Goal: Task Accomplishment & Management: Manage account settings

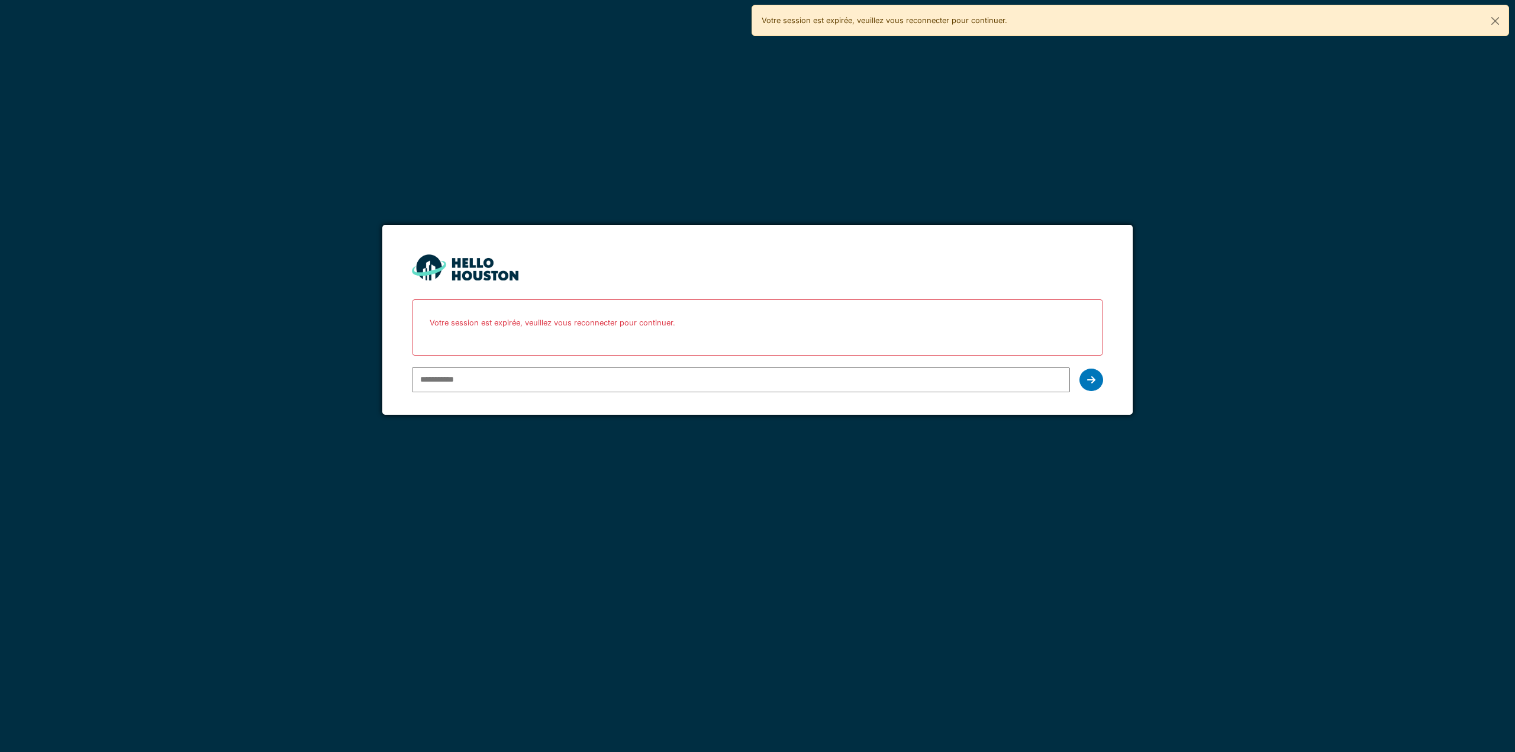
type input "**********"
drag, startPoint x: 0, startPoint y: 0, endPoint x: 1090, endPoint y: 356, distance: 1146.5
click at [1090, 375] on icon at bounding box center [1091, 379] width 8 height 9
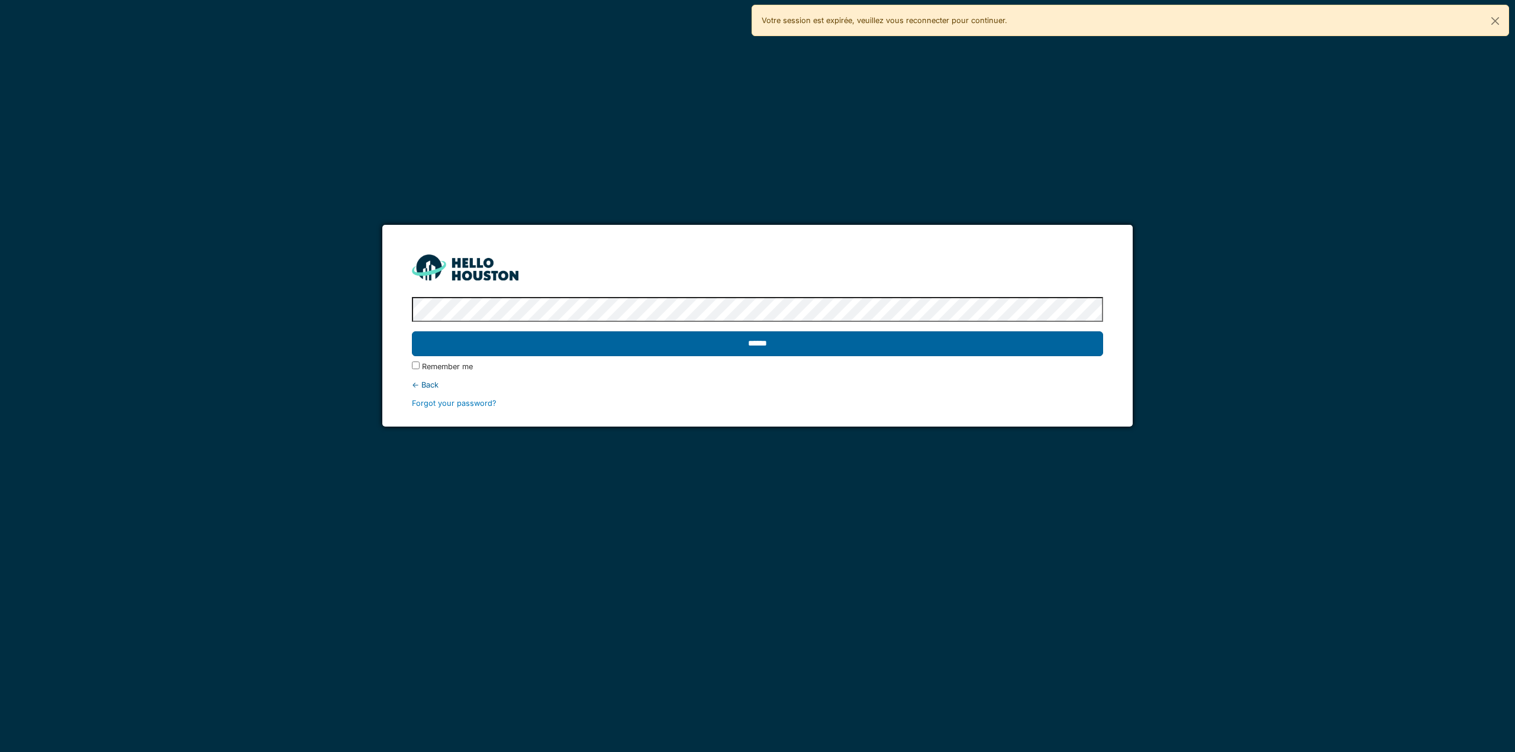
click at [1056, 348] on input "******" at bounding box center [757, 343] width 691 height 25
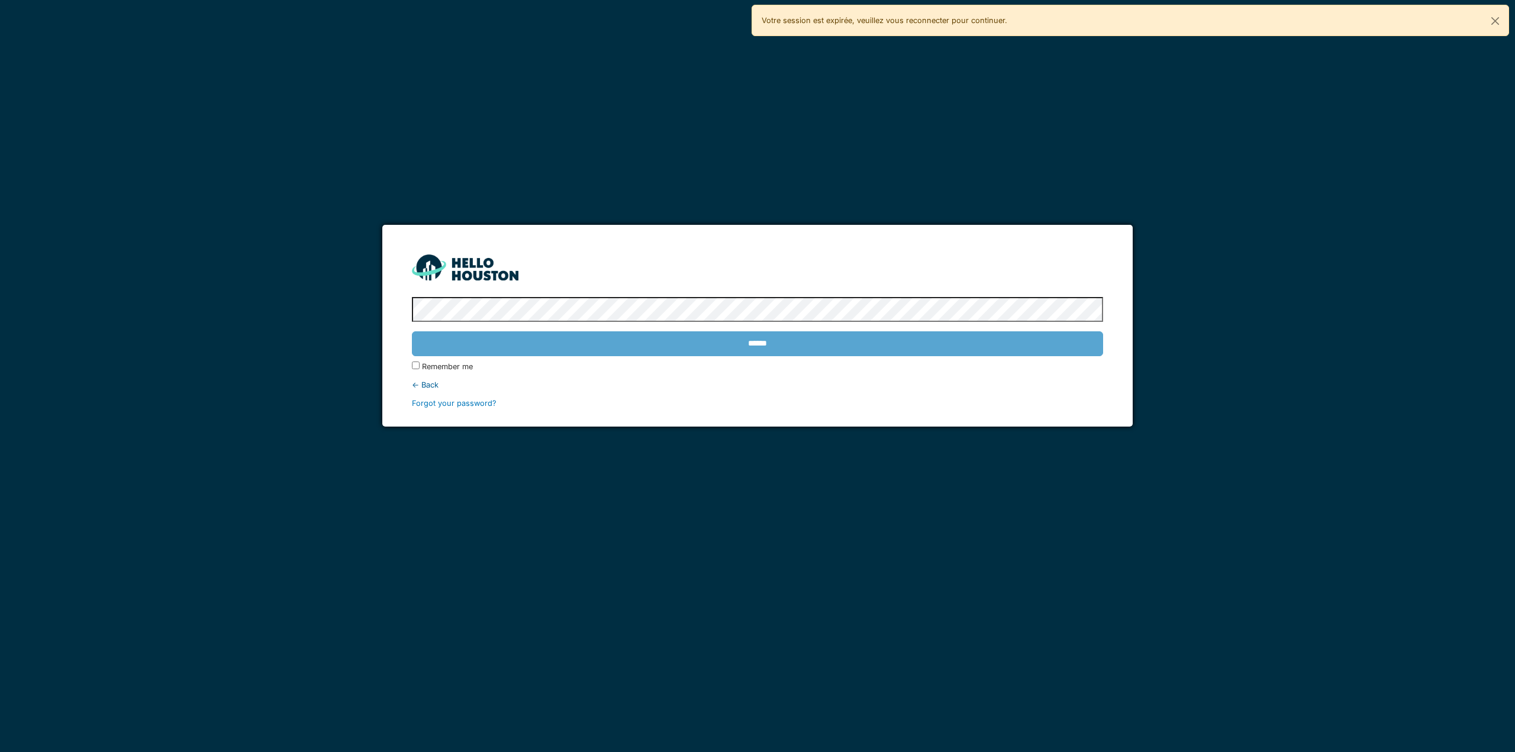
click at [754, 346] on div "******" at bounding box center [757, 344] width 691 height 34
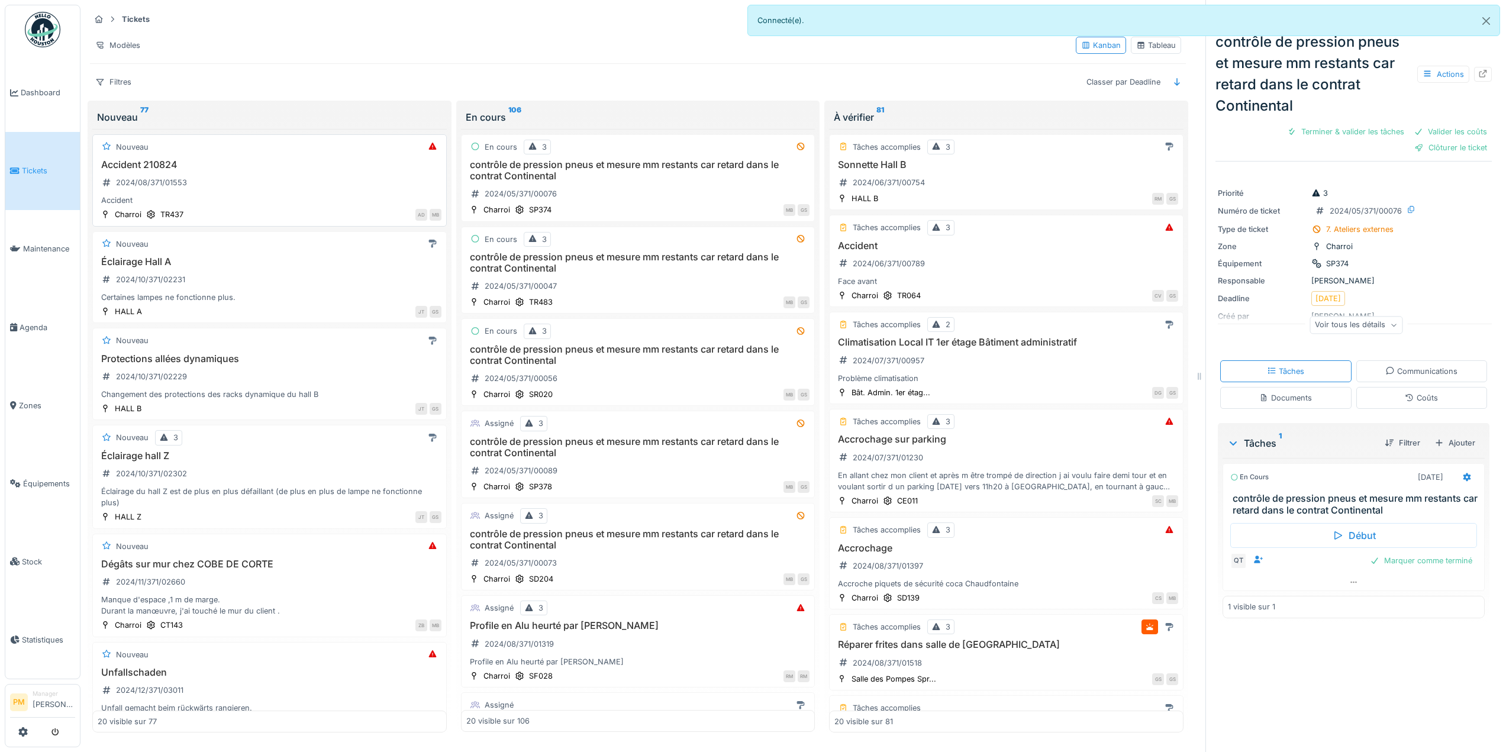
click at [250, 189] on div "Accident 210824 2024/08/371/01553 Accident" at bounding box center [270, 182] width 344 height 47
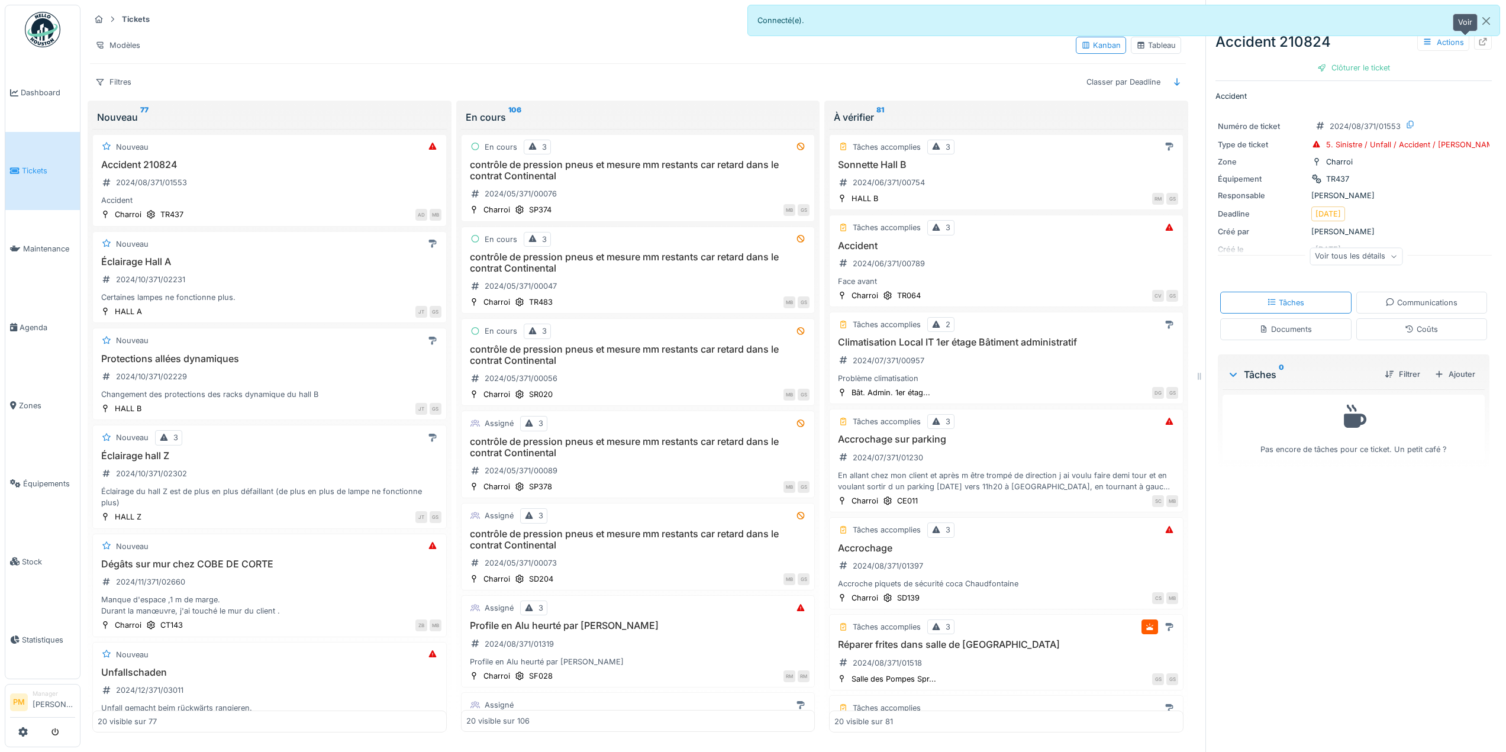
click at [1479, 45] on icon at bounding box center [1483, 42] width 8 height 8
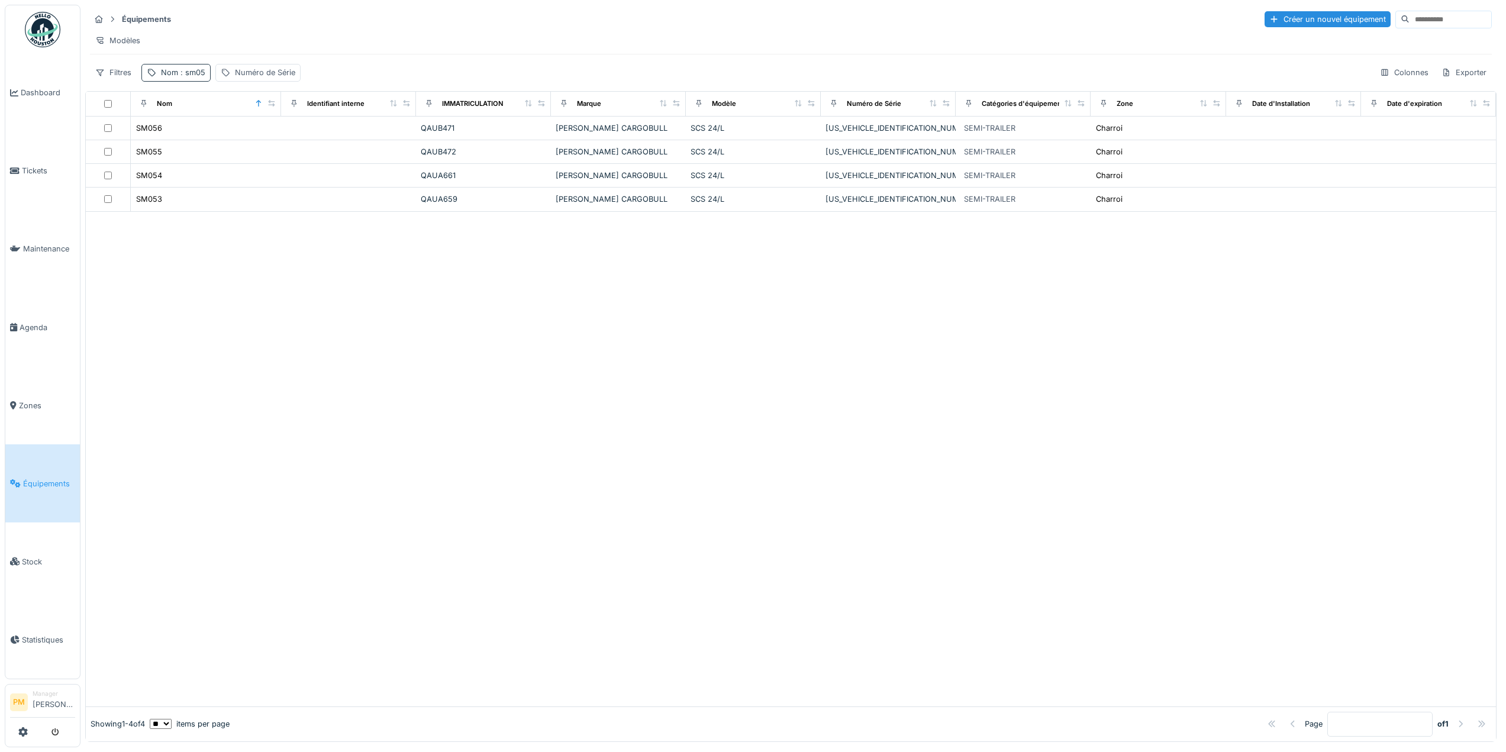
click at [182, 78] on div "Nom : sm05" at bounding box center [183, 72] width 44 height 11
click at [192, 132] on input "****" at bounding box center [206, 138] width 118 height 25
type input "*"
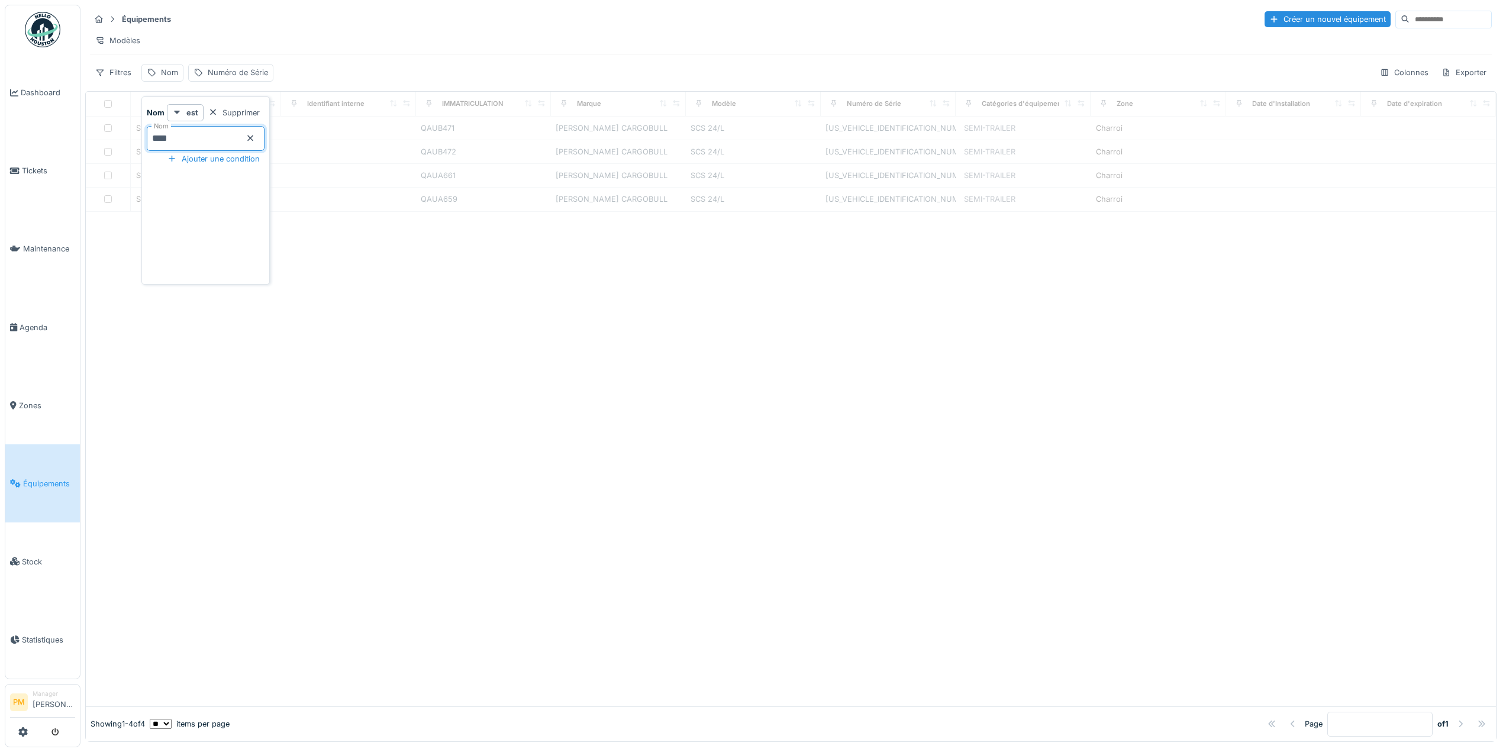
type input "*****"
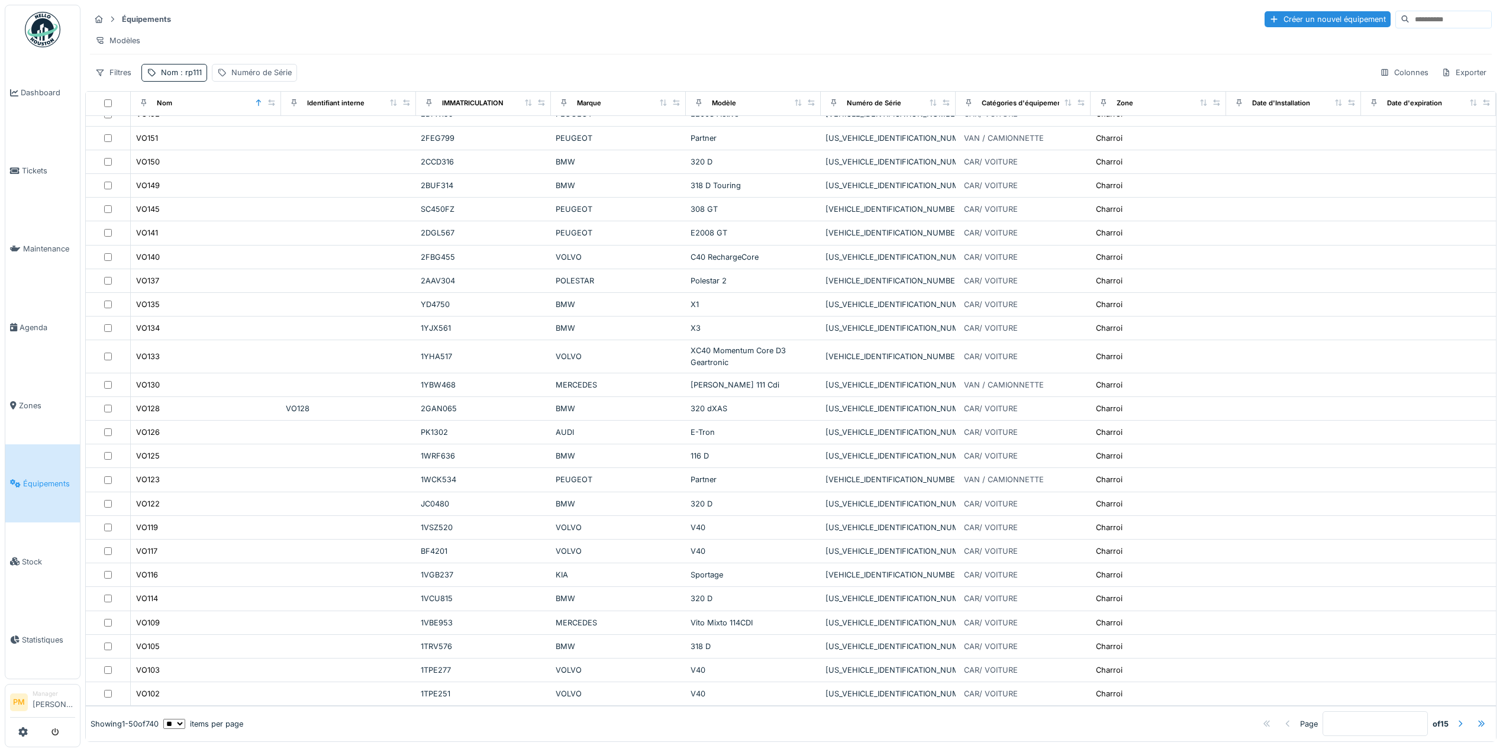
scroll to position [634, 0]
click at [237, 75] on div "Numéro de Série" at bounding box center [254, 72] width 85 height 17
click at [362, 142] on div at bounding box center [363, 138] width 9 height 11
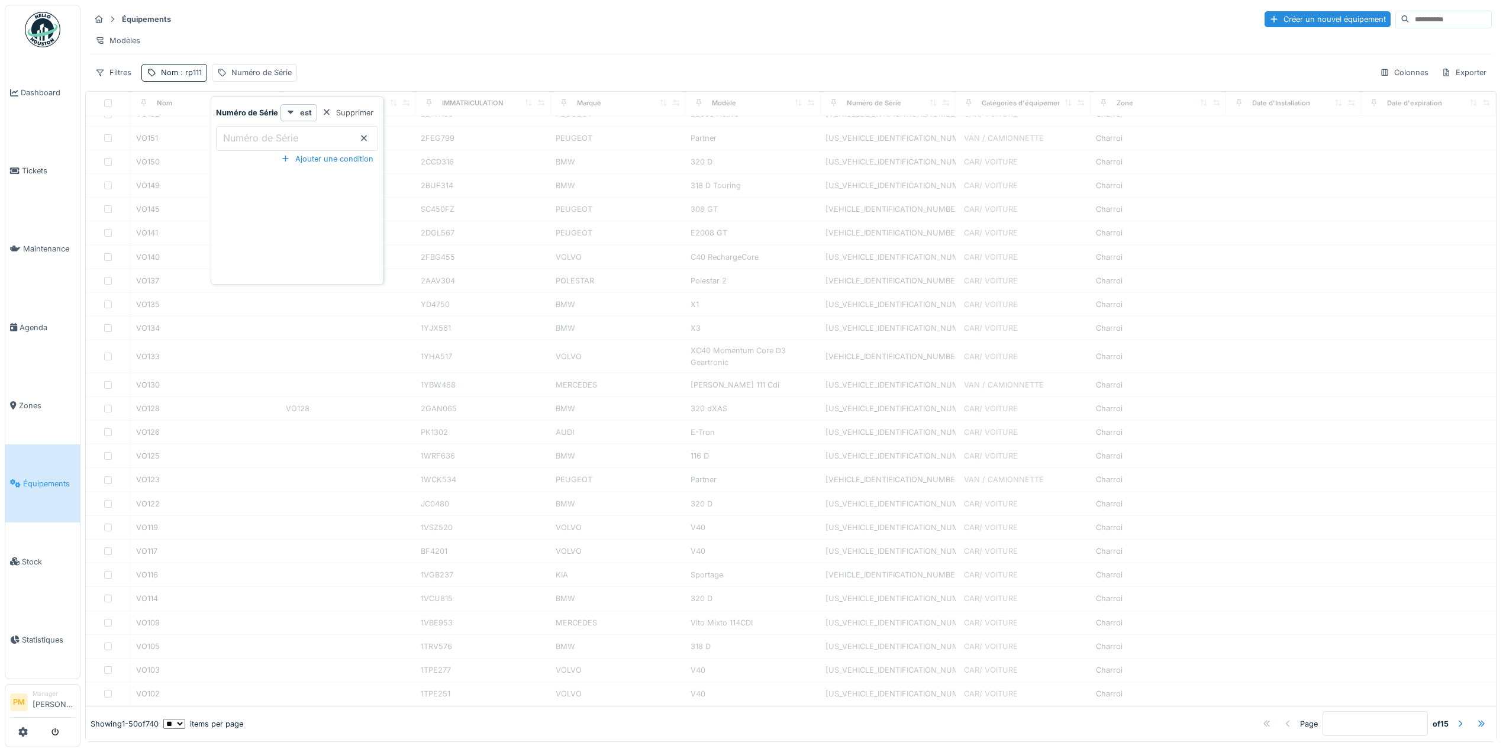
click at [340, 66] on div "Équipements Créer un nouvel équipement Modèles Filtres Nom : rp111 Numéro de Sé…" at bounding box center [790, 46] width 1411 height 82
click at [177, 78] on div "Nom : rp111" at bounding box center [181, 72] width 41 height 11
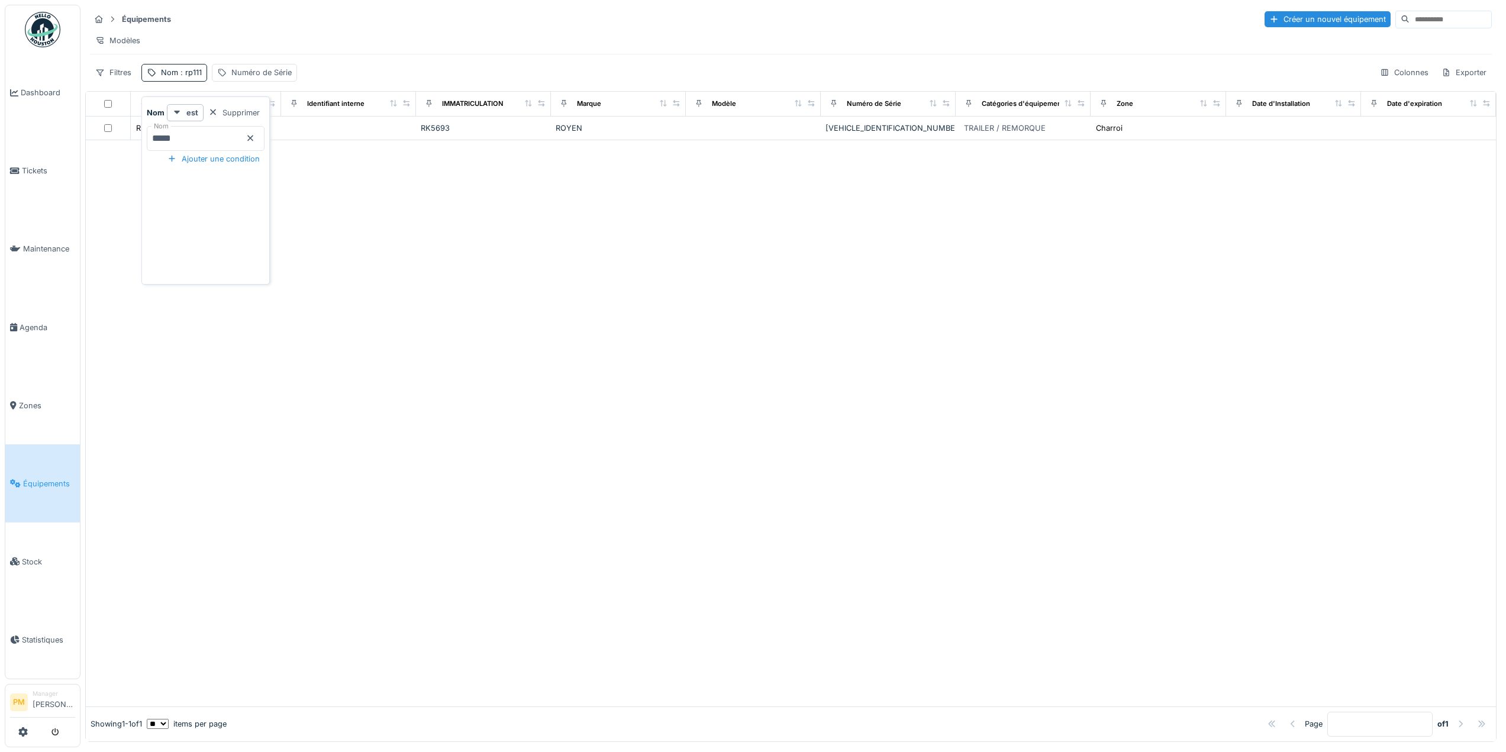
click at [544, 354] on div at bounding box center [791, 423] width 1410 height 566
click at [195, 77] on span ": rp111" at bounding box center [190, 72] width 24 height 9
drag, startPoint x: 184, startPoint y: 137, endPoint x: 74, endPoint y: 152, distance: 111.1
click at [74, 152] on body "Dashboard Tickets Maintenance Agenda Zones Équipements Stock Statistiques PM Ma…" at bounding box center [753, 376] width 1506 height 752
type input "**"
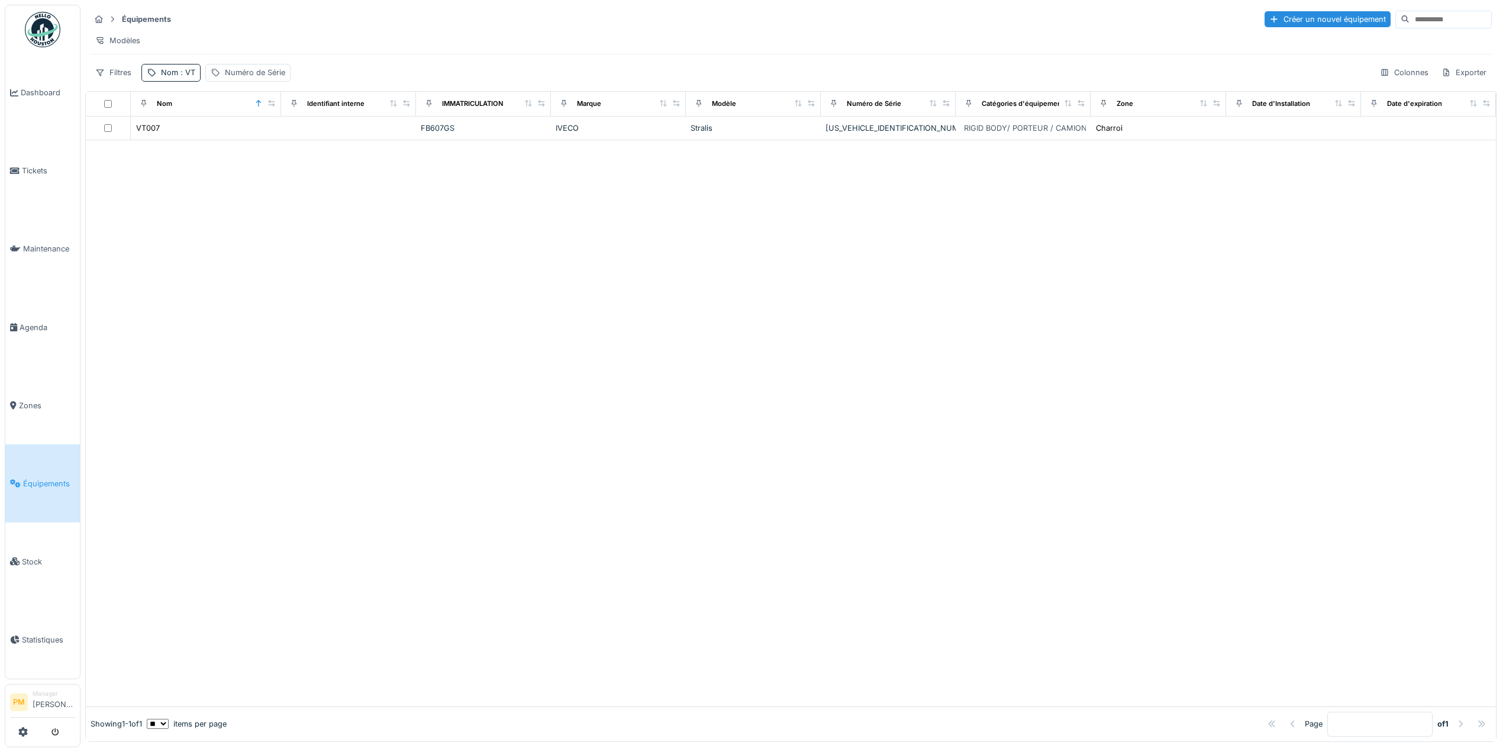
click at [578, 350] on div at bounding box center [791, 423] width 1410 height 566
click at [192, 77] on span ": VT" at bounding box center [186, 72] width 17 height 9
click at [196, 144] on input "**" at bounding box center [206, 138] width 118 height 25
type input "*****"
click at [596, 325] on div at bounding box center [791, 412] width 1410 height 590
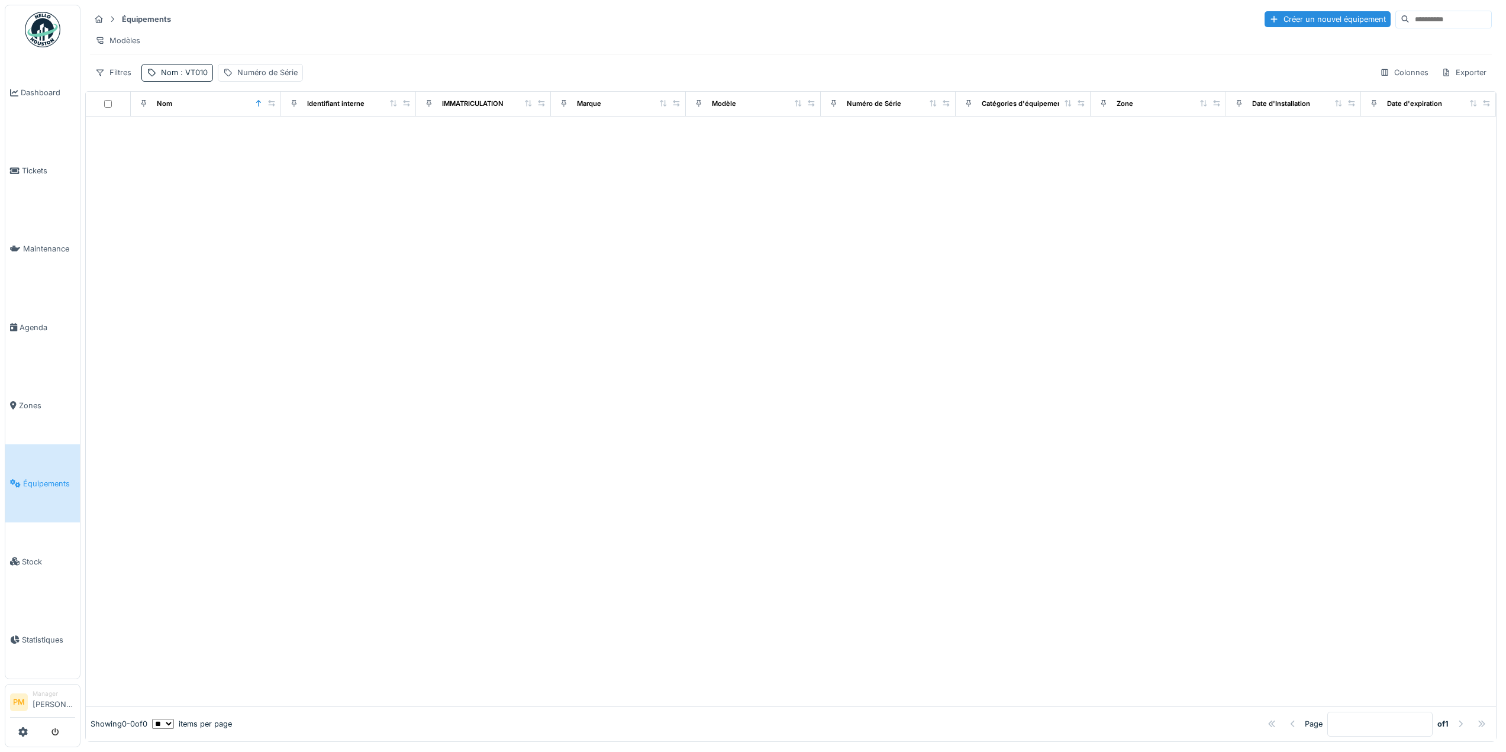
click at [180, 71] on div "Équipements Créer un nouvel équipement Modèles Filtres Nom : VT010 Numéro de Sé…" at bounding box center [790, 46] width 1411 height 82
click at [183, 77] on span ": VT010" at bounding box center [193, 72] width 30 height 9
click at [196, 134] on input "*****" at bounding box center [206, 138] width 118 height 25
type input "***"
click at [573, 383] on div at bounding box center [791, 423] width 1410 height 566
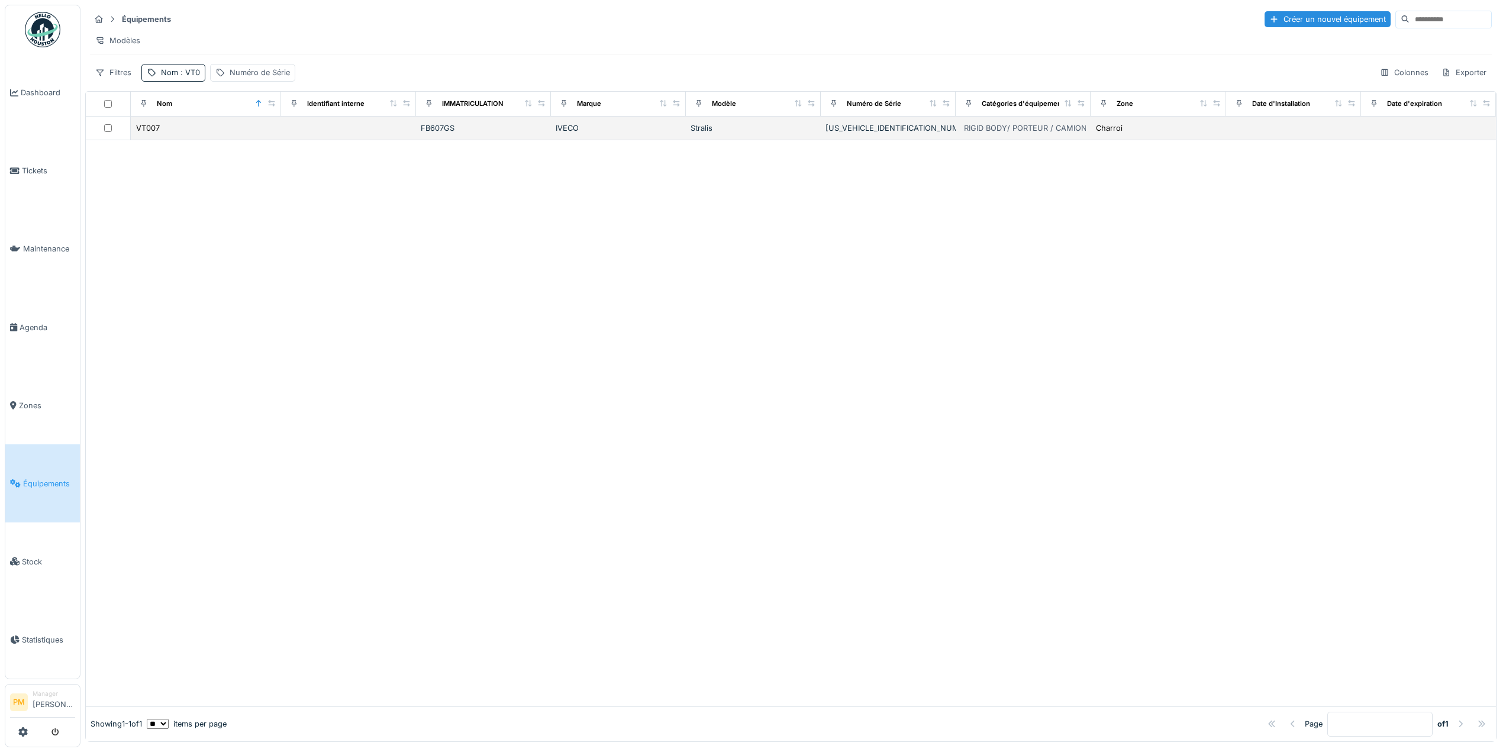
click at [429, 134] on div "FB607GS" at bounding box center [483, 127] width 125 height 11
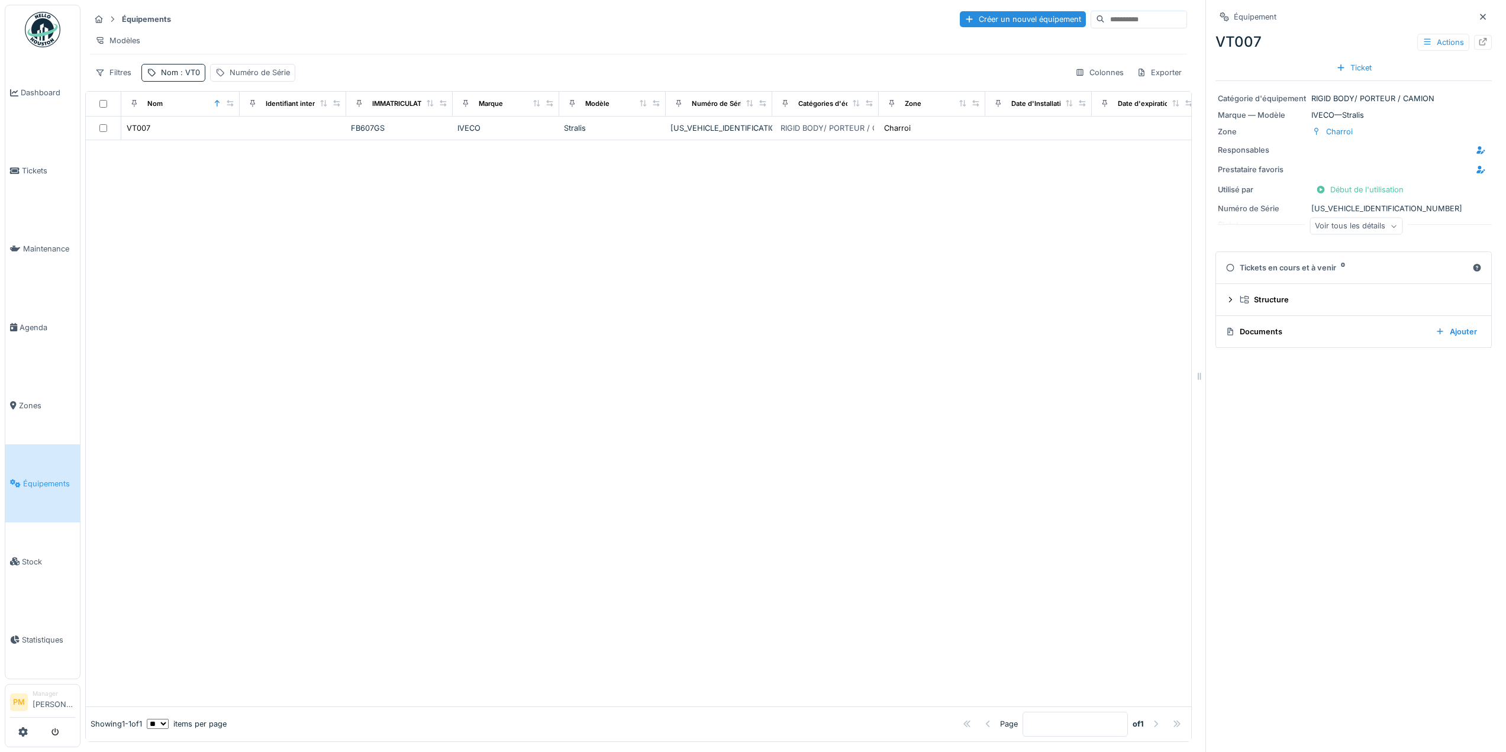
click at [1369, 231] on div "Voir tous les détails" at bounding box center [1355, 226] width 93 height 17
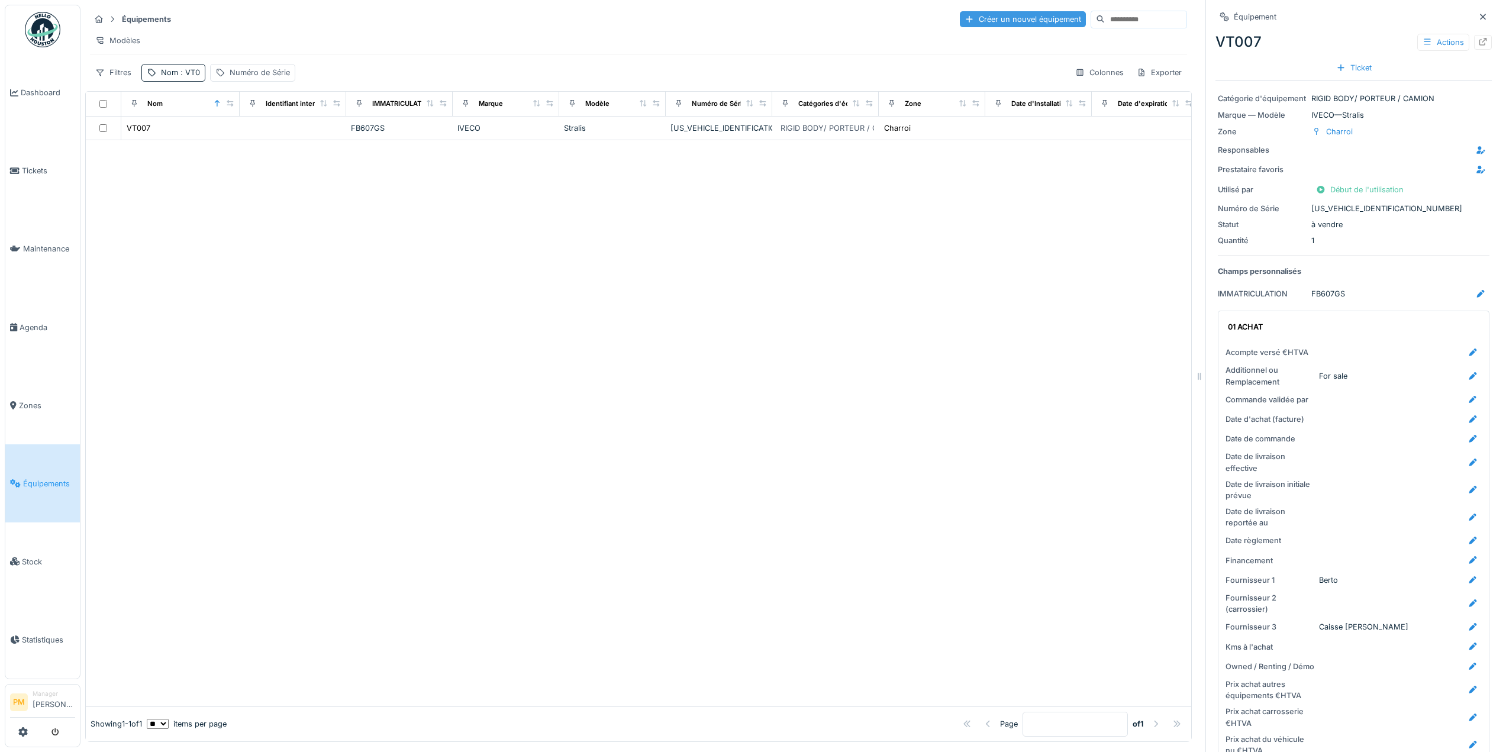
click at [1007, 21] on div "Créer un nouvel équipement" at bounding box center [1023, 19] width 126 height 16
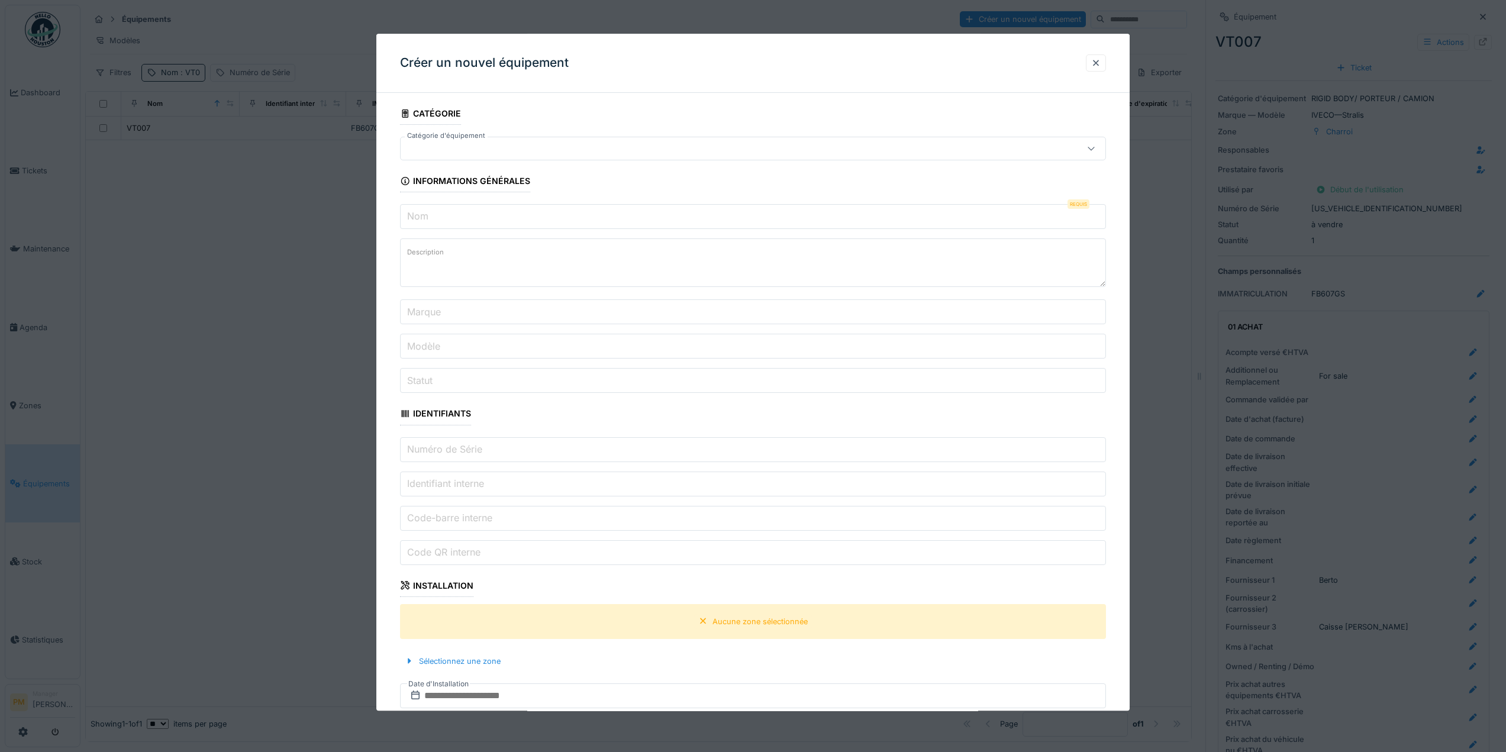
click at [480, 155] on div at bounding box center [713, 148] width 616 height 13
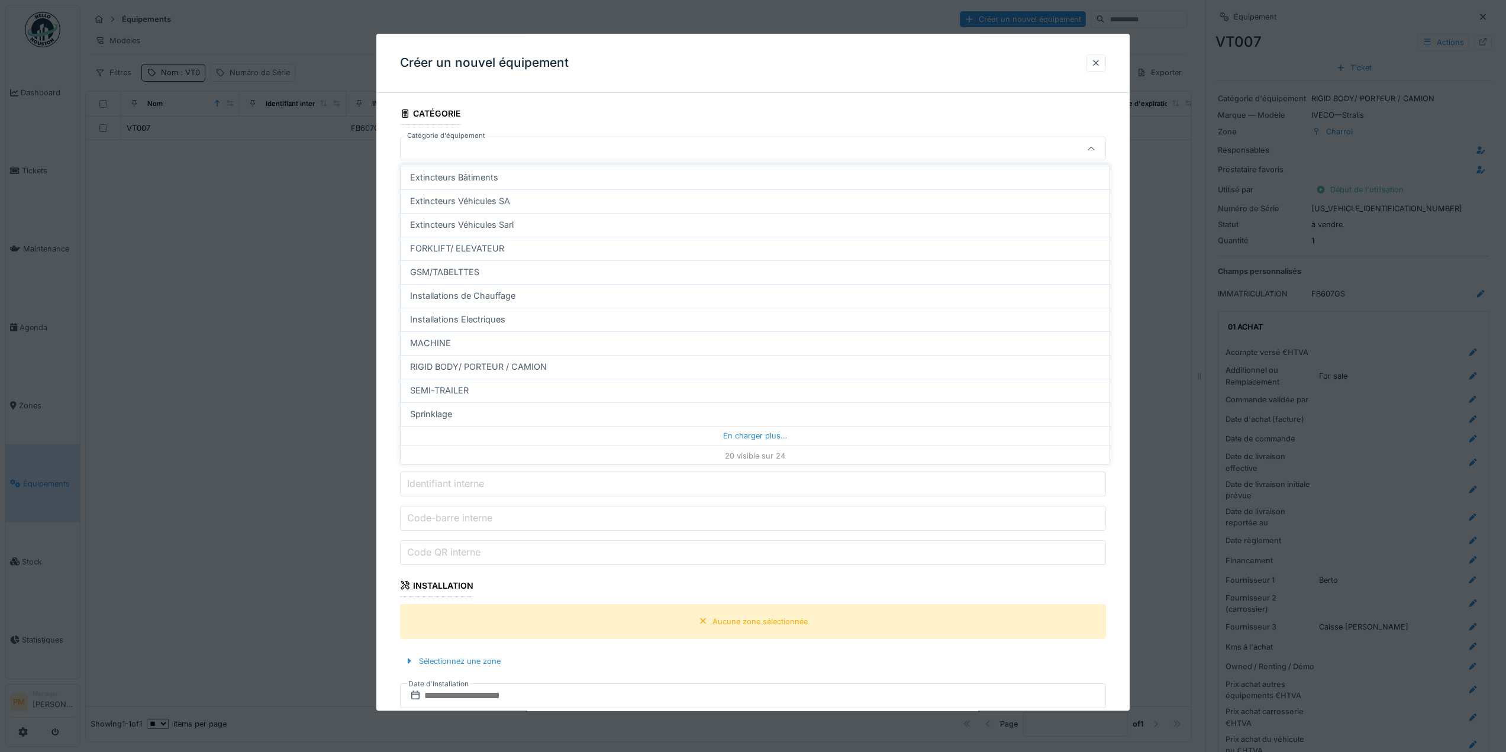
scroll to position [253, 0]
click at [755, 430] on div "En charger plus…" at bounding box center [755, 433] width 709 height 19
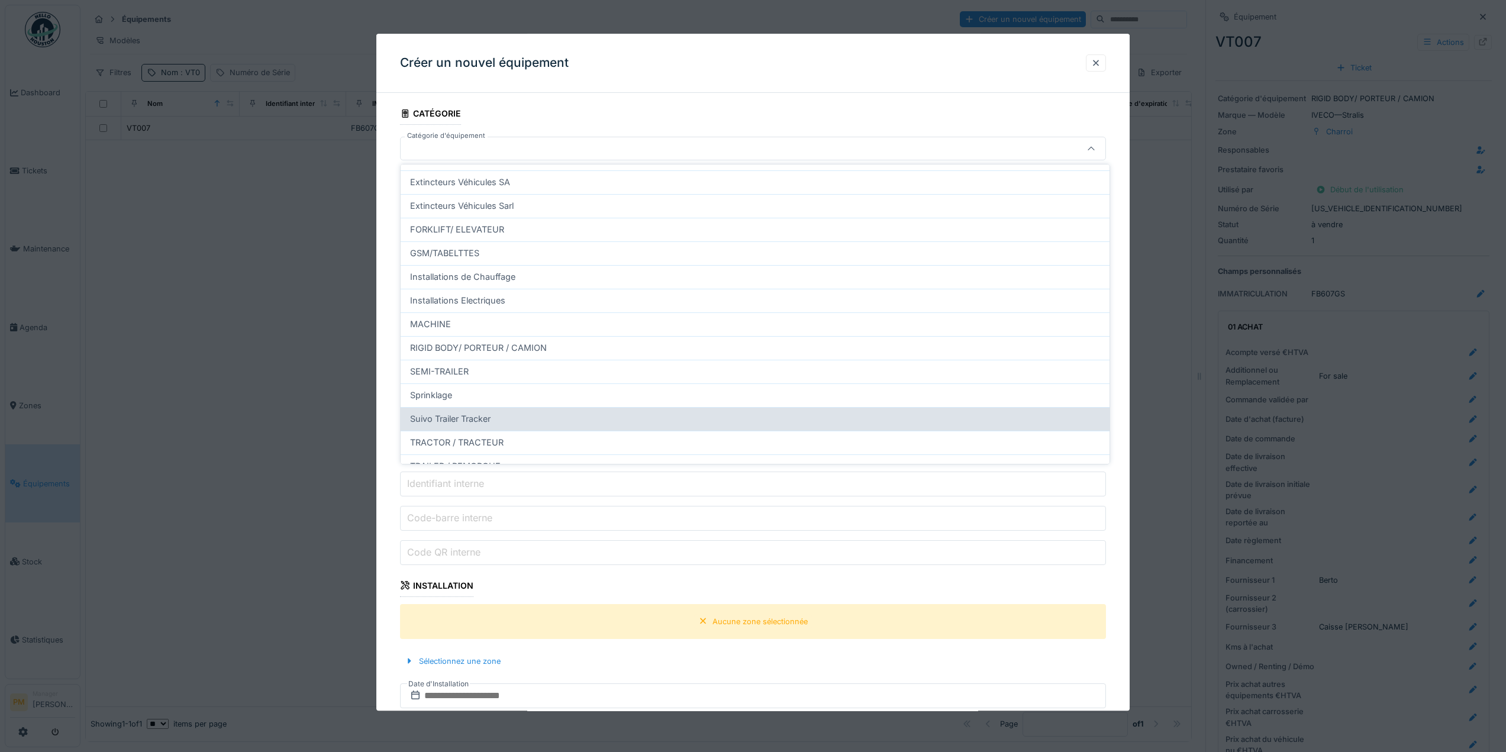
scroll to position [329, 0]
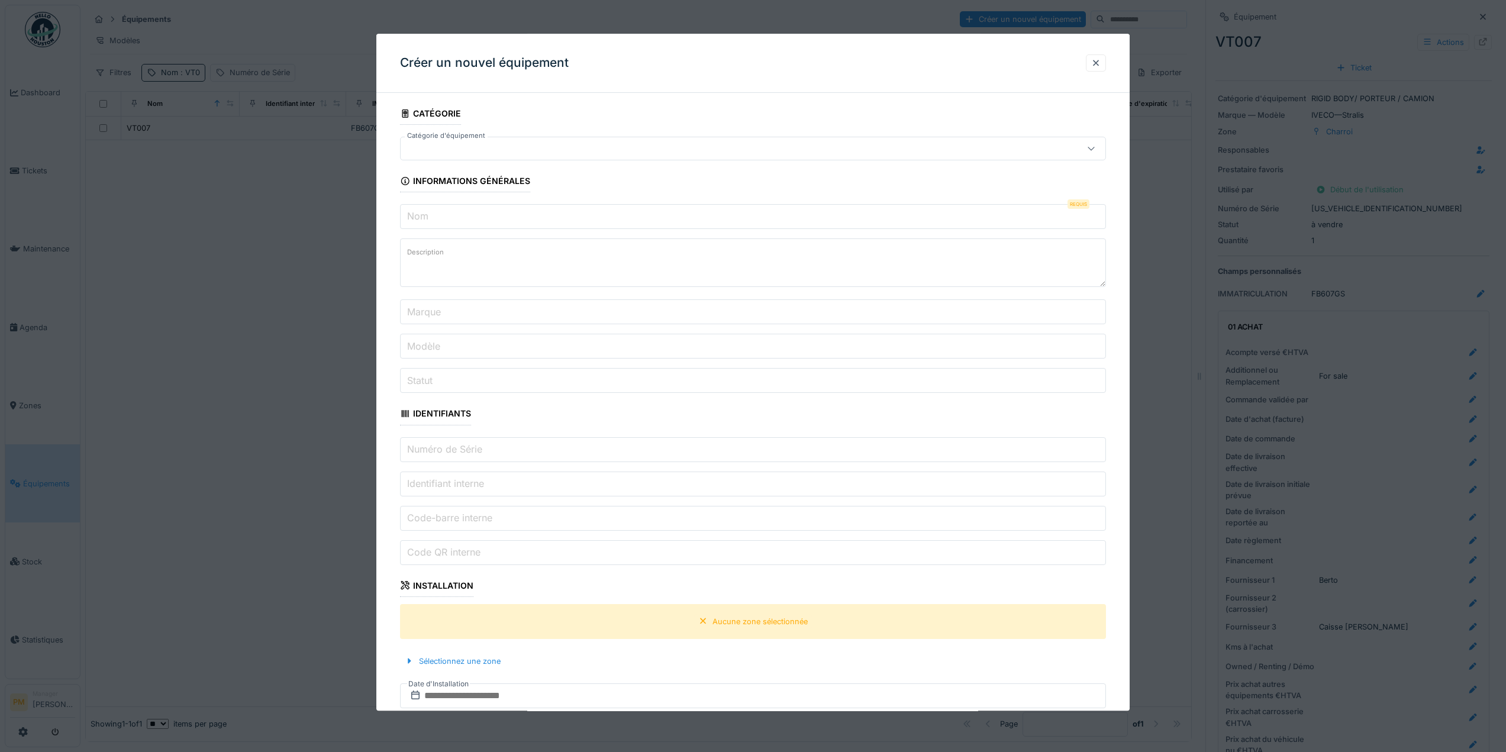
click at [712, 509] on input "Code-barre interne" at bounding box center [753, 518] width 706 height 25
click at [491, 205] on input "Nom" at bounding box center [753, 216] width 706 height 25
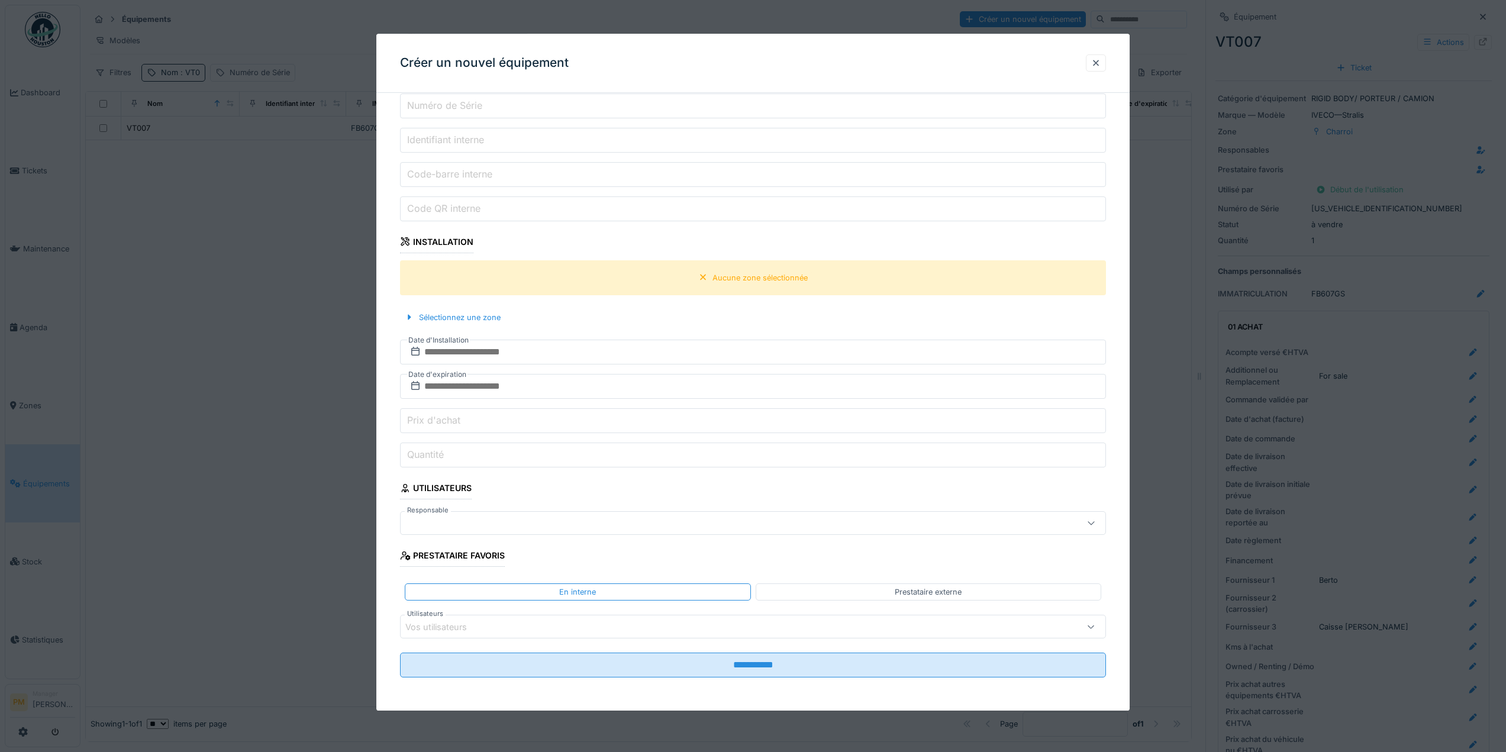
scroll to position [0, 0]
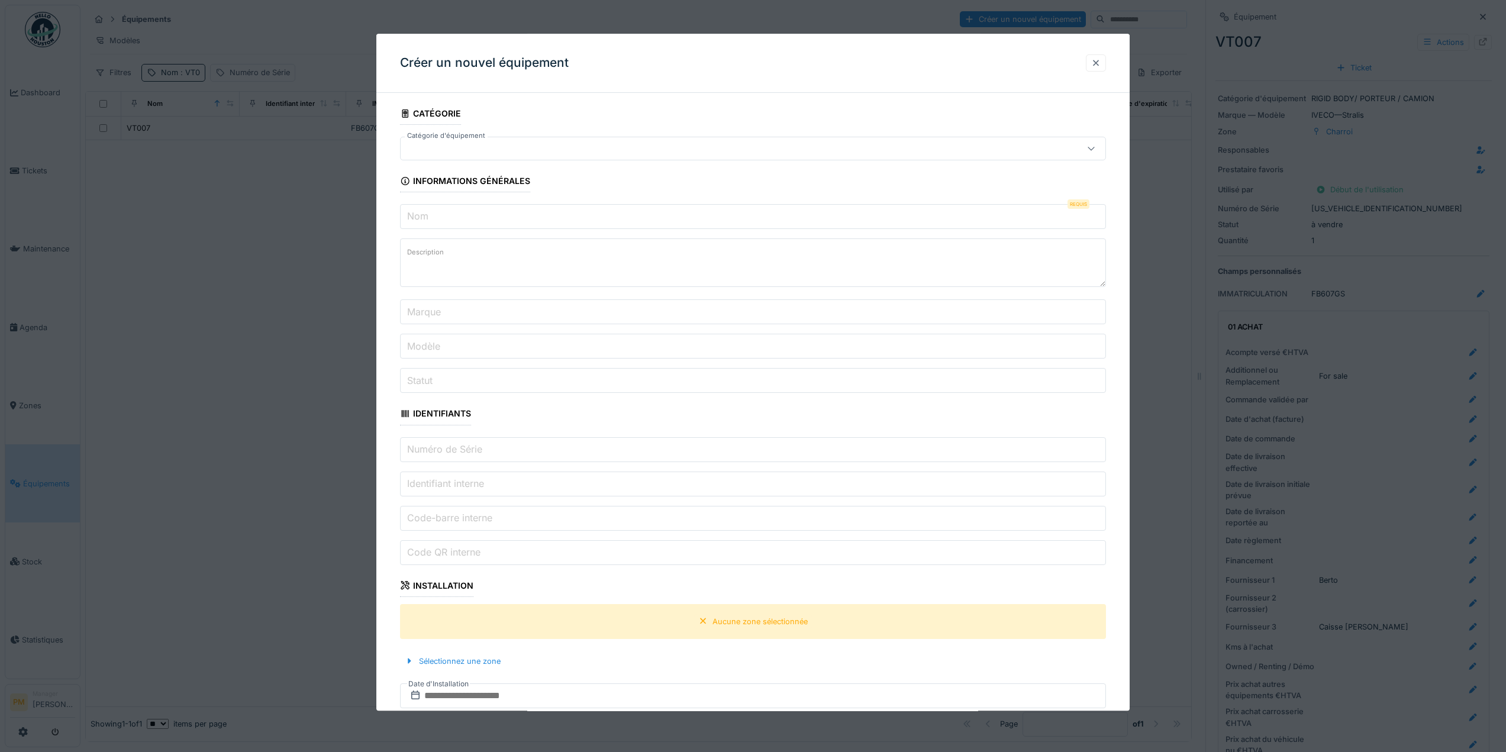
click at [1101, 60] on div at bounding box center [1095, 62] width 9 height 11
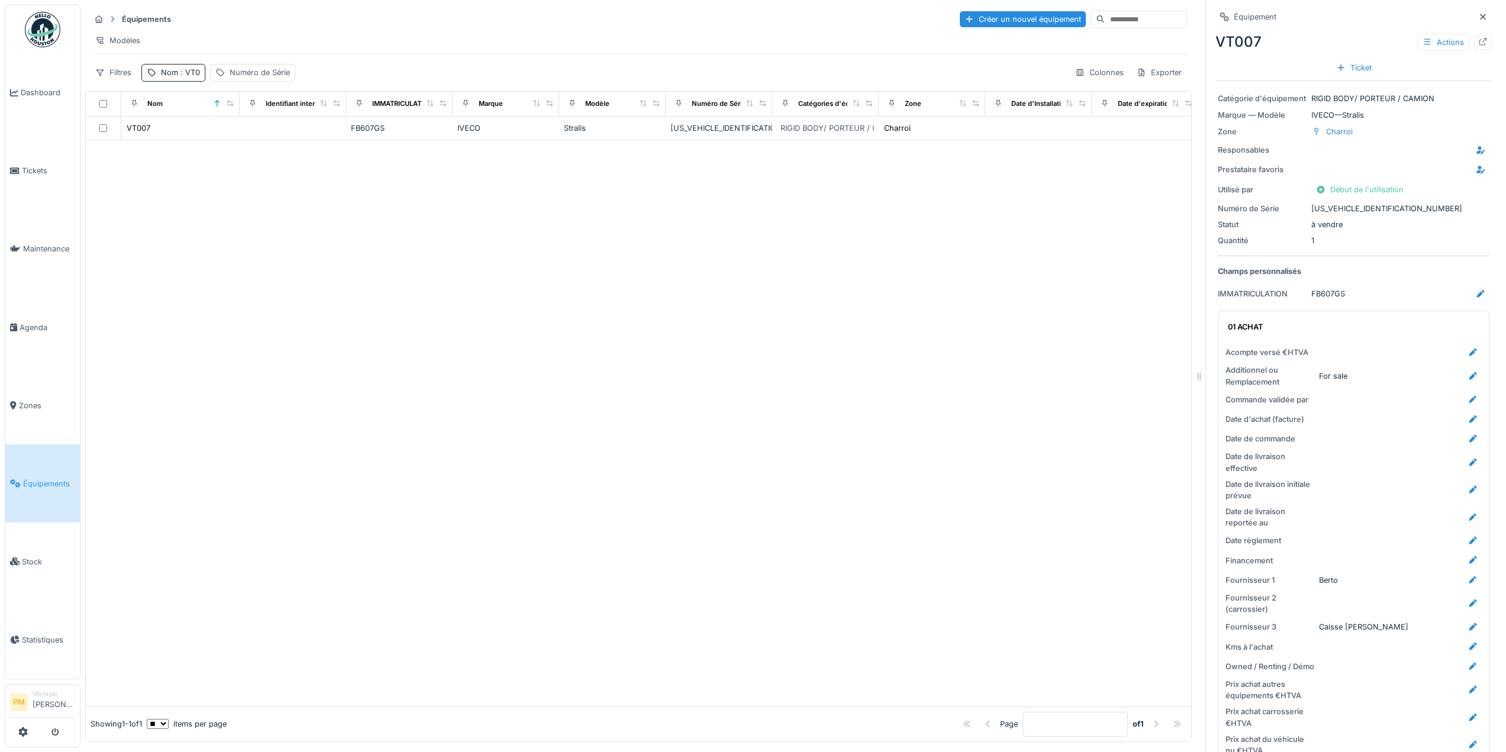
click at [830, 258] on div at bounding box center [638, 423] width 1105 height 566
click at [533, 309] on div at bounding box center [638, 423] width 1105 height 566
drag, startPoint x: 547, startPoint y: 402, endPoint x: 563, endPoint y: 304, distance: 98.9
click at [547, 402] on div at bounding box center [638, 423] width 1105 height 566
click at [196, 81] on div "Nom : VT0" at bounding box center [173, 72] width 64 height 17
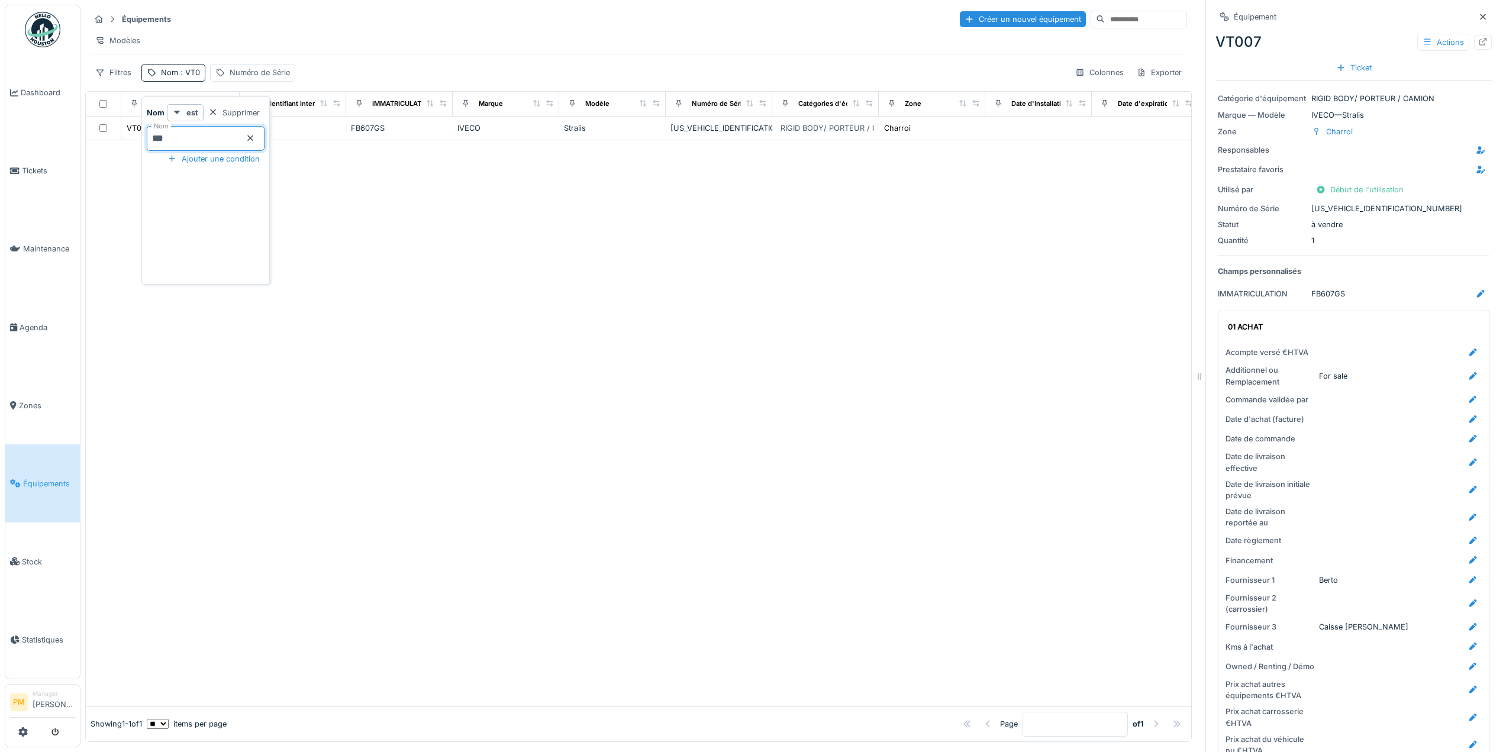
drag, startPoint x: 223, startPoint y: 140, endPoint x: 1, endPoint y: 140, distance: 221.9
click at [2, 140] on body "Dashboard Tickets Maintenance Agenda Zones Équipements Stock Statistiques PM Ma…" at bounding box center [753, 376] width 1506 height 752
paste input "***"
type input "******"
click at [446, 399] on div at bounding box center [638, 412] width 1105 height 590
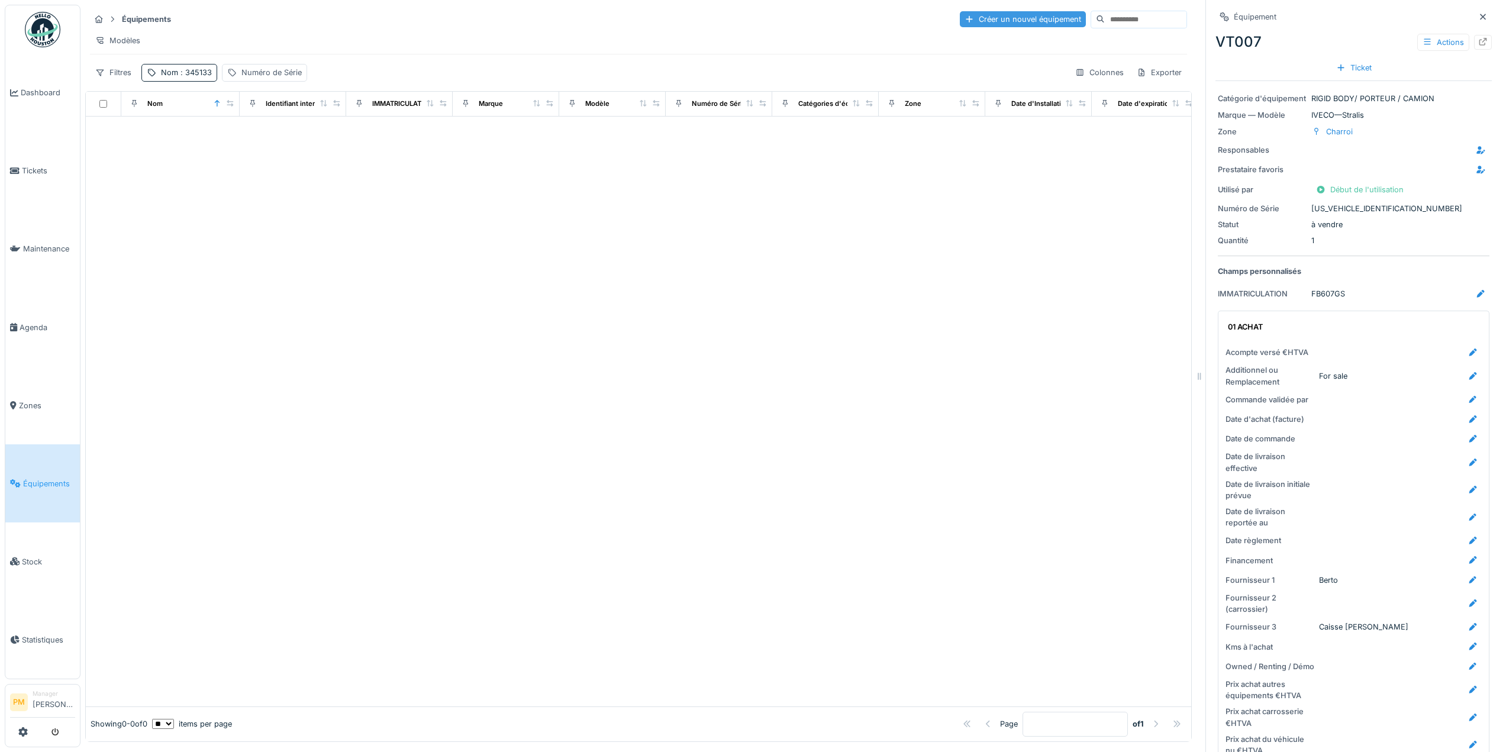
click at [979, 22] on div "Créer un nouvel équipement" at bounding box center [1023, 19] width 126 height 16
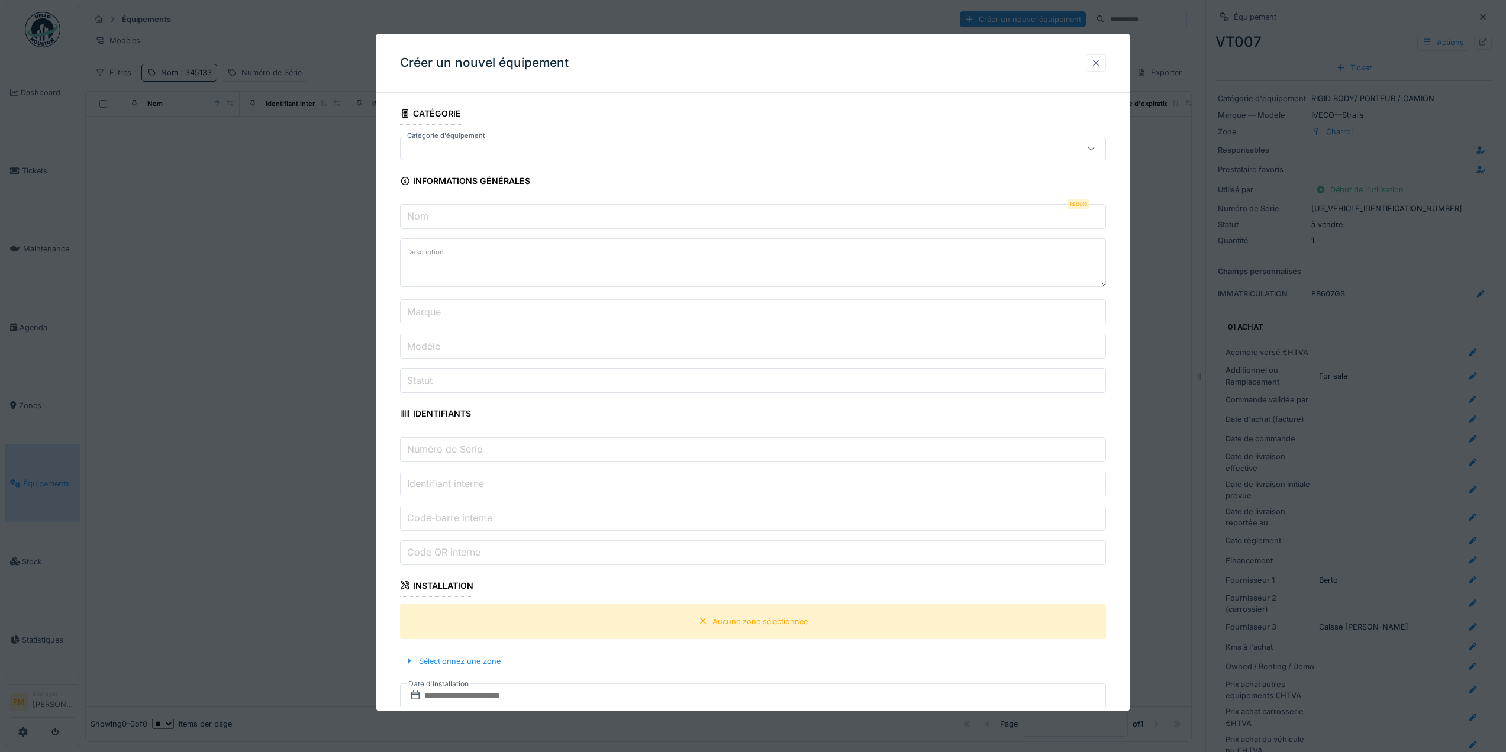
click at [1101, 61] on div at bounding box center [1095, 62] width 9 height 11
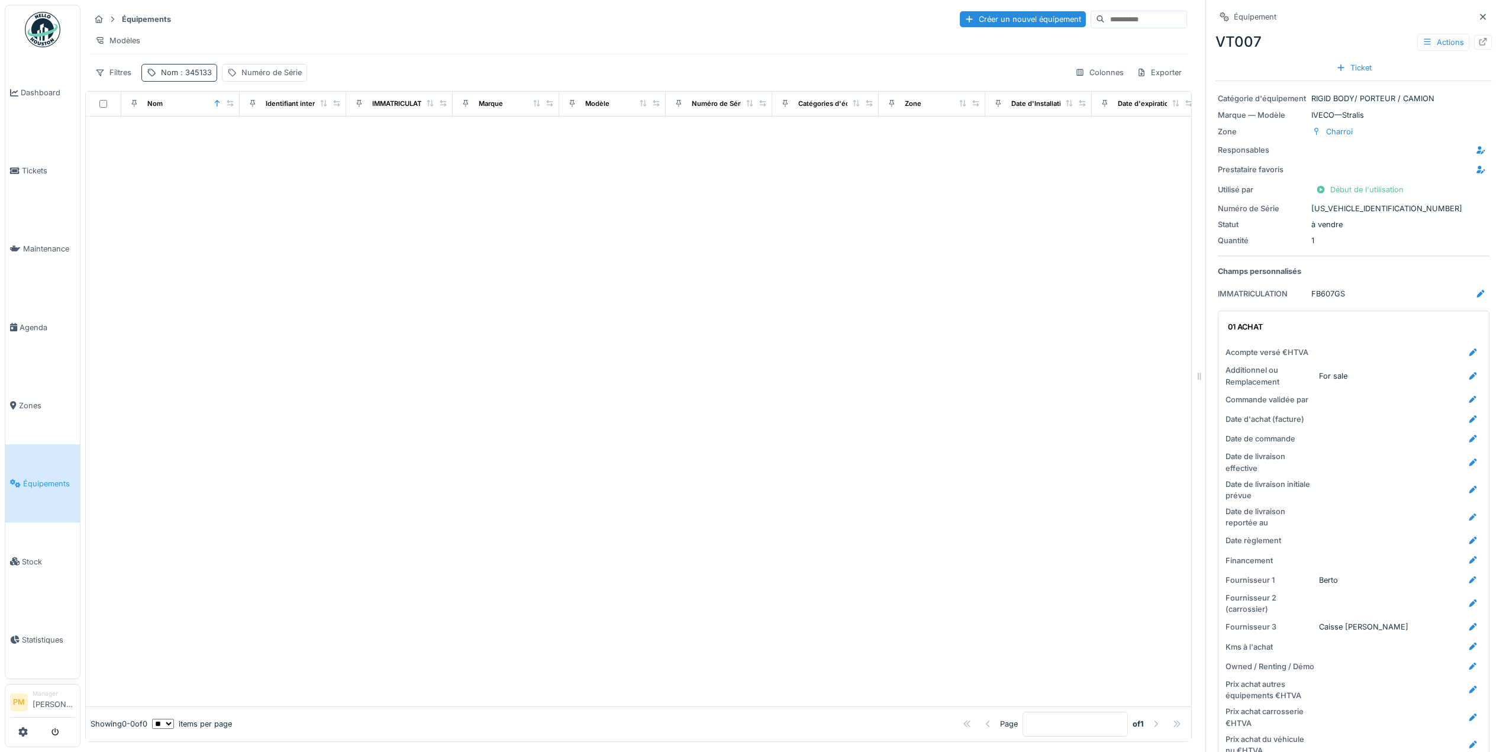
click at [186, 77] on span ": 345133" at bounding box center [195, 72] width 34 height 9
drag, startPoint x: 209, startPoint y: 145, endPoint x: 80, endPoint y: 138, distance: 129.2
click at [80, 138] on body "Dashboard Tickets Maintenance Agenda Zones Équipements Stock Statistiques PM Ma…" at bounding box center [753, 376] width 1506 height 752
type input "****"
click at [496, 382] on div at bounding box center [638, 412] width 1105 height 590
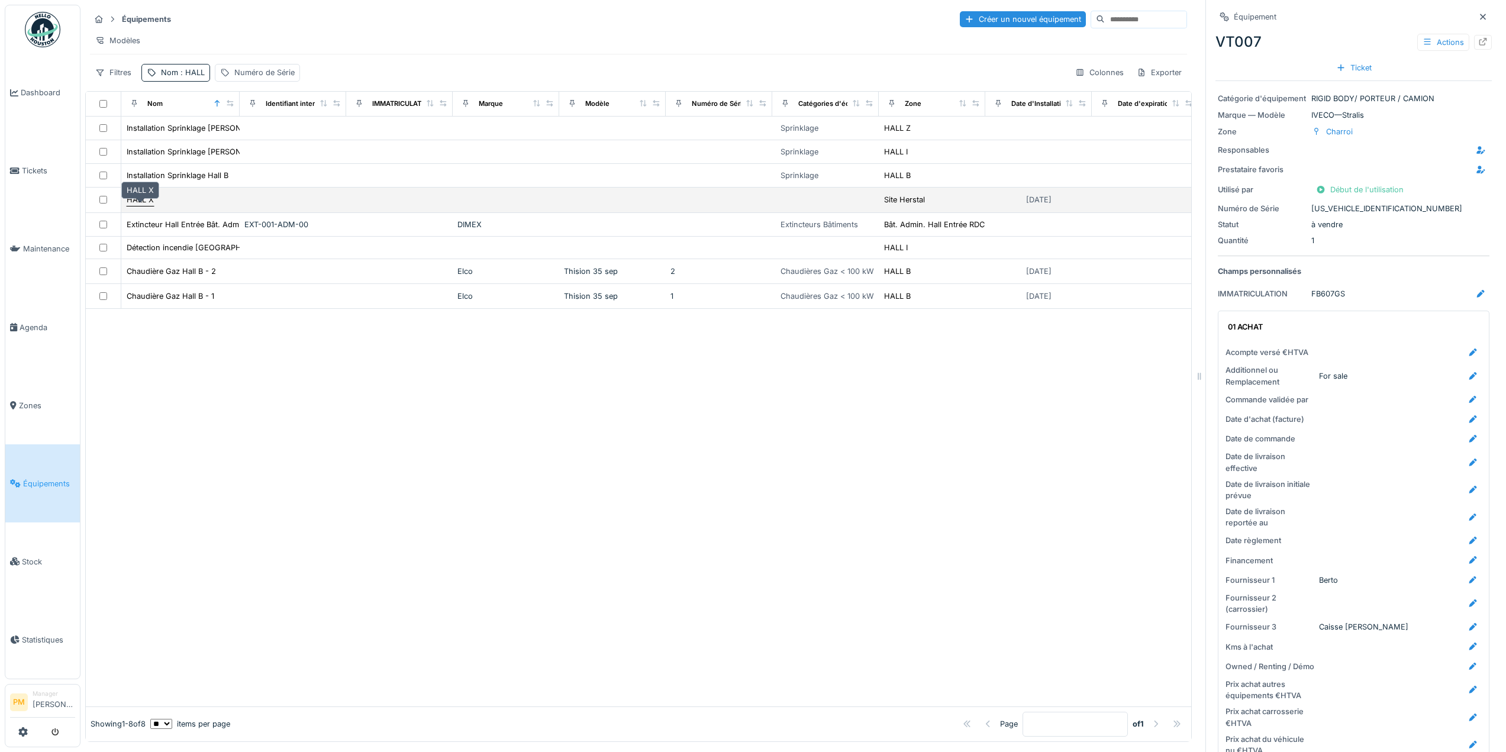
click at [153, 205] on div "HALL X" at bounding box center [140, 199] width 27 height 11
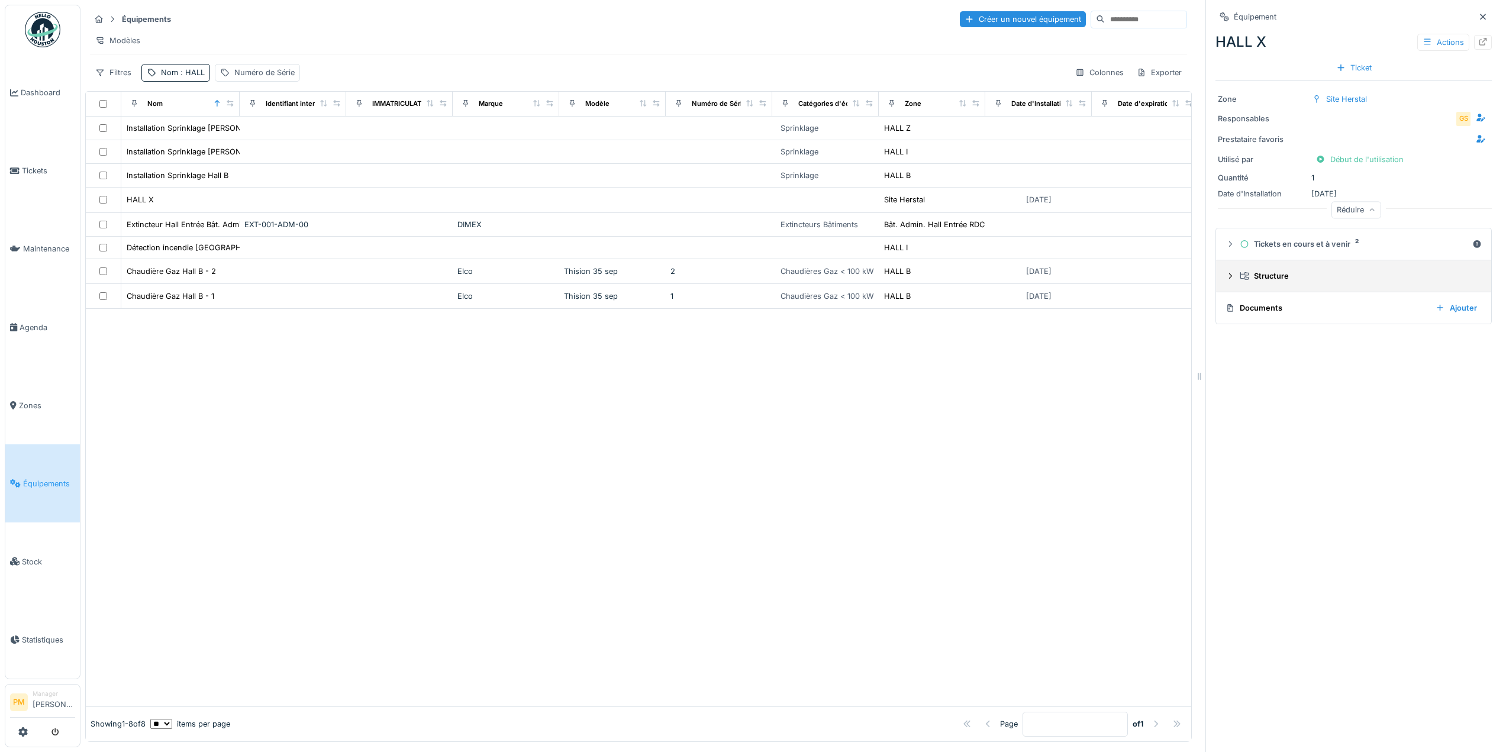
click at [1225, 277] on icon at bounding box center [1229, 276] width 9 height 8
click at [1352, 212] on div "Réduire" at bounding box center [1356, 209] width 50 height 17
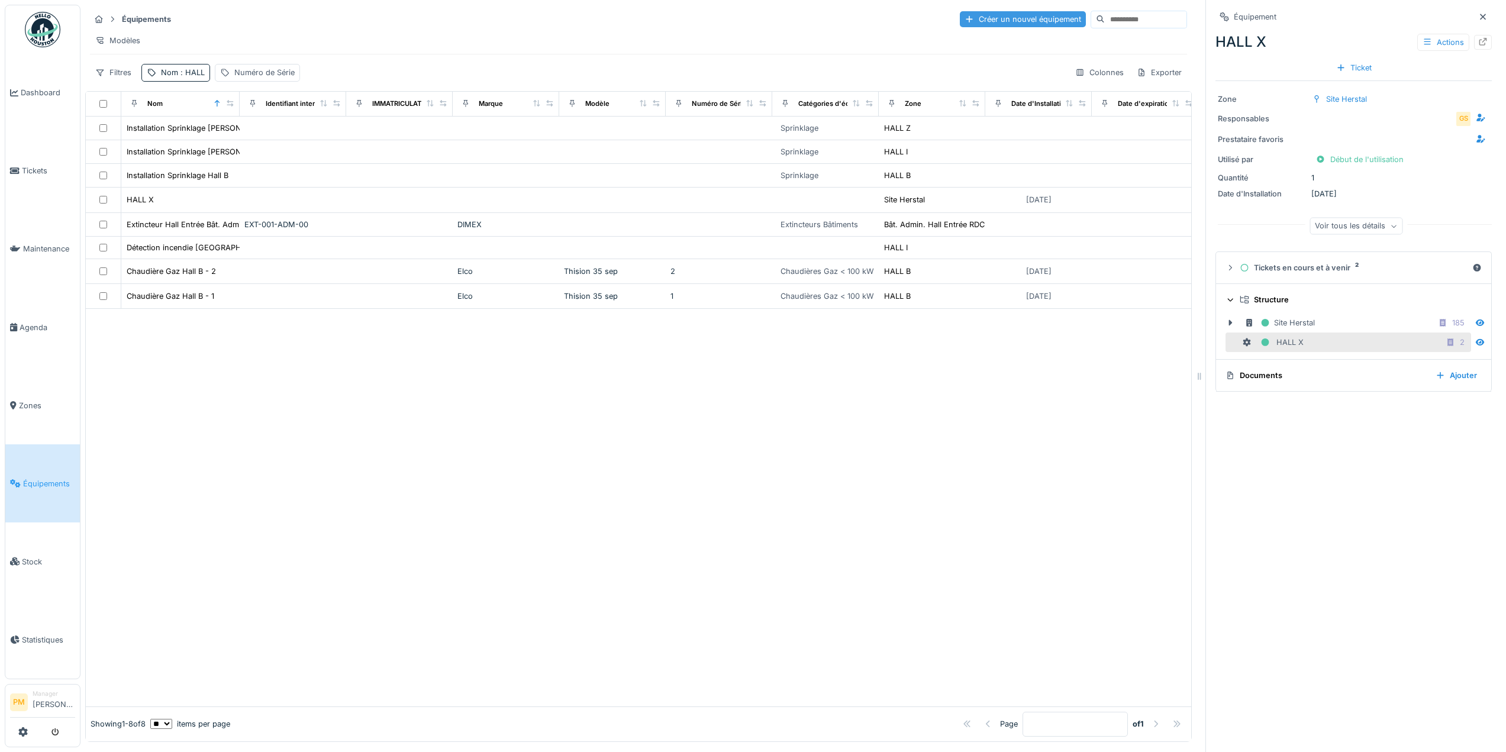
click at [1015, 25] on div "Créer un nouvel équipement" at bounding box center [1023, 19] width 126 height 16
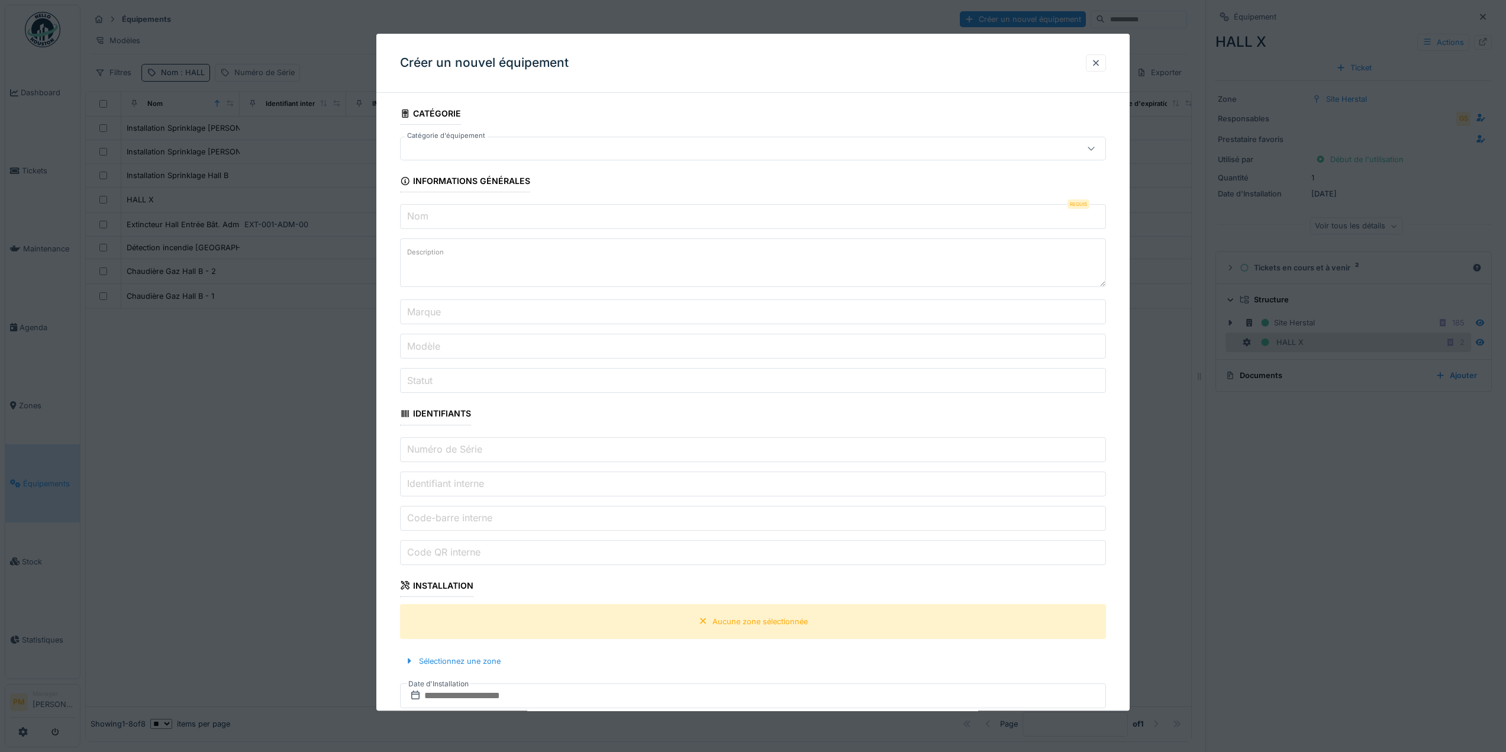
click at [492, 213] on input "Nom" at bounding box center [753, 216] width 706 height 25
type input "*"
type input "******"
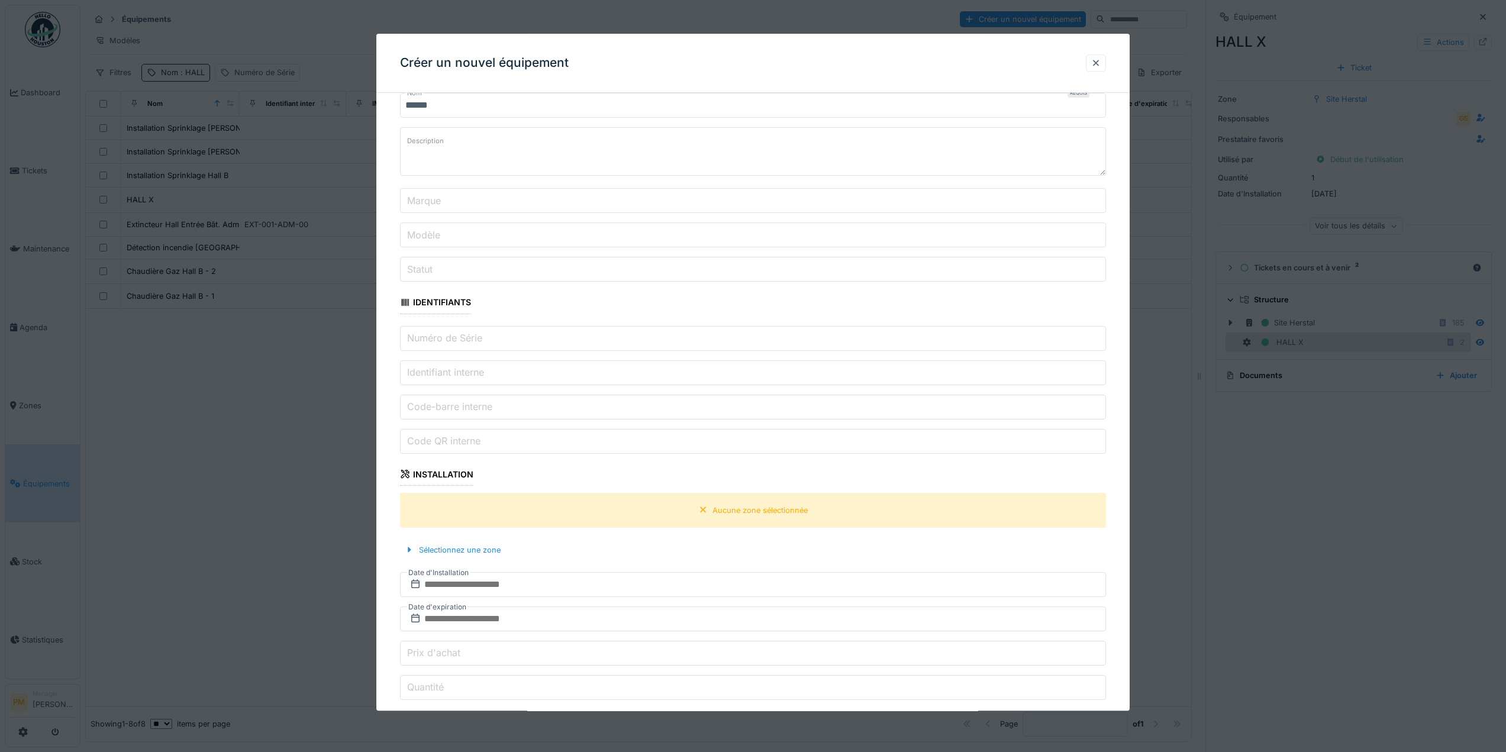
scroll to position [178, 0]
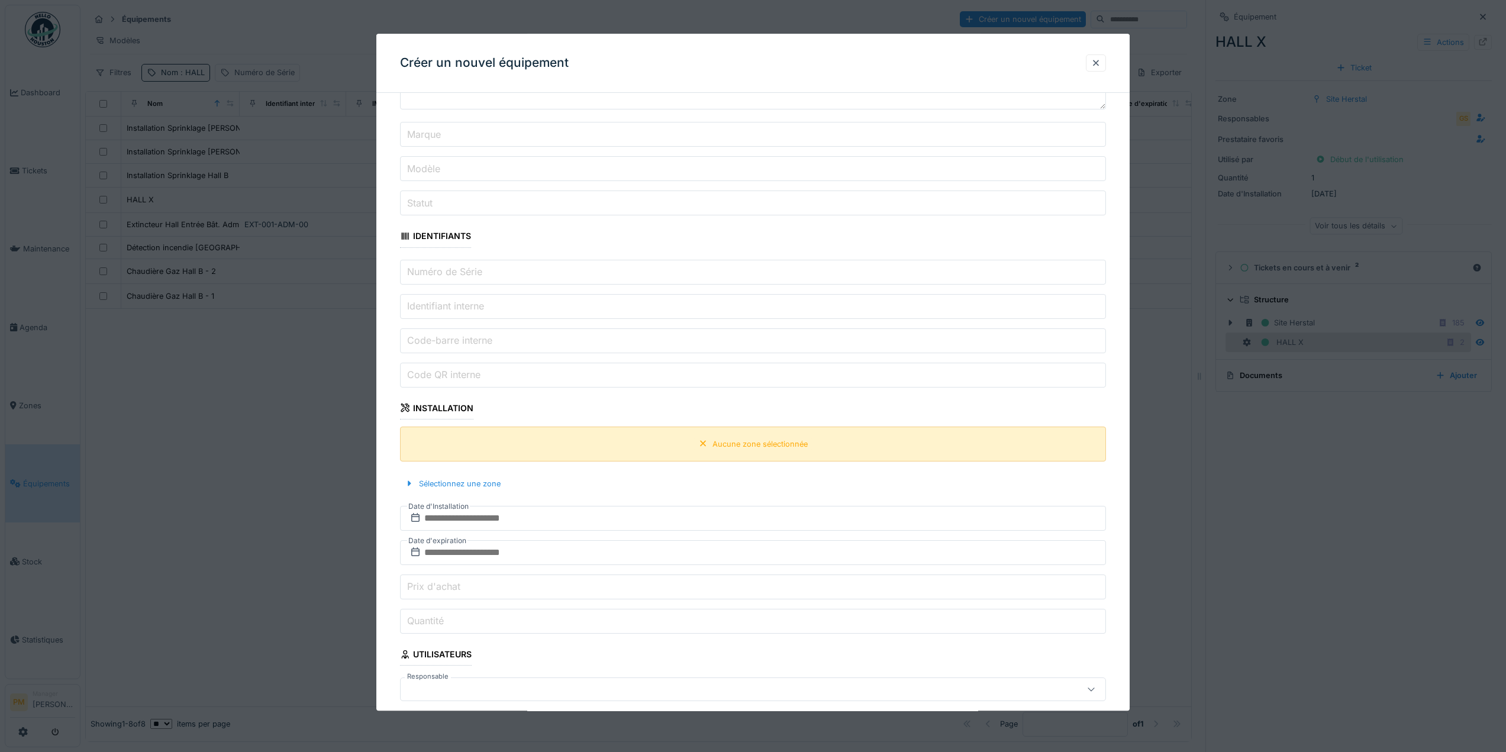
click at [738, 443] on div "Aucune zone sélectionnée" at bounding box center [759, 443] width 95 height 11
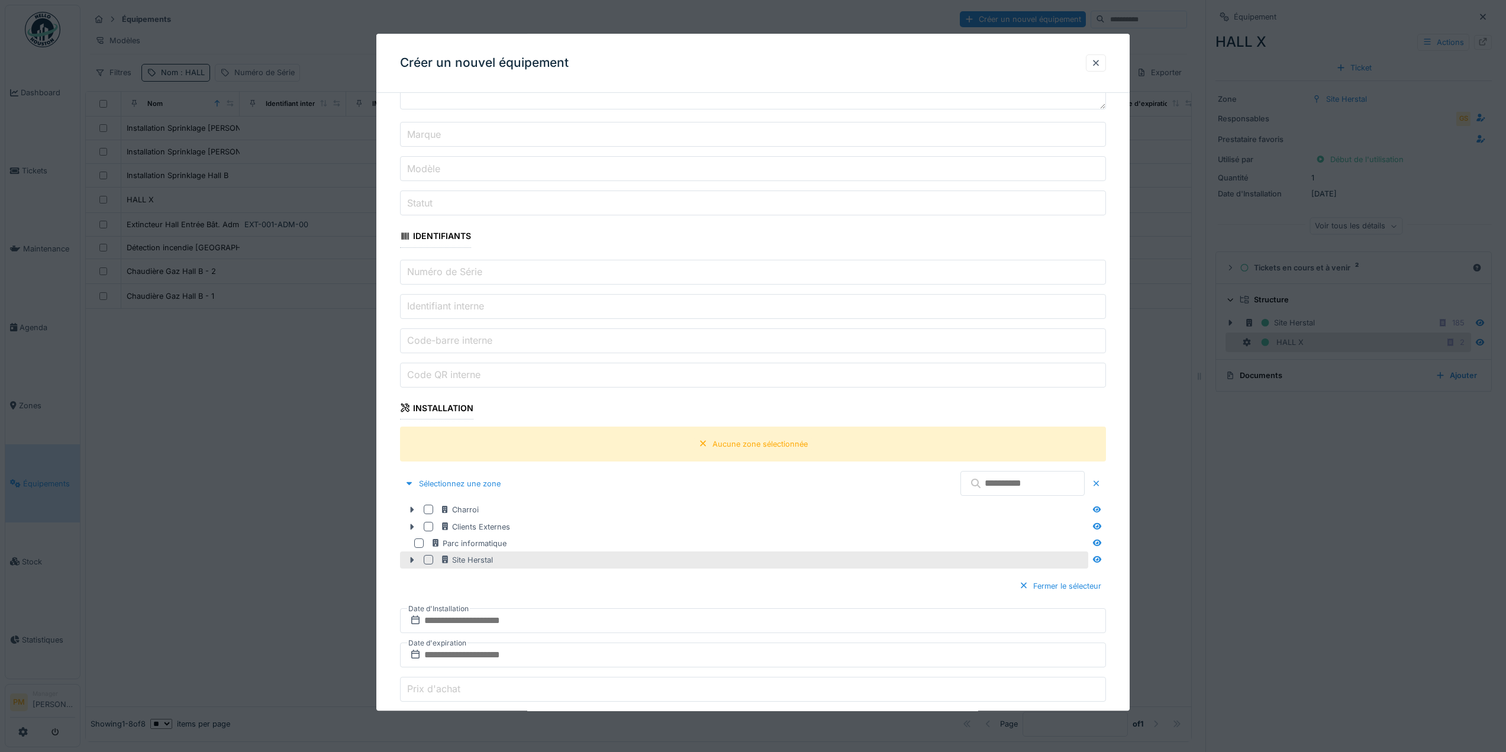
click at [427, 564] on div at bounding box center [428, 559] width 9 height 9
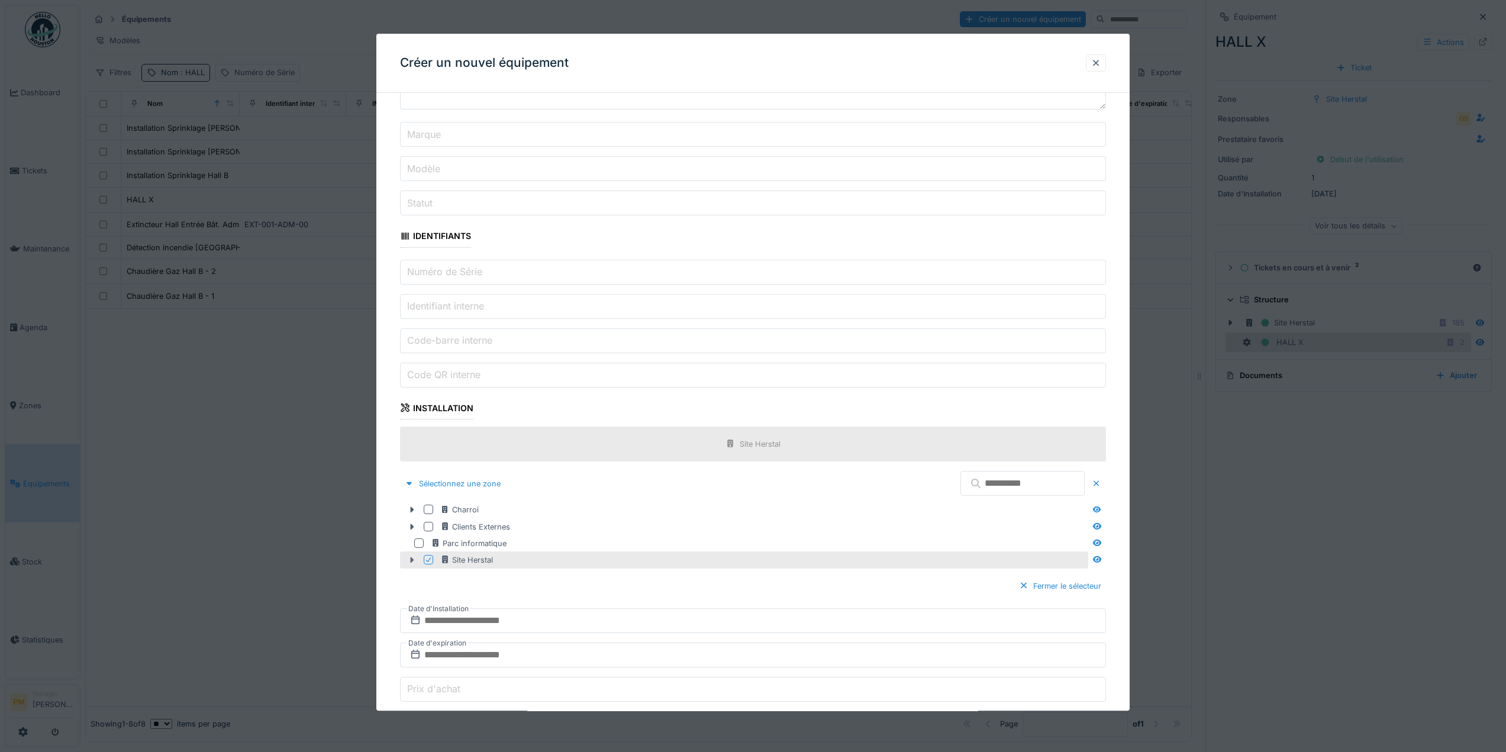
click at [414, 561] on icon at bounding box center [411, 560] width 9 height 8
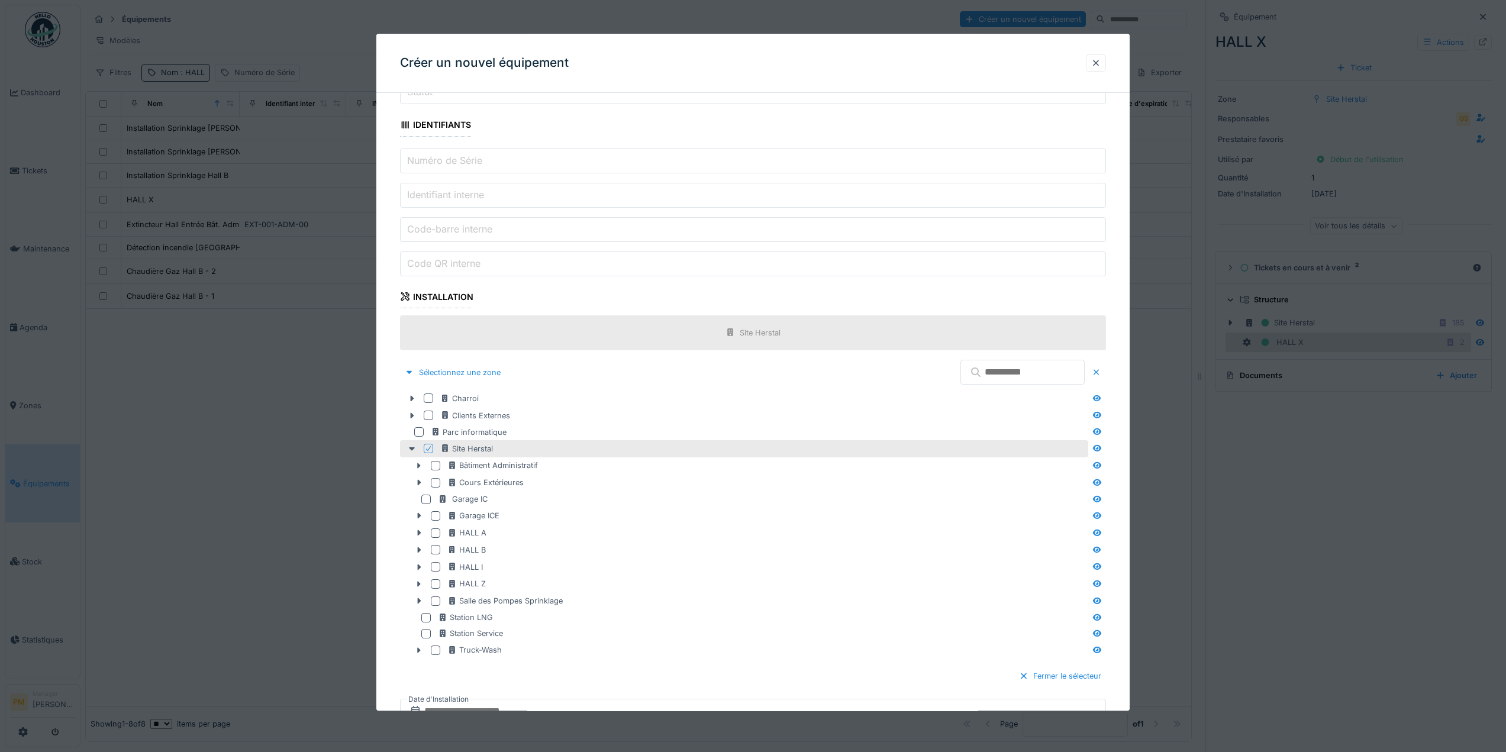
scroll to position [296, 0]
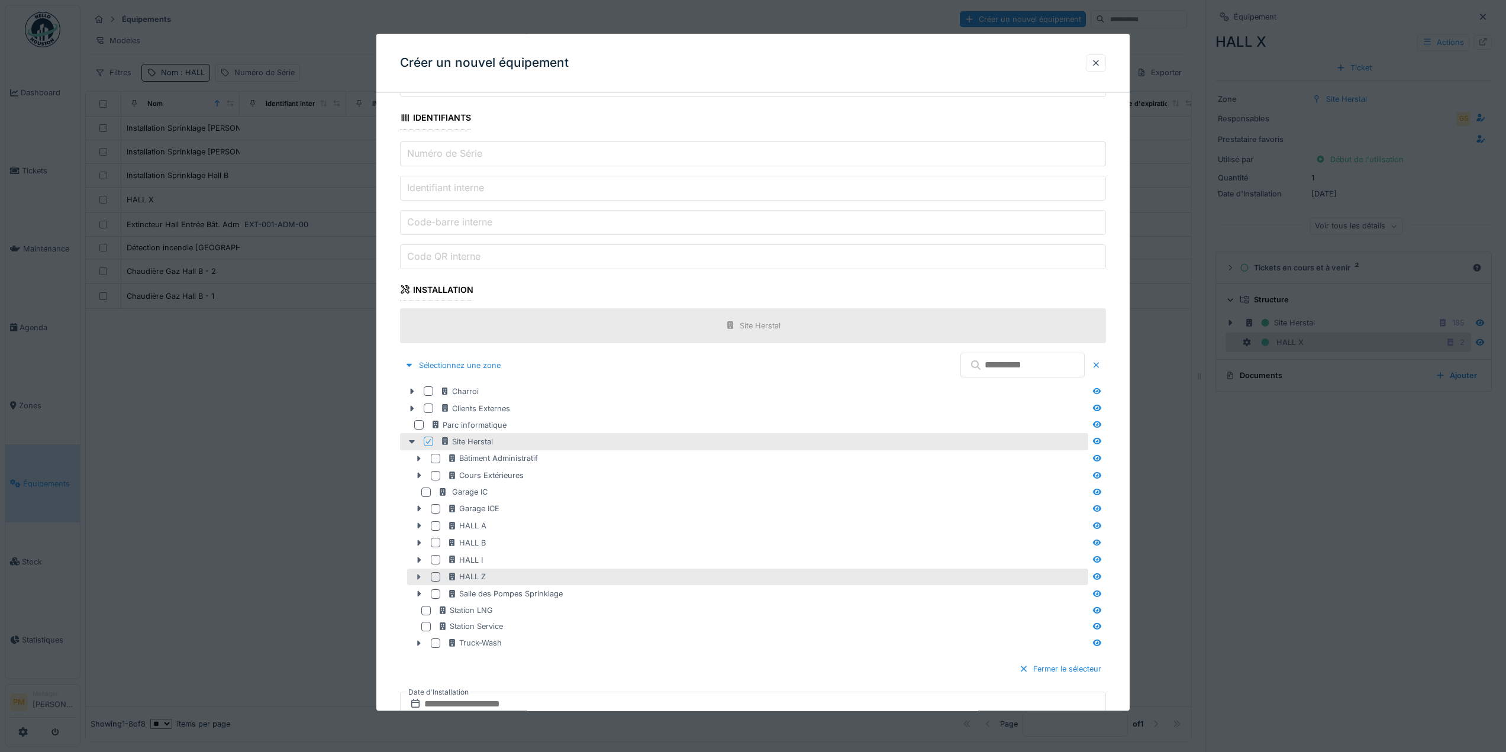
click at [418, 575] on icon at bounding box center [420, 577] width 4 height 6
click at [434, 579] on div at bounding box center [435, 576] width 9 height 9
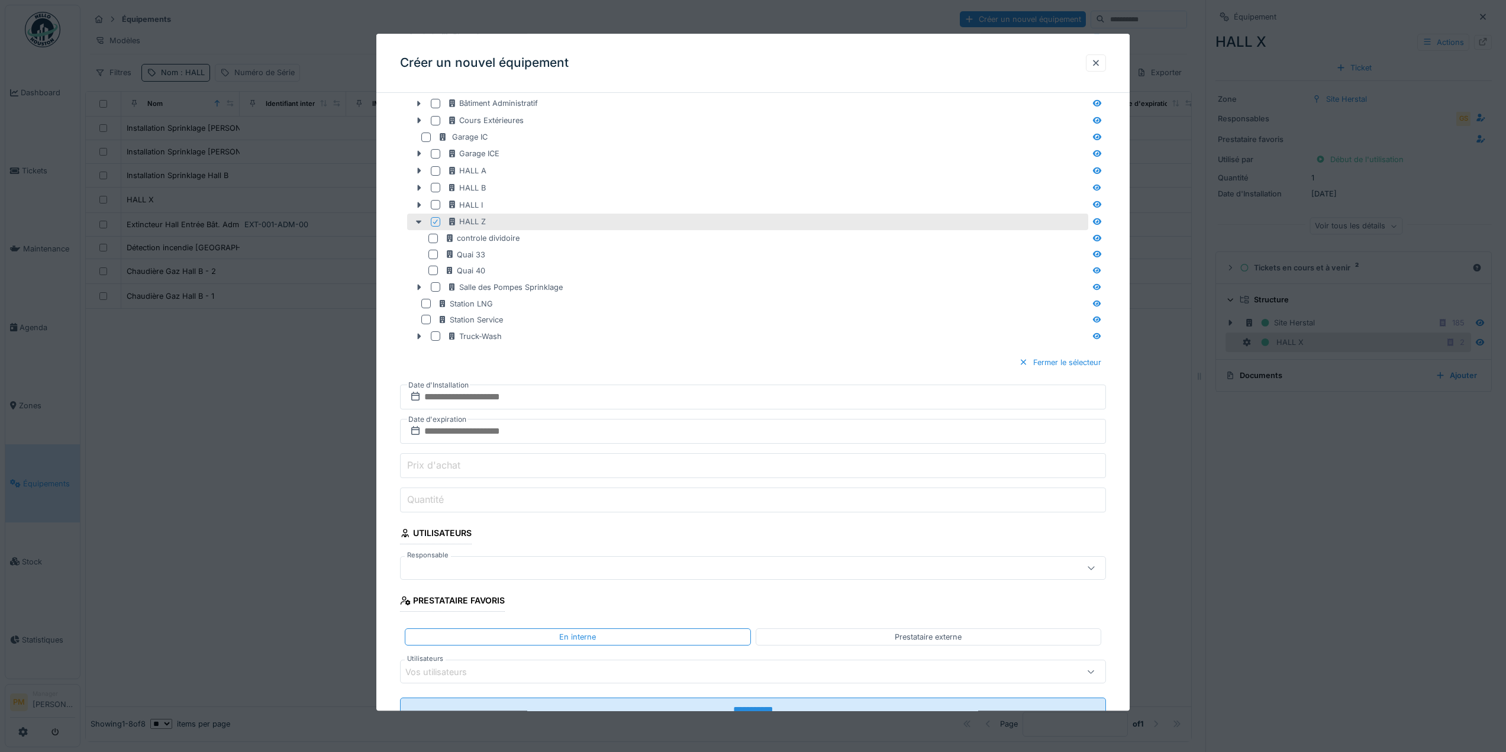
scroll to position [696, 0]
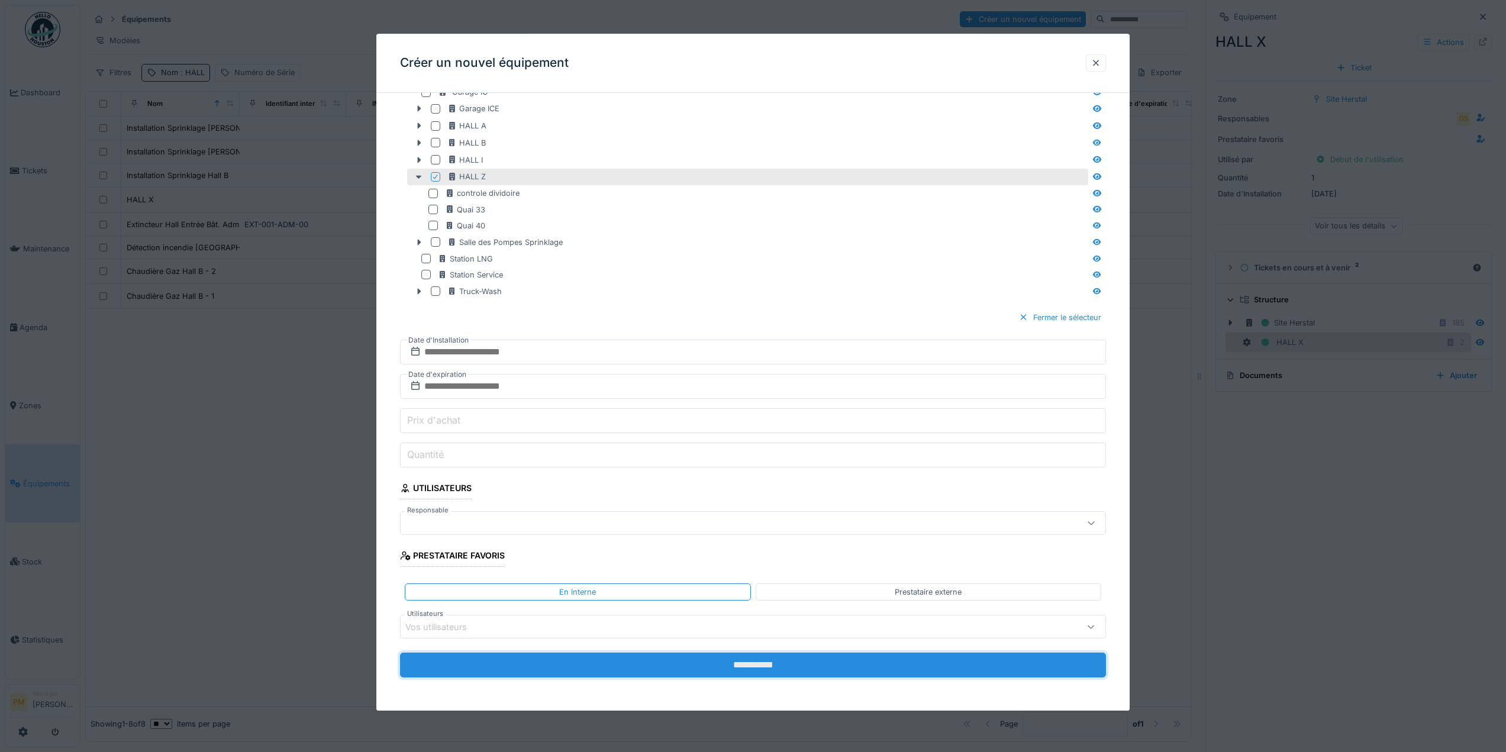
click at [761, 663] on input "**********" at bounding box center [753, 665] width 706 height 25
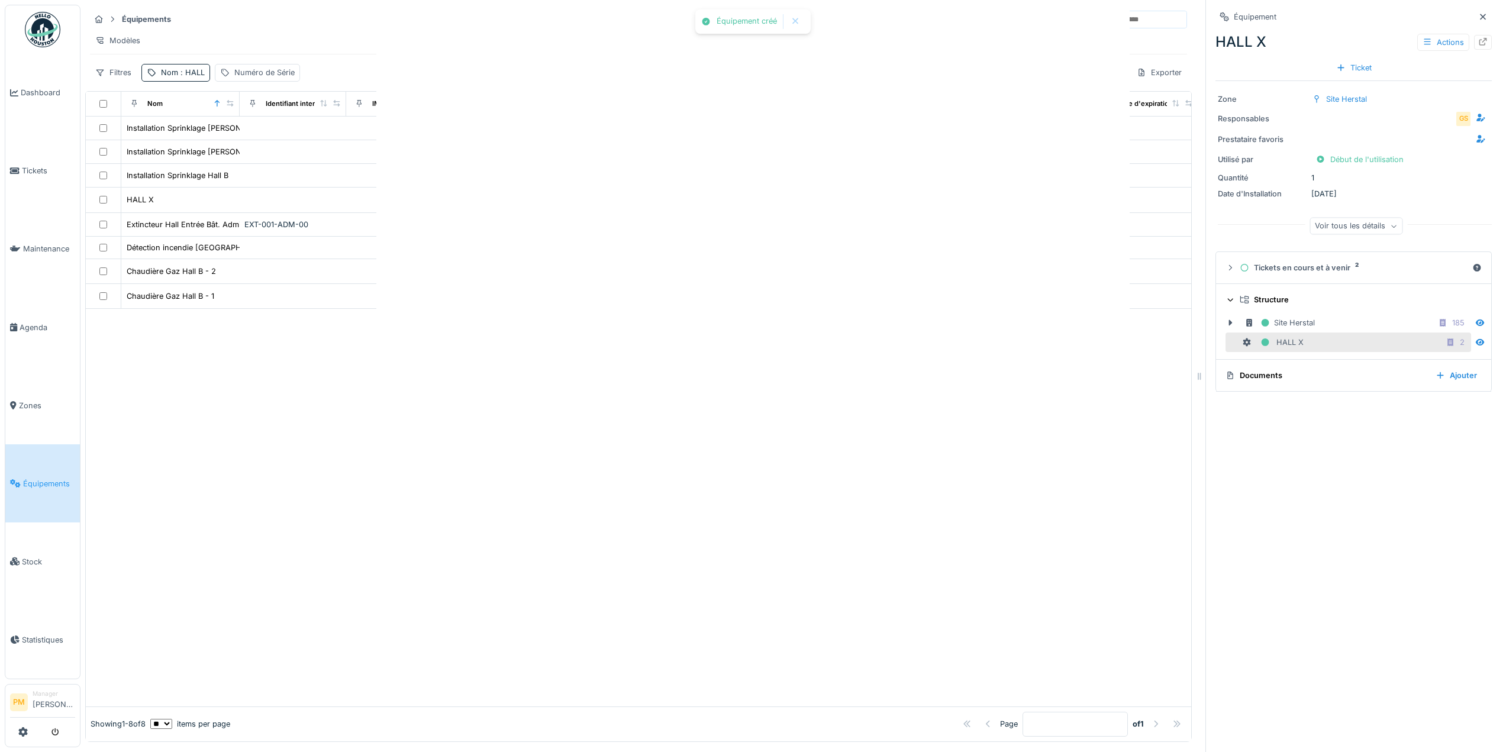
scroll to position [0, 0]
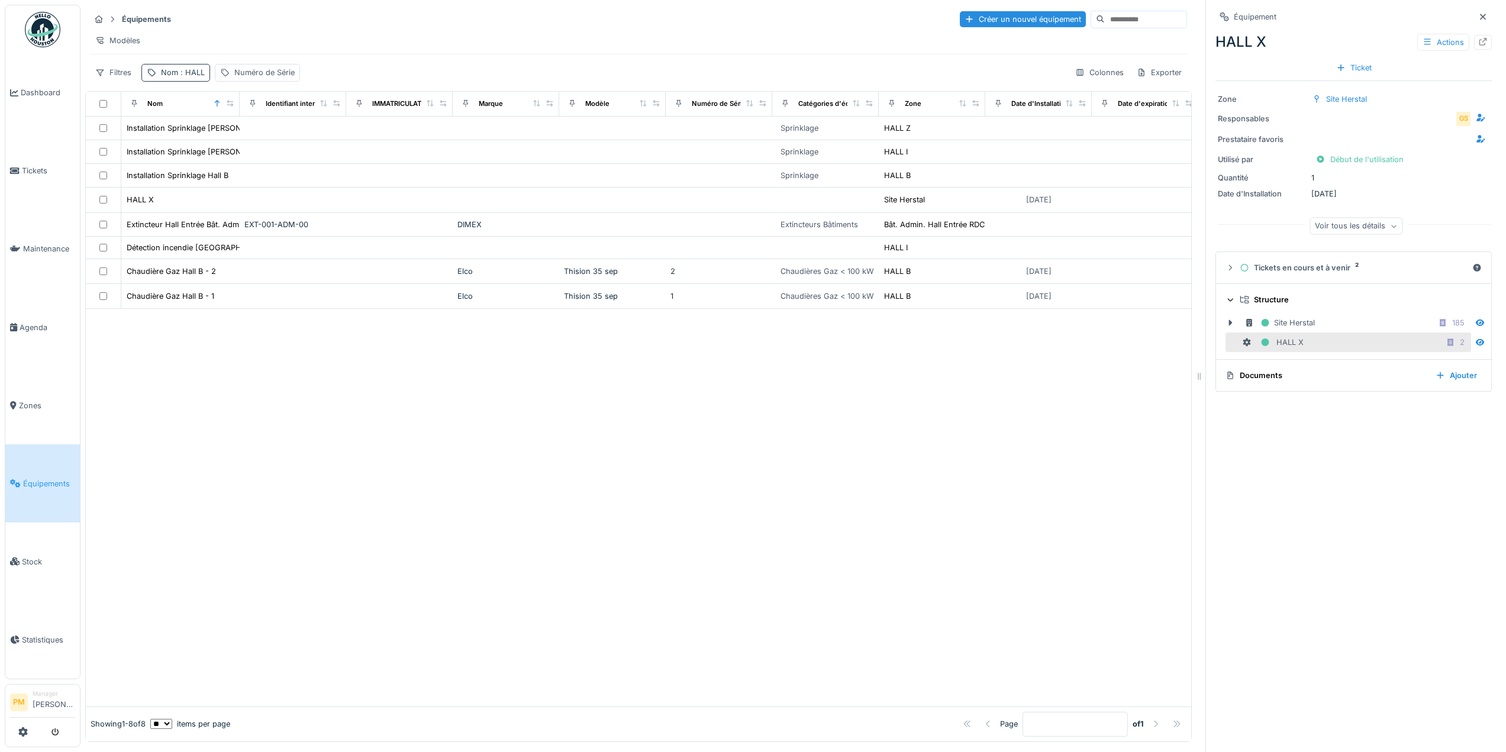
click at [196, 77] on span ": HALL" at bounding box center [191, 72] width 27 height 9
click at [197, 137] on input "****" at bounding box center [206, 138] width 118 height 25
type input "******"
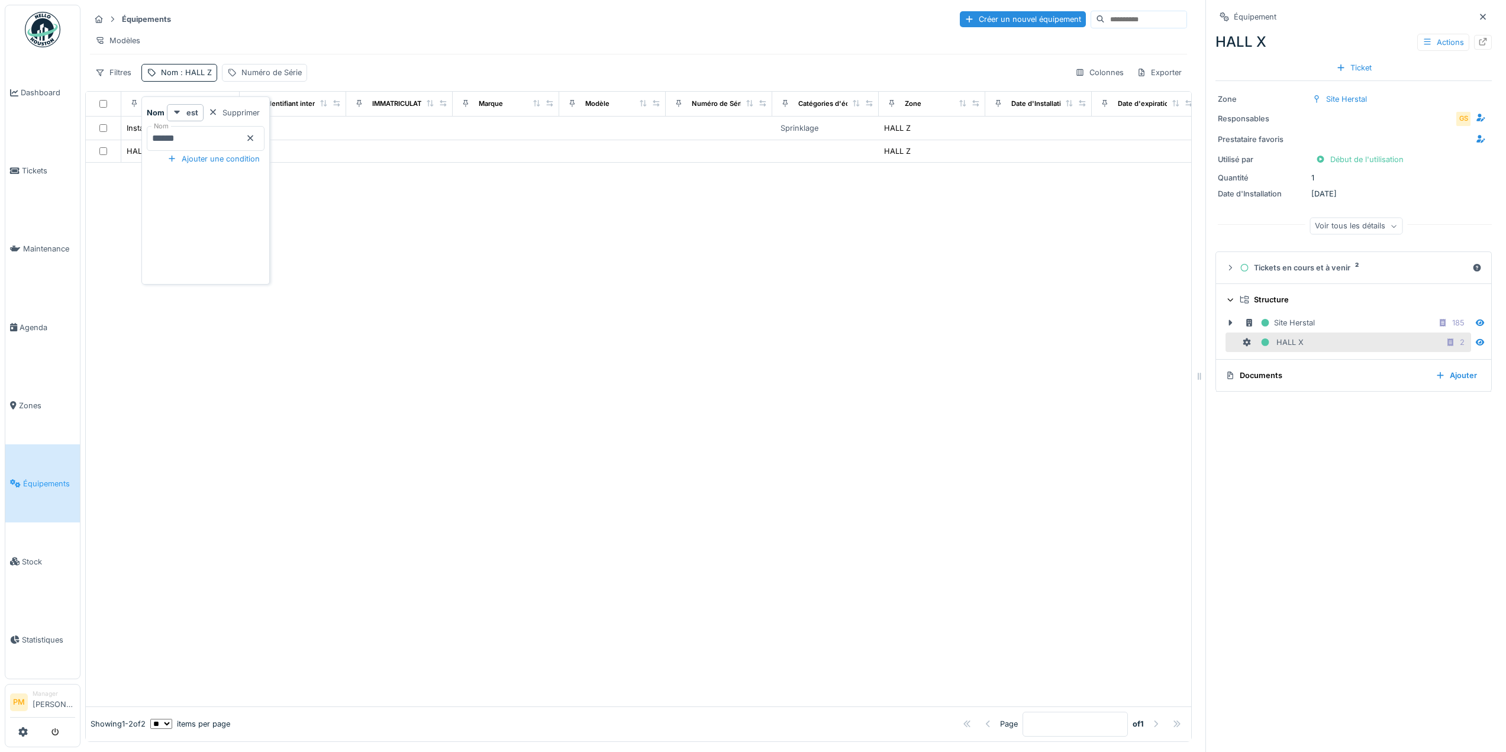
click at [244, 462] on div at bounding box center [638, 434] width 1105 height 543
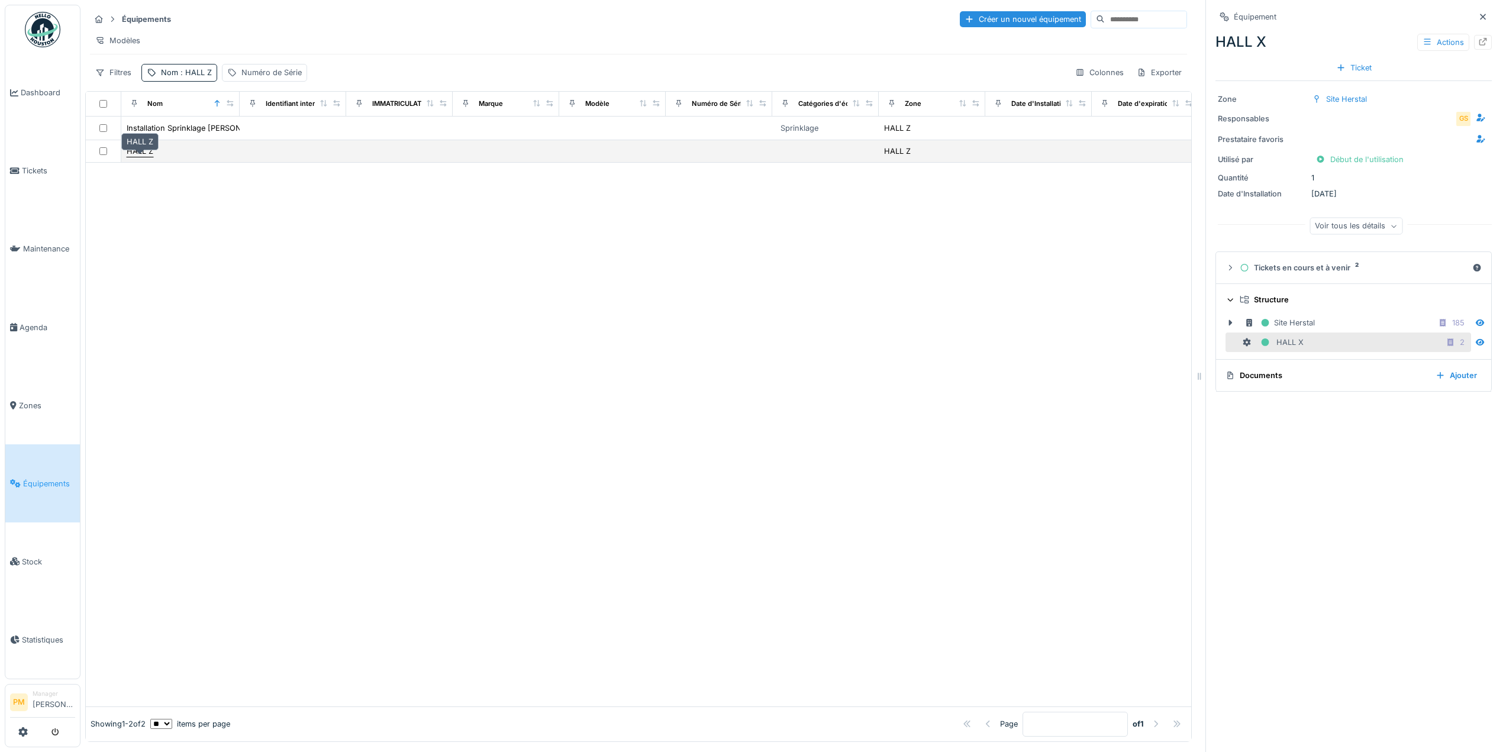
click at [145, 157] on div "HALL Z" at bounding box center [140, 151] width 27 height 11
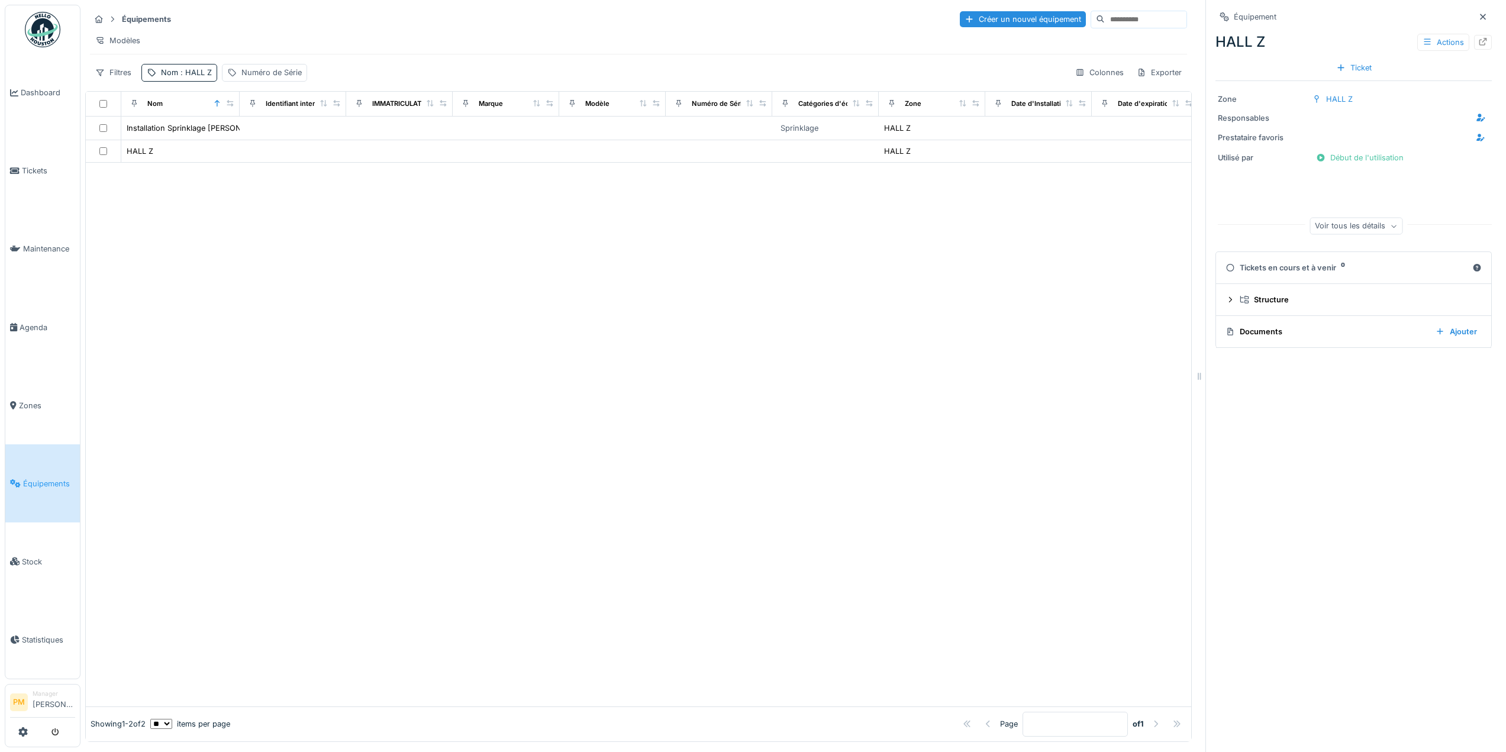
click at [1339, 224] on div "Voir tous les détails" at bounding box center [1355, 226] width 93 height 17
click at [1351, 179] on div "Réduire" at bounding box center [1356, 175] width 50 height 17
click at [1341, 225] on div "Voir tous les détails" at bounding box center [1355, 226] width 93 height 17
click at [741, 386] on div at bounding box center [638, 434] width 1105 height 543
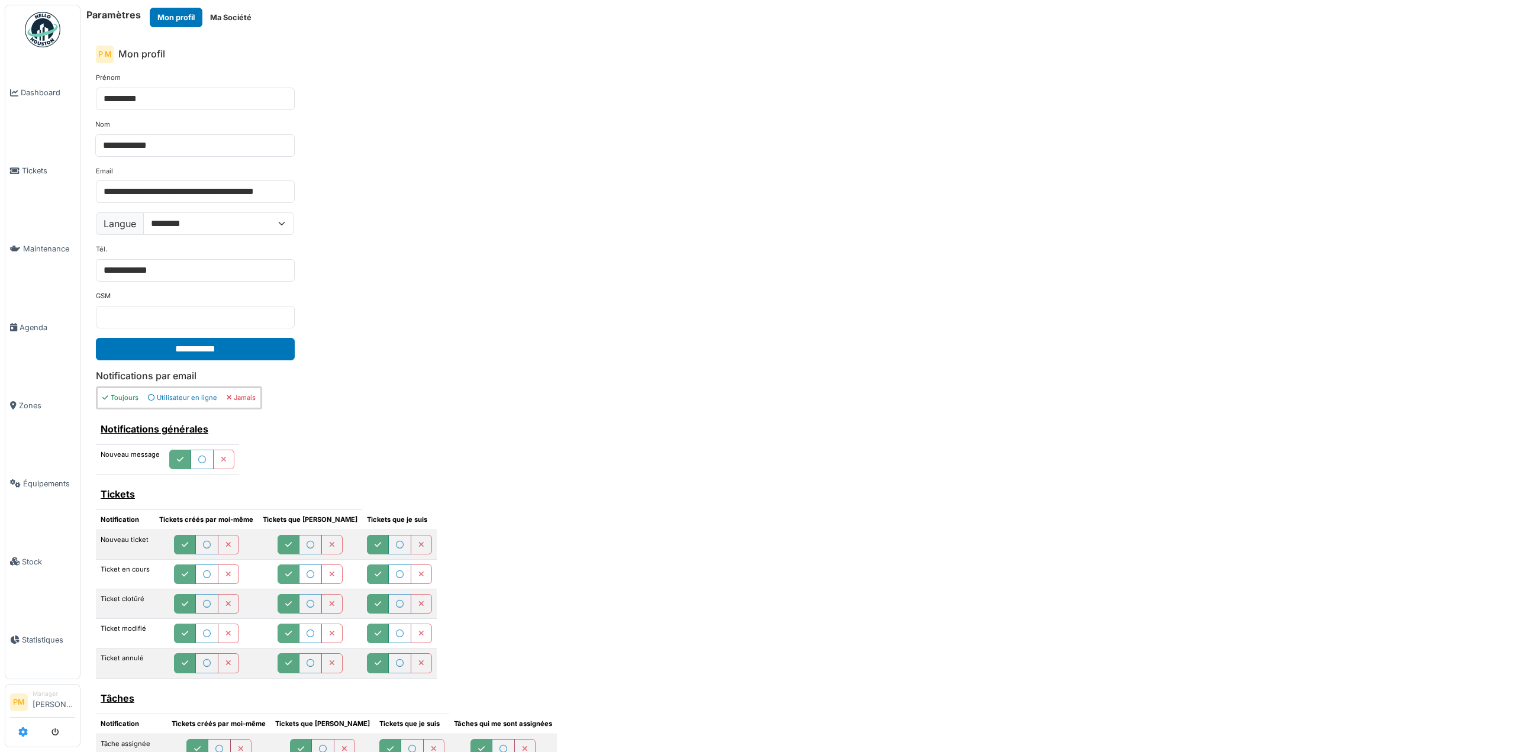
click at [27, 730] on icon at bounding box center [22, 731] width 9 height 9
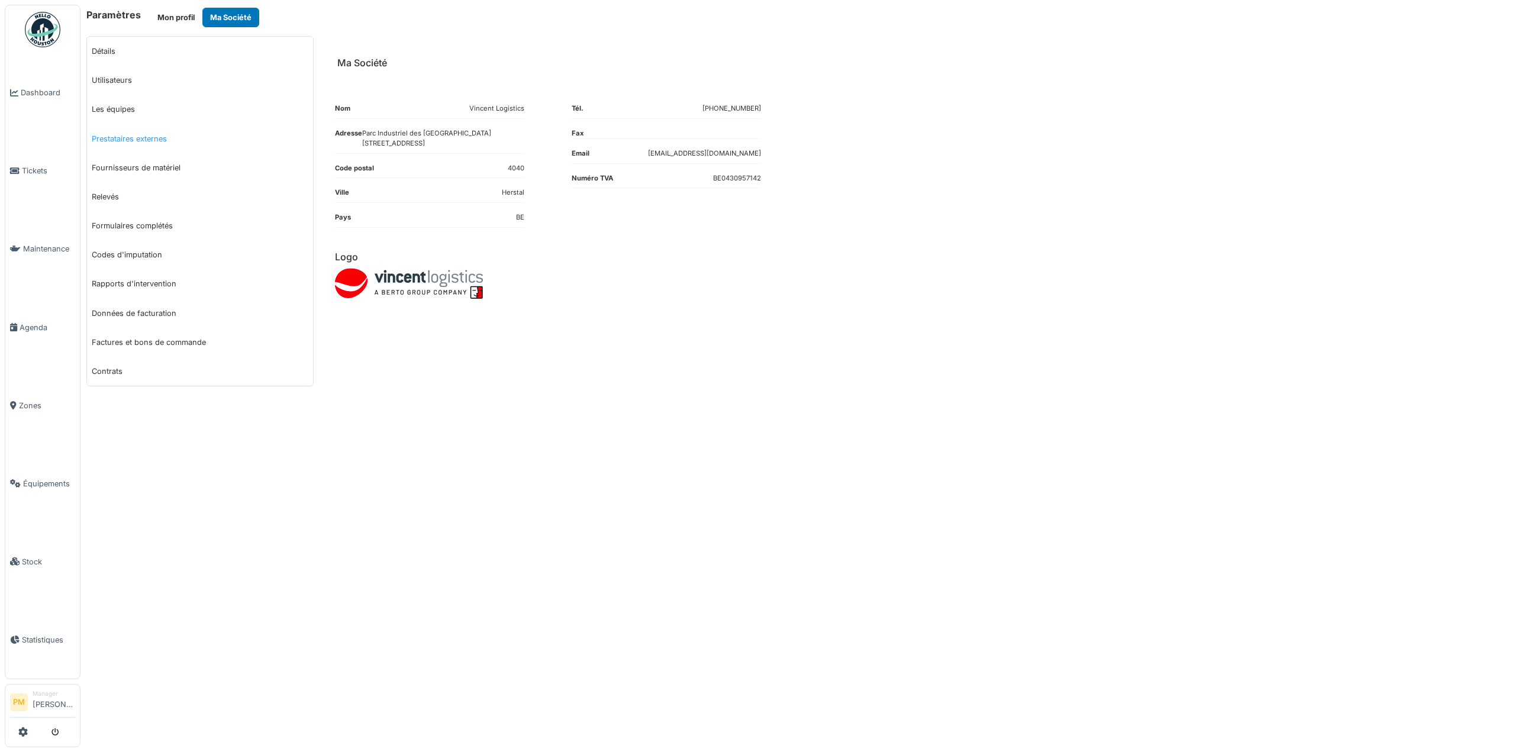
click at [138, 136] on link "Prestataires externes" at bounding box center [200, 138] width 226 height 29
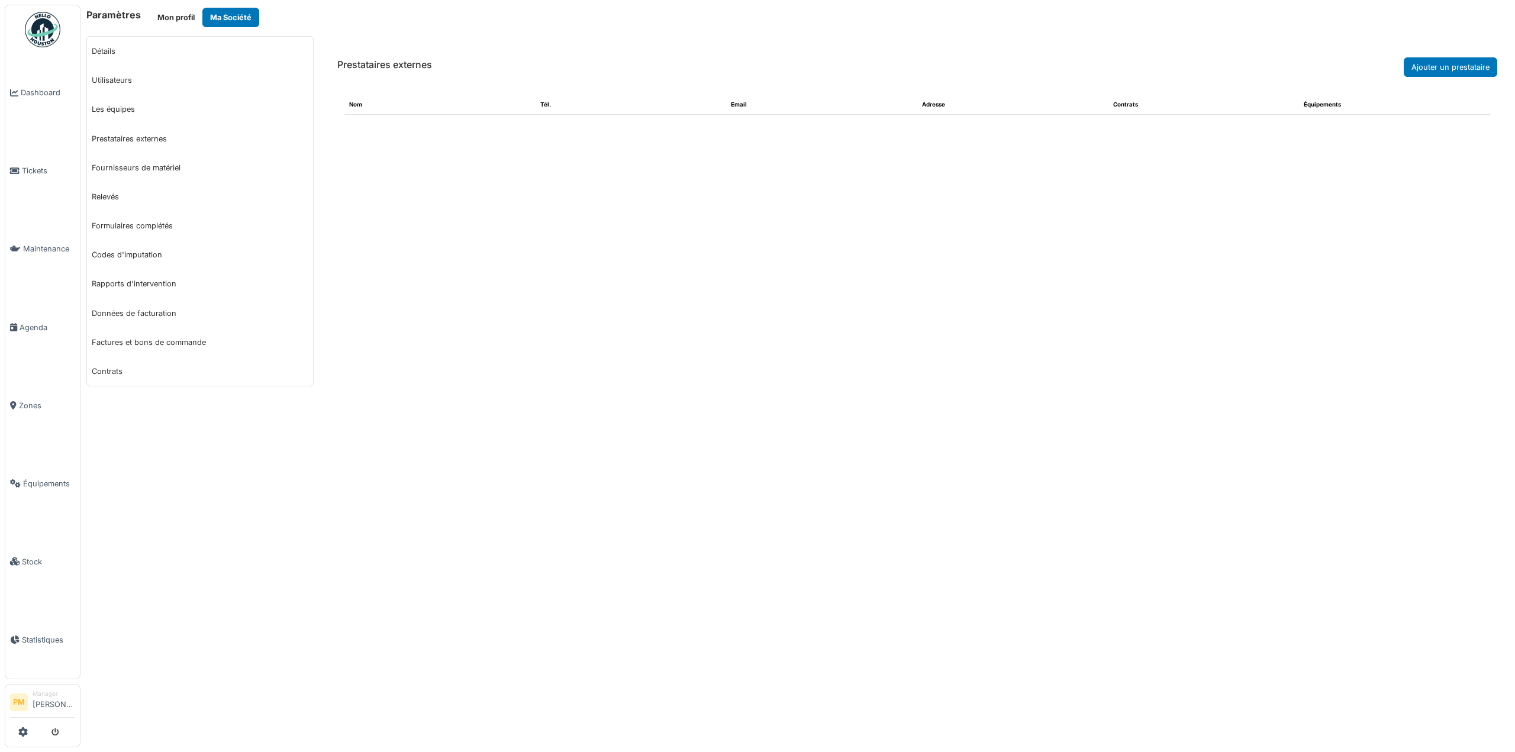
select select "***"
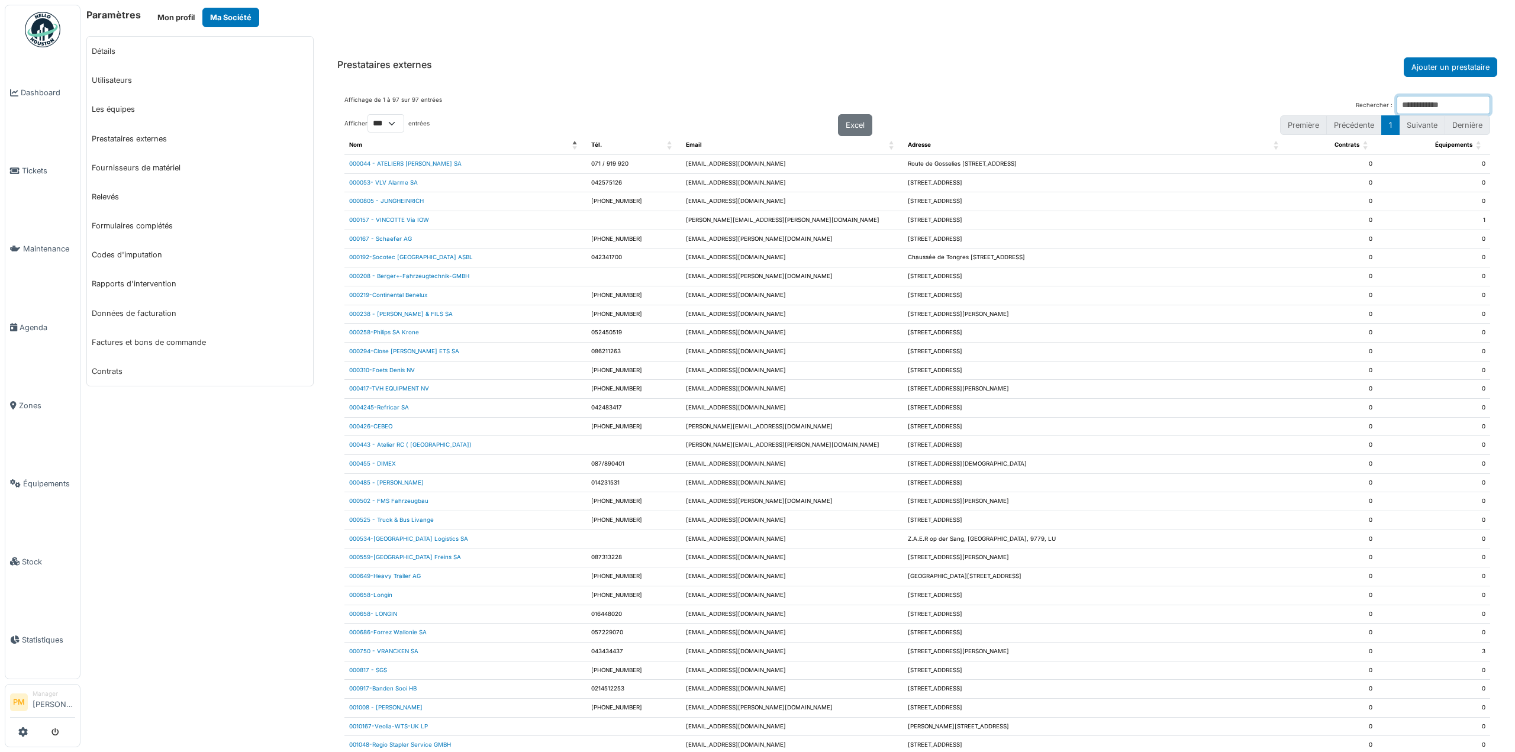
click at [1411, 104] on input "Rechercher :" at bounding box center [1442, 105] width 93 height 18
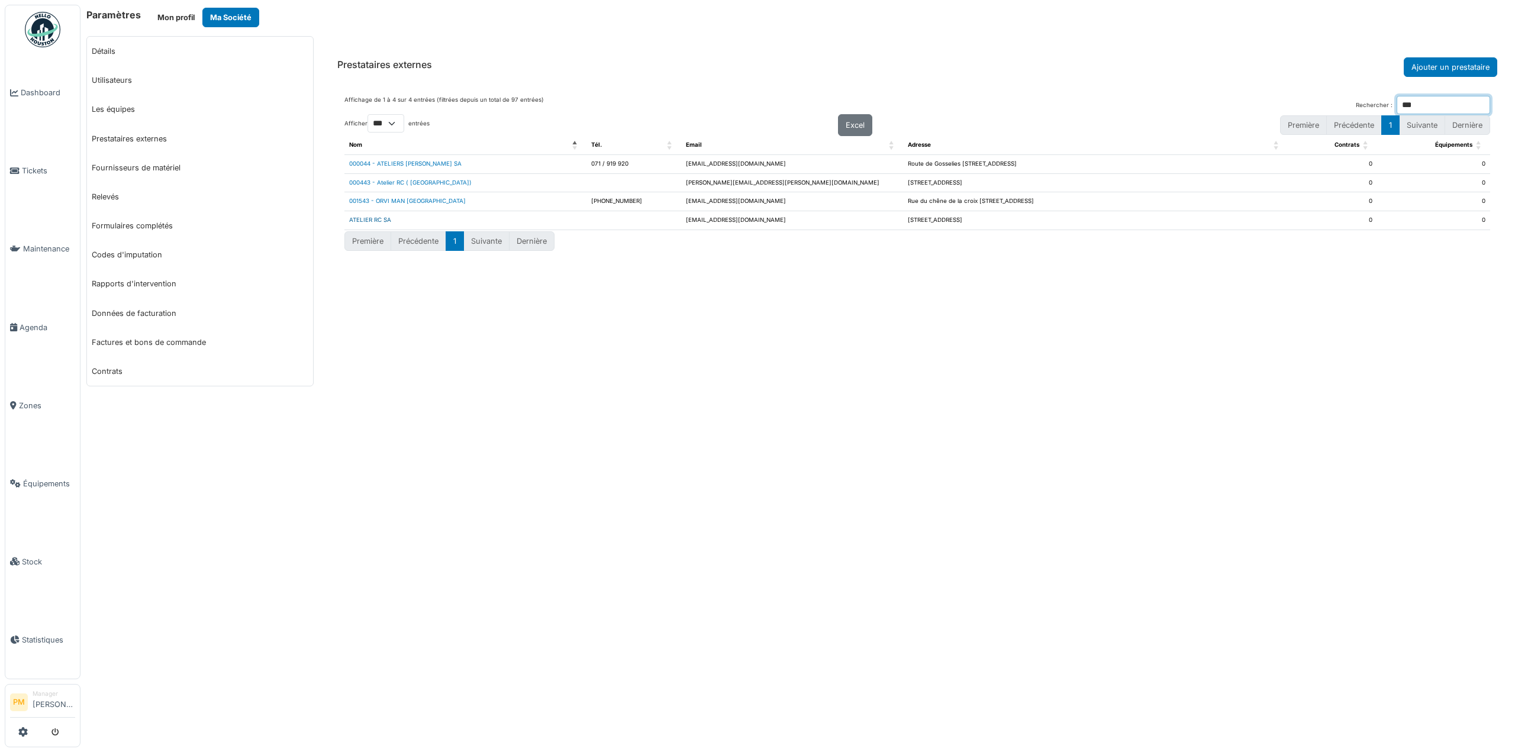
type input "***"
click at [383, 221] on link "ATELIER RC SA" at bounding box center [370, 220] width 42 height 7
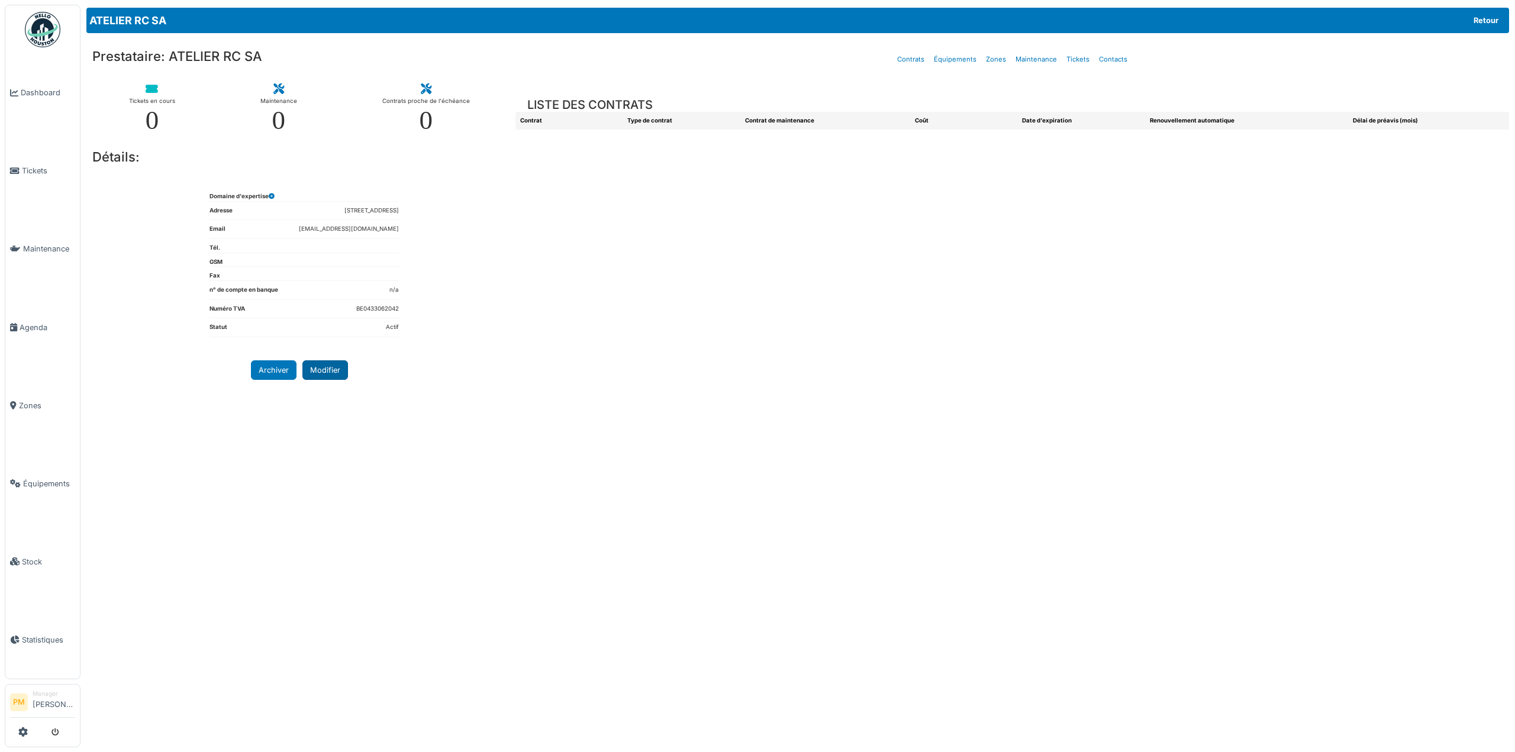
click at [325, 373] on button "Modifier" at bounding box center [325, 370] width 46 height 20
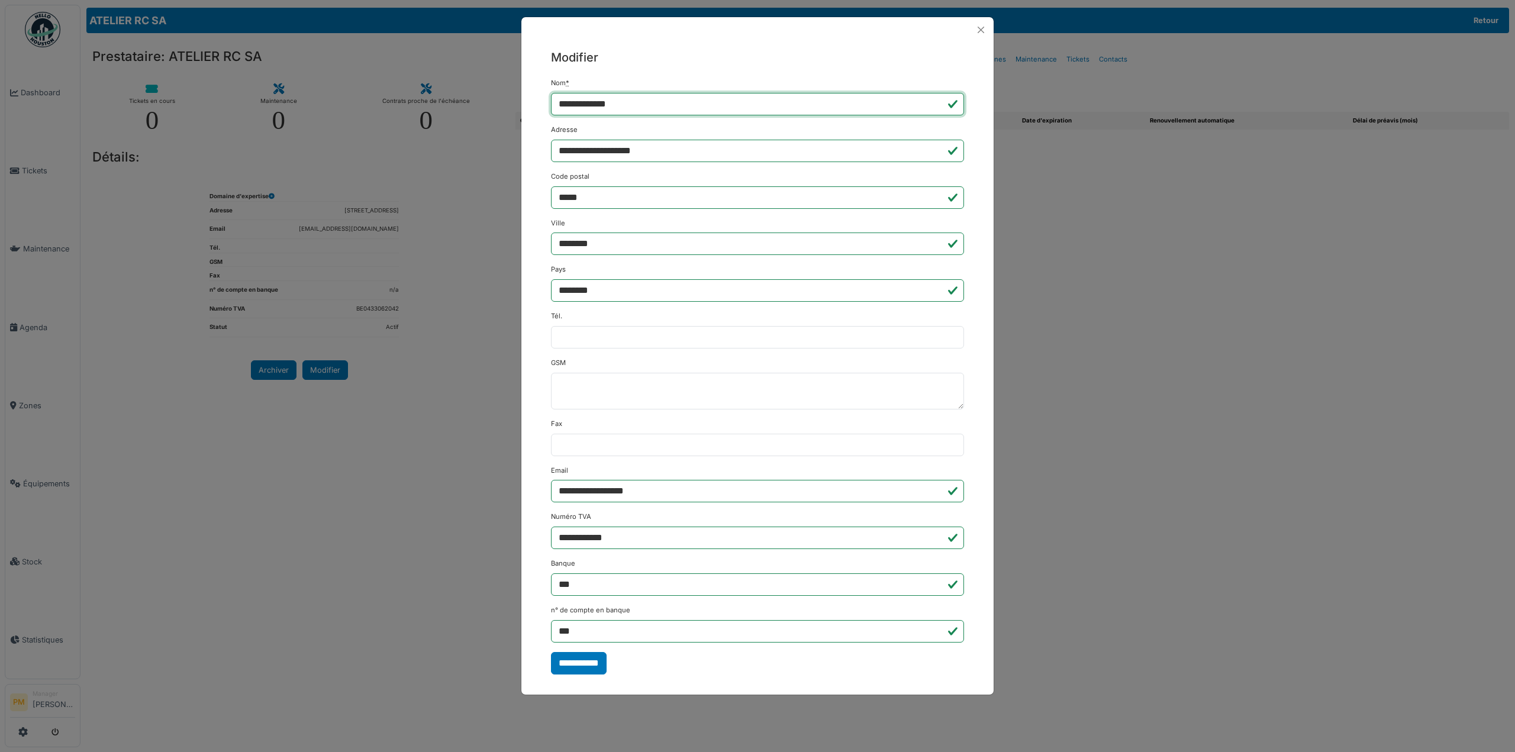
click at [560, 105] on input "**********" at bounding box center [757, 104] width 413 height 22
paste input "******"
type input "**********"
click at [580, 660] on input "**********" at bounding box center [579, 663] width 56 height 22
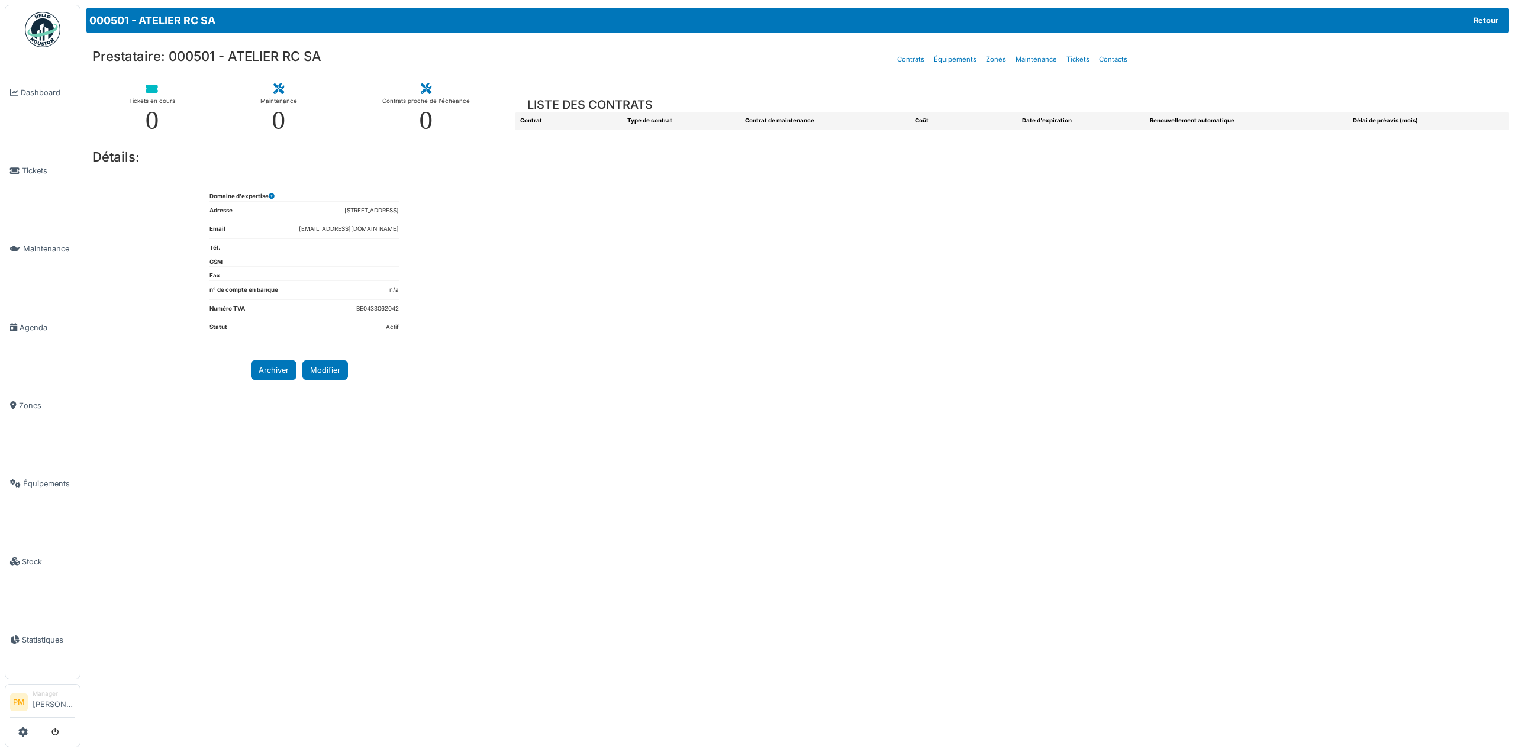
click at [548, 425] on div "Contrat Type de contrat Contrat de maintenance Coût Date d'expiration Renouvell…" at bounding box center [1012, 424] width 994 height 625
click at [1480, 21] on link "Retour" at bounding box center [1486, 21] width 40 height 20
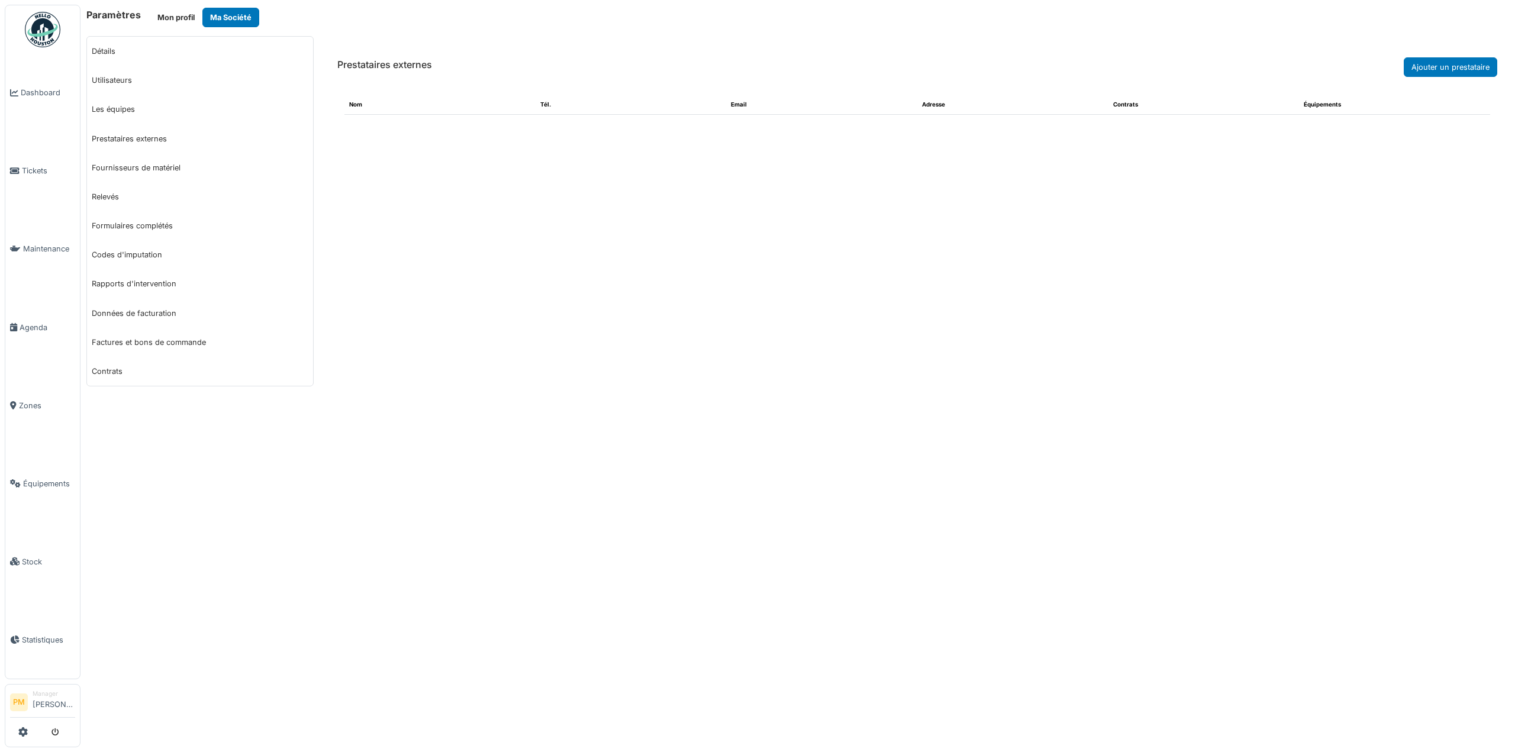
select select "***"
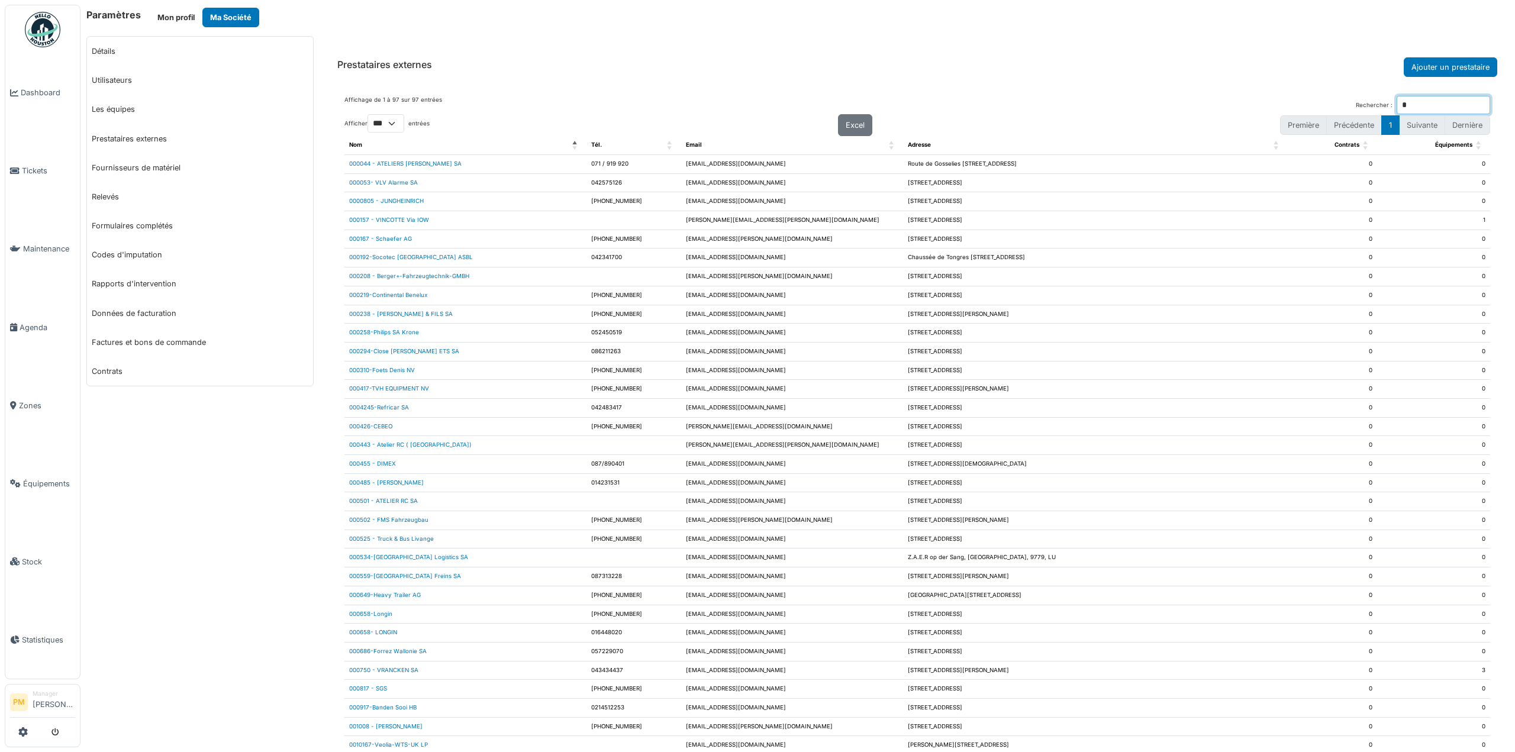
click at [1420, 101] on input "*" at bounding box center [1442, 105] width 93 height 18
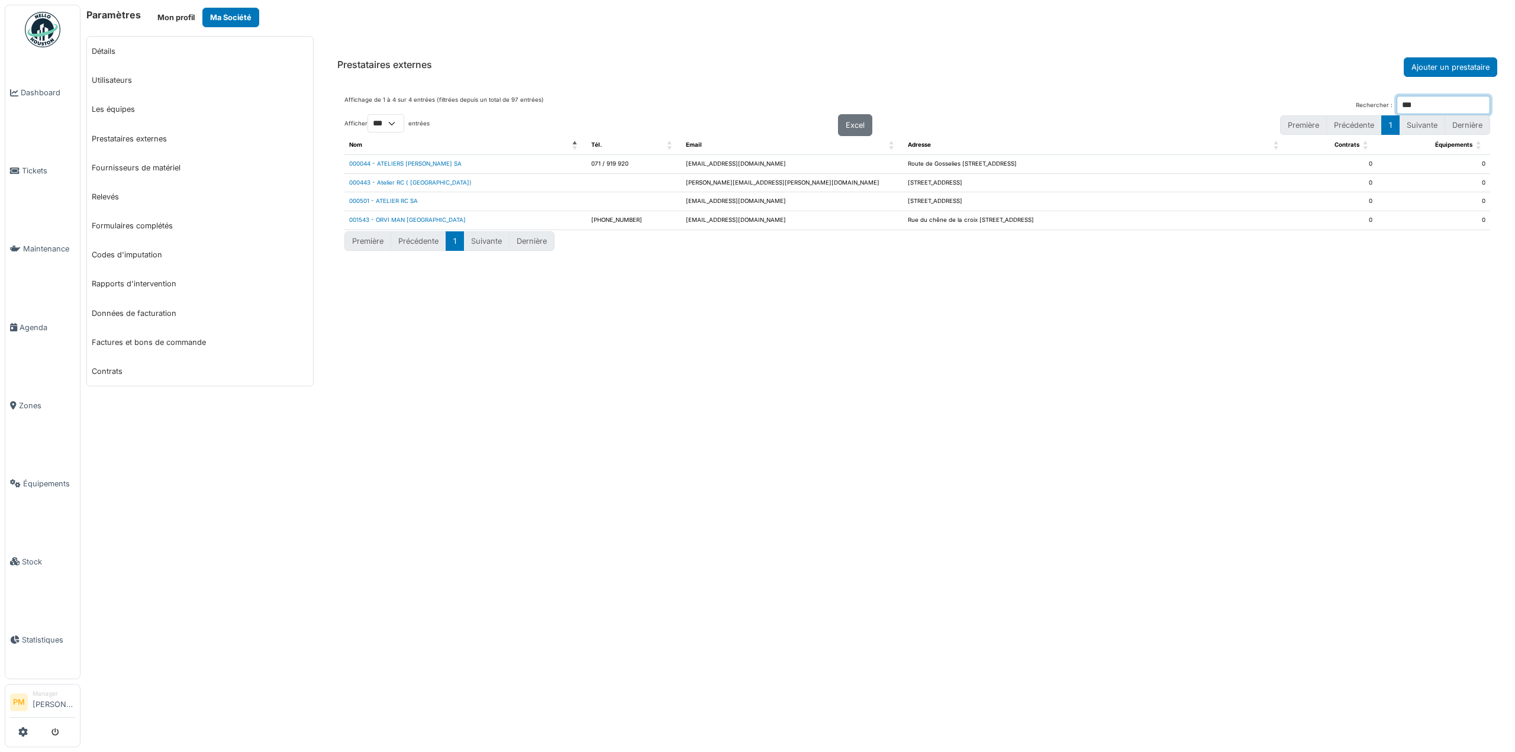
type input "***"
click at [495, 417] on div "**********" at bounding box center [797, 376] width 1434 height 752
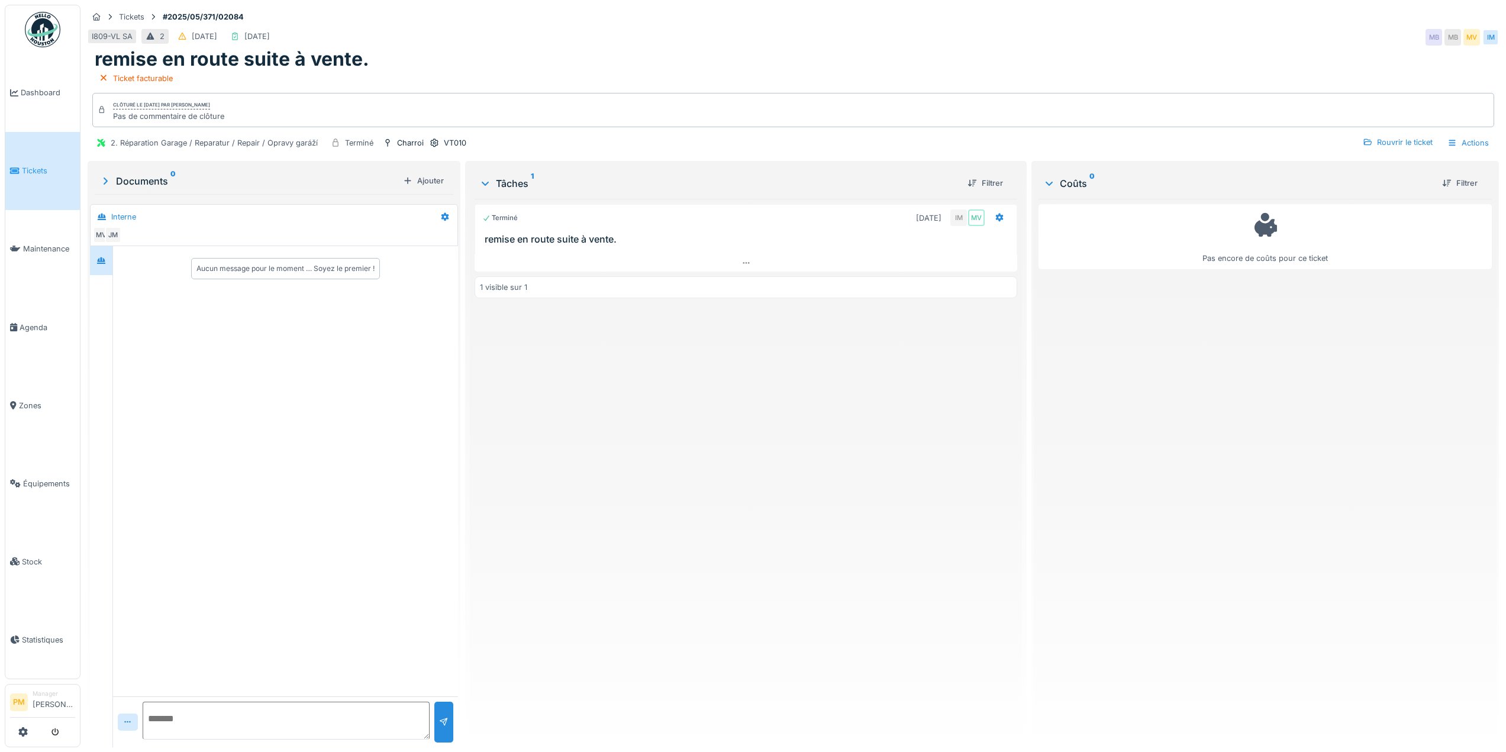
click at [1170, 75] on div "Ticket facturable" at bounding box center [793, 78] width 1397 height 15
click at [1064, 64] on div "remise en route suite à vente." at bounding box center [793, 59] width 1397 height 22
click at [839, 695] on div "Terminé 02/06/2025 IM MV remise en route suite à vente. 1 visible sur 1" at bounding box center [746, 468] width 543 height 539
click at [699, 461] on div "Terminé [DATE] IM MV remise en route suite à vente. 1 visible sur 1" at bounding box center [746, 468] width 543 height 539
click at [774, 510] on div "Terminé [DATE] IM MV remise en route suite à vente. 1 visible sur 1" at bounding box center [746, 468] width 543 height 539
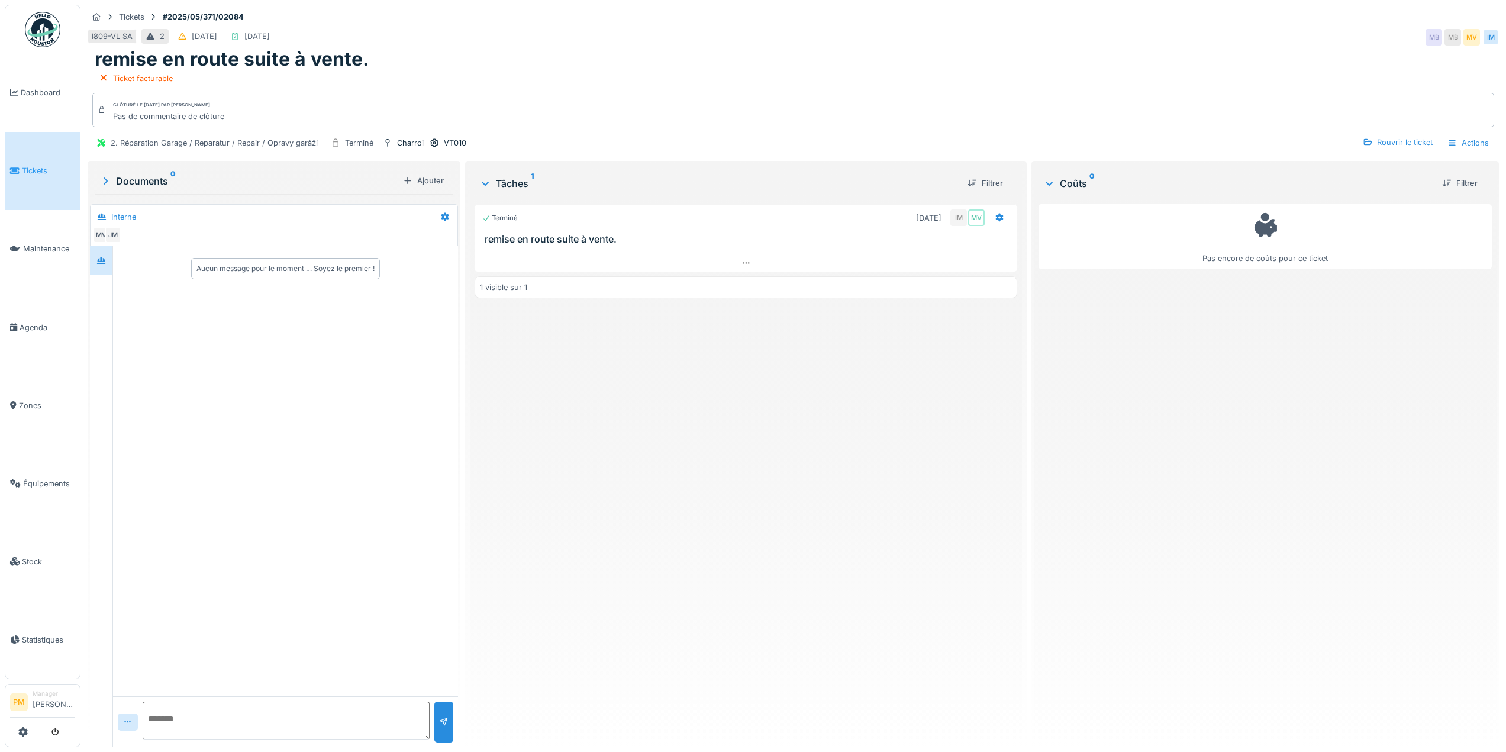
click at [439, 141] on div "VT010" at bounding box center [448, 143] width 38 height 12
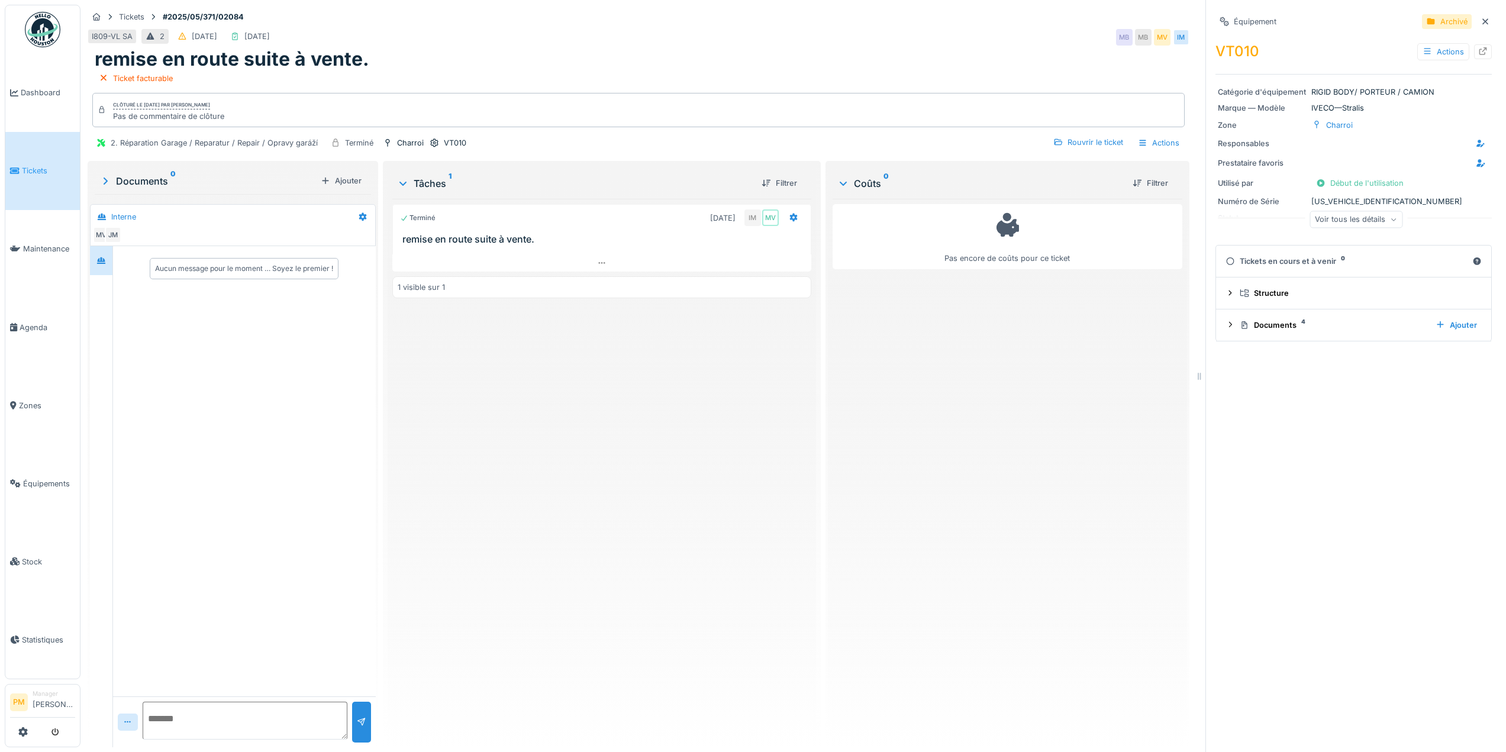
click at [1359, 221] on div "Voir tous les détails" at bounding box center [1355, 219] width 93 height 17
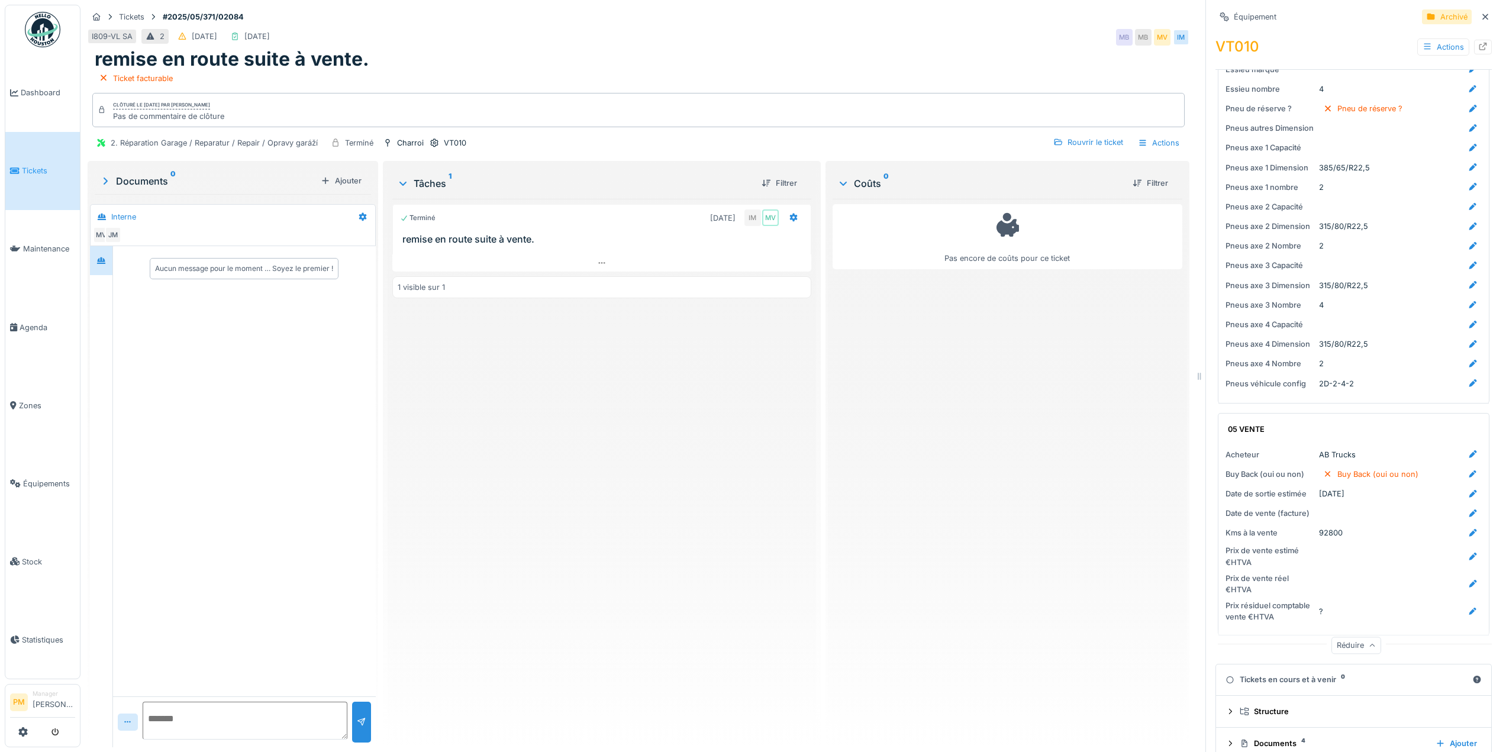
scroll to position [1885, 0]
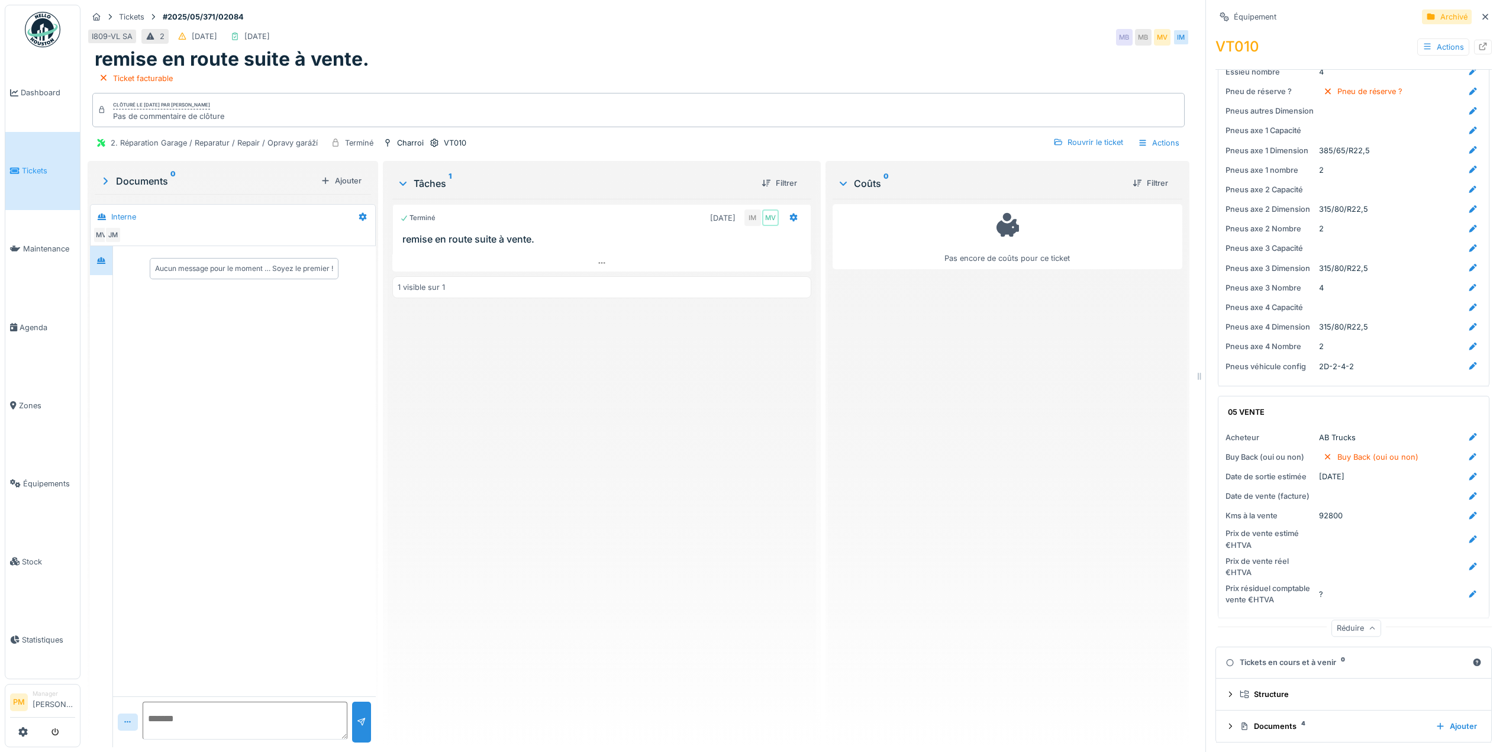
click at [1354, 620] on div "Réduire" at bounding box center [1356, 628] width 50 height 17
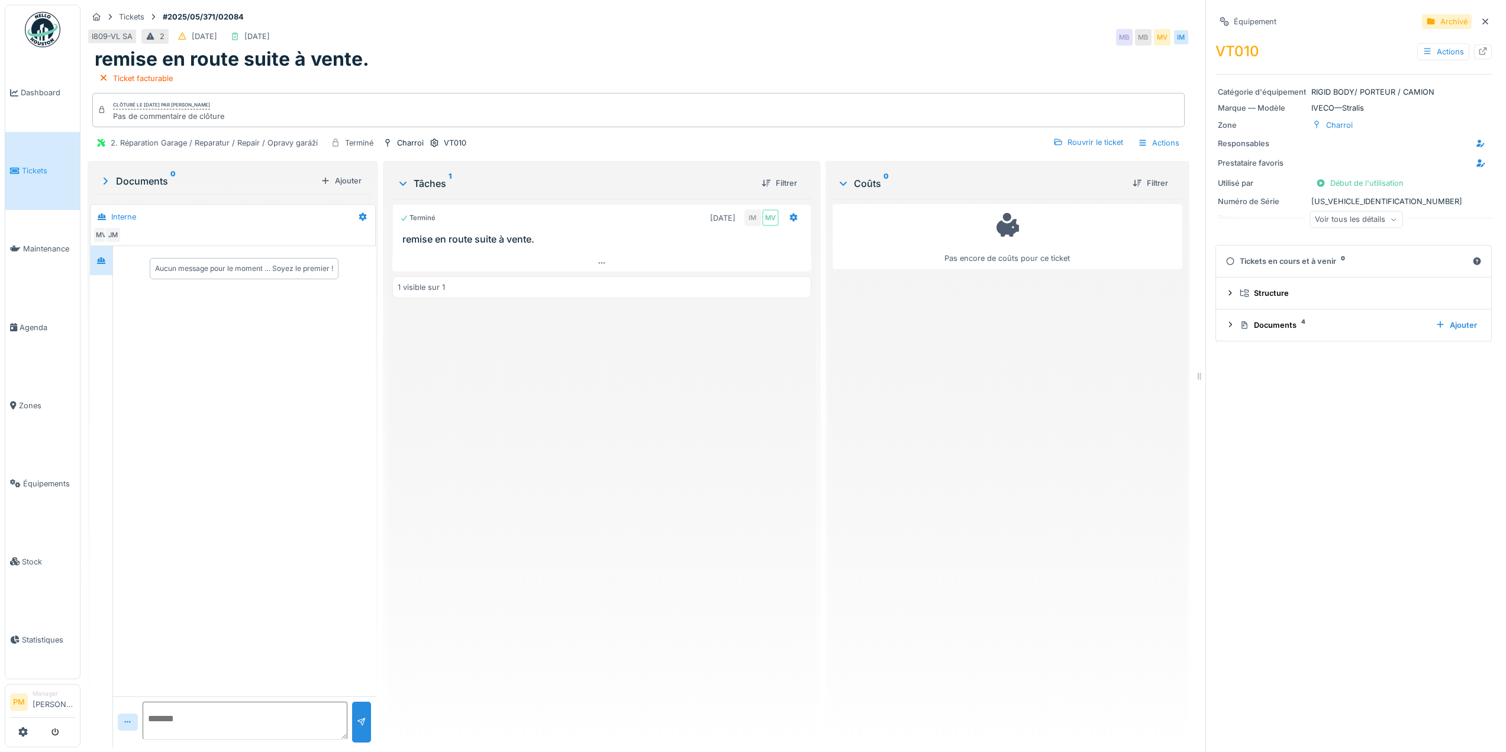
scroll to position [0, 0]
click at [1225, 330] on div at bounding box center [1229, 325] width 9 height 11
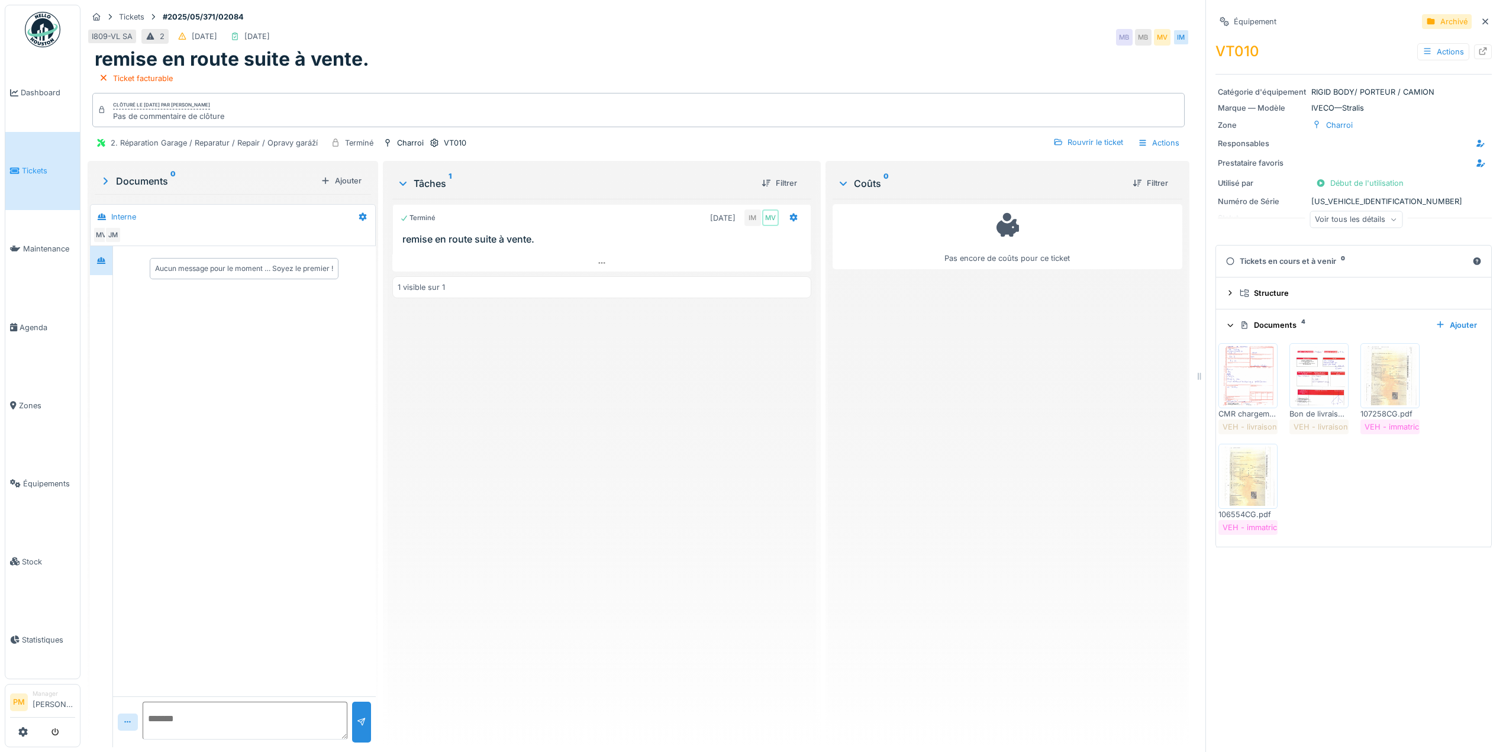
click at [1227, 330] on icon at bounding box center [1231, 324] width 8 height 9
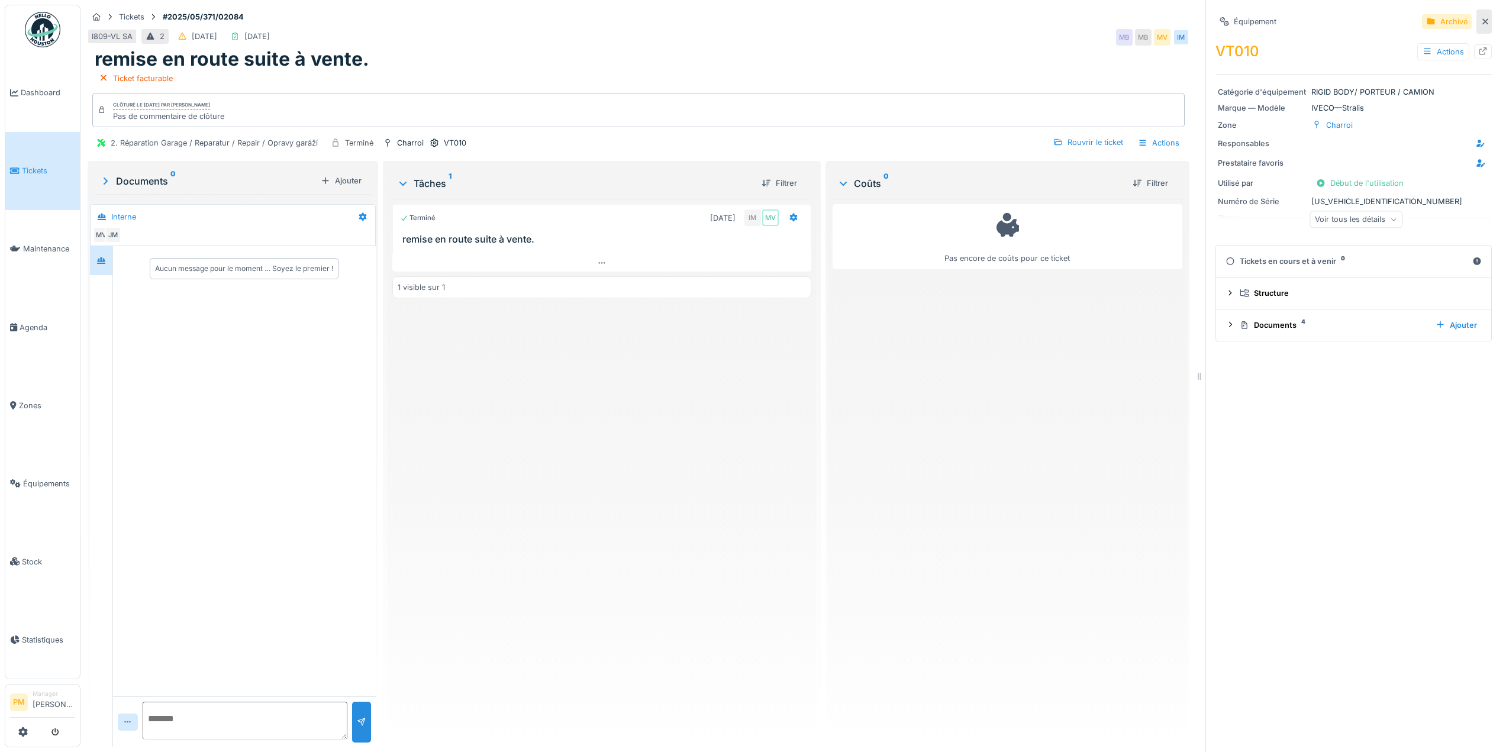
click at [1480, 19] on icon at bounding box center [1484, 22] width 9 height 8
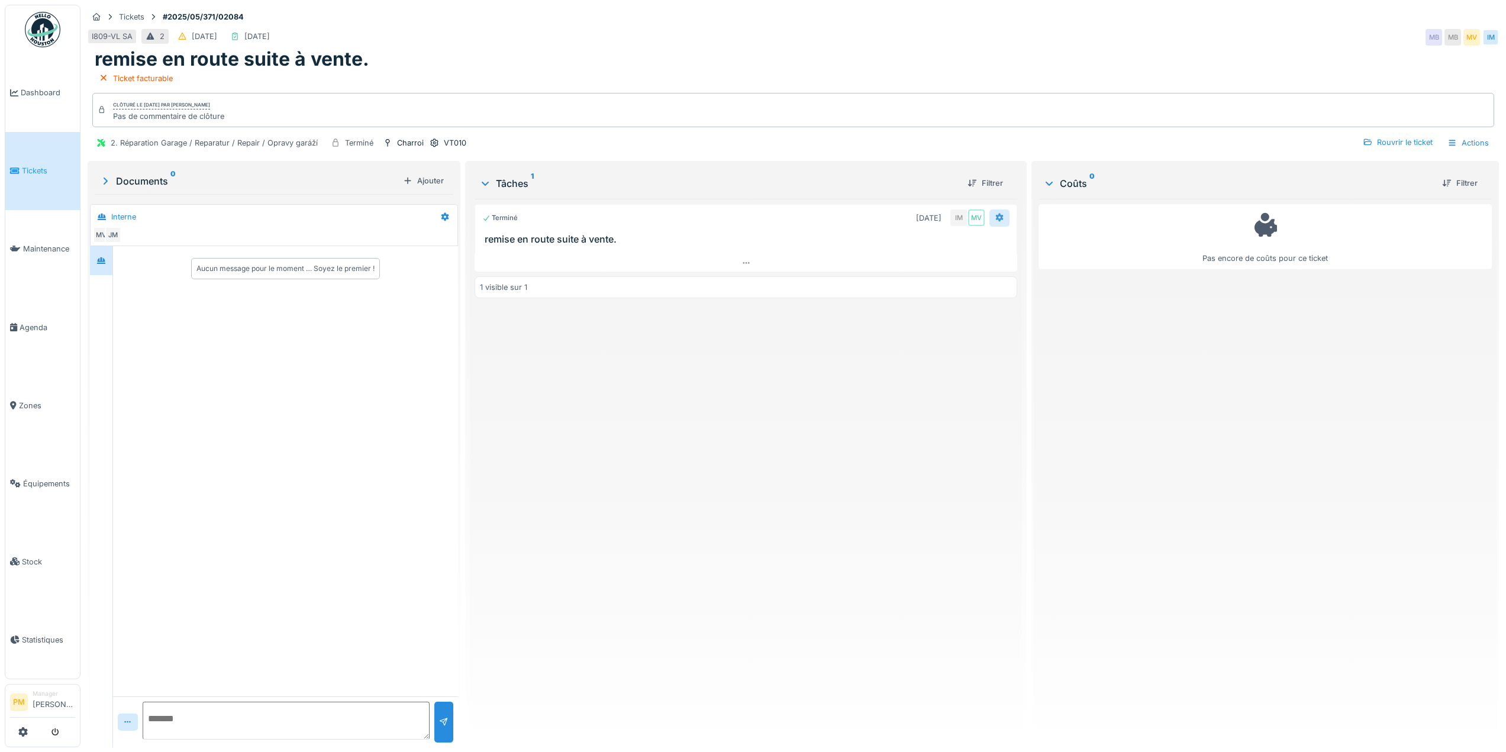
click at [995, 215] on icon at bounding box center [999, 218] width 9 height 8
click at [1442, 140] on div "Actions" at bounding box center [1468, 142] width 52 height 17
click at [1409, 140] on div "Rouvrir le ticket" at bounding box center [1397, 142] width 79 height 16
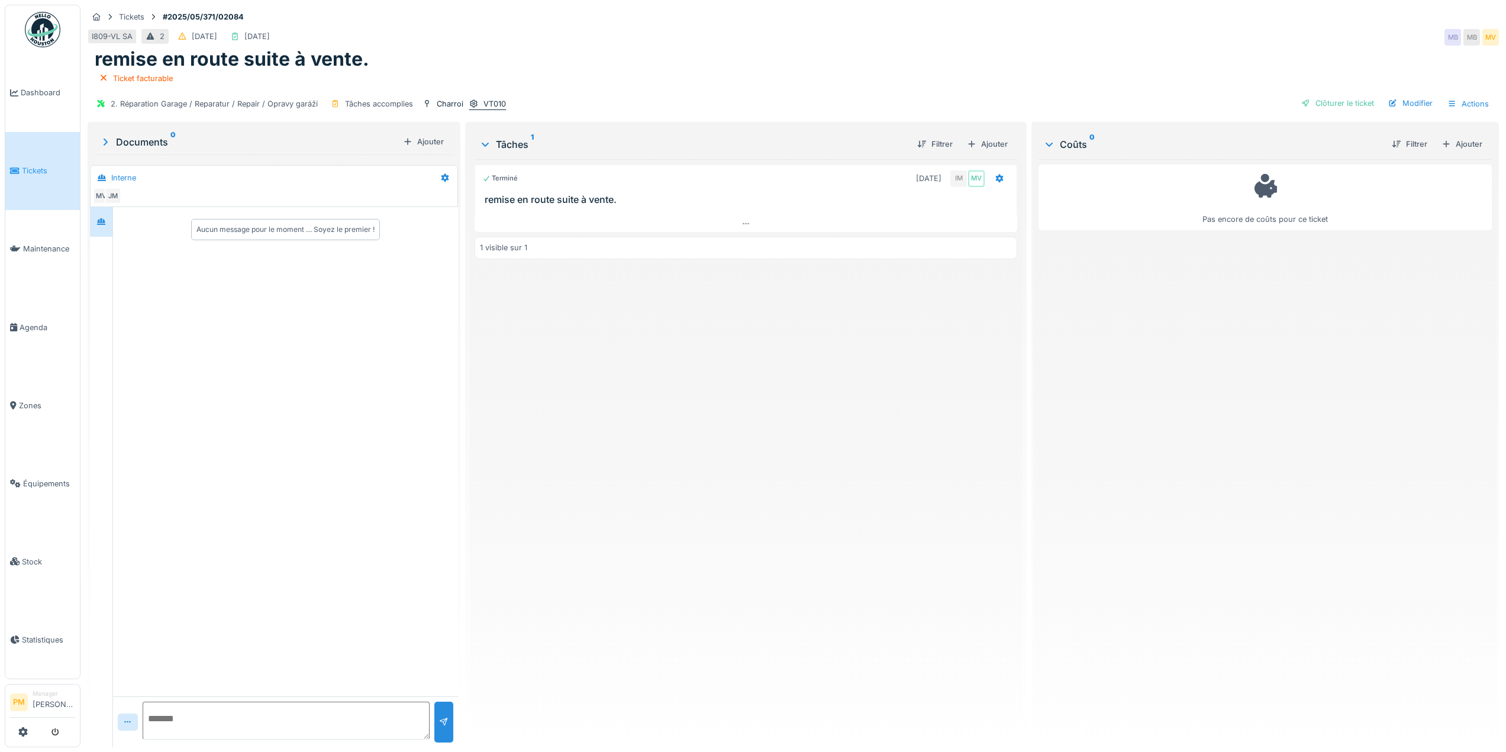
click at [496, 99] on div "VT010" at bounding box center [494, 103] width 22 height 11
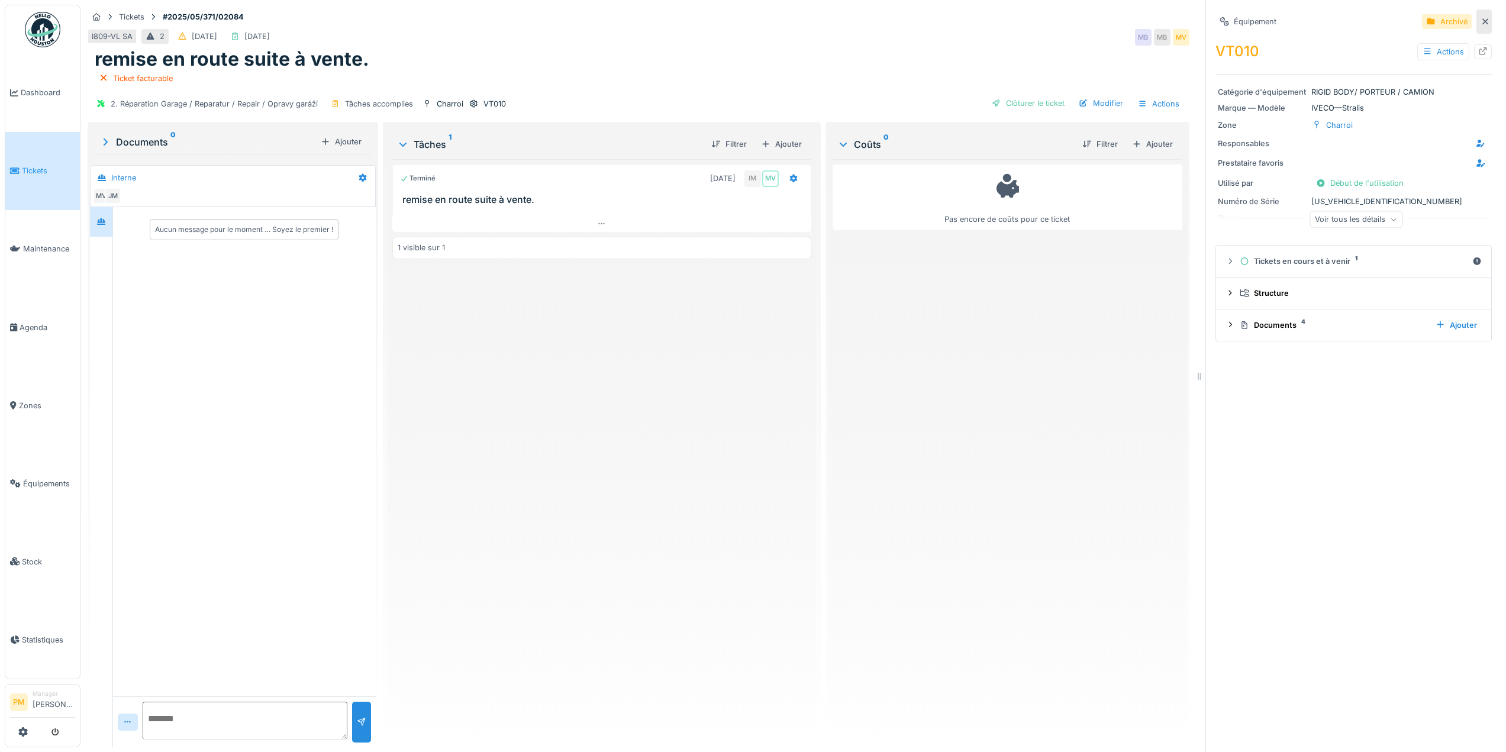
click at [1480, 21] on icon at bounding box center [1484, 22] width 9 height 8
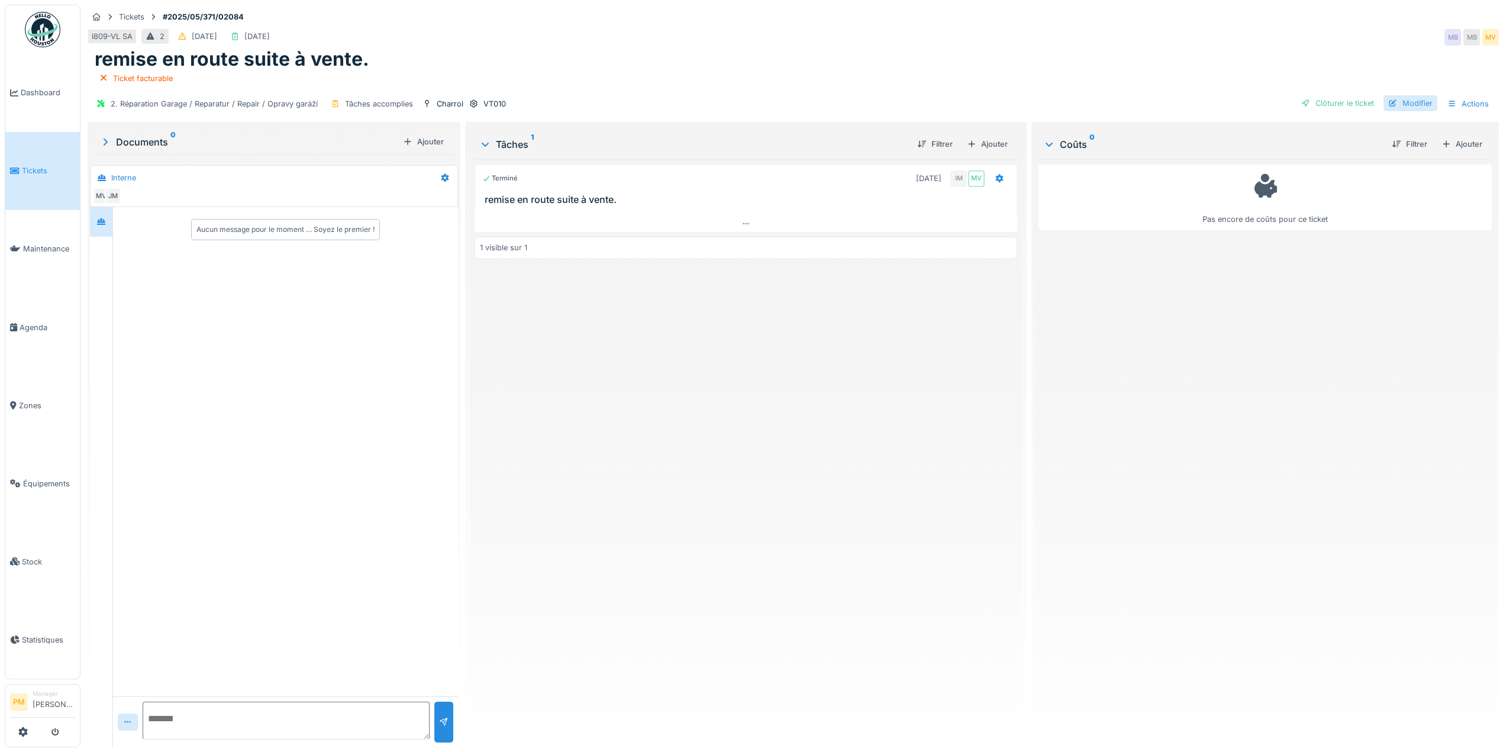
click at [1419, 101] on div "Modifier" at bounding box center [1410, 103] width 54 height 16
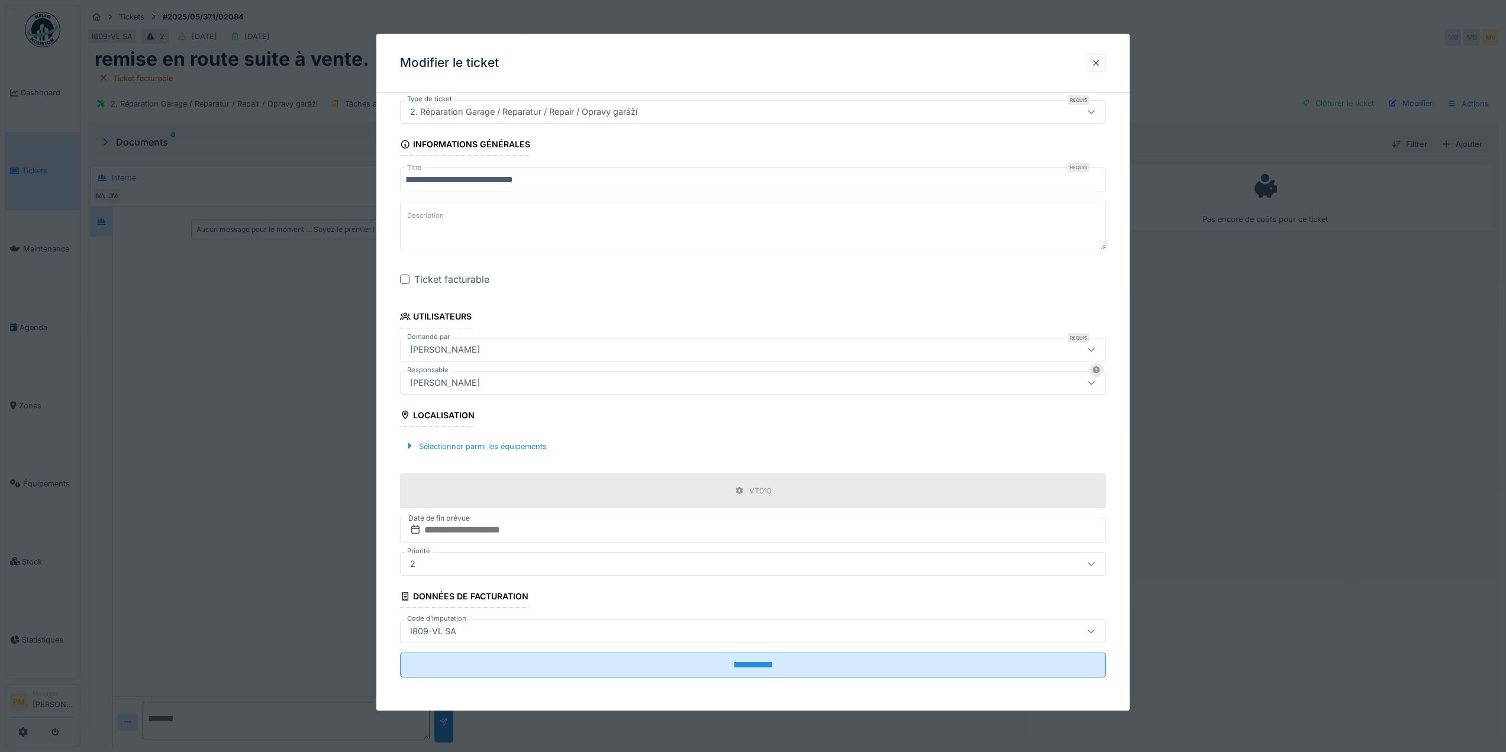
scroll to position [9, 0]
click at [753, 486] on div "VT010" at bounding box center [760, 490] width 22 height 11
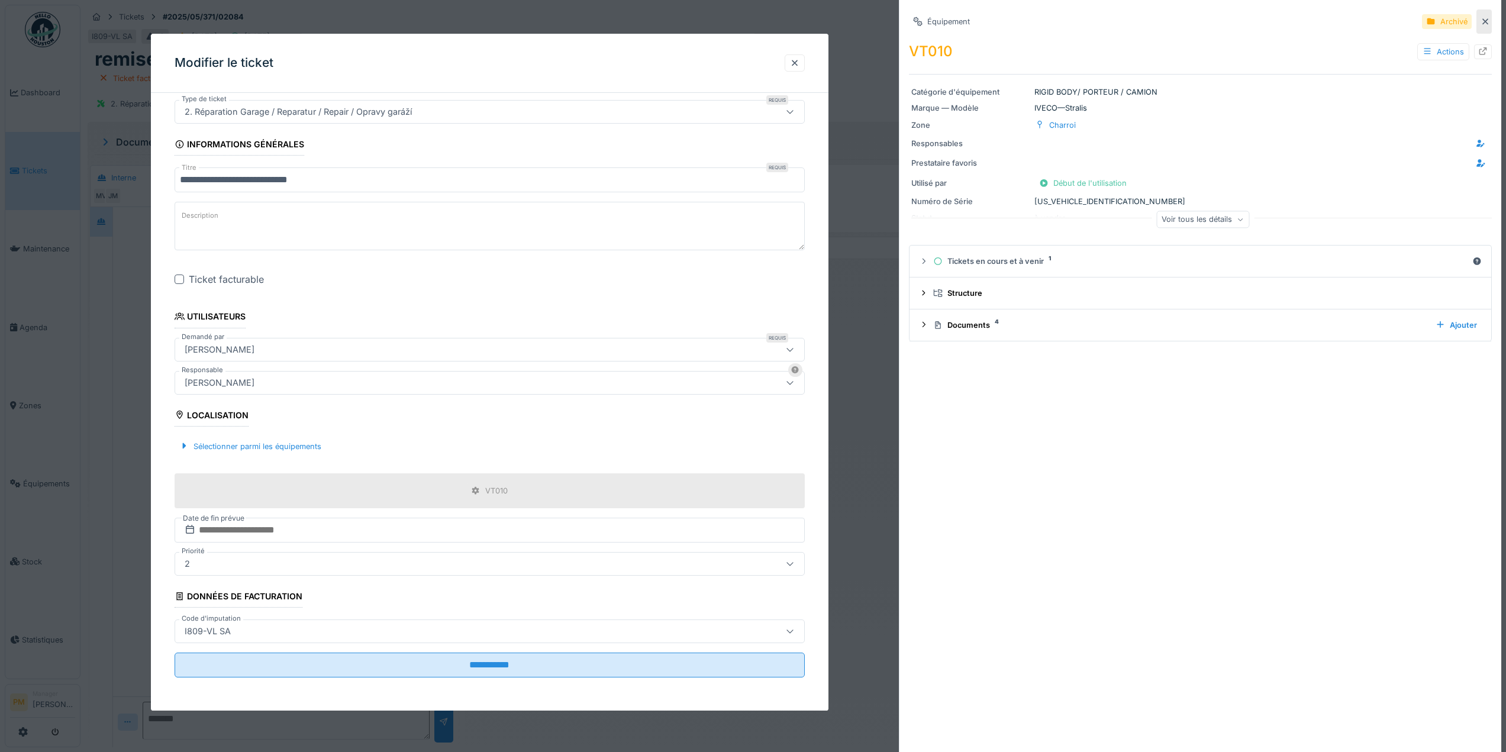
click at [1480, 18] on icon at bounding box center [1484, 22] width 9 height 8
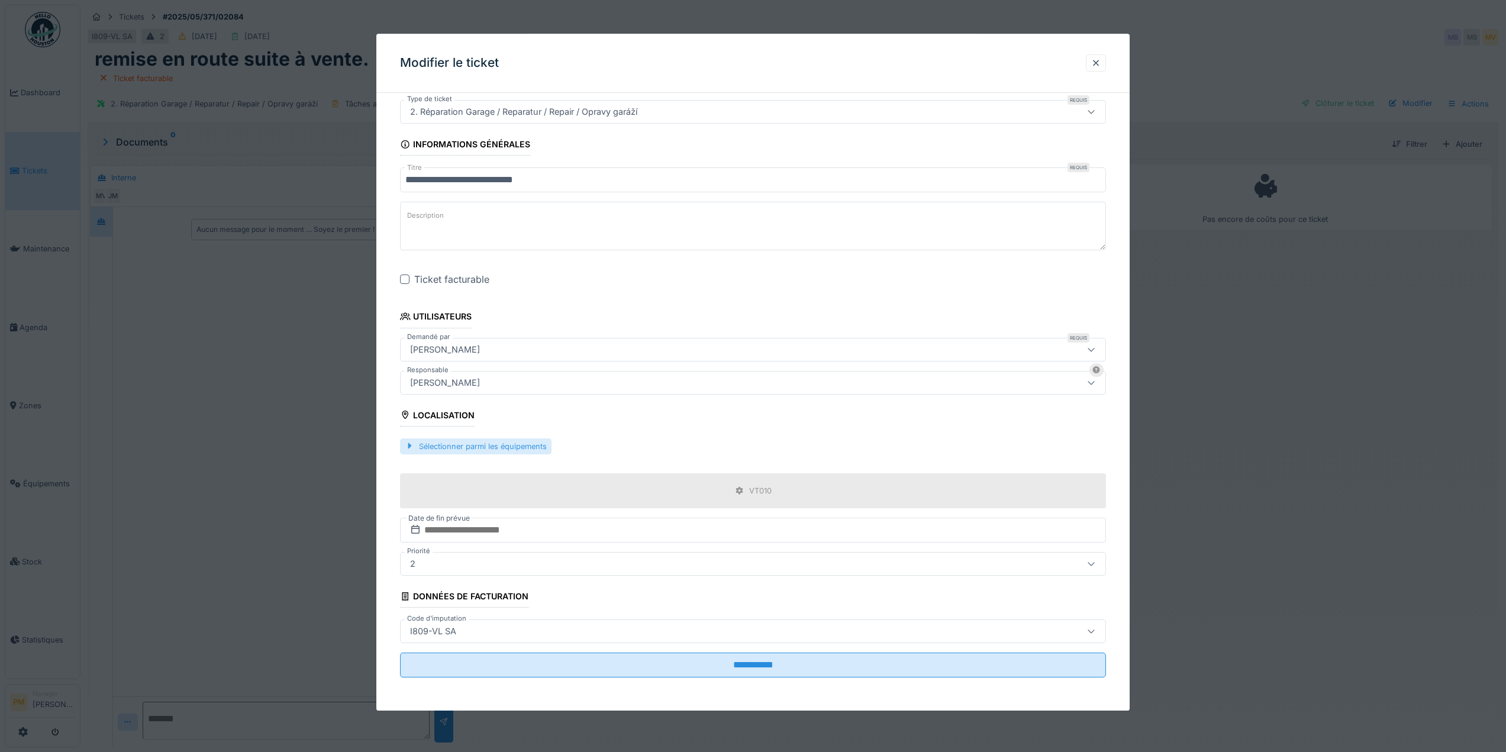
click at [462, 442] on div "Sélectionner parmi les équipements" at bounding box center [475, 446] width 151 height 16
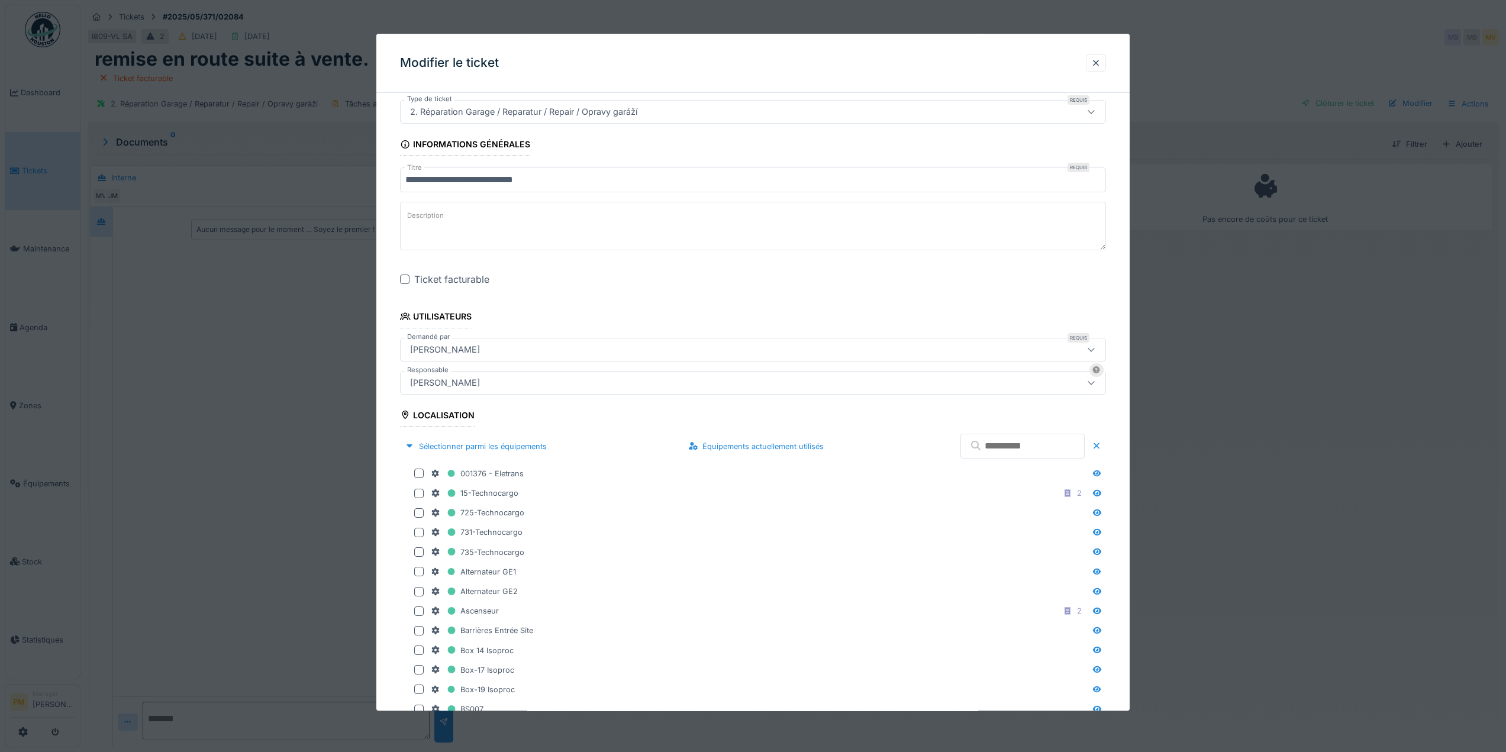
click at [1017, 442] on input "text" at bounding box center [1022, 446] width 124 height 25
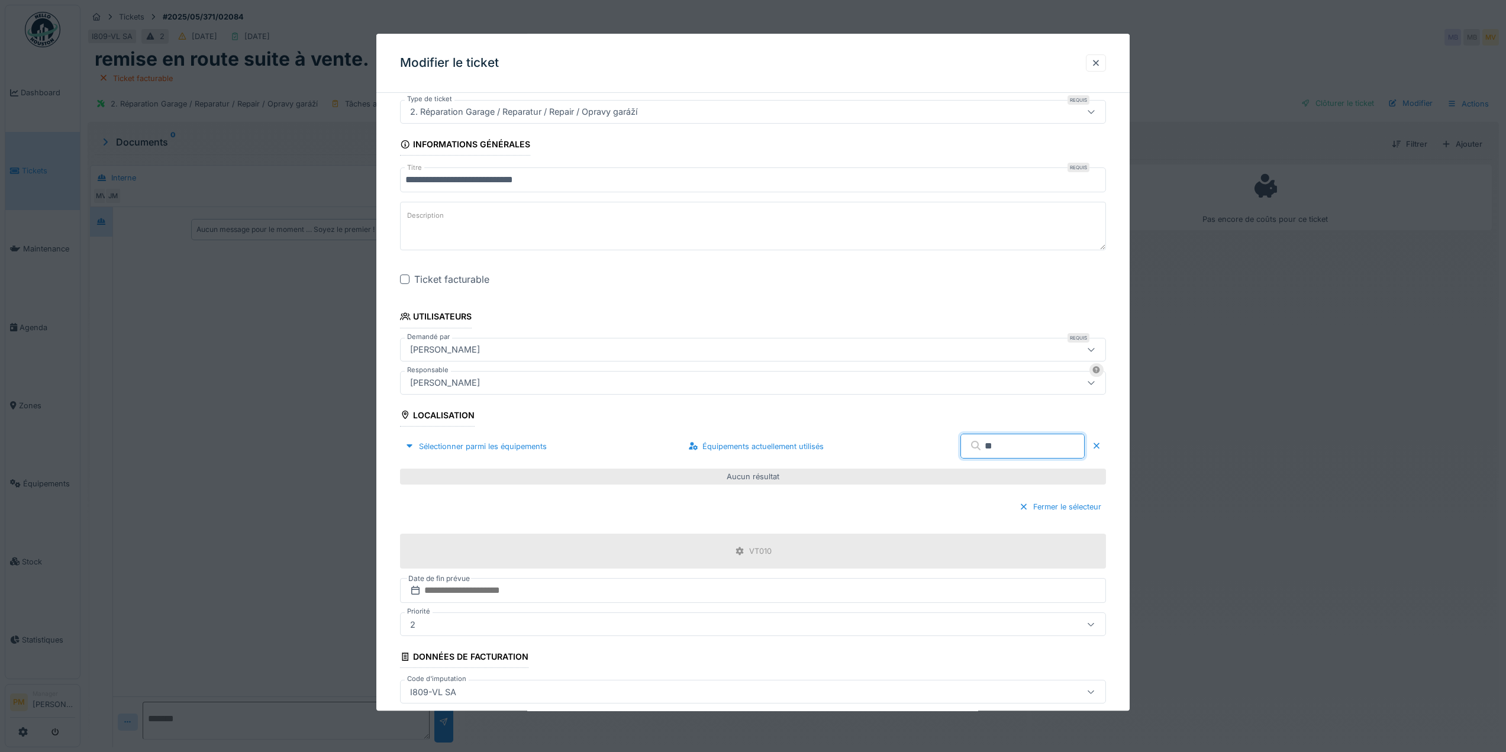
type input "*"
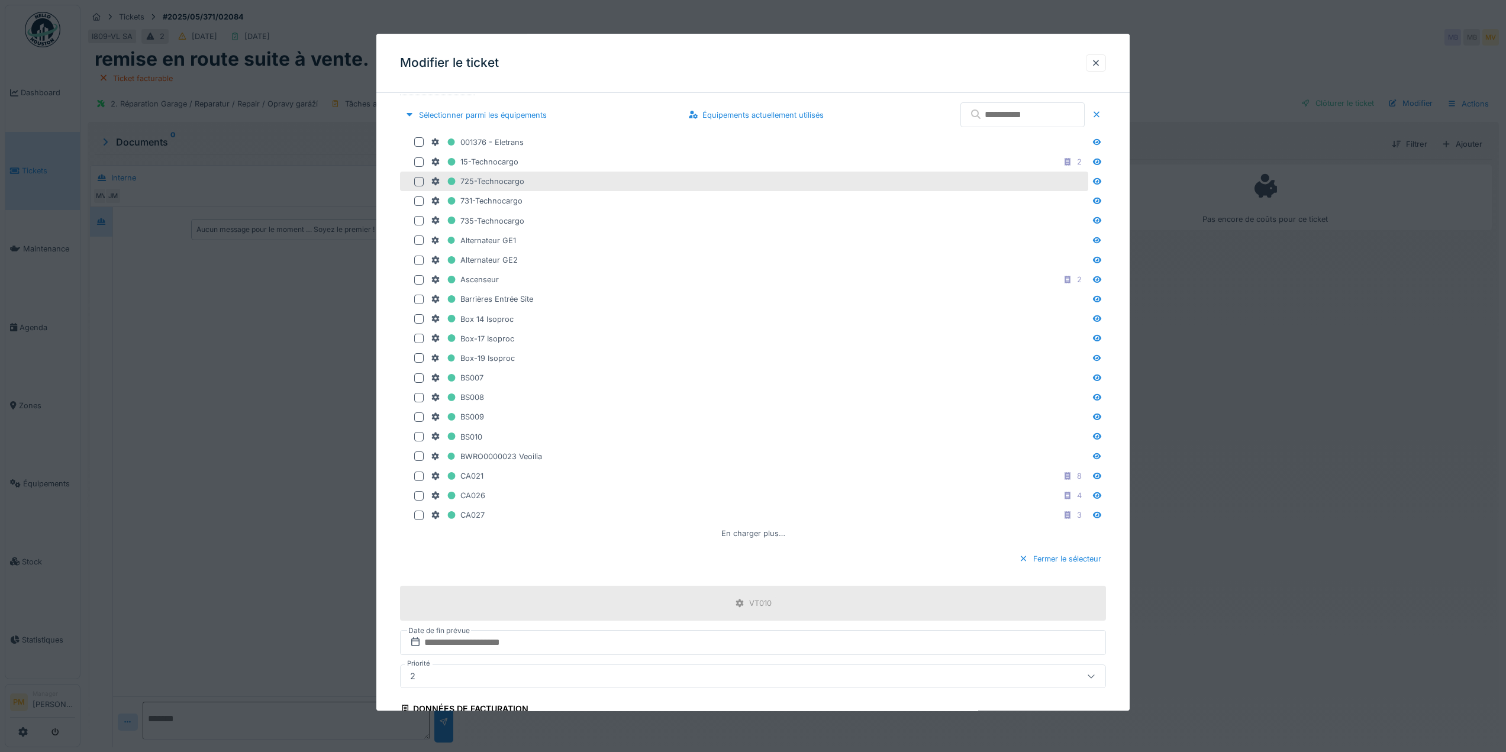
scroll to position [392, 0]
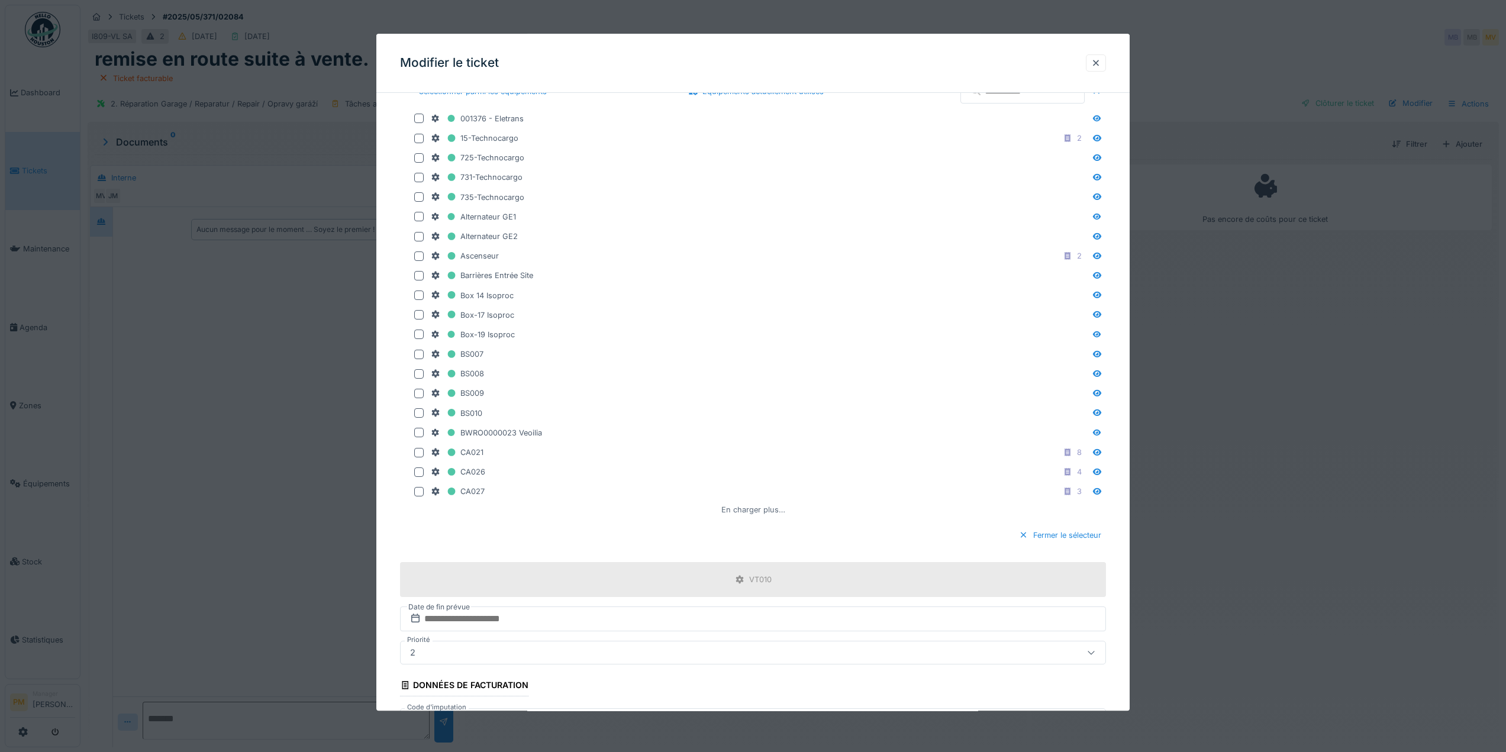
click at [740, 511] on div "En charger plus…" at bounding box center [753, 510] width 73 height 16
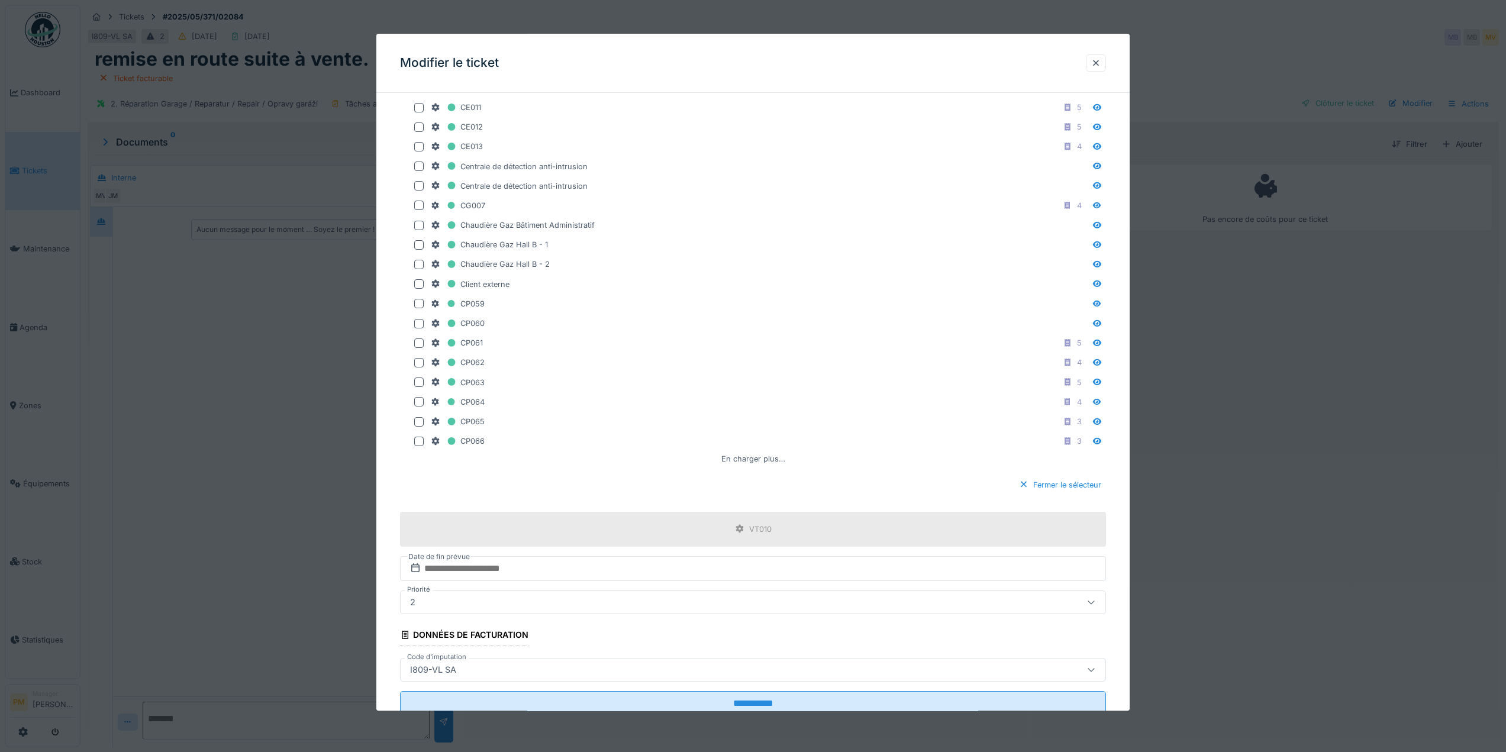
scroll to position [836, 0]
click at [760, 458] on div "En charger plus…" at bounding box center [753, 459] width 73 height 16
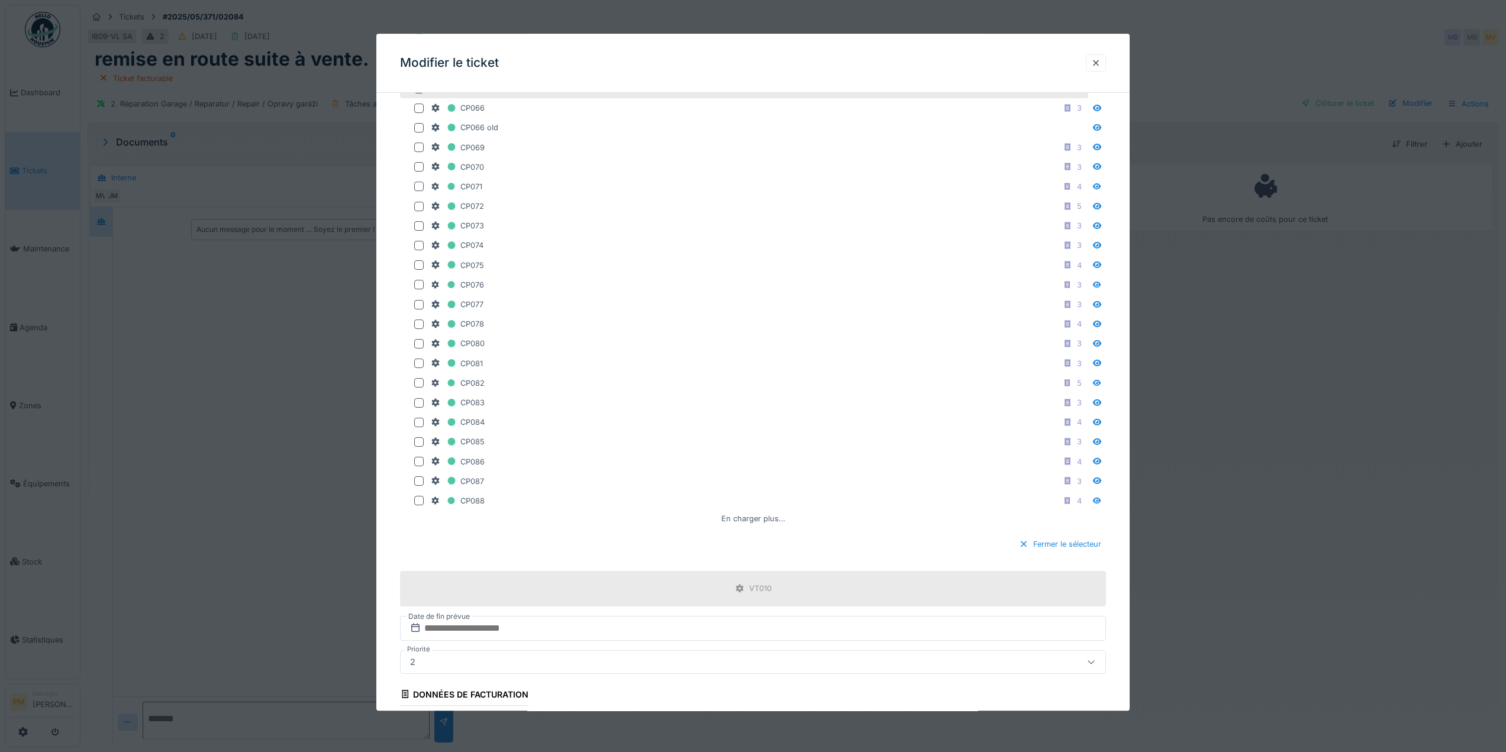
scroll to position [1169, 0]
click at [753, 517] on div "En charger plus…" at bounding box center [753, 517] width 73 height 16
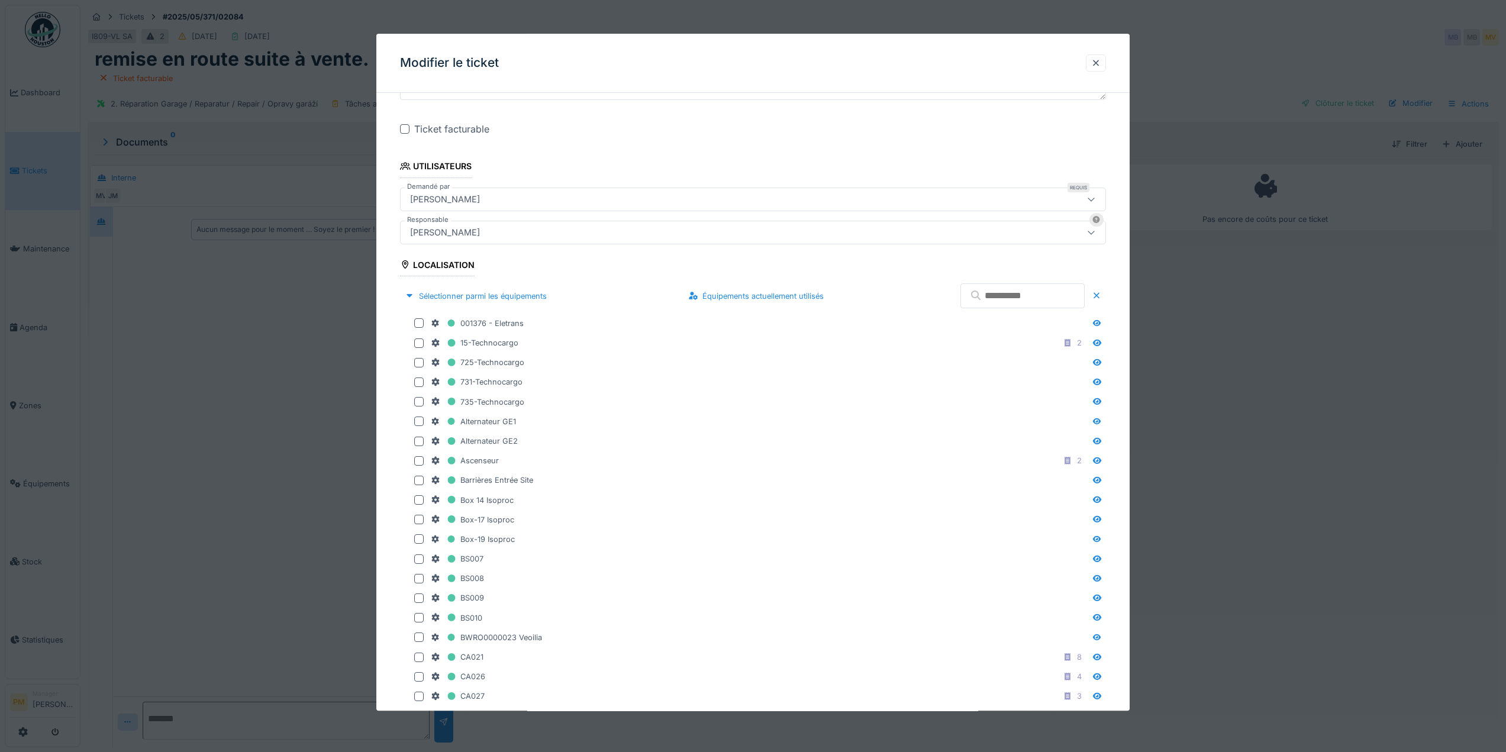
scroll to position [0, 0]
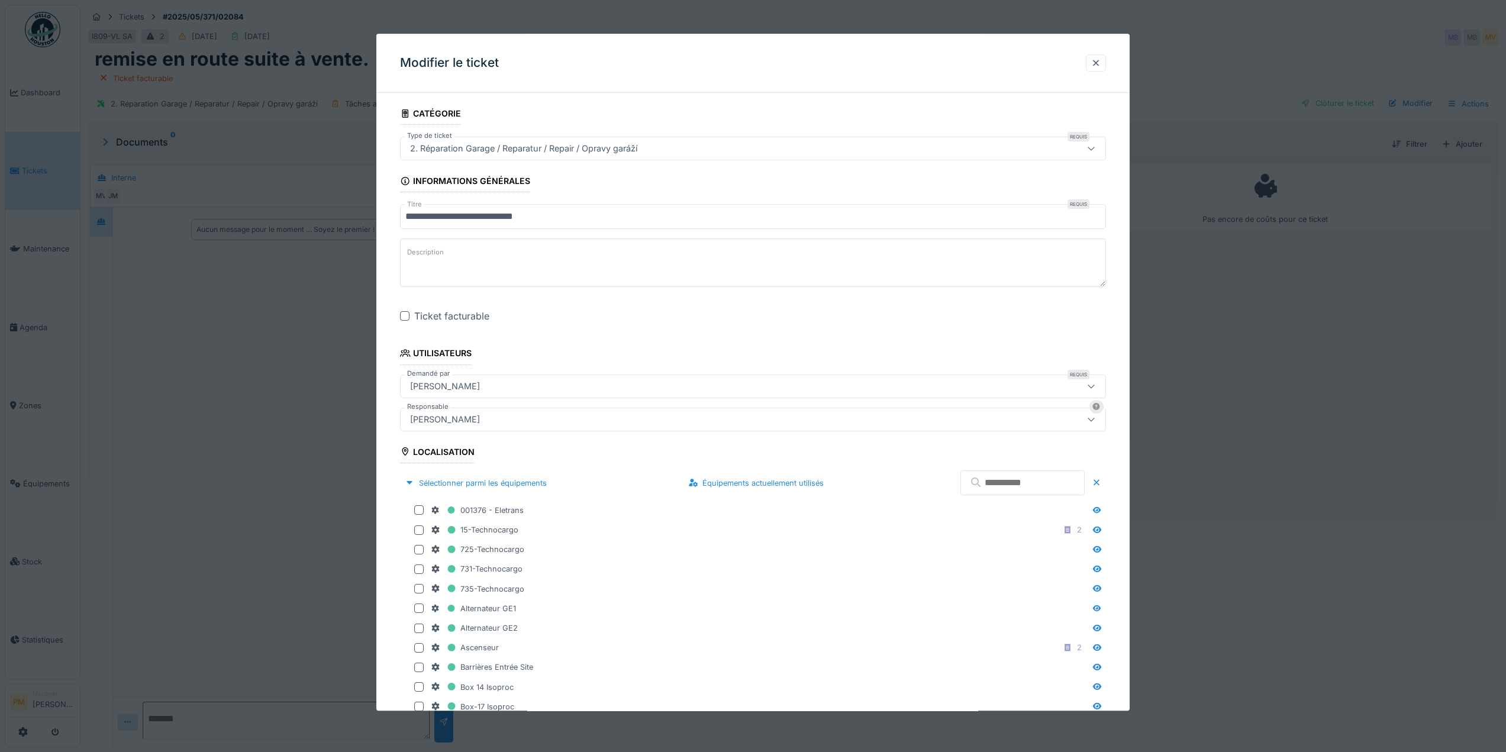
click at [1007, 490] on input "text" at bounding box center [1022, 482] width 124 height 25
click at [1031, 485] on input "text" at bounding box center [1022, 482] width 124 height 25
click at [966, 474] on input "text" at bounding box center [1022, 482] width 124 height 25
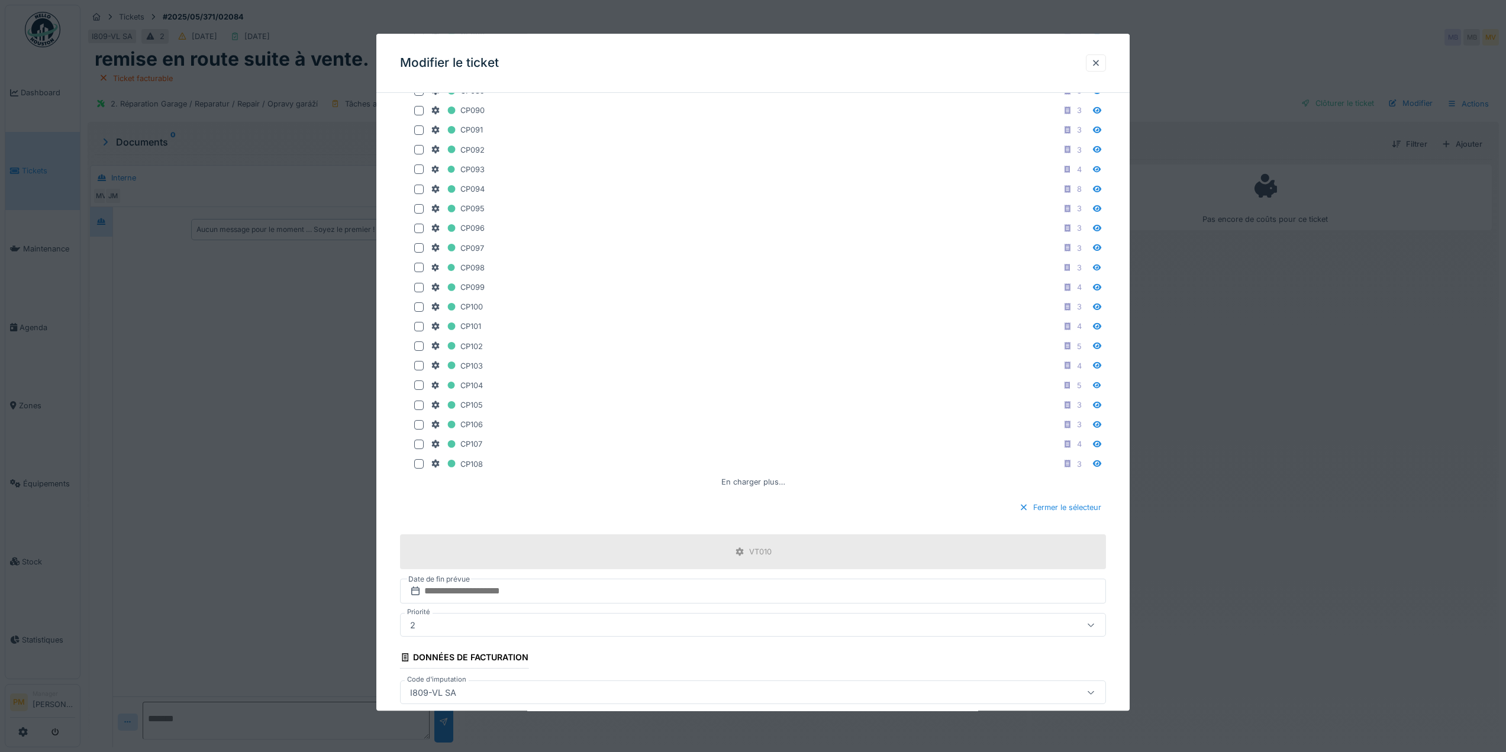
scroll to position [1659, 0]
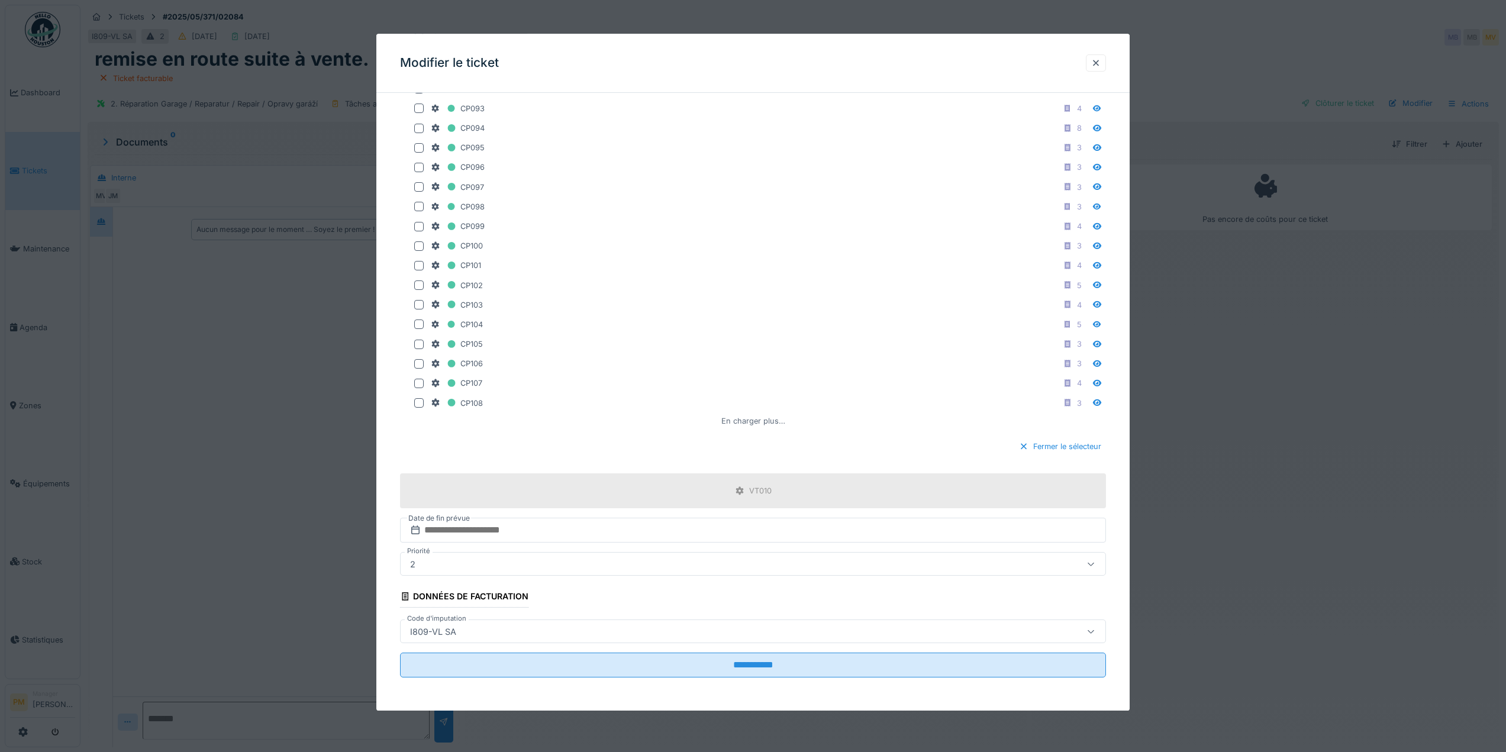
click at [752, 423] on div "En charger plus…" at bounding box center [753, 421] width 73 height 16
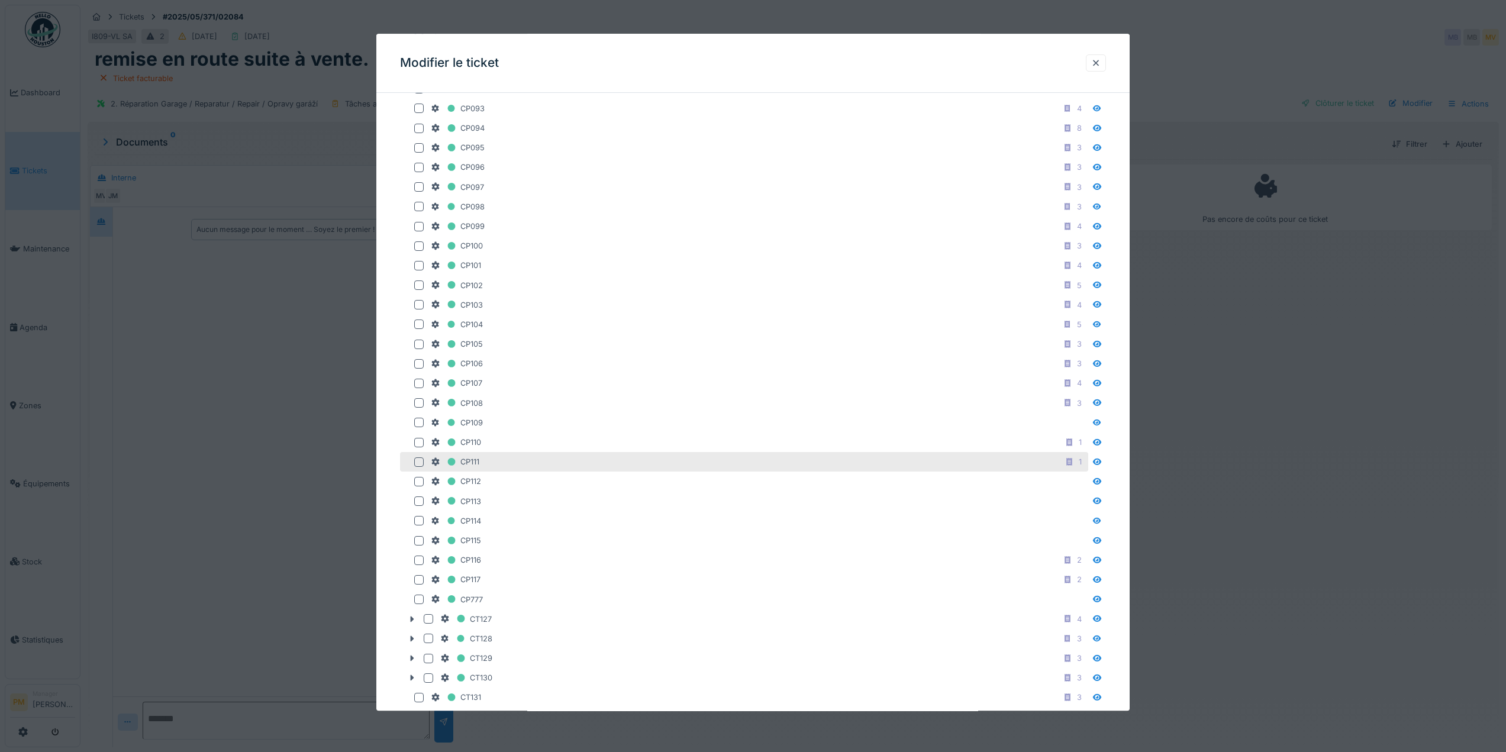
scroll to position [2014, 0]
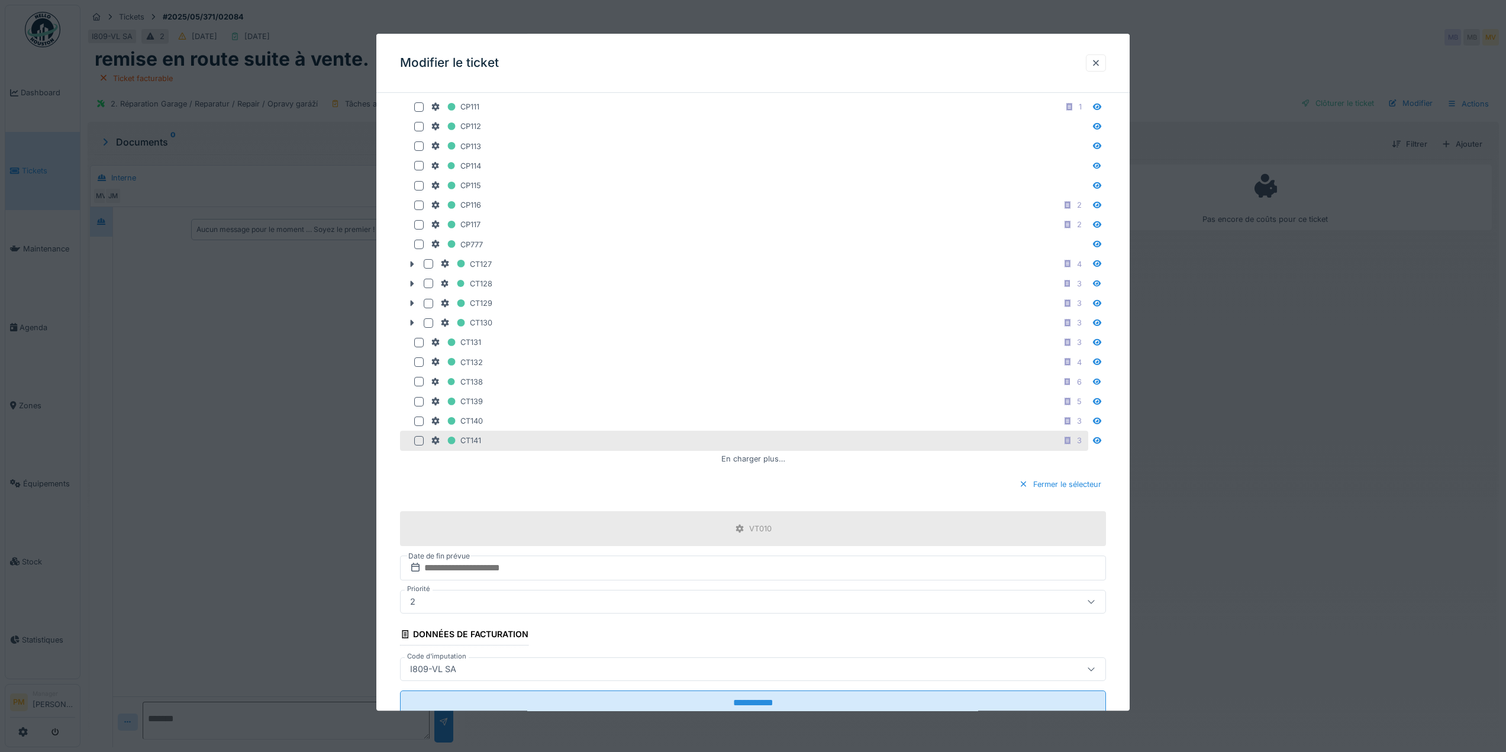
click at [758, 457] on div "En charger plus…" at bounding box center [753, 459] width 73 height 16
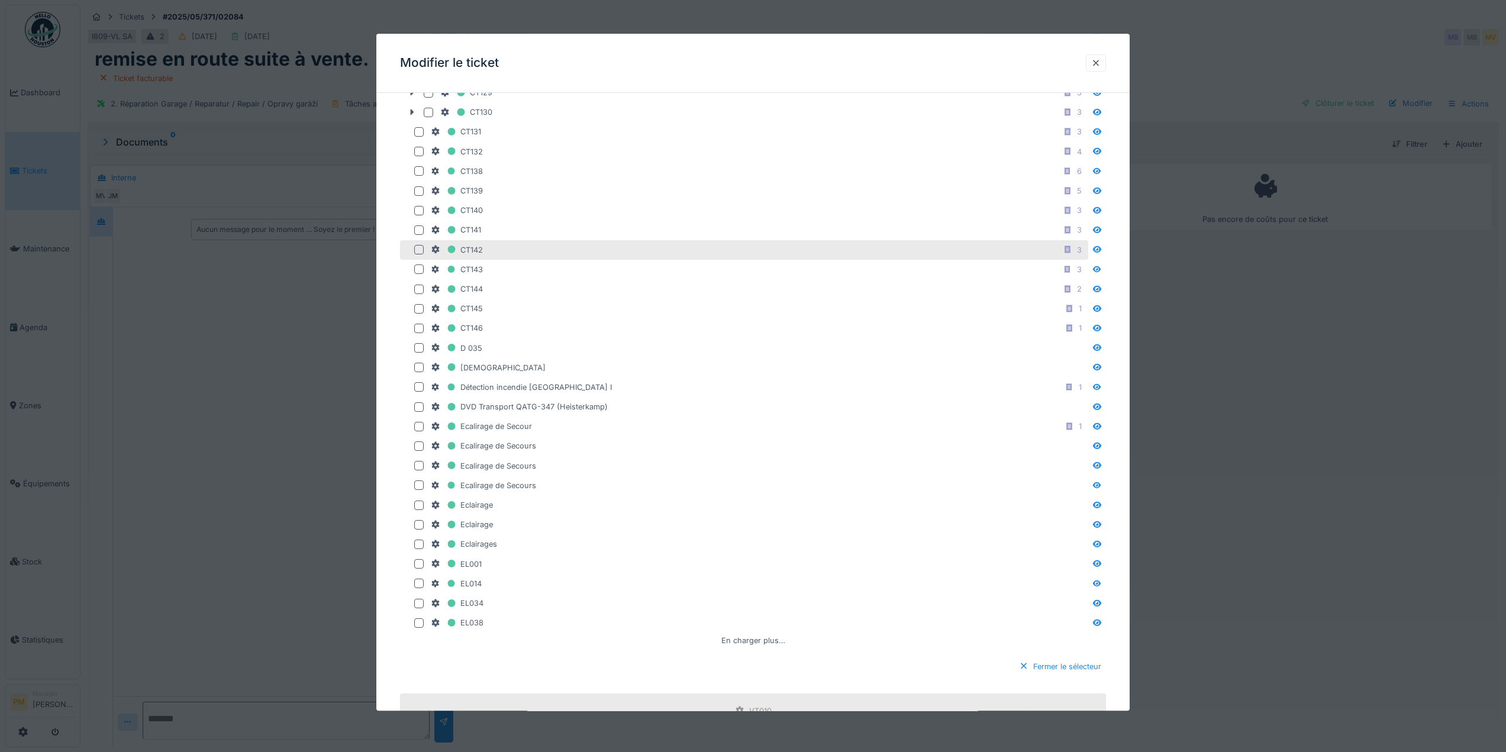
scroll to position [2369, 0]
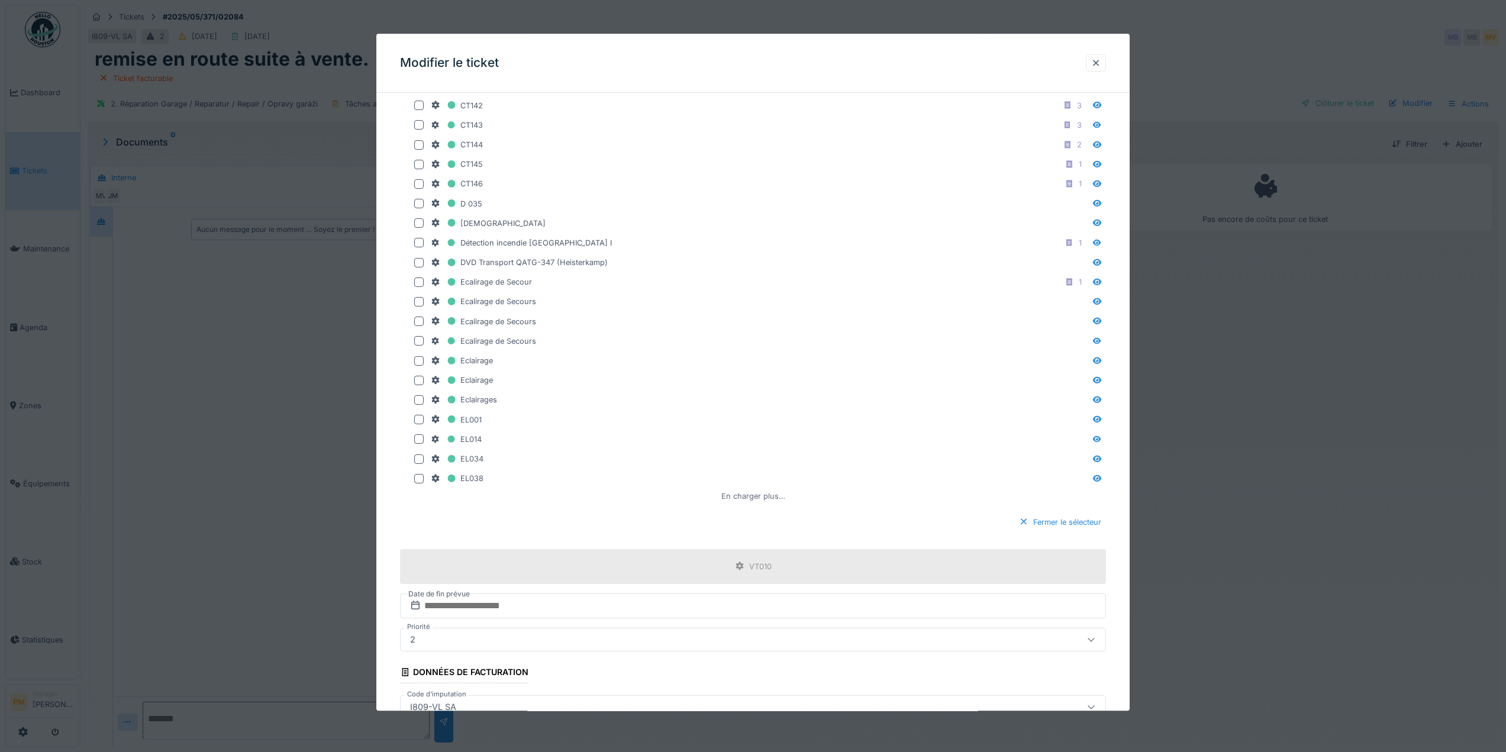
click at [746, 498] on div "En charger plus…" at bounding box center [753, 497] width 73 height 16
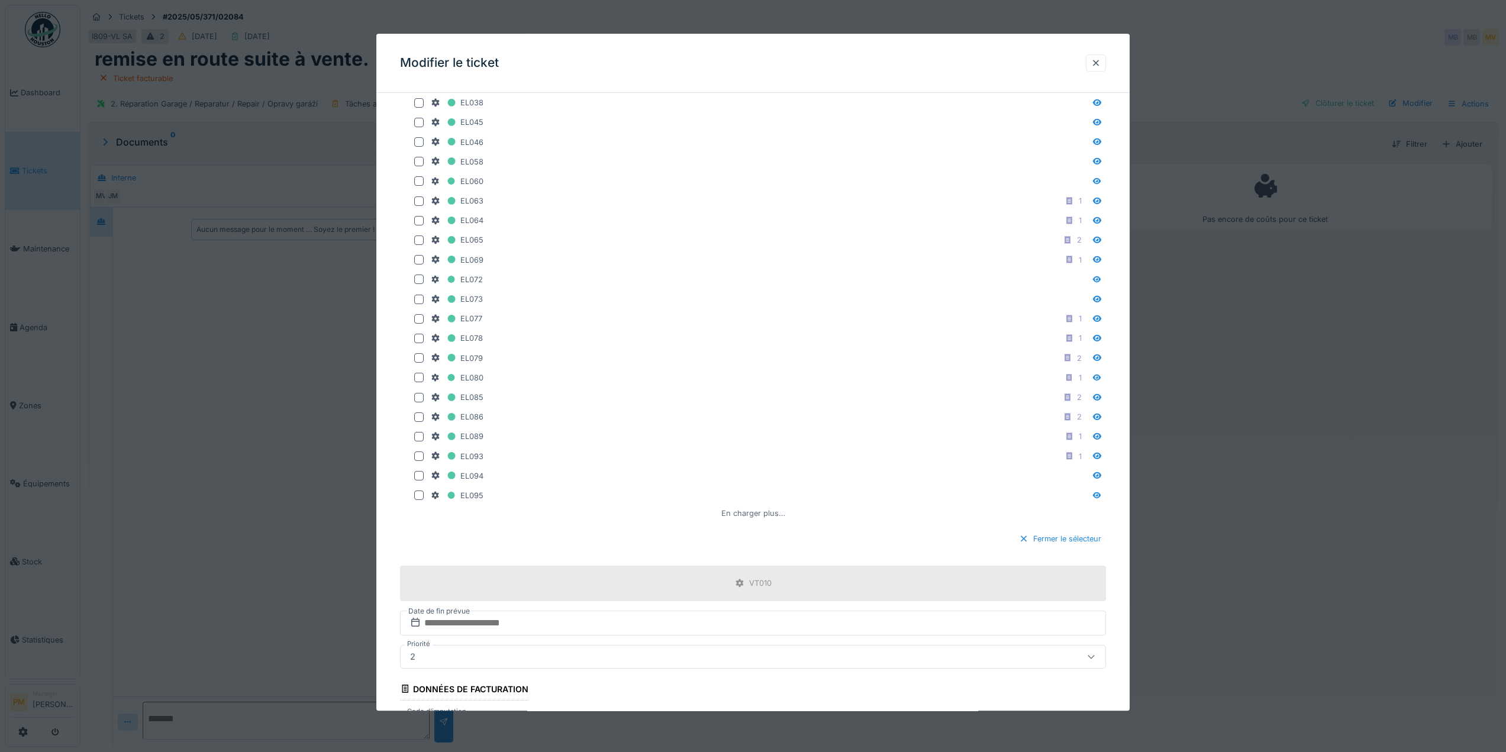
scroll to position [2783, 0]
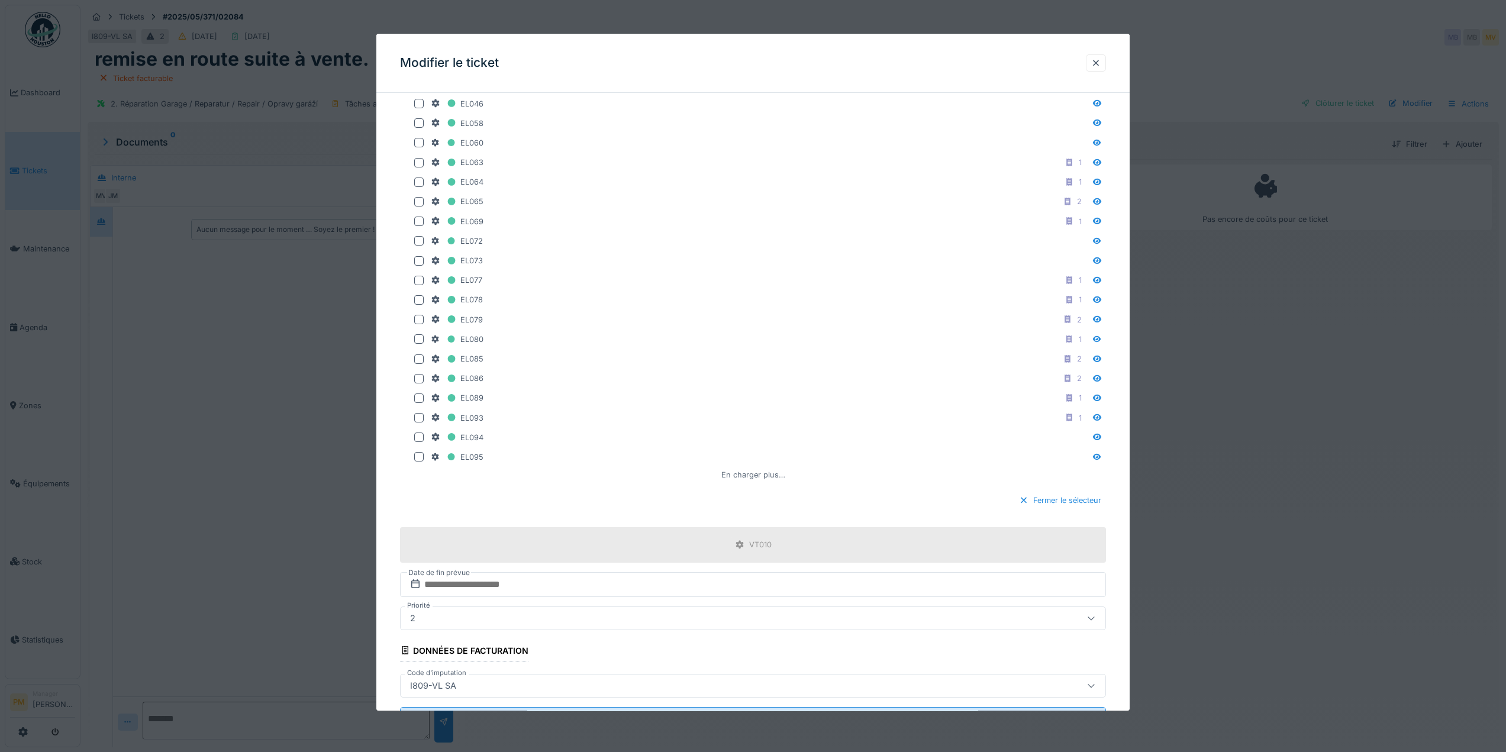
click at [731, 473] on div "En charger plus…" at bounding box center [753, 475] width 73 height 16
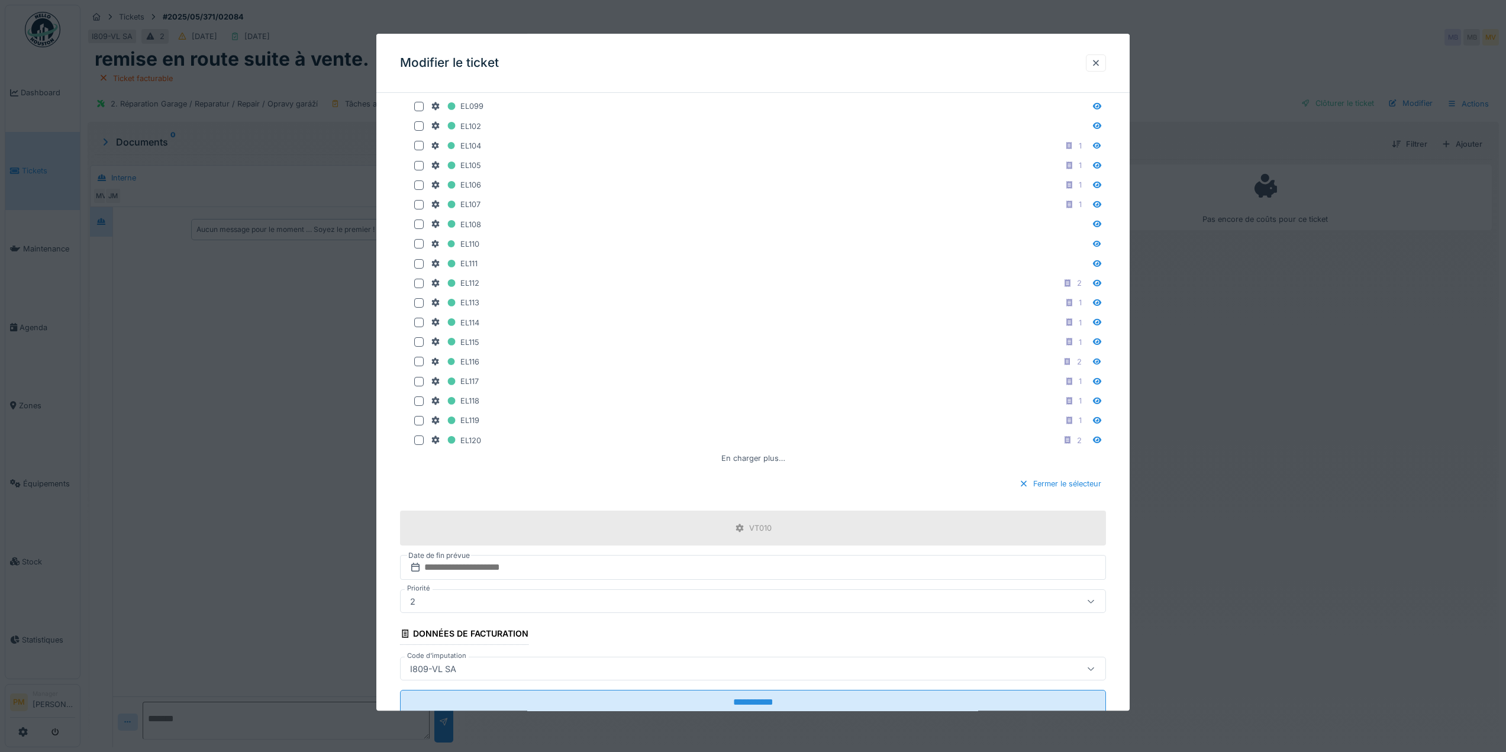
scroll to position [3197, 0]
click at [734, 457] on div "En charger plus…" at bounding box center [753, 454] width 73 height 16
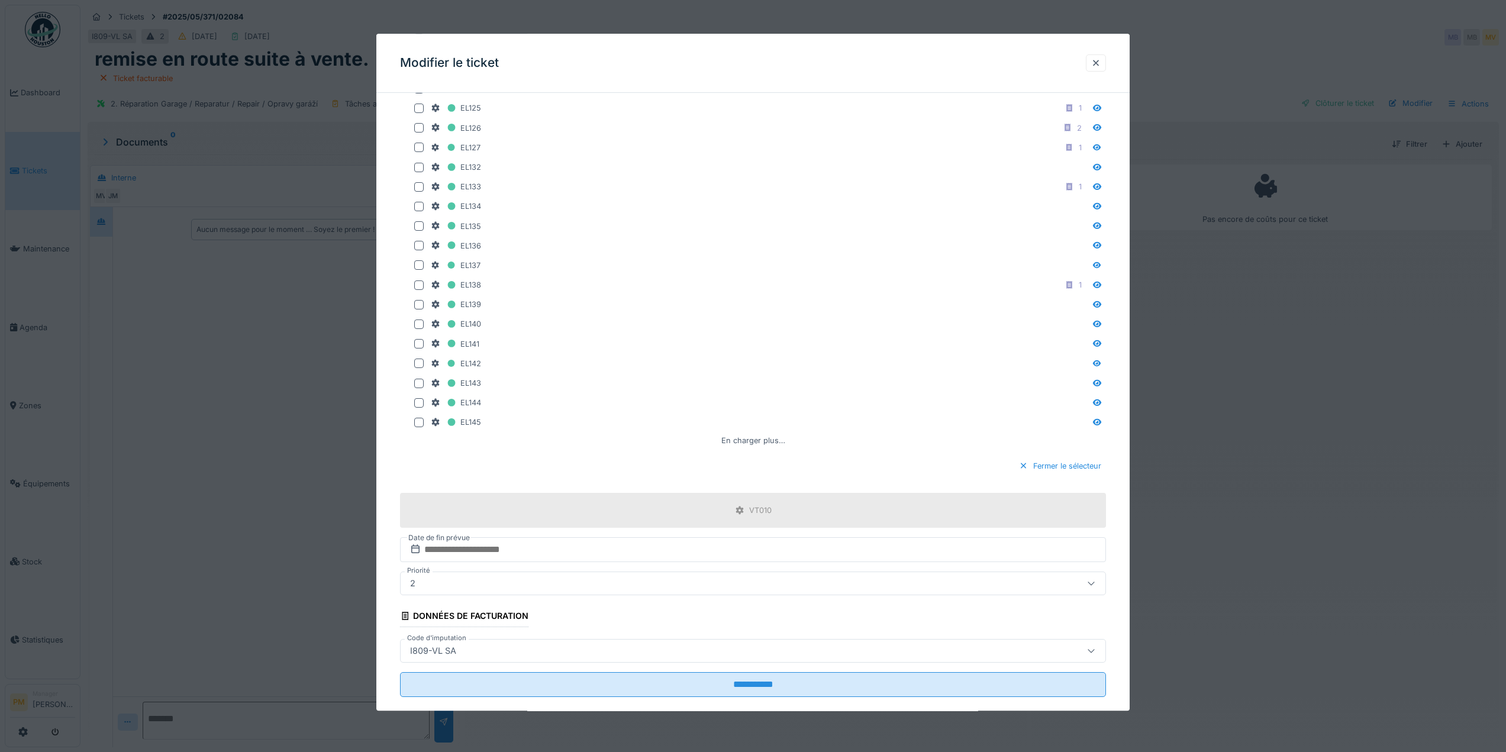
scroll to position [3611, 0]
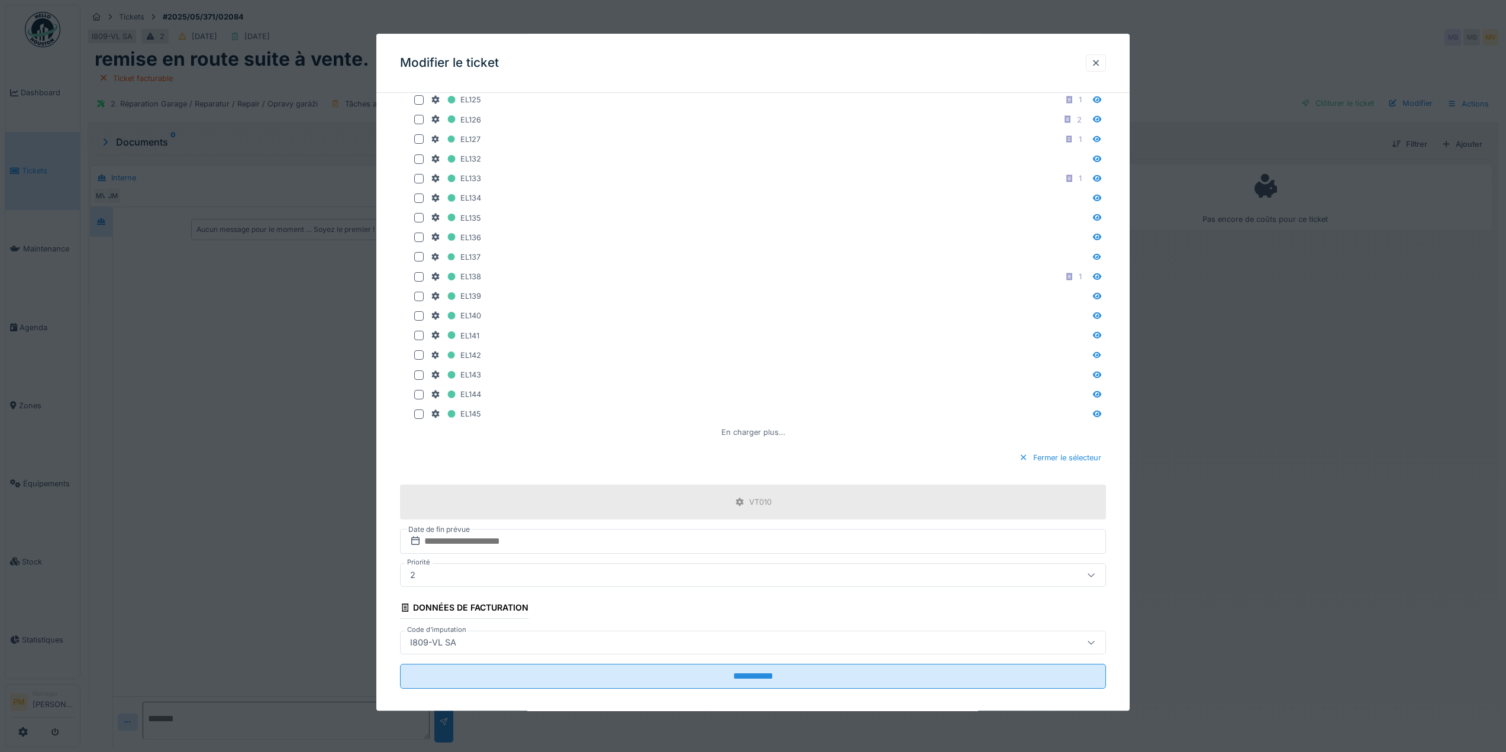
click at [749, 436] on div "En charger plus…" at bounding box center [753, 432] width 73 height 16
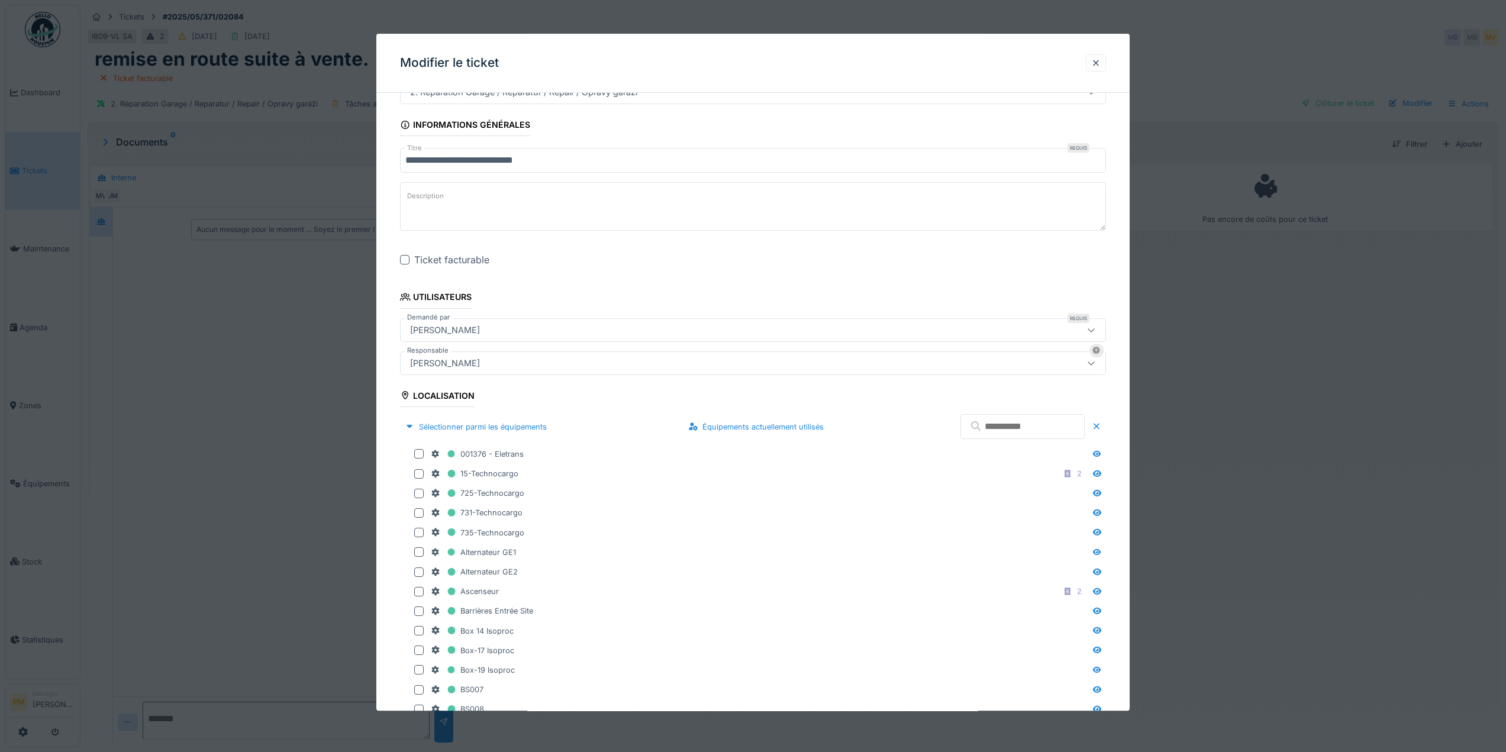
scroll to position [0, 0]
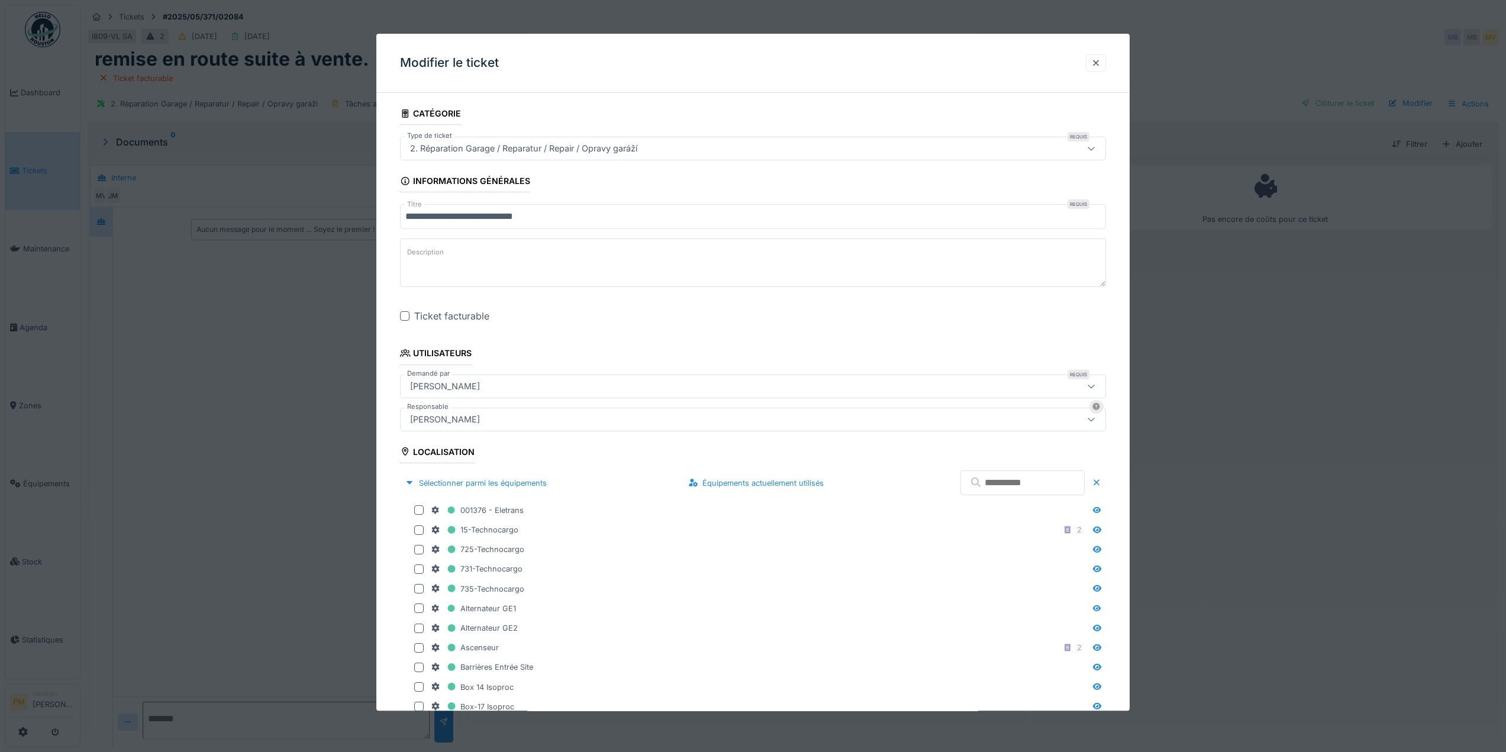
click at [991, 479] on input "text" at bounding box center [1022, 482] width 124 height 25
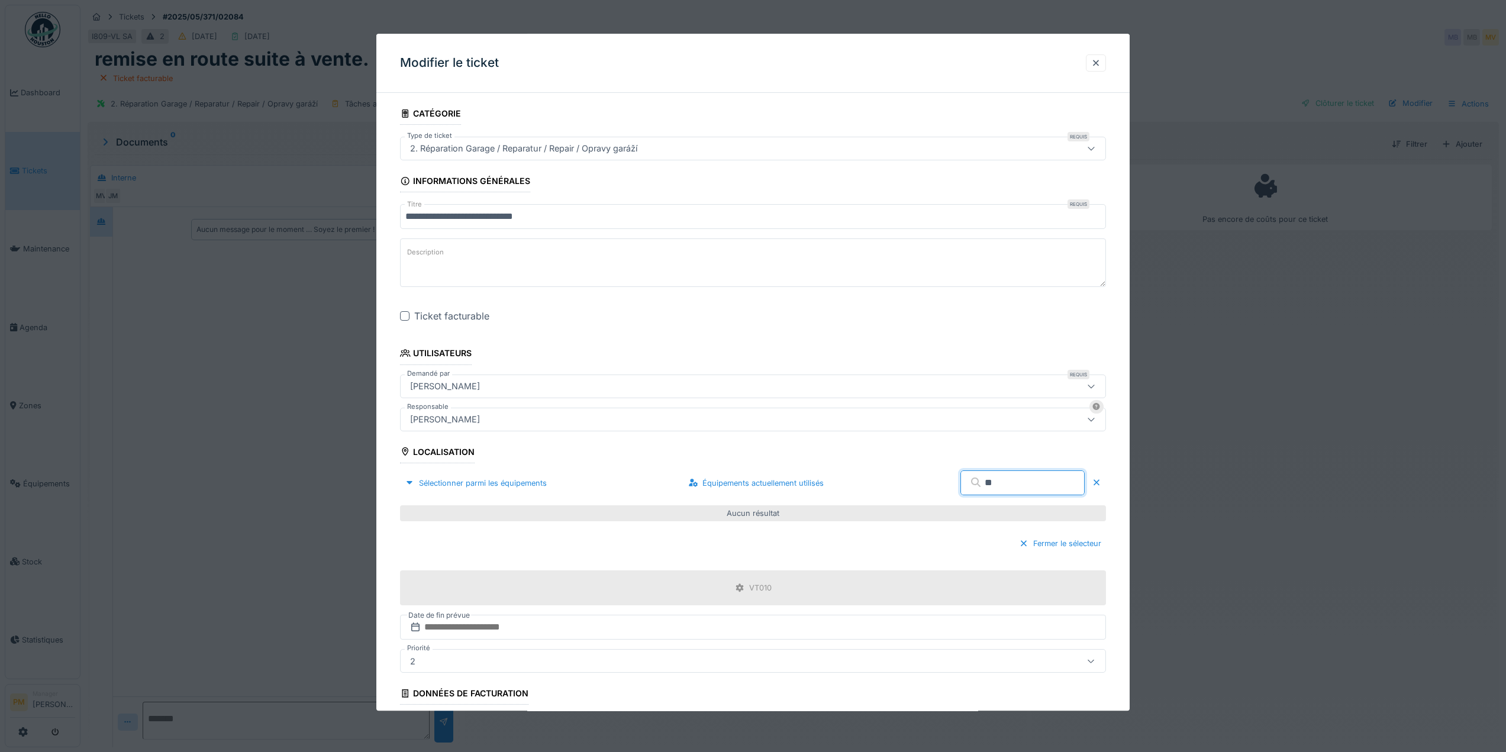
type input "*"
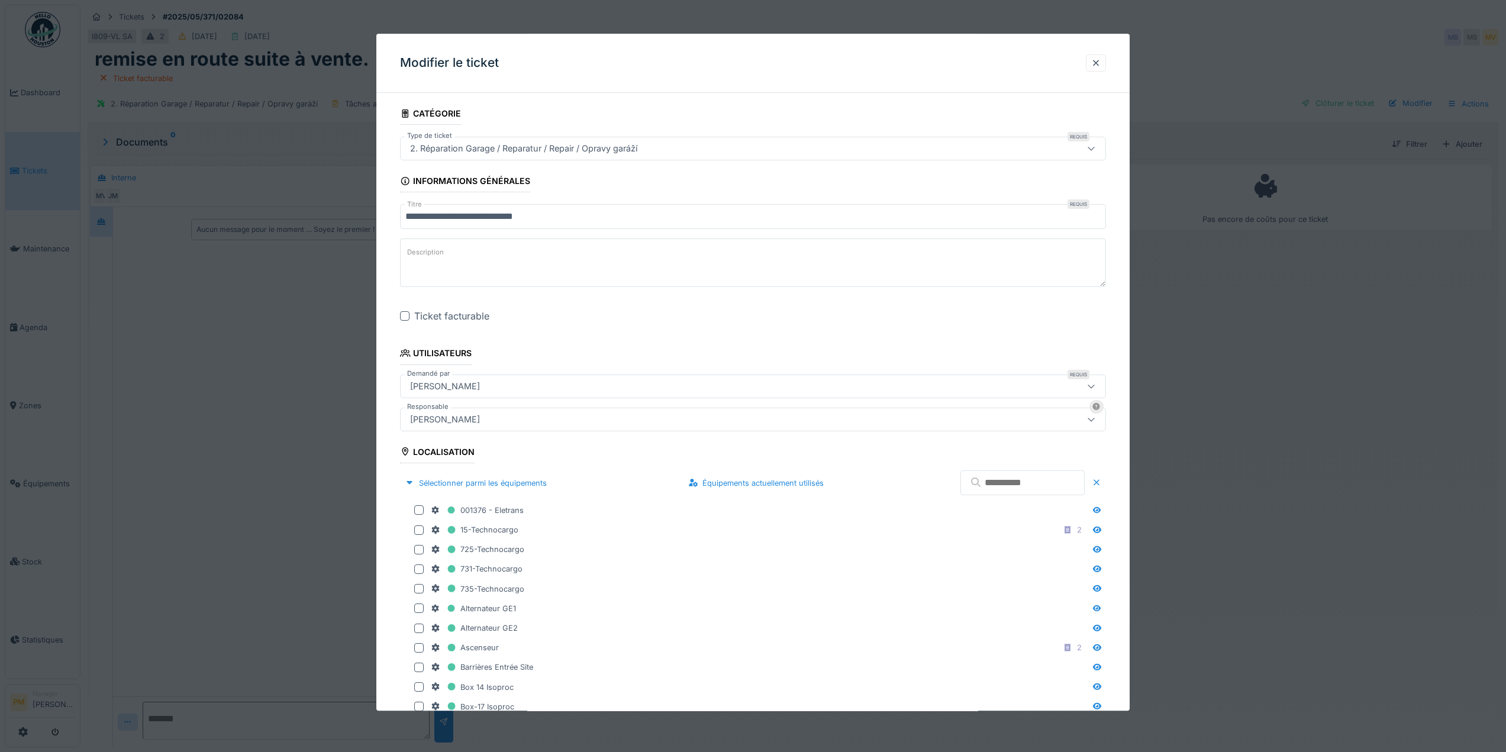
click at [1096, 478] on div at bounding box center [1096, 483] width 9 height 11
click at [1101, 481] on div at bounding box center [1096, 483] width 9 height 11
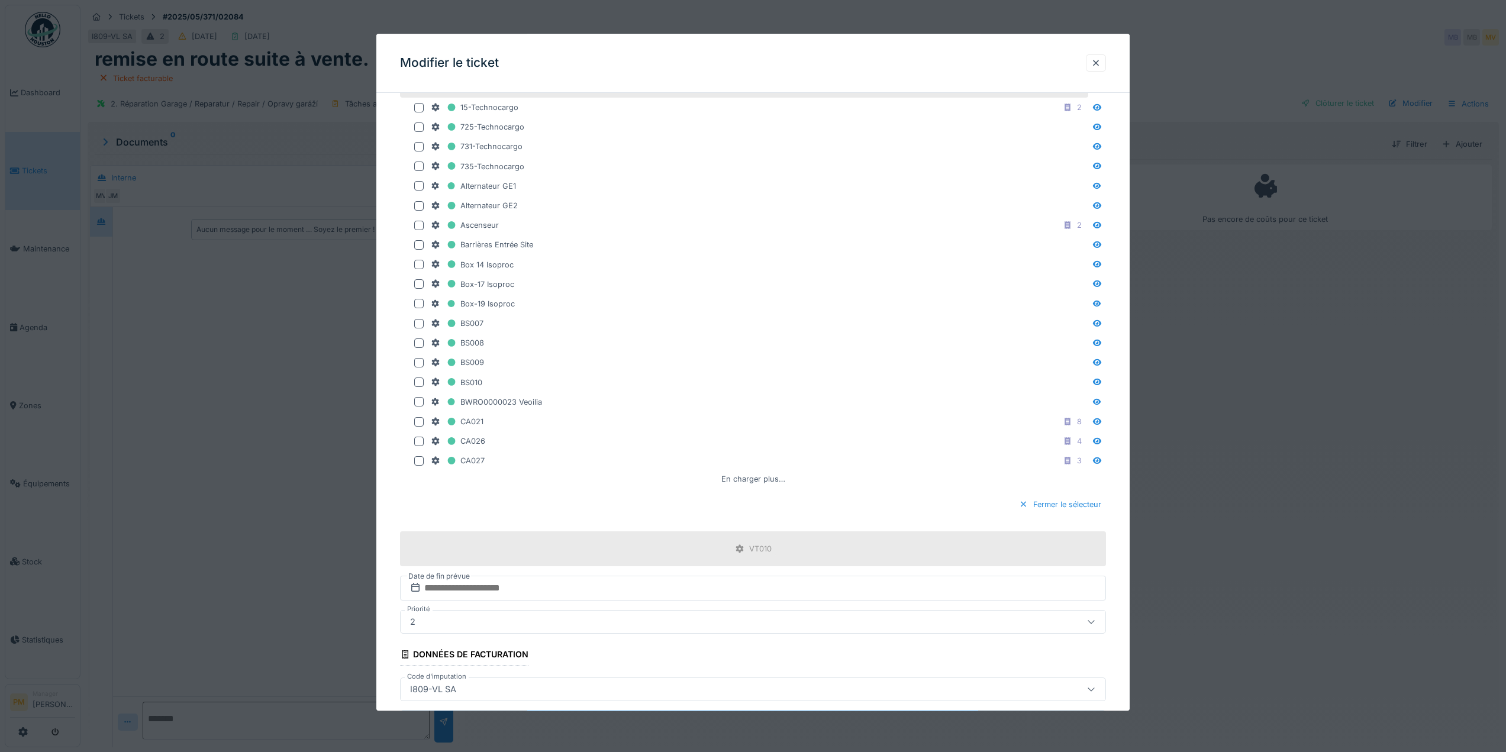
scroll to position [480, 0]
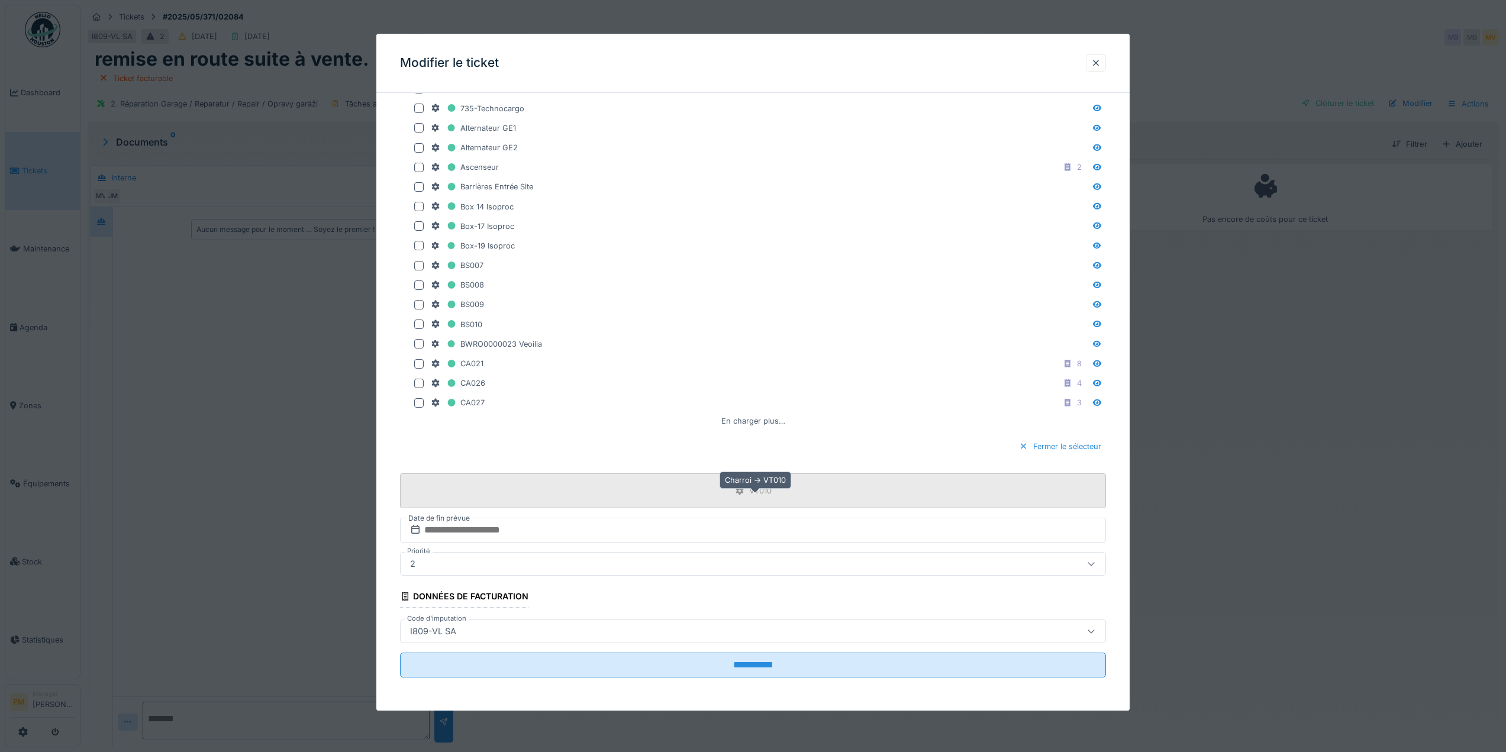
click at [769, 496] on div "VT010" at bounding box center [760, 490] width 22 height 11
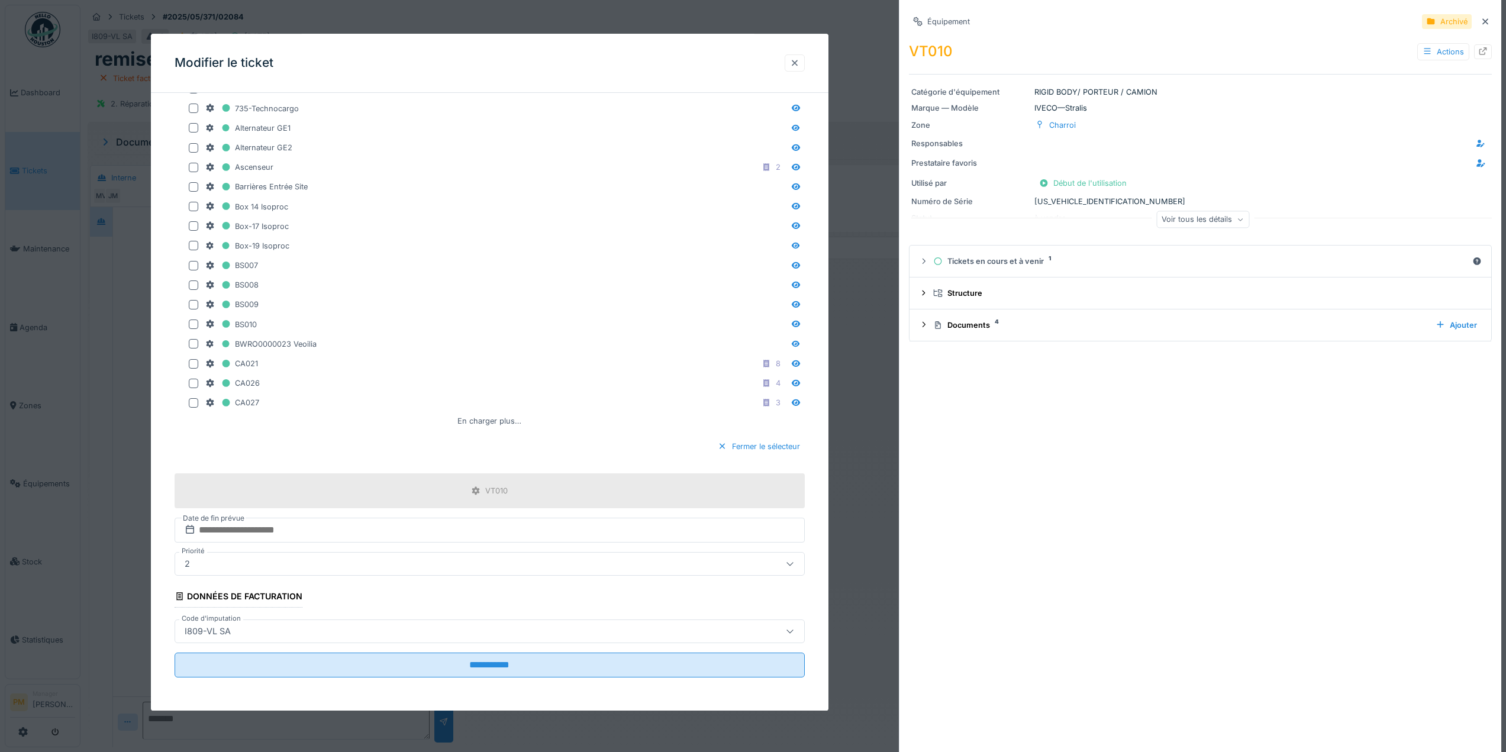
click at [796, 59] on div at bounding box center [794, 62] width 9 height 11
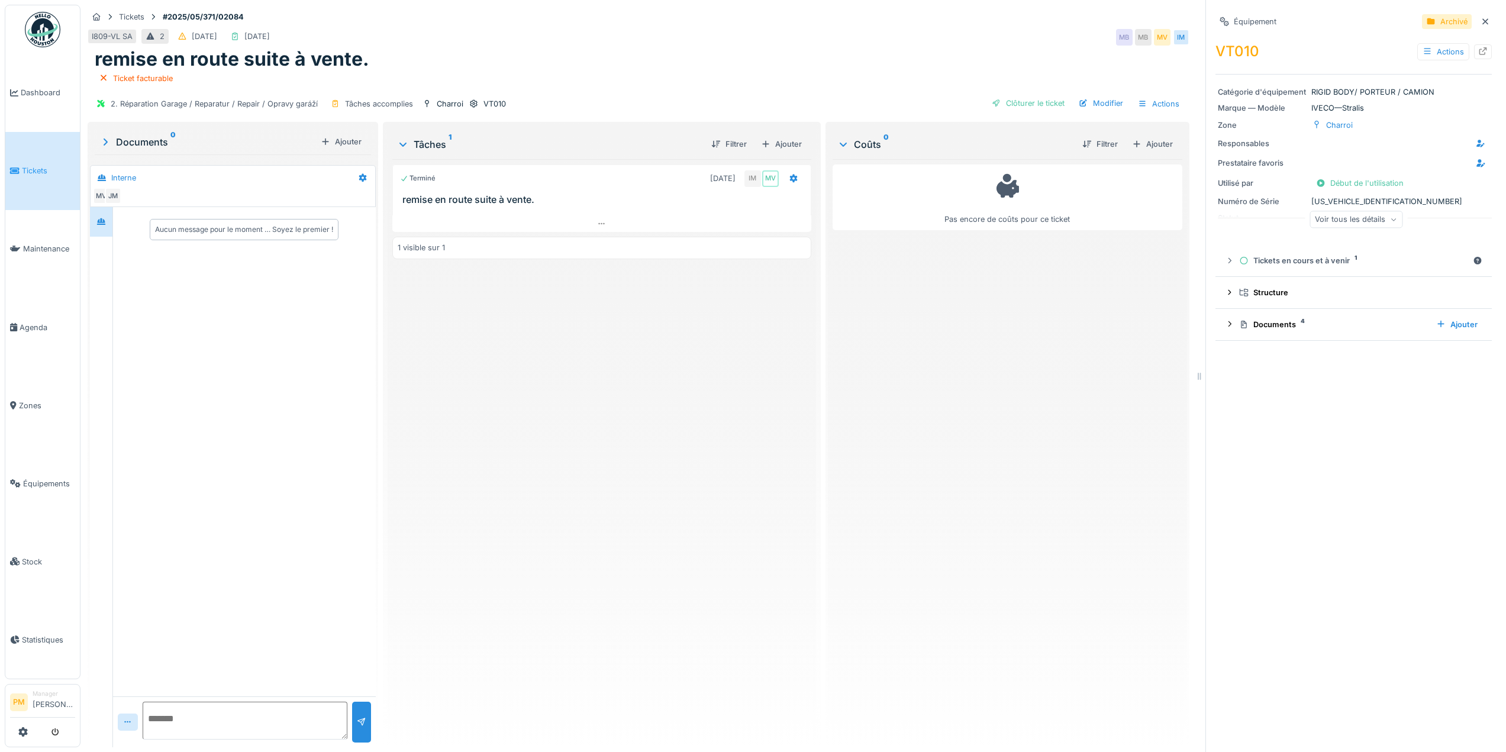
scroll to position [9, 0]
click at [1480, 18] on icon at bounding box center [1484, 22] width 9 height 8
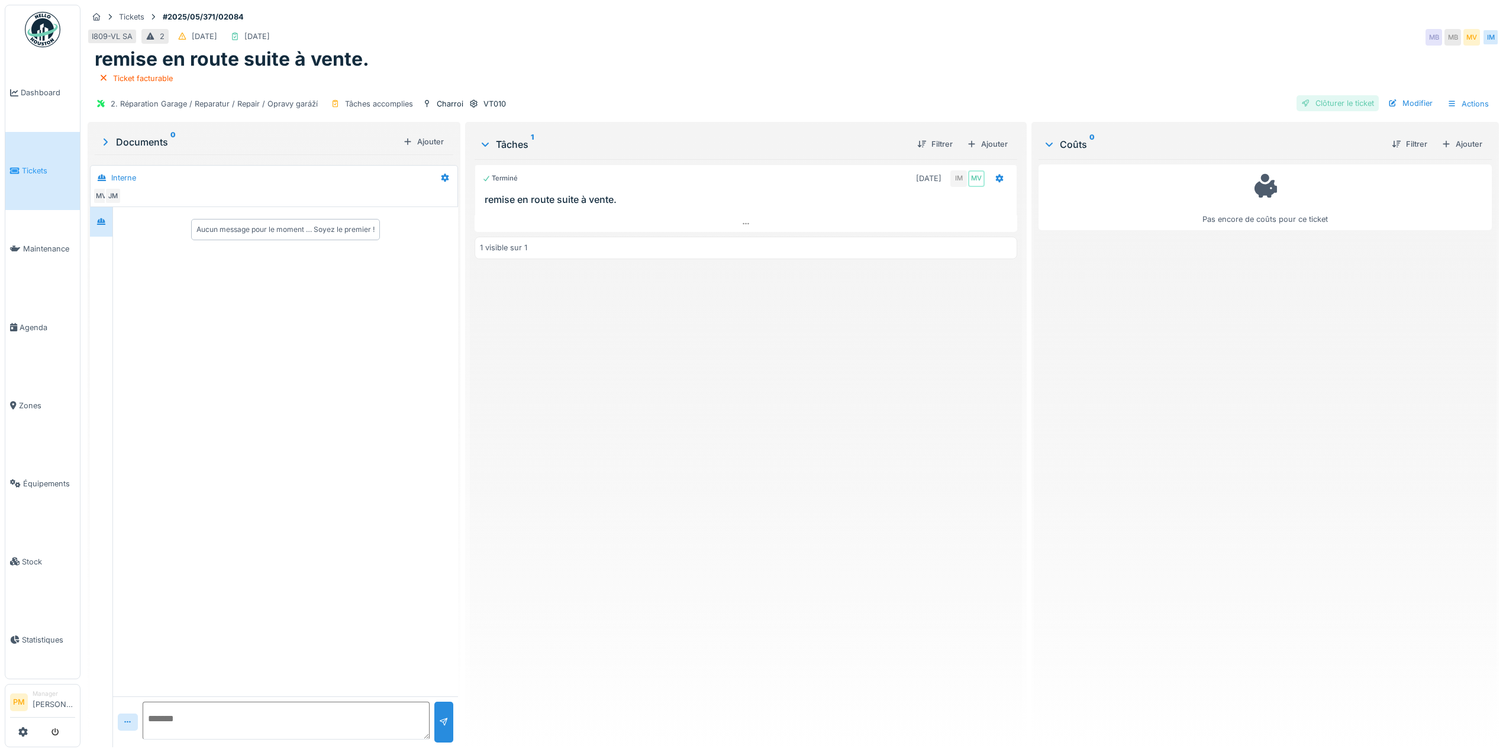
click at [1353, 98] on div "Clôturer le ticket" at bounding box center [1337, 103] width 82 height 16
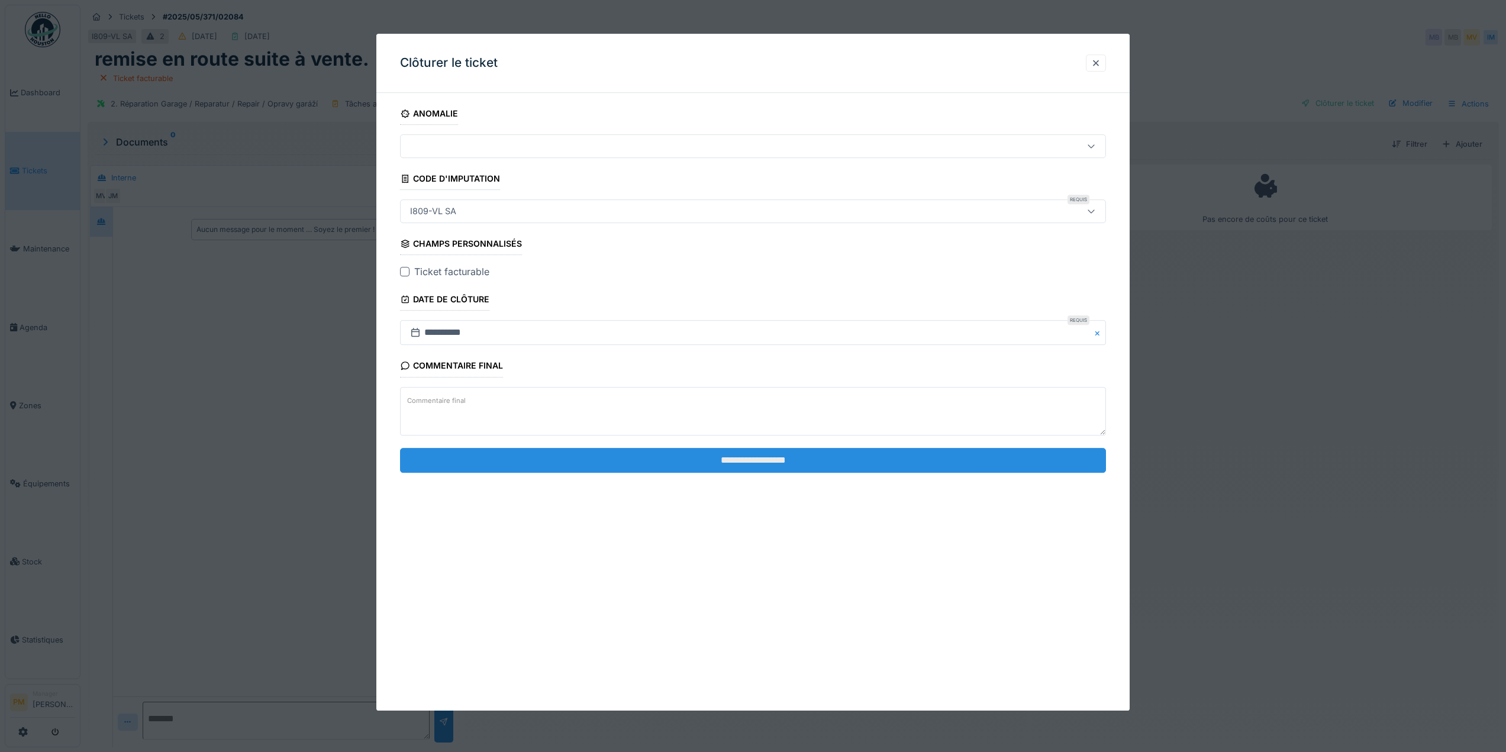
click at [790, 469] on input "**********" at bounding box center [753, 460] width 706 height 25
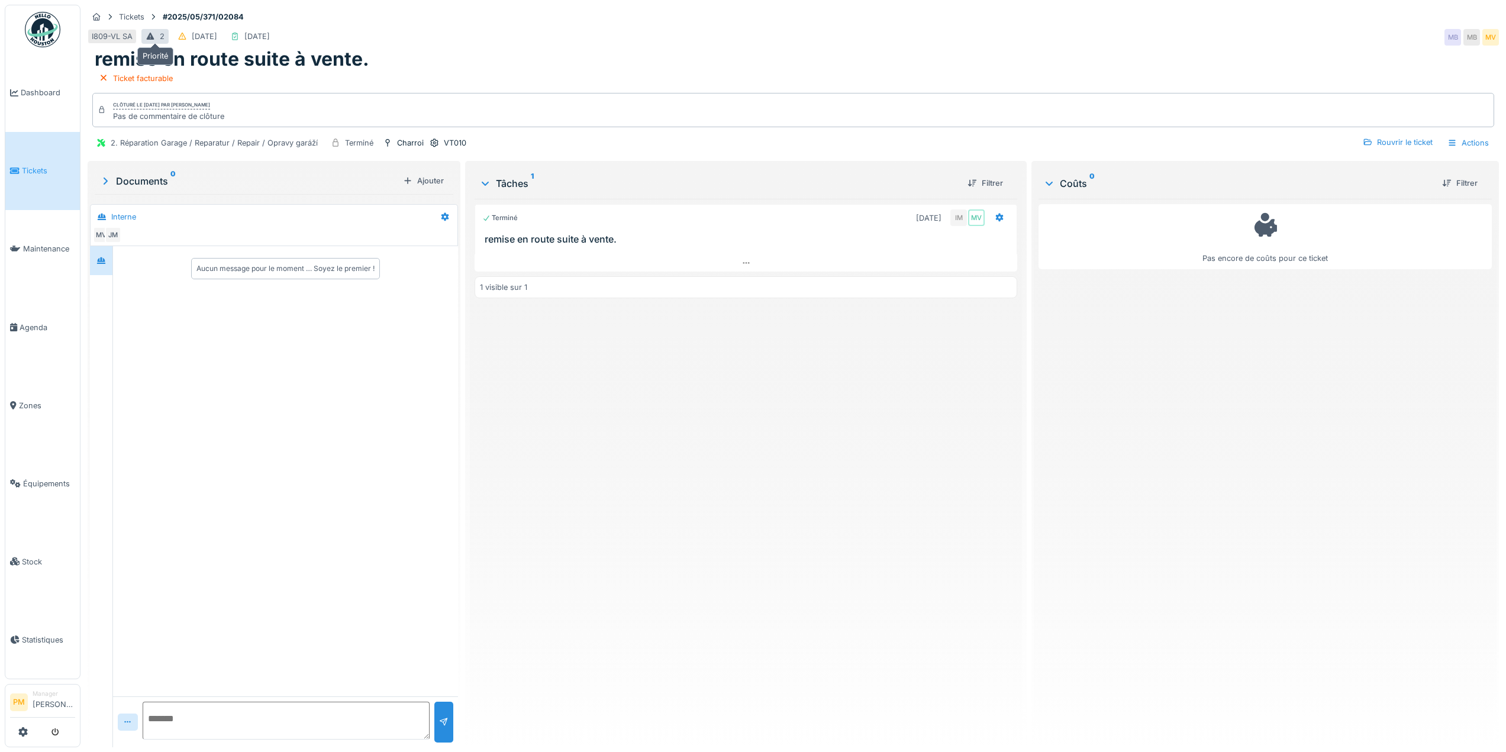
click at [157, 29] on div "2" at bounding box center [154, 36] width 27 height 15
click at [606, 417] on div "Terminé [DATE] IM MV remise en route suite à vente. 1 visible sur 1" at bounding box center [746, 468] width 543 height 539
drag, startPoint x: 814, startPoint y: 356, endPoint x: 633, endPoint y: 195, distance: 242.7
click at [813, 357] on div "Terminé [DATE] IM MV remise en route suite à vente. 1 visible sur 1" at bounding box center [746, 468] width 543 height 539
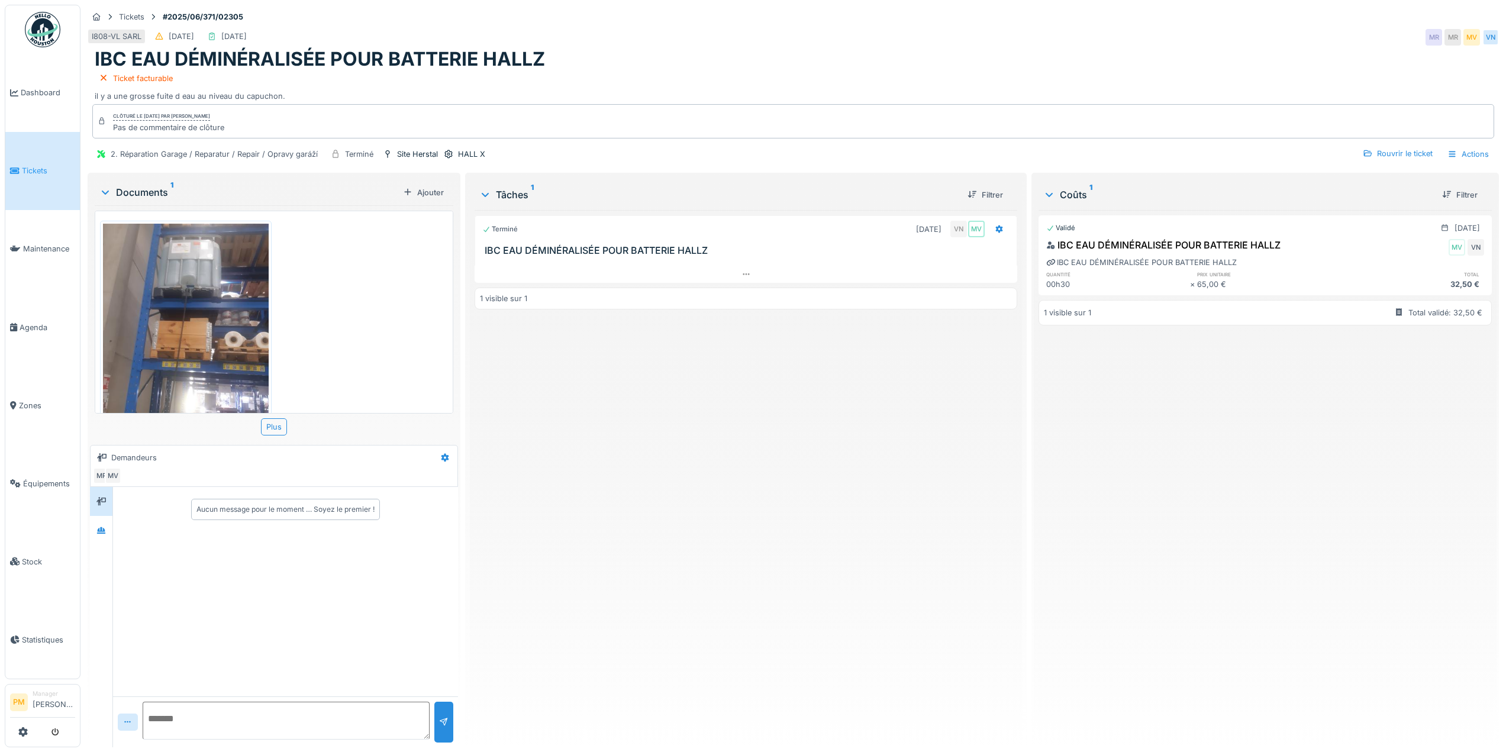
click at [905, 462] on div "Terminé [DATE] VN MV IBC EAU DÉMINÉRALISÉE POUR BATTERIE HALLZ 1 visible sur 1" at bounding box center [746, 474] width 543 height 528
click at [1391, 155] on div "Rouvrir le ticket" at bounding box center [1397, 154] width 79 height 16
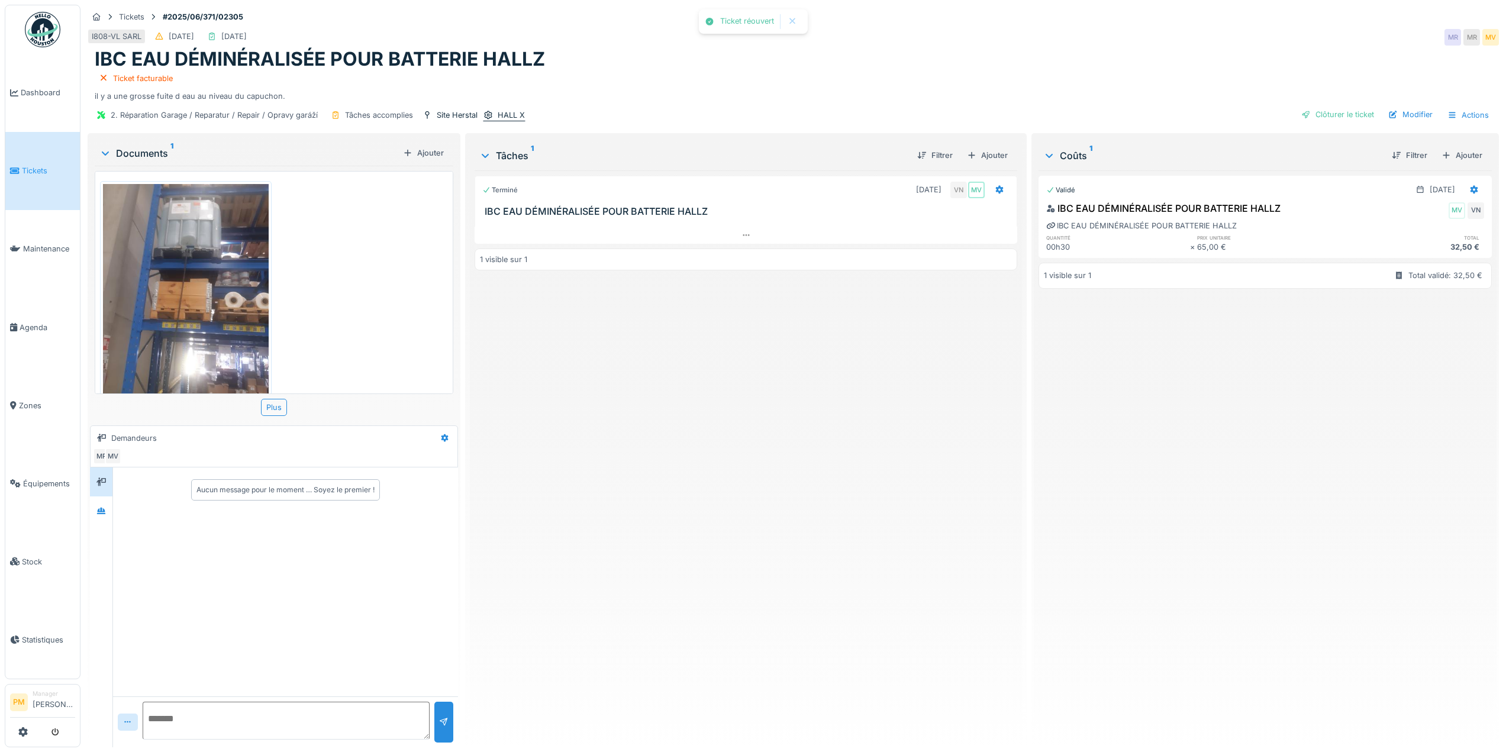
click at [506, 115] on div "HALL X" at bounding box center [511, 114] width 27 height 11
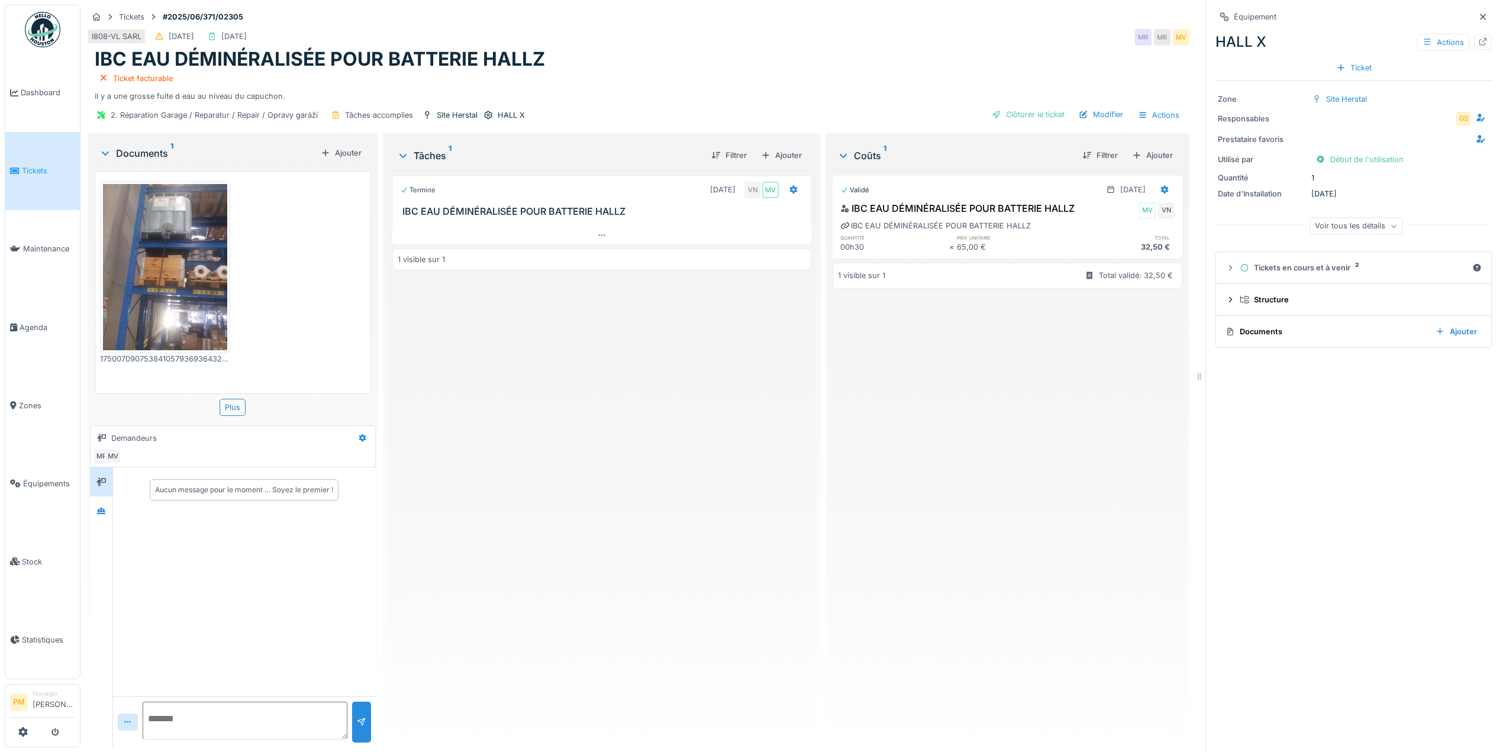
click at [1006, 436] on div "Validé 30/06/2025 IBC EAU DÉMINÉRALISÉE POUR BATTERIE HALLZ MV VN IBC EAU DÉMIN…" at bounding box center [1008, 453] width 350 height 567
click at [1107, 109] on div "Modifier" at bounding box center [1101, 115] width 54 height 16
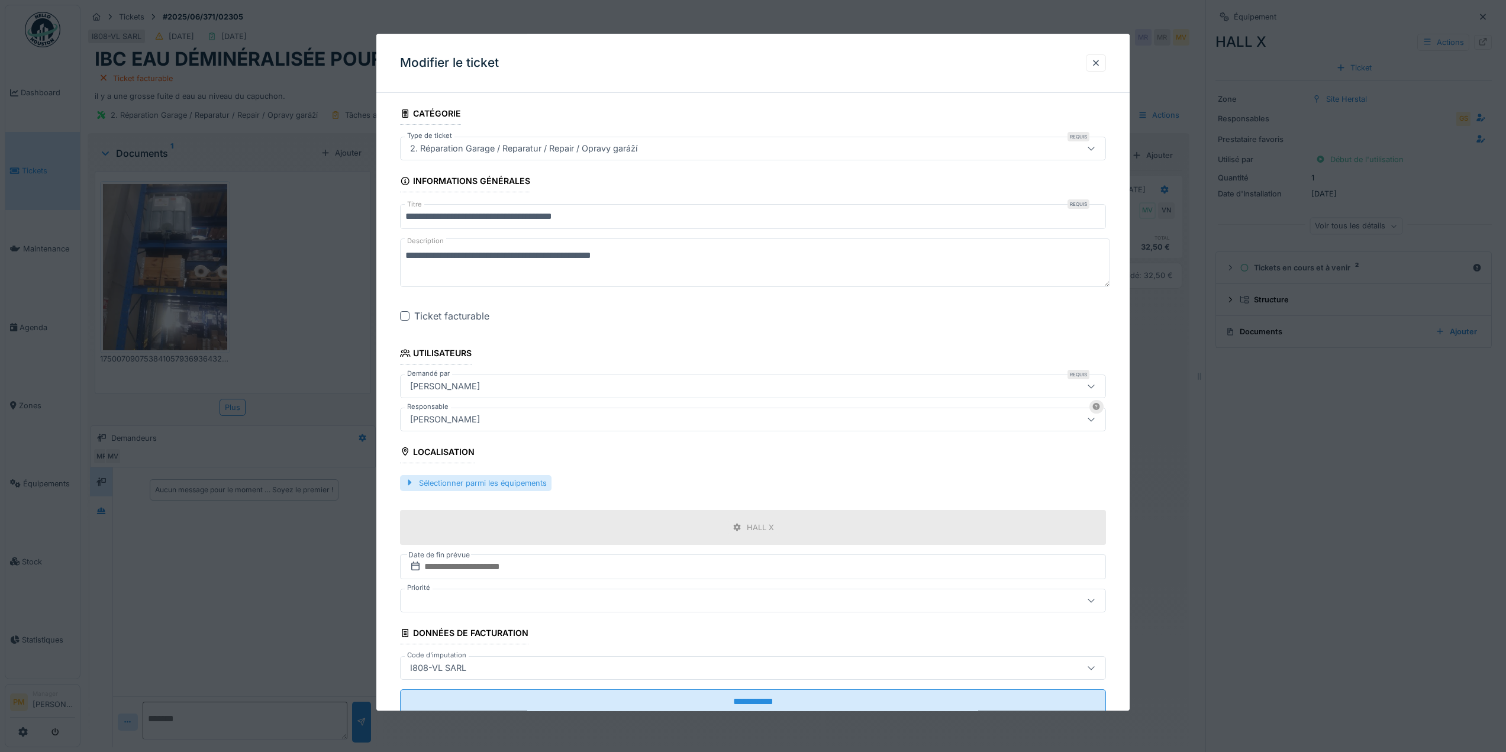
click at [538, 487] on div "Sélectionner parmi les équipements" at bounding box center [475, 483] width 151 height 16
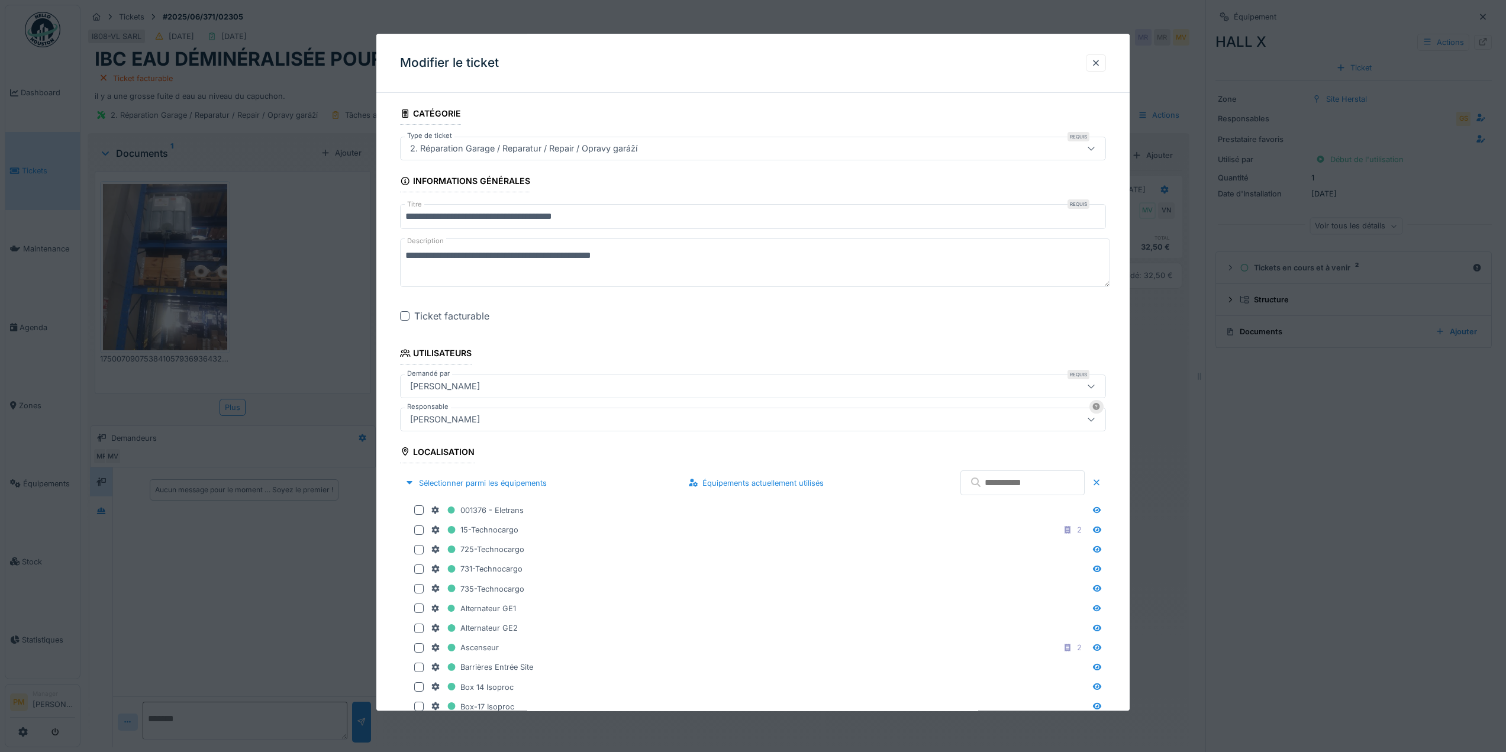
click at [1006, 485] on input "text" at bounding box center [1022, 482] width 124 height 25
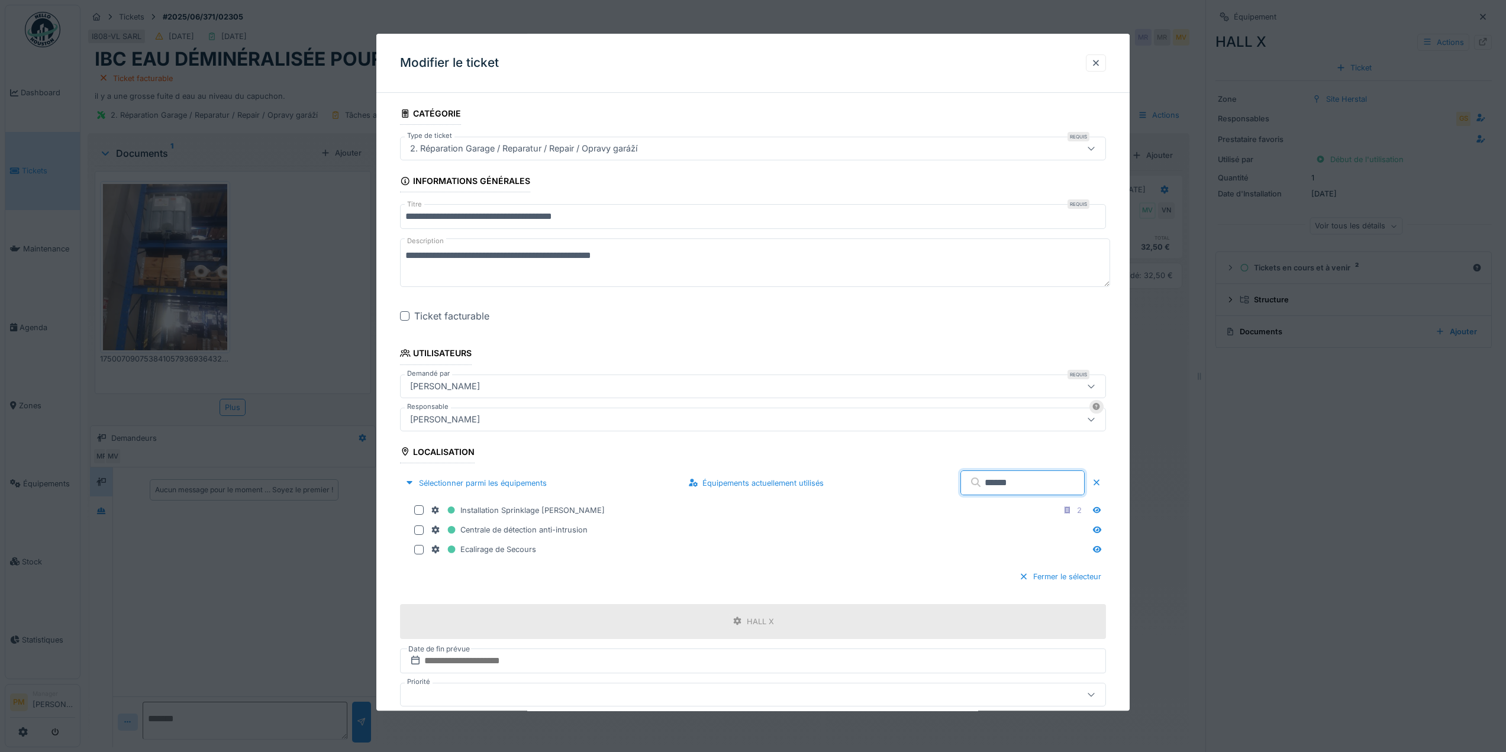
drag, startPoint x: 1004, startPoint y: 482, endPoint x: 878, endPoint y: 482, distance: 126.0
click at [878, 482] on div "Sélectionner parmi les équipements Équipements actuellement utilisés ******" at bounding box center [753, 483] width 706 height 35
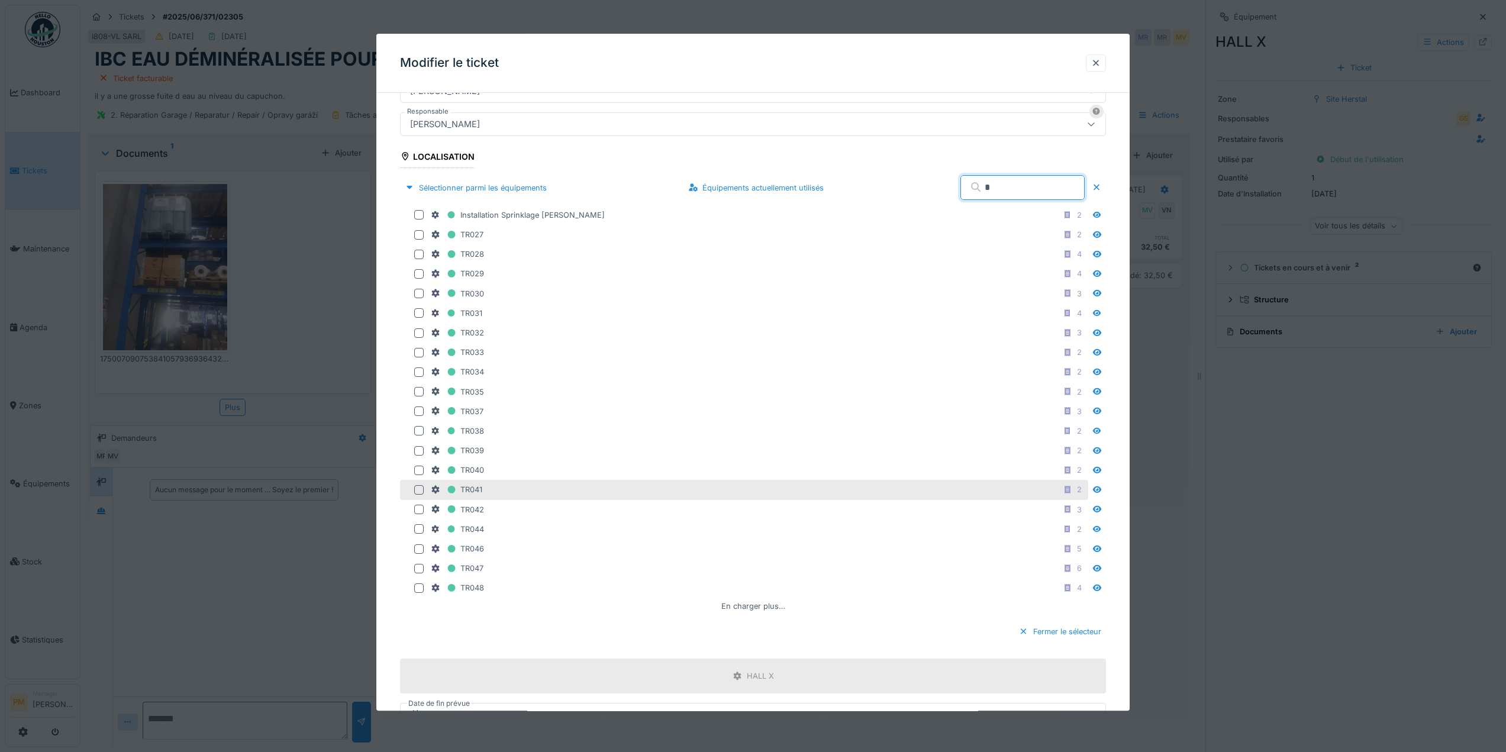
scroll to position [296, 0]
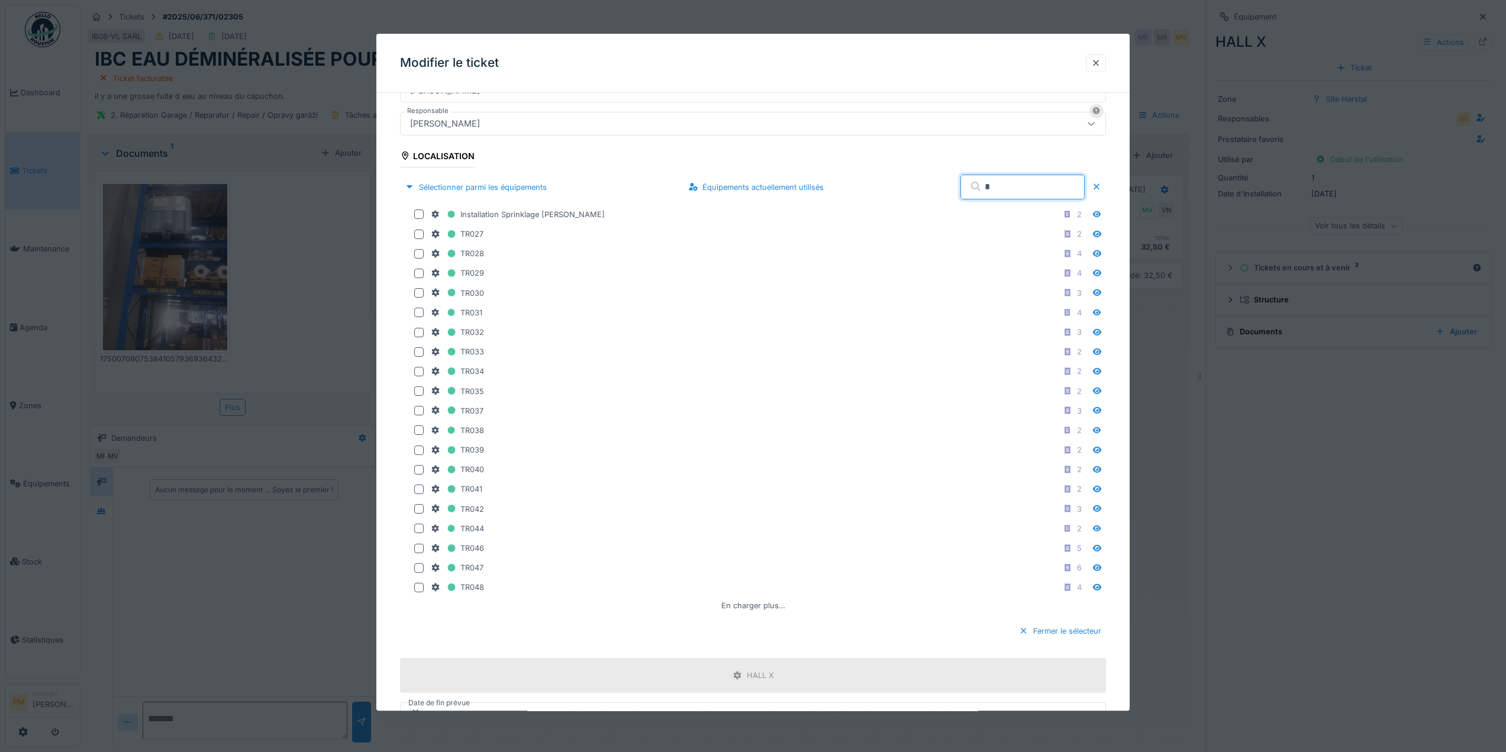
drag, startPoint x: 970, startPoint y: 184, endPoint x: 902, endPoint y: 202, distance: 70.5
click at [905, 199] on div "Sélectionner parmi les équipements Équipements actuellement utilisés *" at bounding box center [753, 187] width 706 height 35
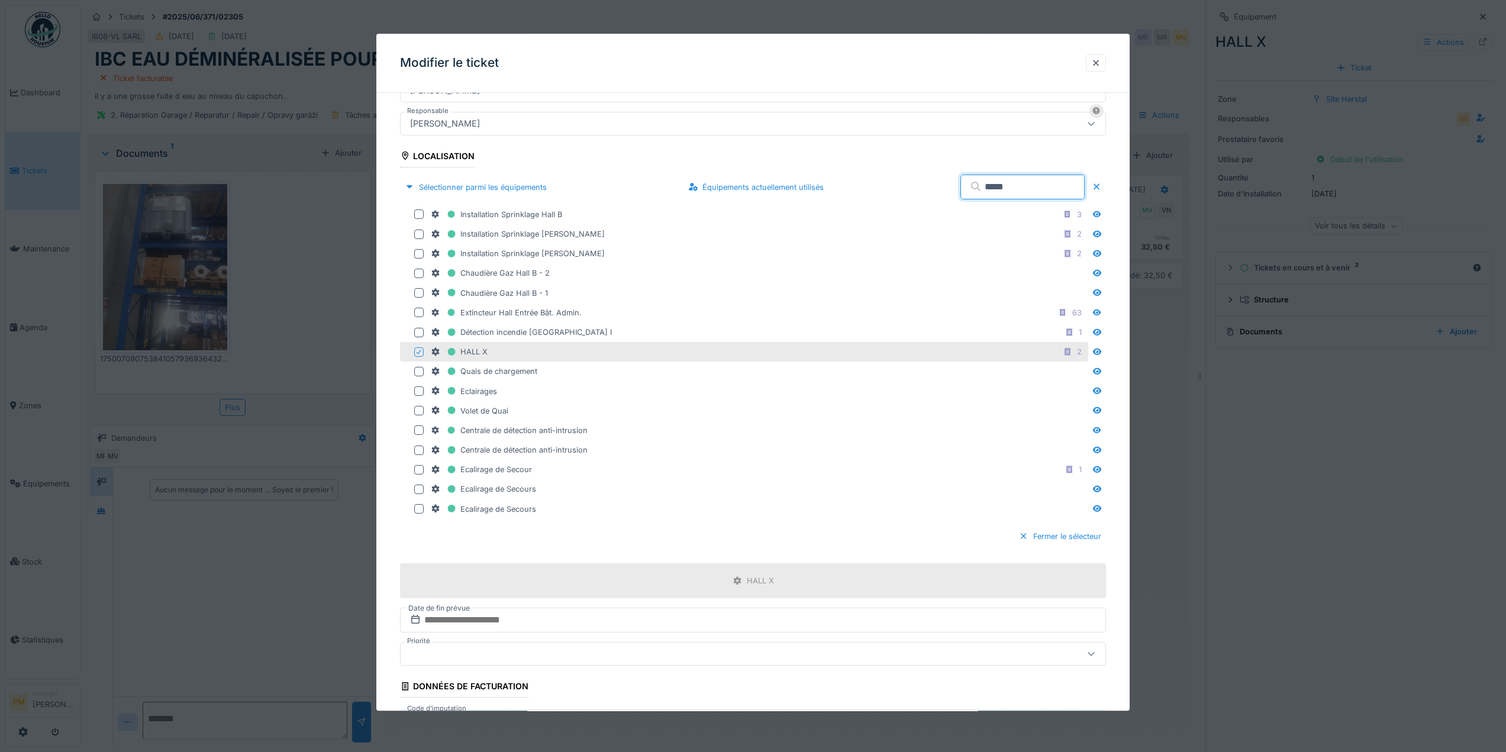
click at [1015, 192] on input "****" at bounding box center [1022, 187] width 124 height 25
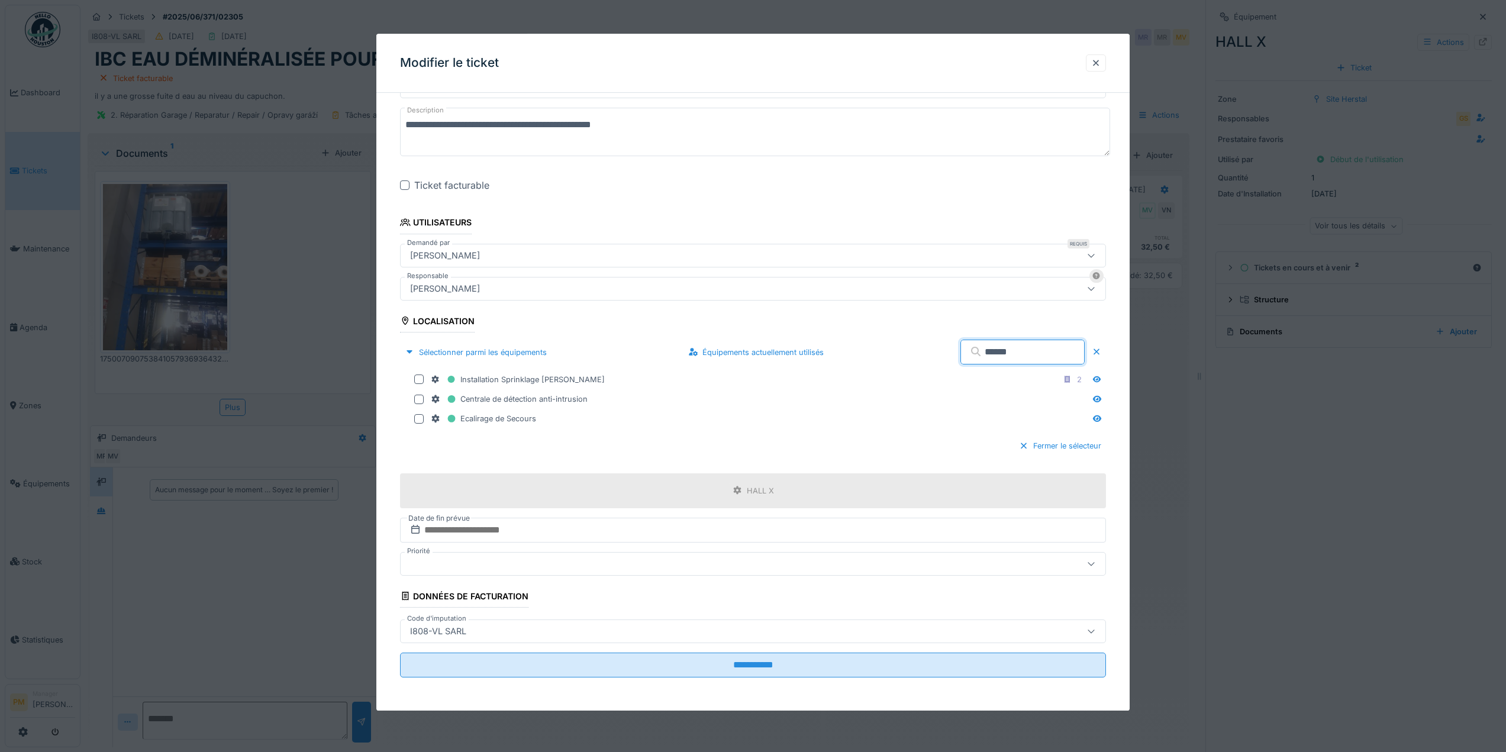
scroll to position [131, 0]
type input "******"
click at [1101, 63] on div at bounding box center [1095, 62] width 9 height 11
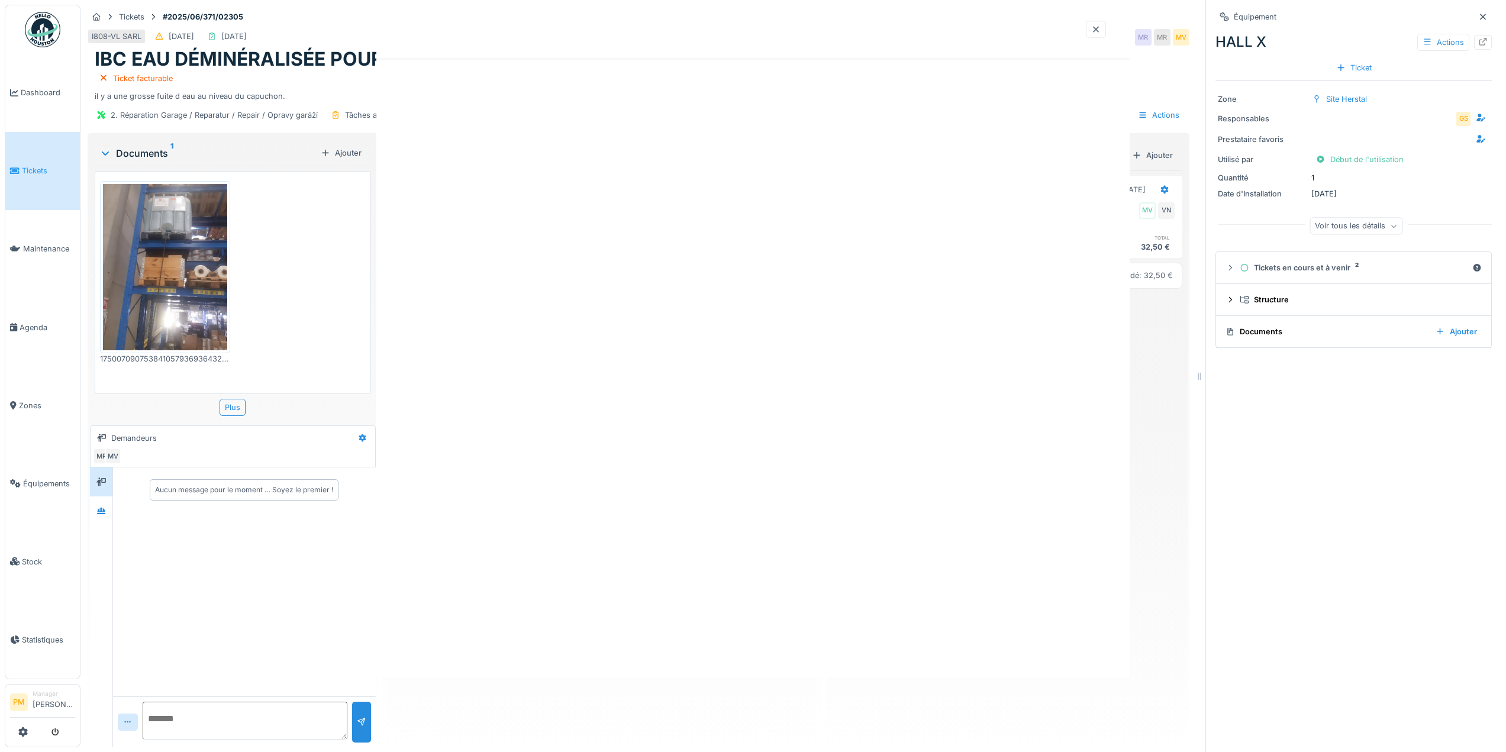
scroll to position [0, 0]
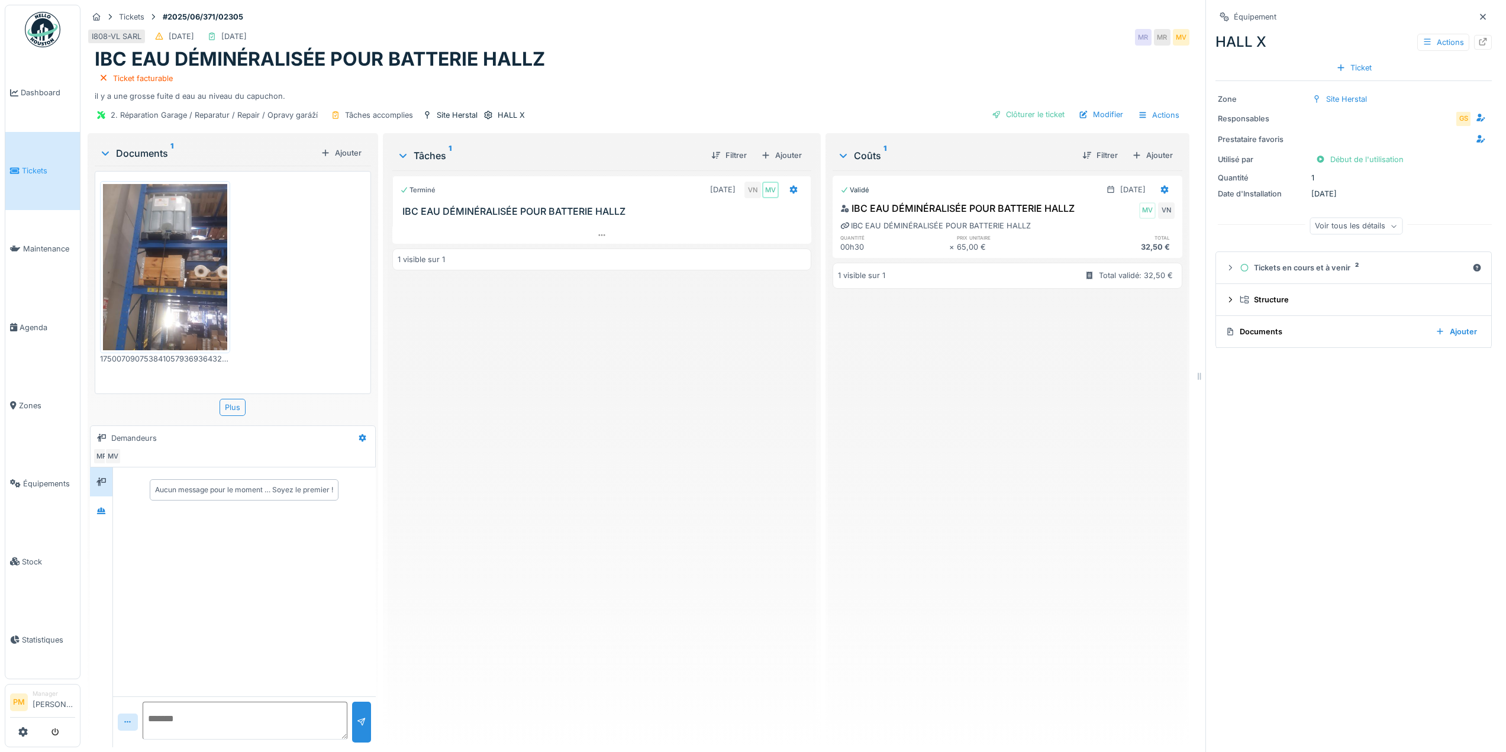
click at [927, 75] on div "Ticket facturable" at bounding box center [639, 78] width 1088 height 15
click at [1079, 111] on div at bounding box center [1083, 114] width 9 height 11
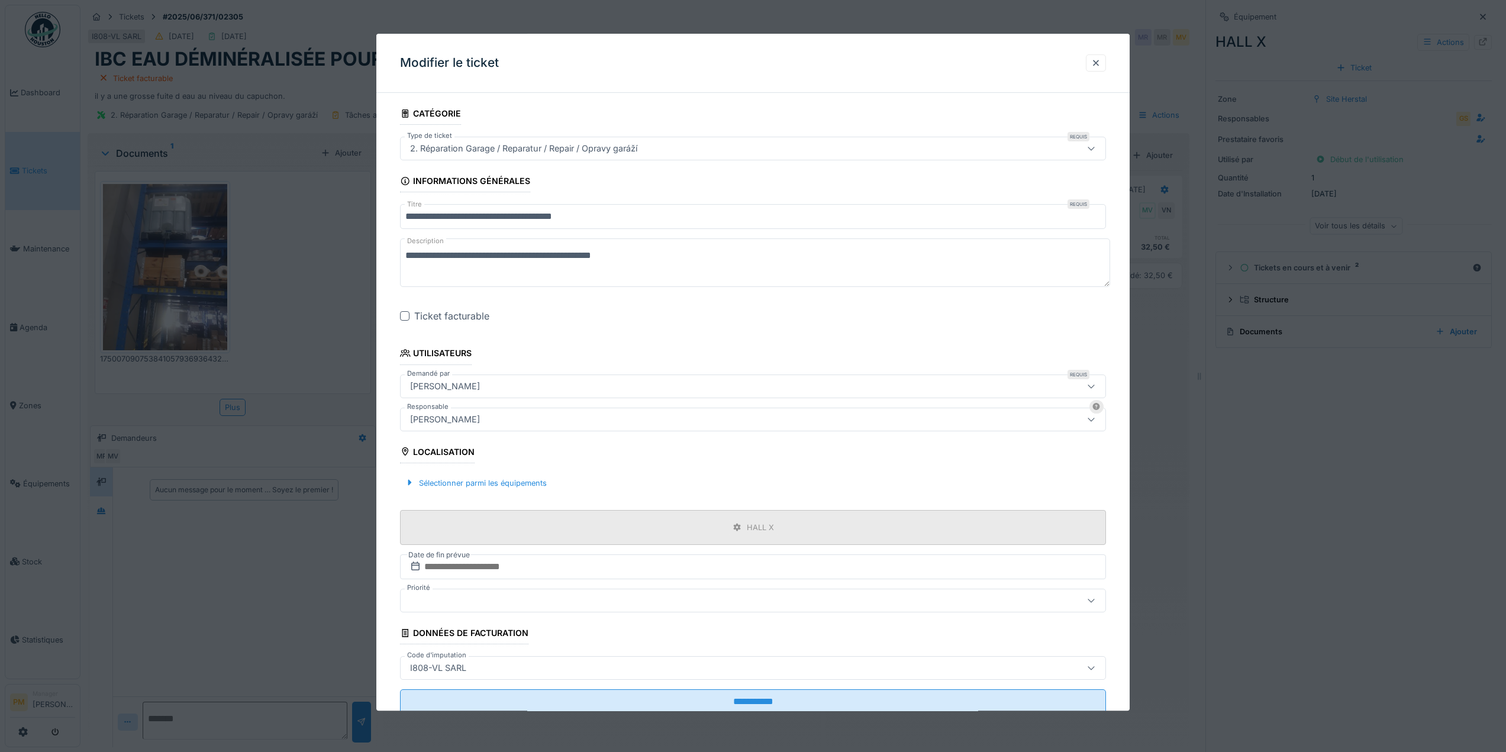
click at [695, 524] on div "HALL X" at bounding box center [753, 527] width 706 height 35
click at [756, 528] on div "HALL X" at bounding box center [760, 527] width 27 height 11
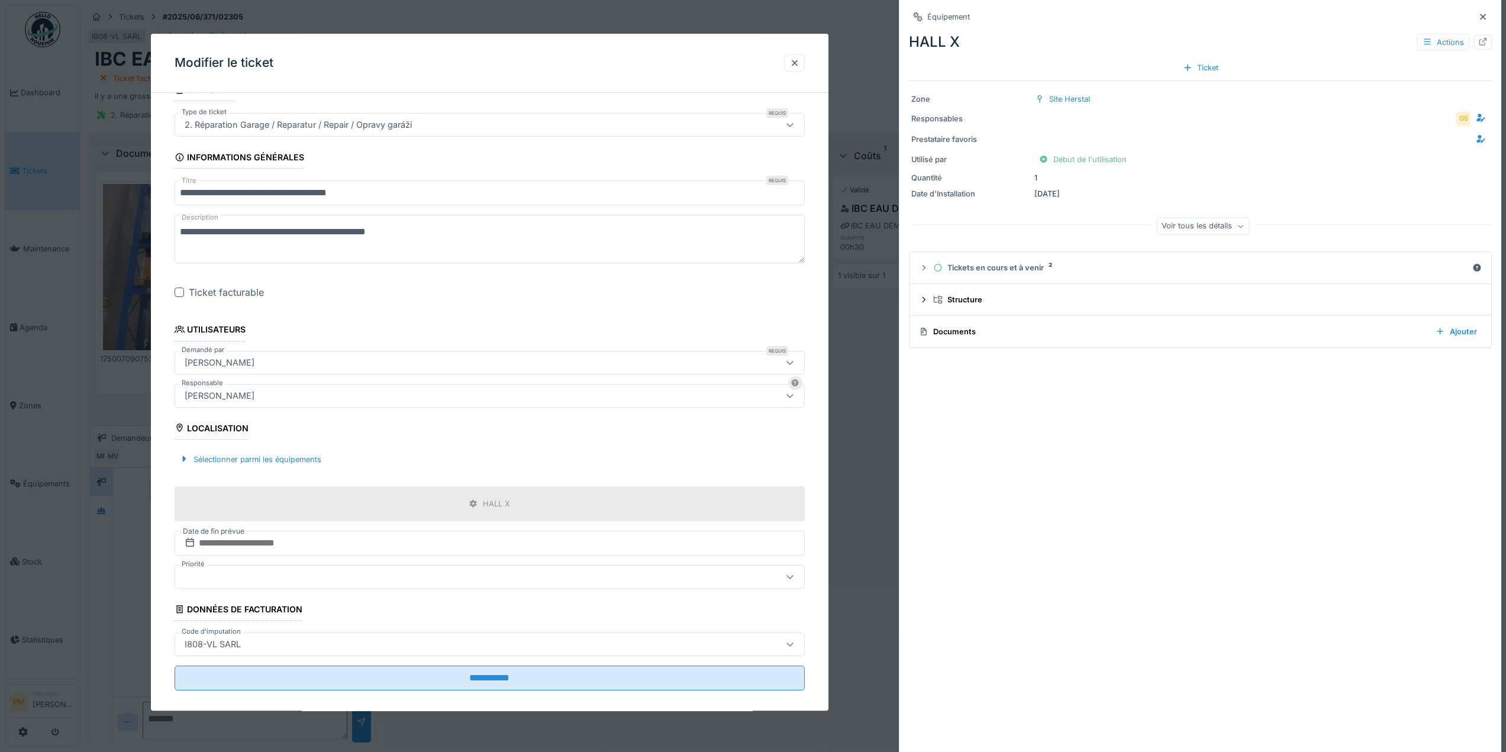
scroll to position [37, 0]
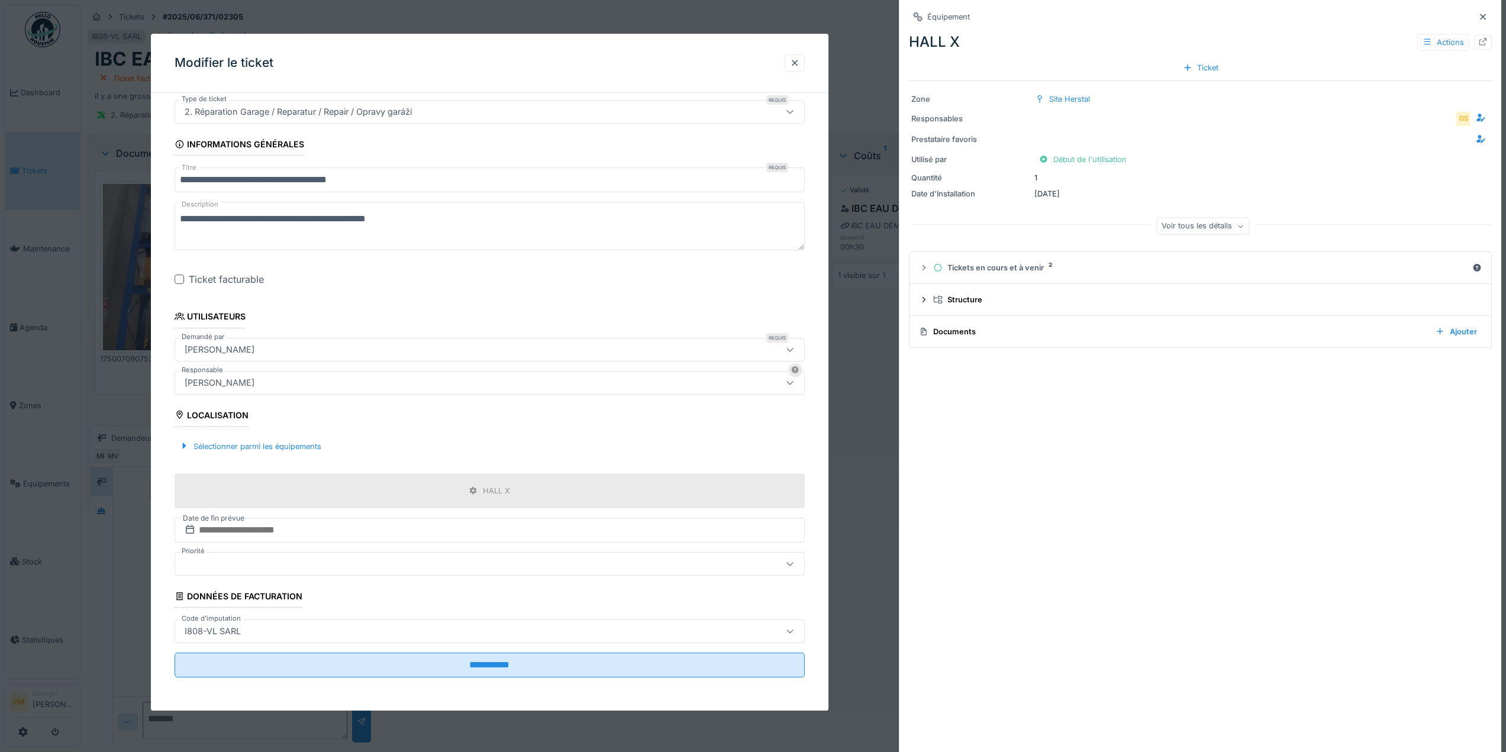
click at [116, 485] on div at bounding box center [753, 376] width 1506 height 752
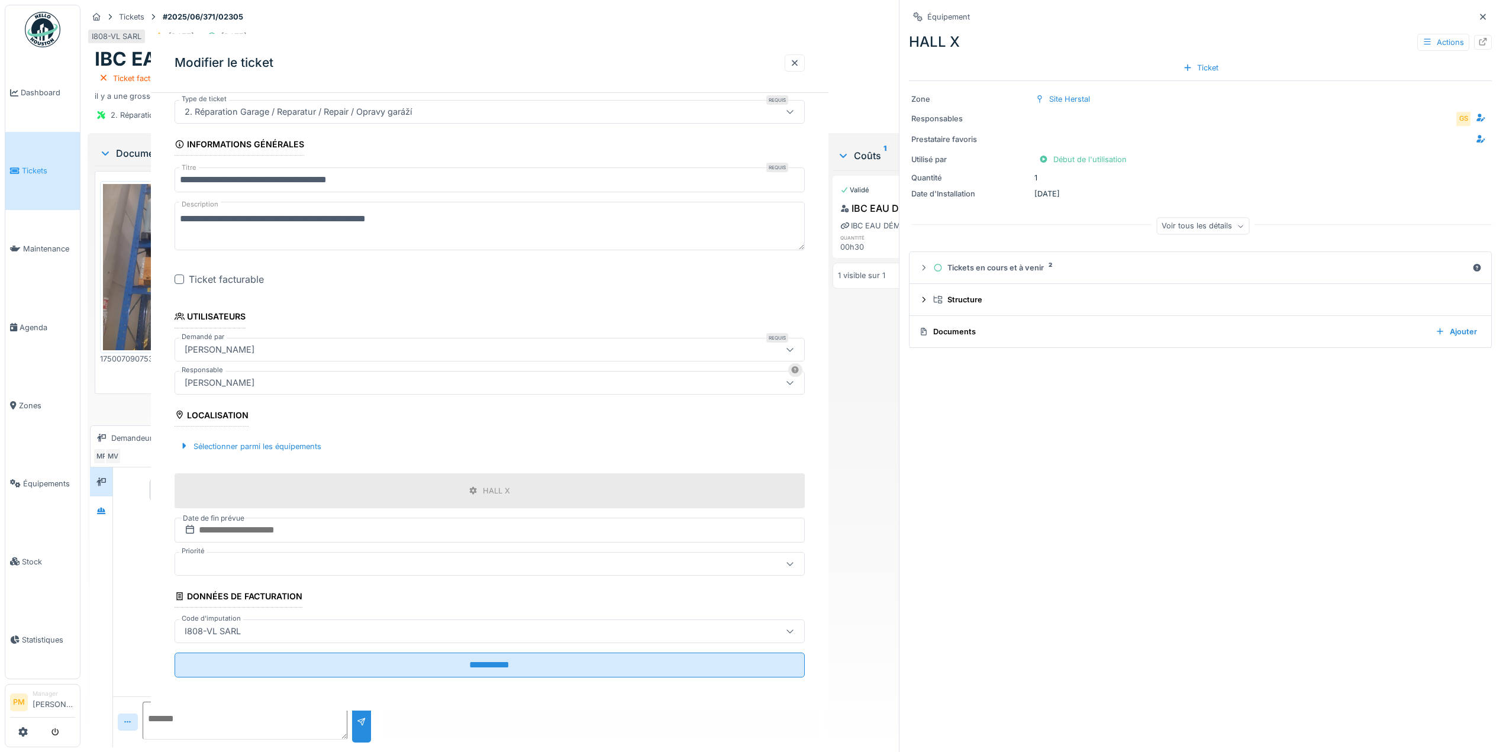
scroll to position [0, 0]
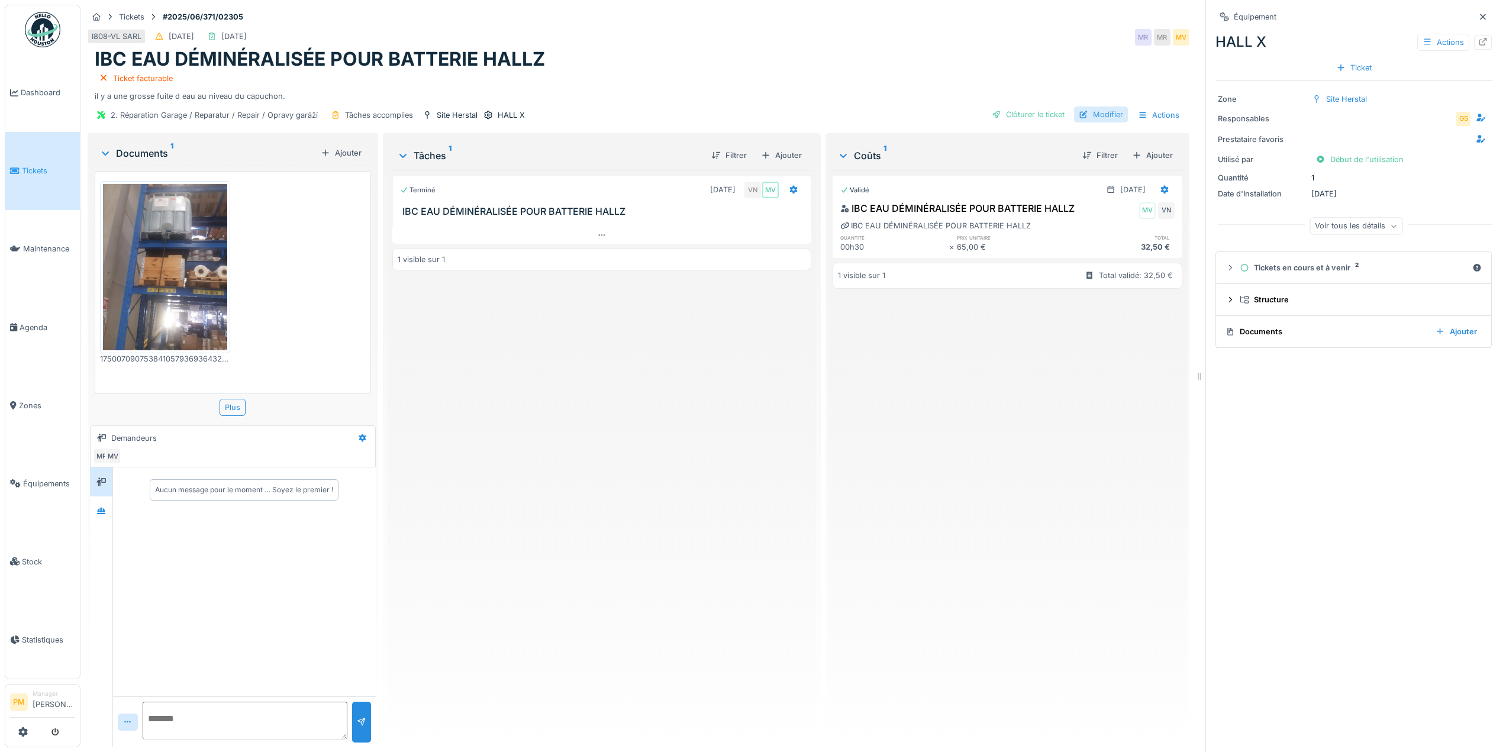
click at [1079, 115] on div at bounding box center [1083, 114] width 9 height 11
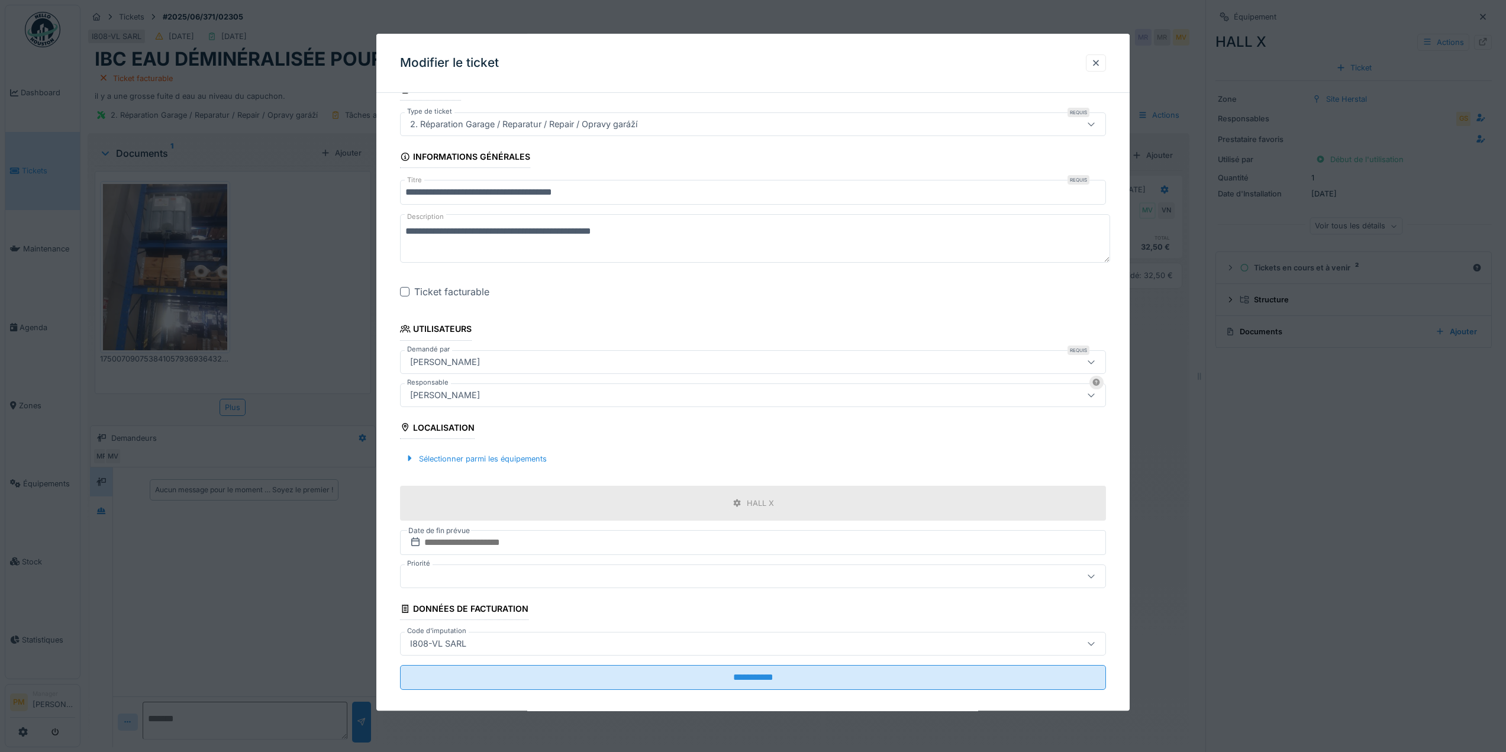
scroll to position [37, 0]
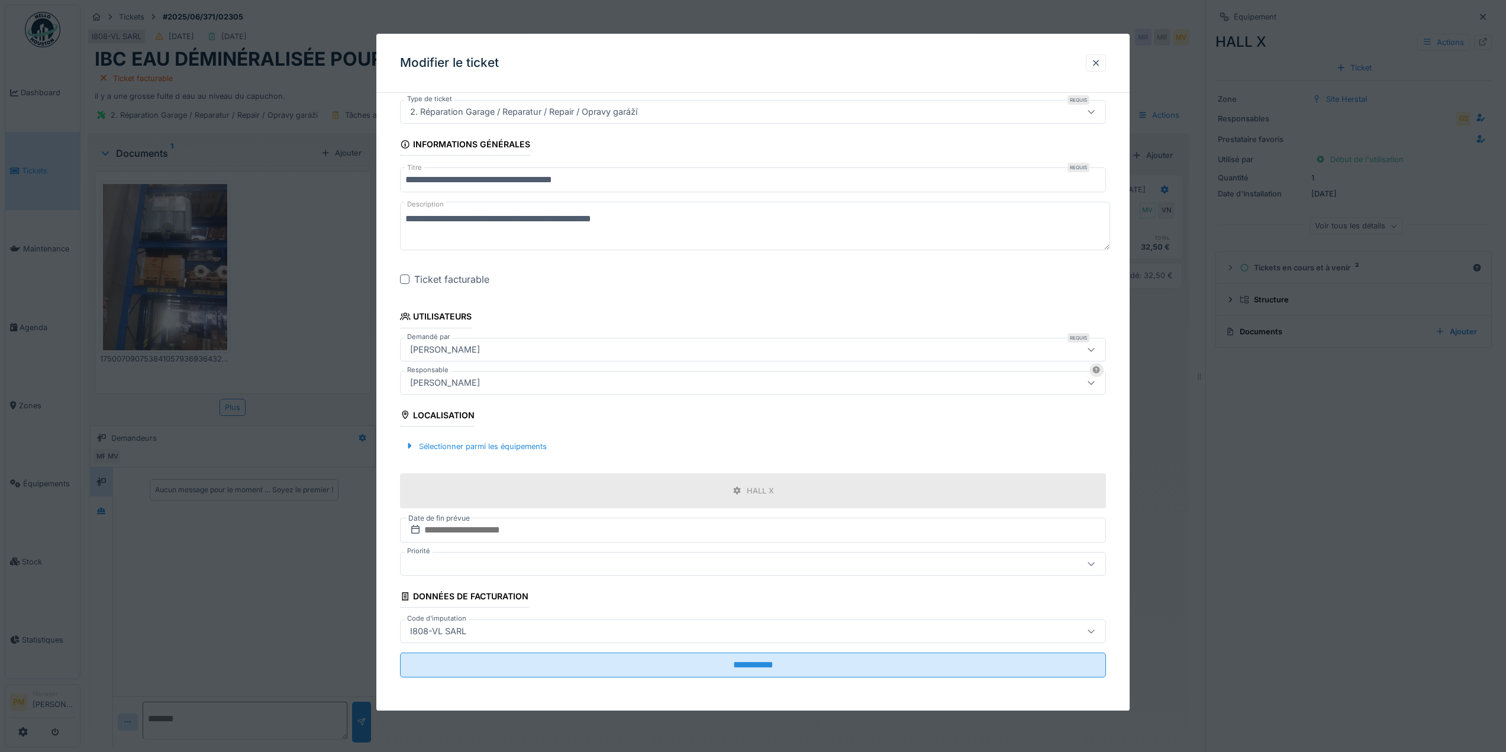
click at [625, 630] on div "I808-VL SARL" at bounding box center [713, 631] width 616 height 13
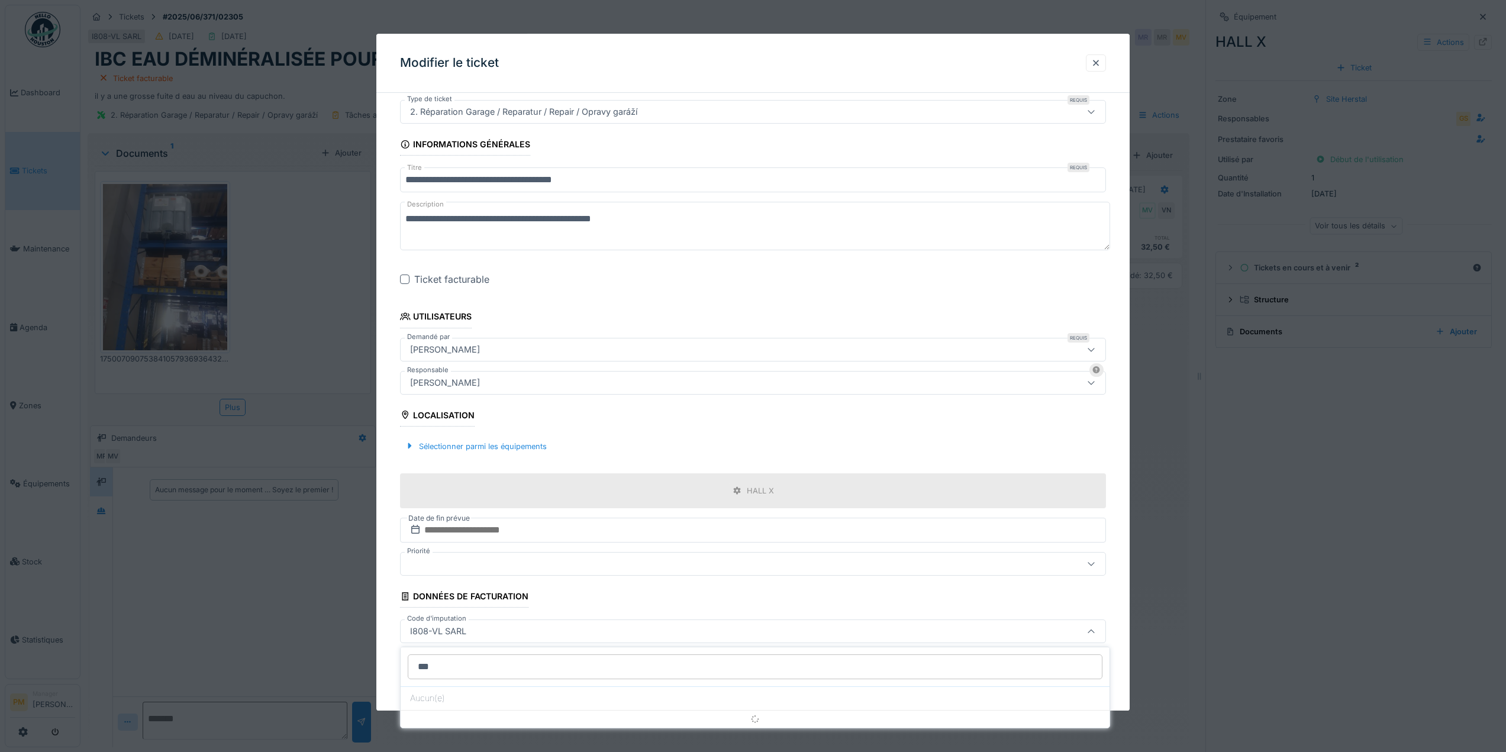
type input "****"
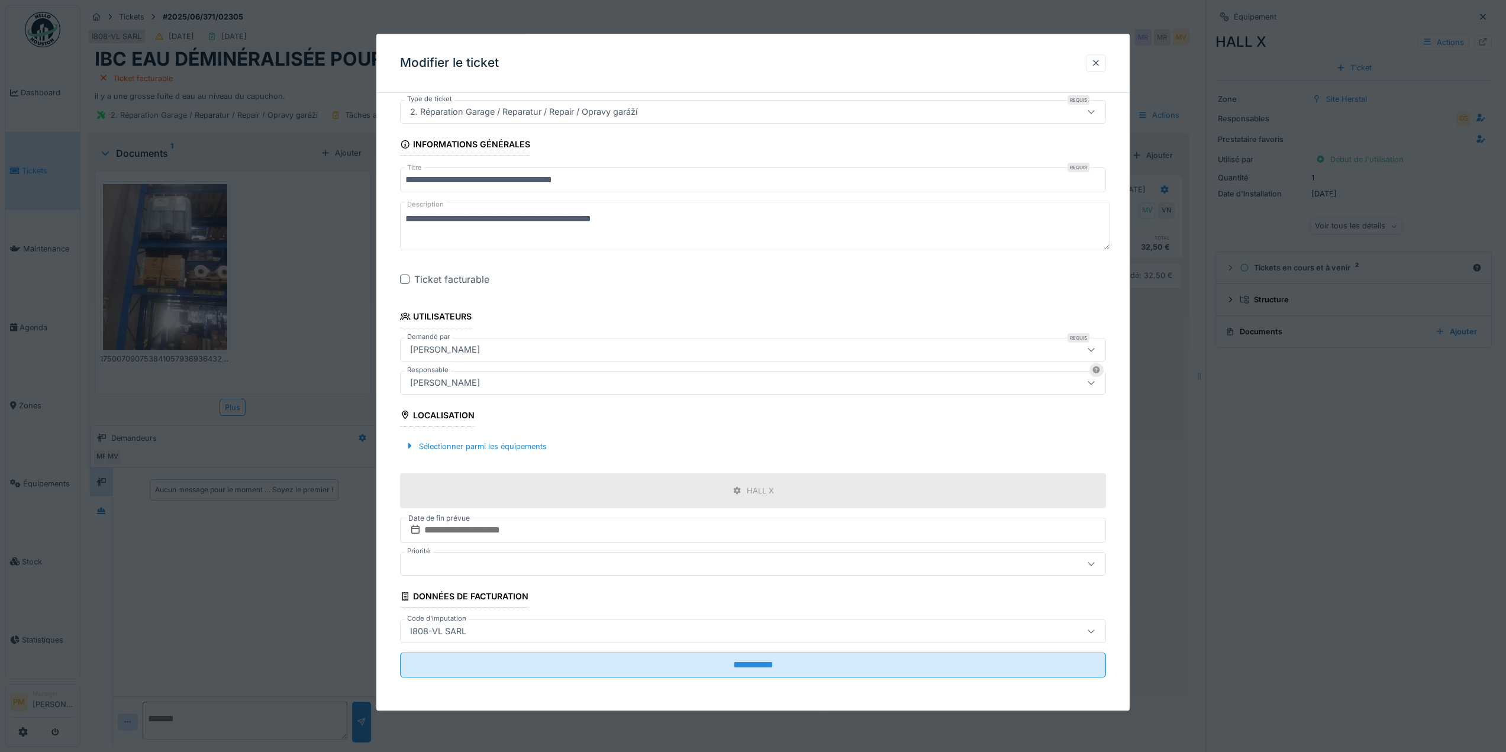
scroll to position [9, 0]
click at [757, 489] on div "HALL X" at bounding box center [760, 490] width 27 height 11
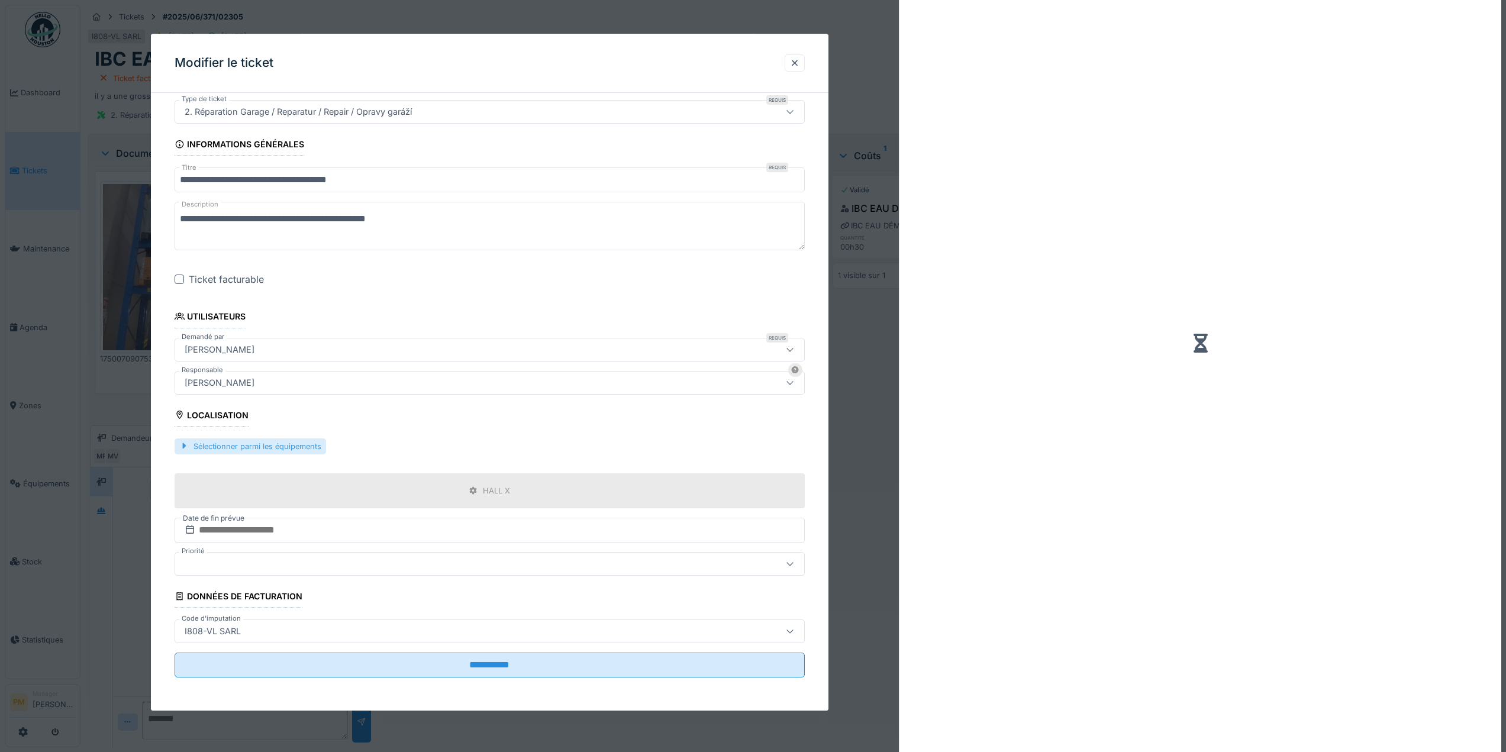
click at [265, 443] on div "Sélectionner parmi les équipements" at bounding box center [250, 446] width 151 height 16
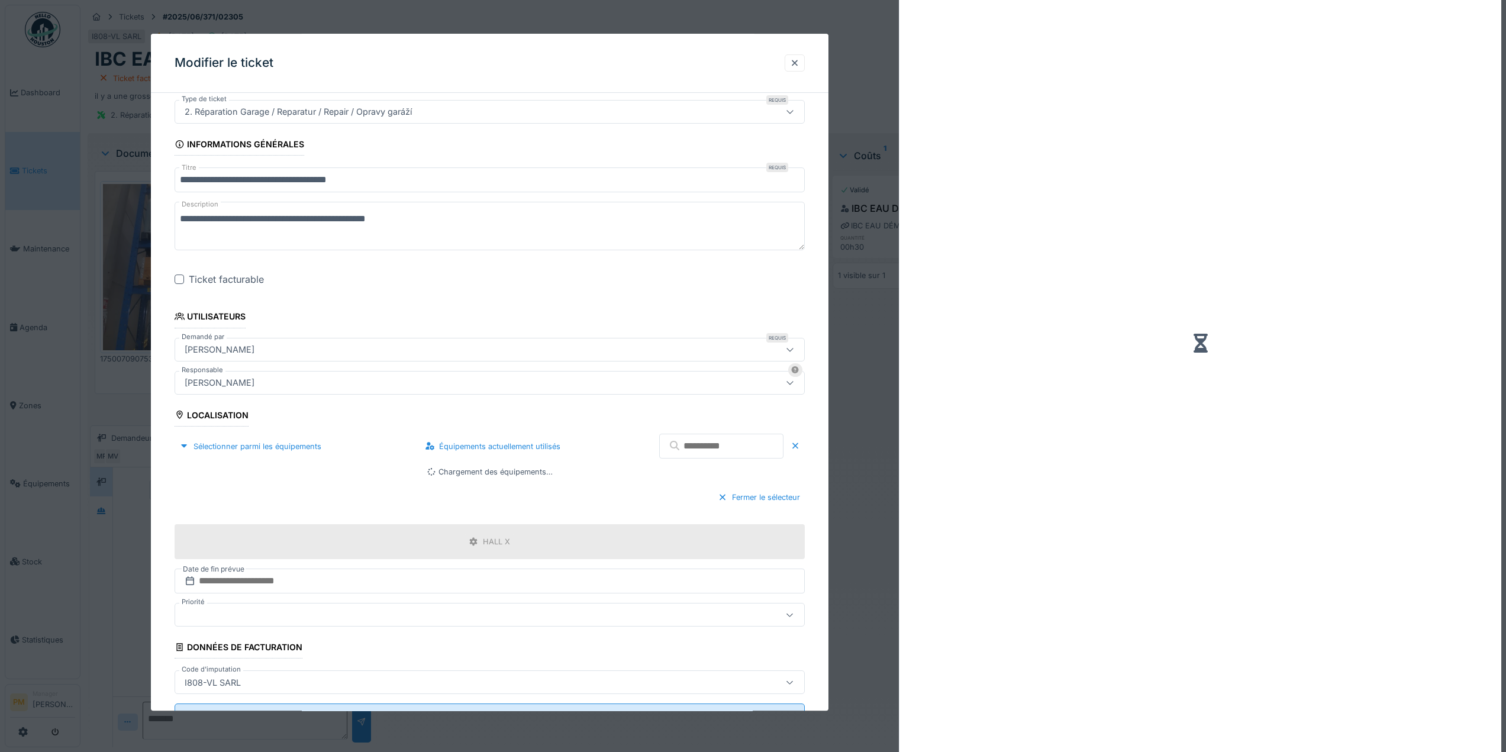
click at [659, 453] on input "text" at bounding box center [721, 446] width 124 height 25
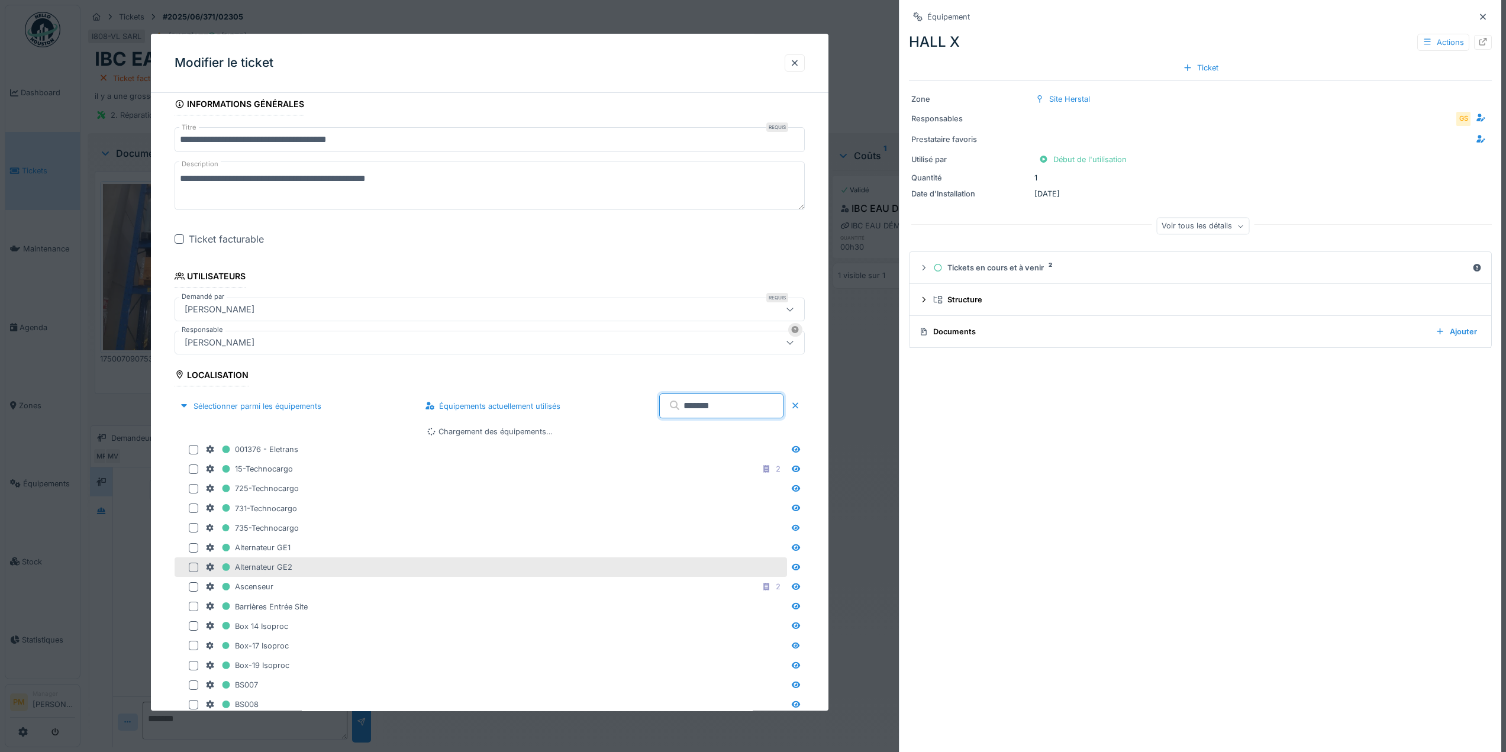
scroll to position [150, 0]
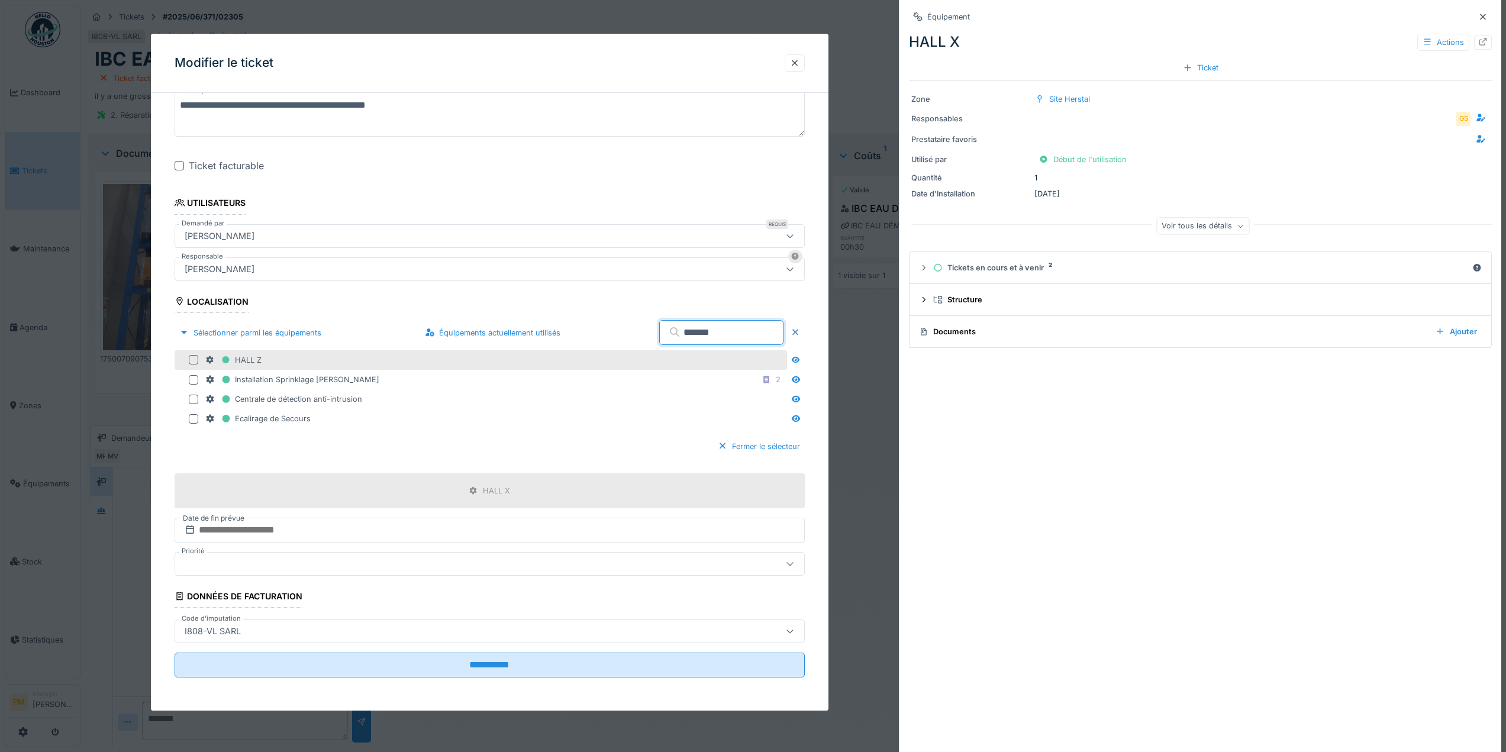
type input "******"
click at [192, 360] on div at bounding box center [193, 360] width 9 height 9
click at [570, 640] on div "I808-VL SARL" at bounding box center [490, 632] width 630 height 24
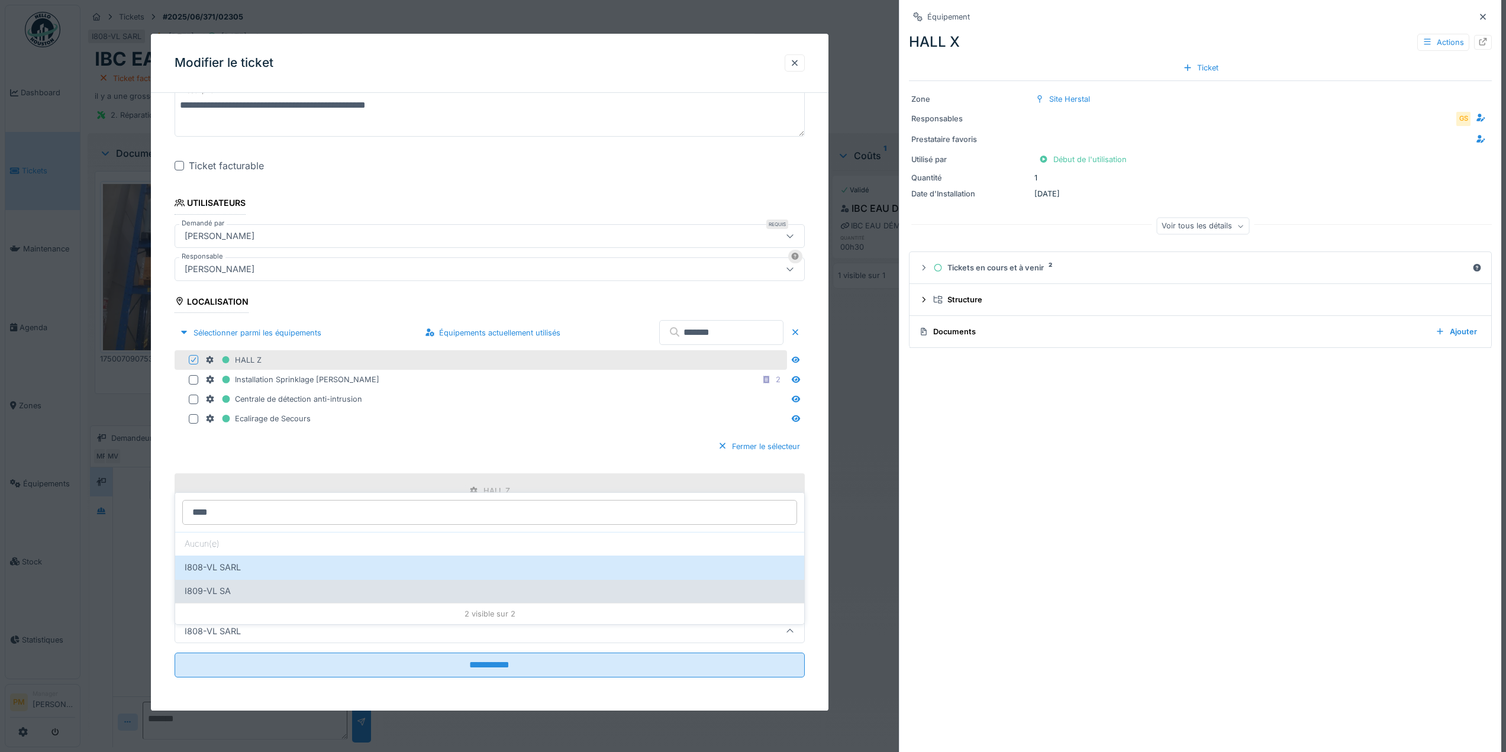
type input "****"
click at [244, 585] on div "I809-VL SA" at bounding box center [490, 591] width 610 height 13
type input "***"
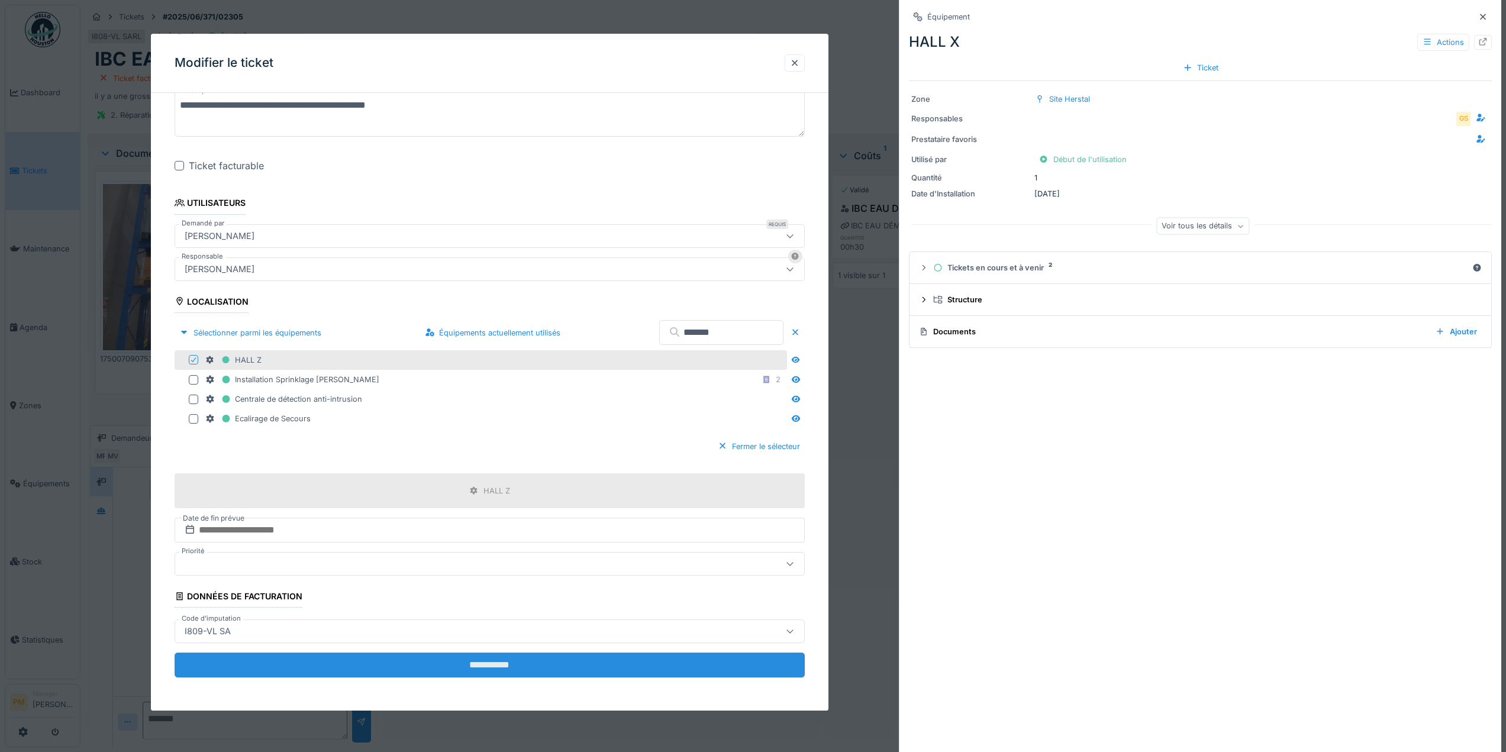
click at [573, 671] on input "**********" at bounding box center [490, 665] width 630 height 25
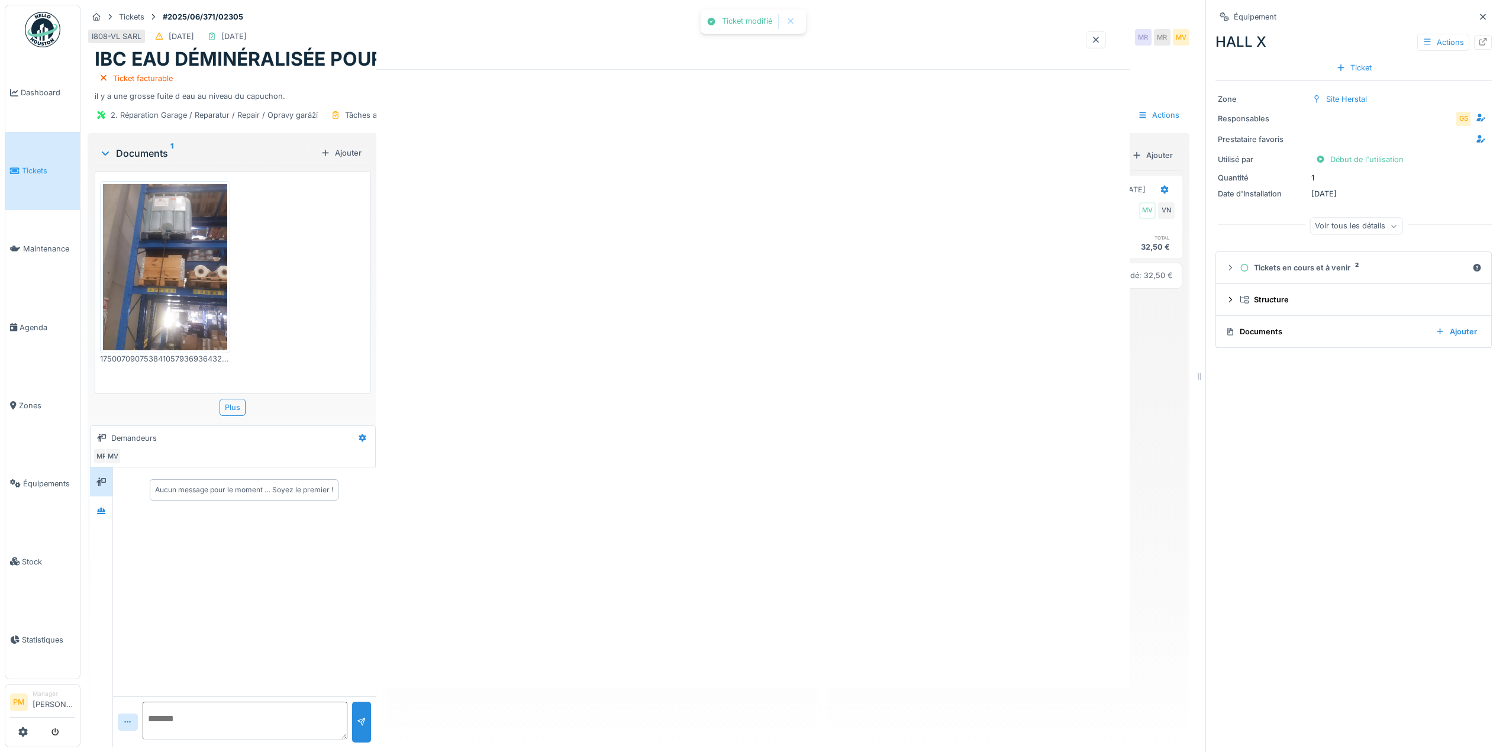
scroll to position [0, 0]
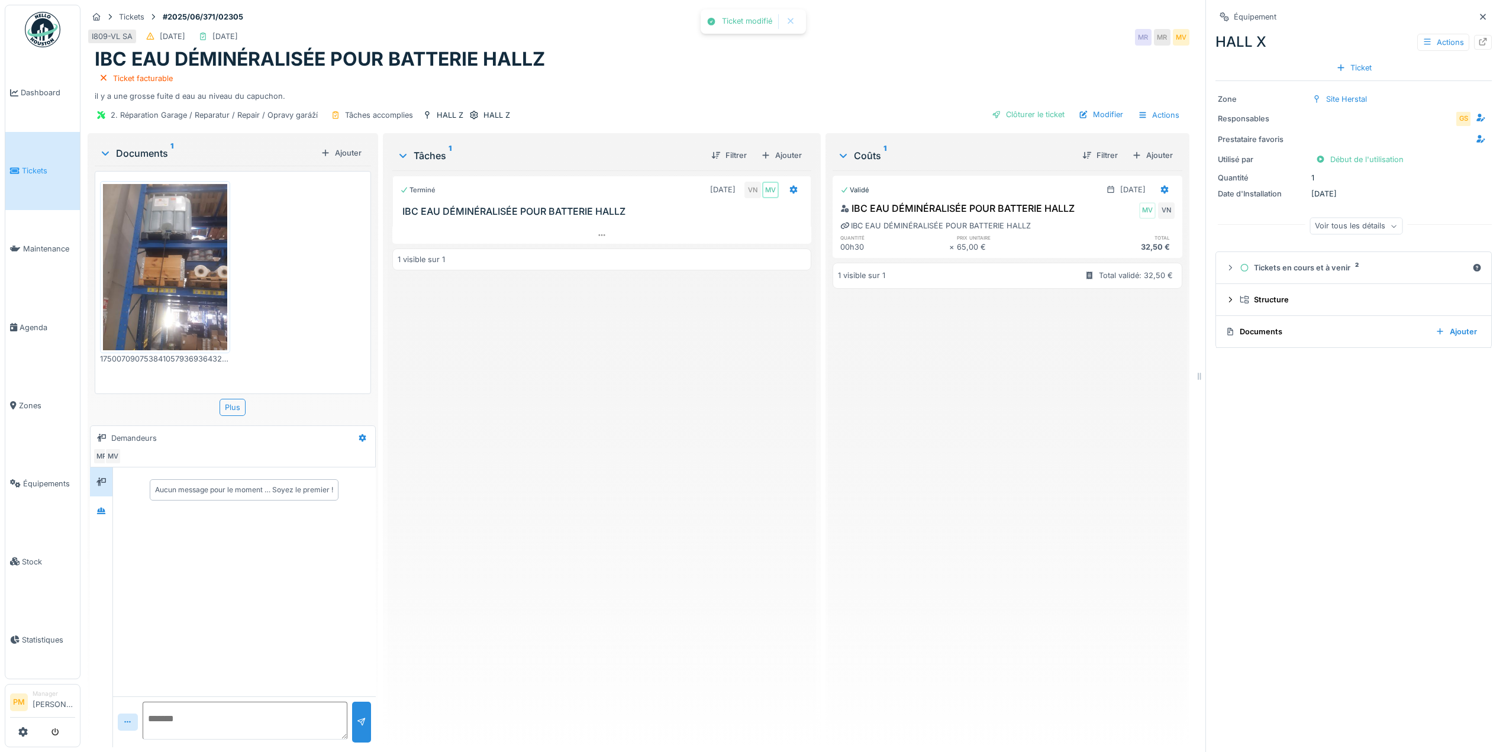
click at [628, 534] on div "Terminé 04/07/2025 VN MV IBC EAU DÉMINÉRALISÉE POUR BATTERIE HALLZ 1 visible su…" at bounding box center [601, 453] width 419 height 567
click at [645, 315] on div "Terminé 04/07/2025 VN MV IBC EAU DÉMINÉRALISÉE POUR BATTERIE HALLZ 1 visible su…" at bounding box center [601, 453] width 419 height 567
click at [953, 483] on div "Validé 30/06/2025 IBC EAU DÉMINÉRALISÉE POUR BATTERIE HALLZ MV VN IBC EAU DÉMIN…" at bounding box center [1008, 453] width 350 height 567
click at [1042, 107] on div "Clôturer le ticket" at bounding box center [1028, 115] width 82 height 16
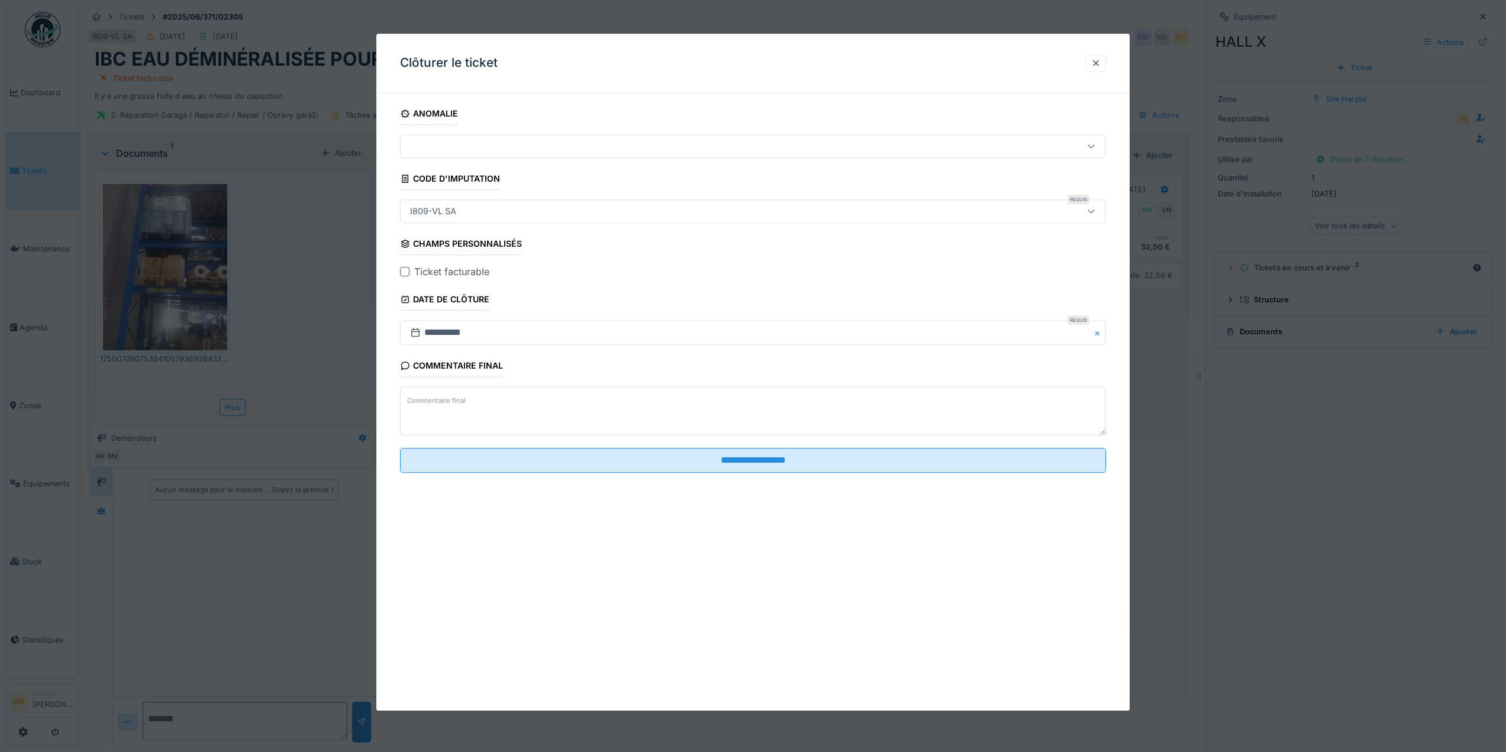
click at [743, 473] on fieldset "**********" at bounding box center [753, 292] width 706 height 380
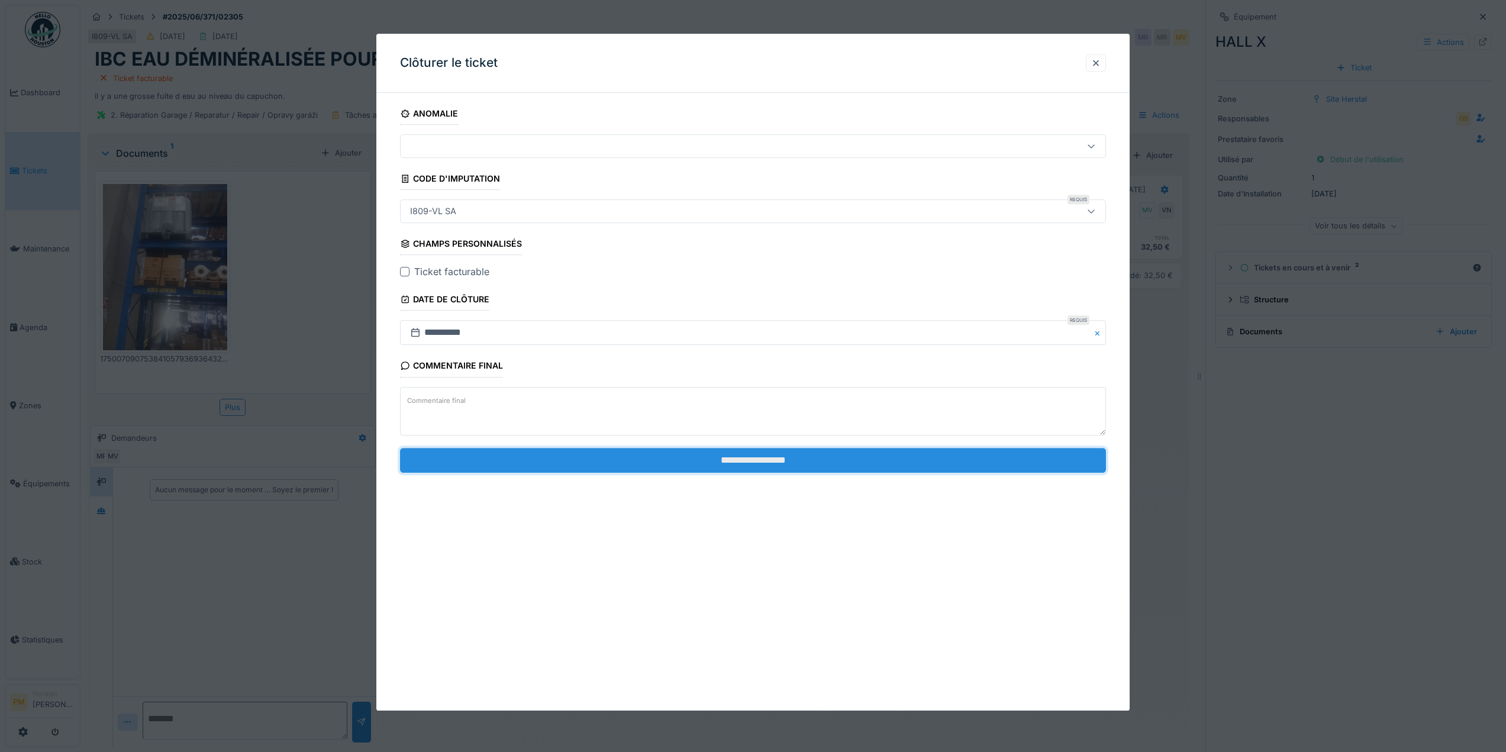
click at [746, 465] on input "**********" at bounding box center [753, 460] width 706 height 25
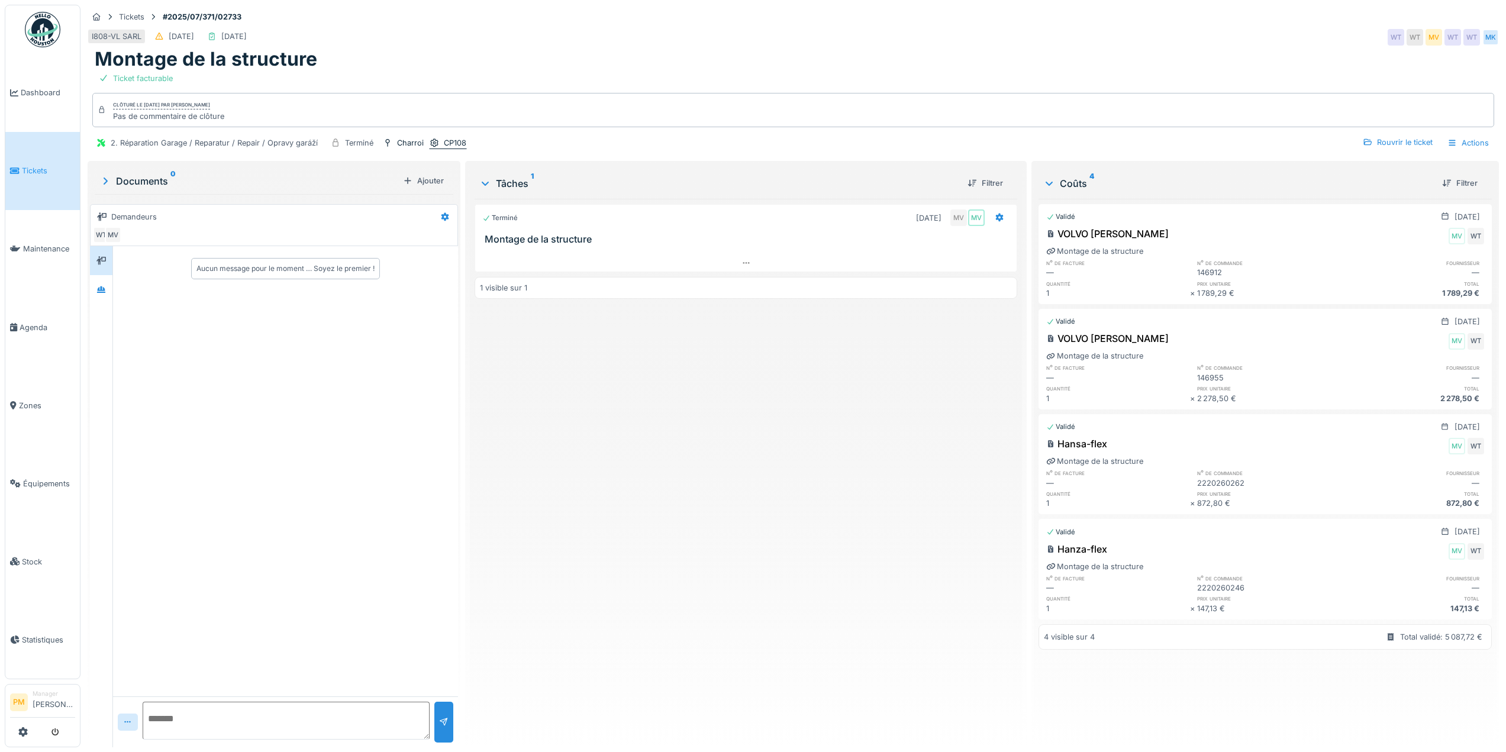
click at [447, 144] on div "CP108" at bounding box center [455, 142] width 22 height 11
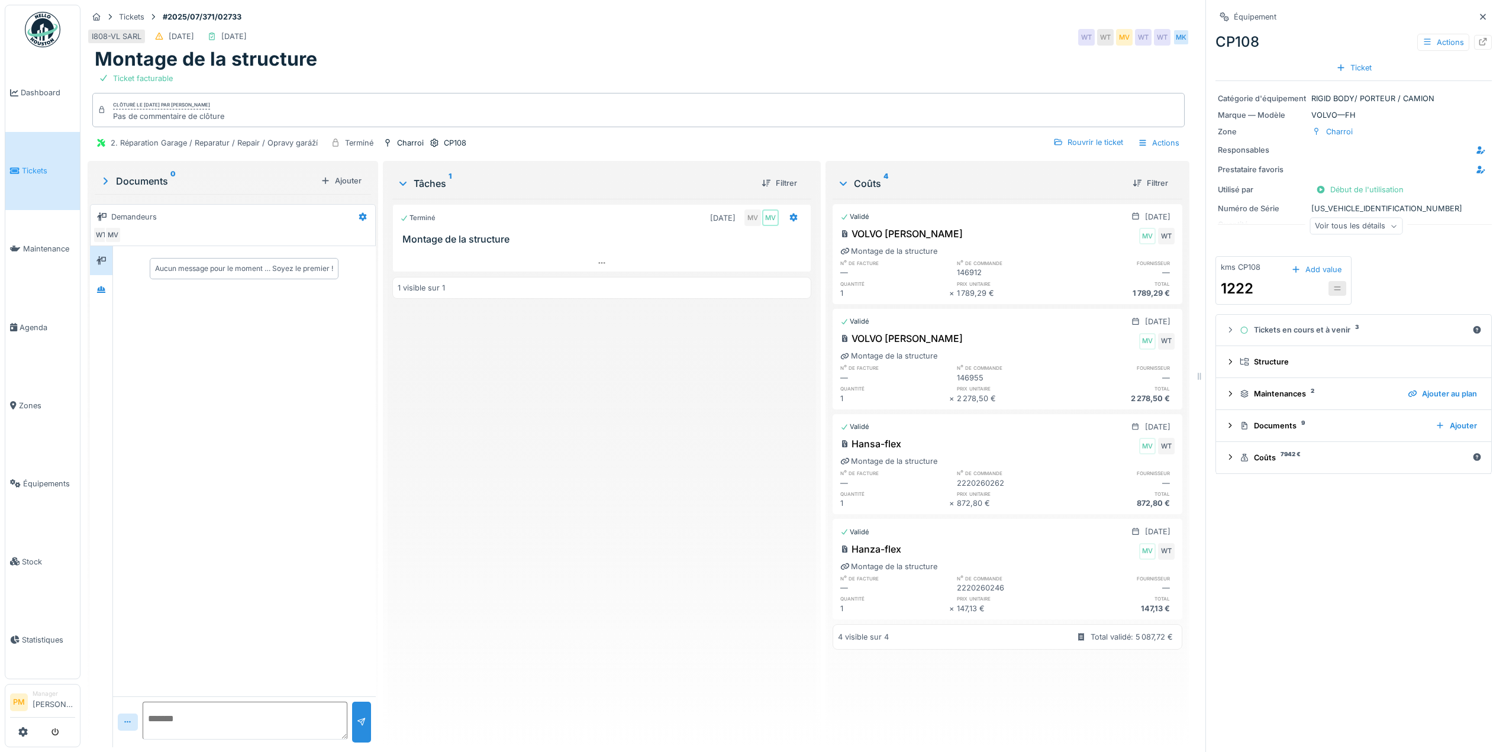
click at [1353, 230] on div "Voir tous les détails" at bounding box center [1355, 226] width 93 height 17
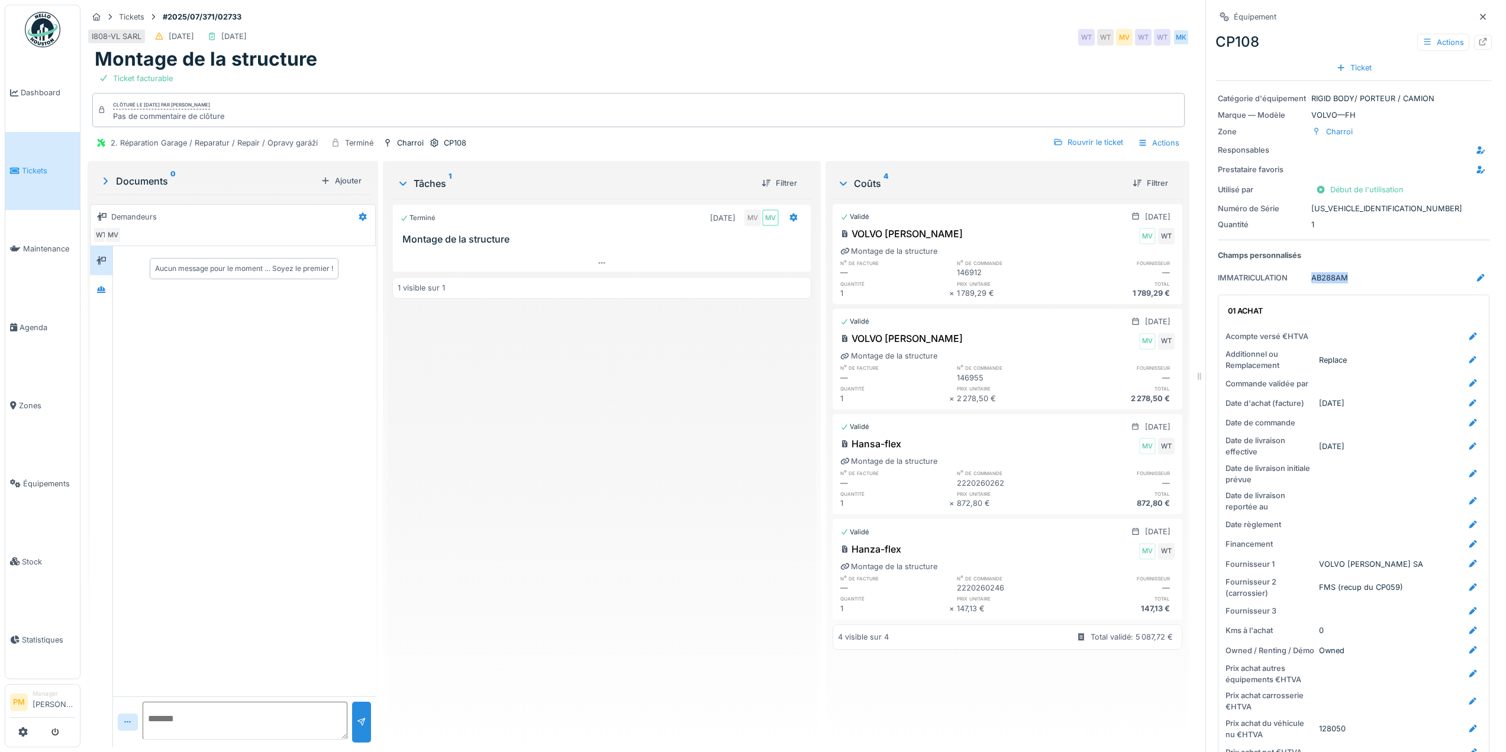
drag, startPoint x: 1342, startPoint y: 279, endPoint x: 1299, endPoint y: 279, distance: 42.6
click at [1299, 279] on div "IMMATRICULATION AB288AM" at bounding box center [1354, 277] width 272 height 15
copy div "AB288AM"
drag, startPoint x: 1318, startPoint y: 265, endPoint x: 1317, endPoint y: 272, distance: 6.6
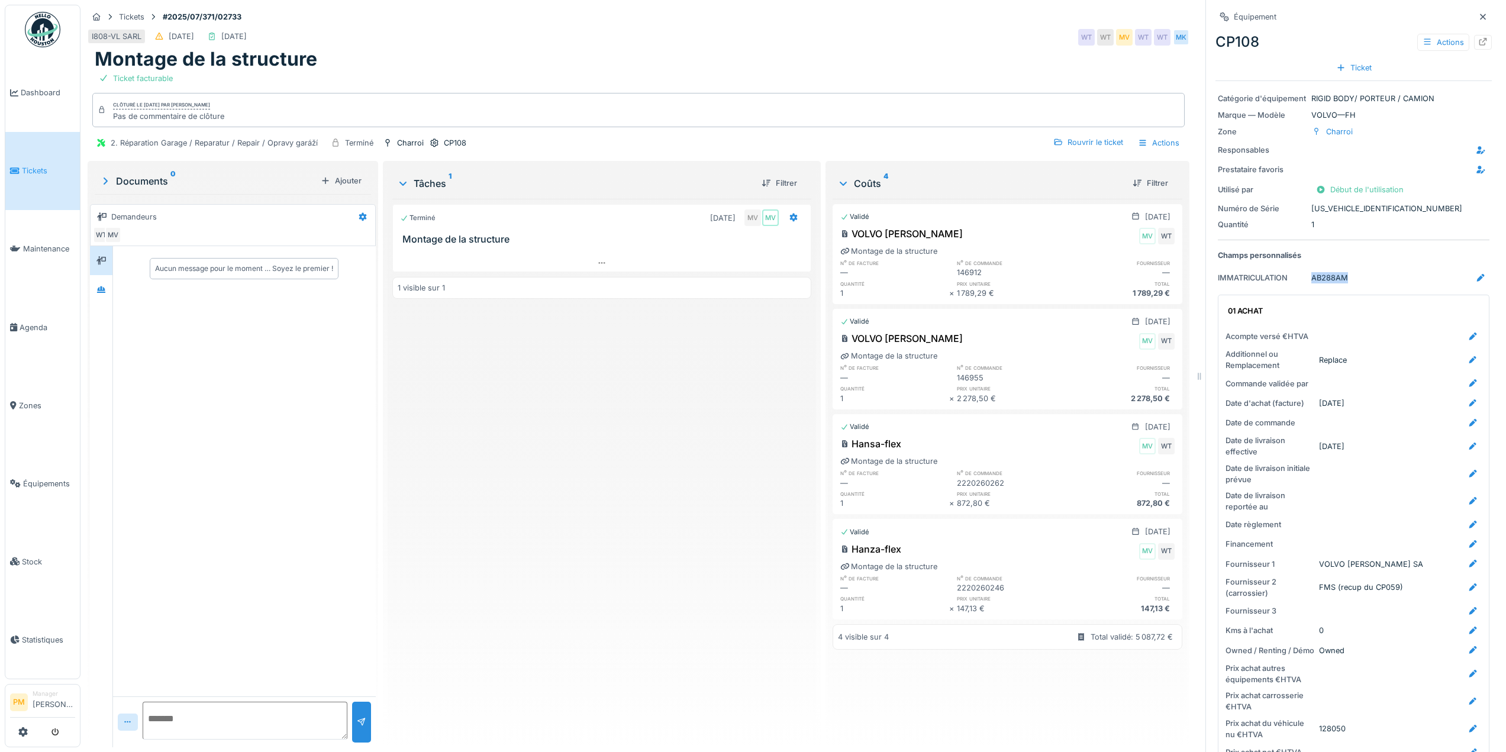
click at [1318, 279] on div "AB288AM" at bounding box center [1329, 277] width 37 height 11
click at [1474, 19] on div at bounding box center [1483, 16] width 18 height 15
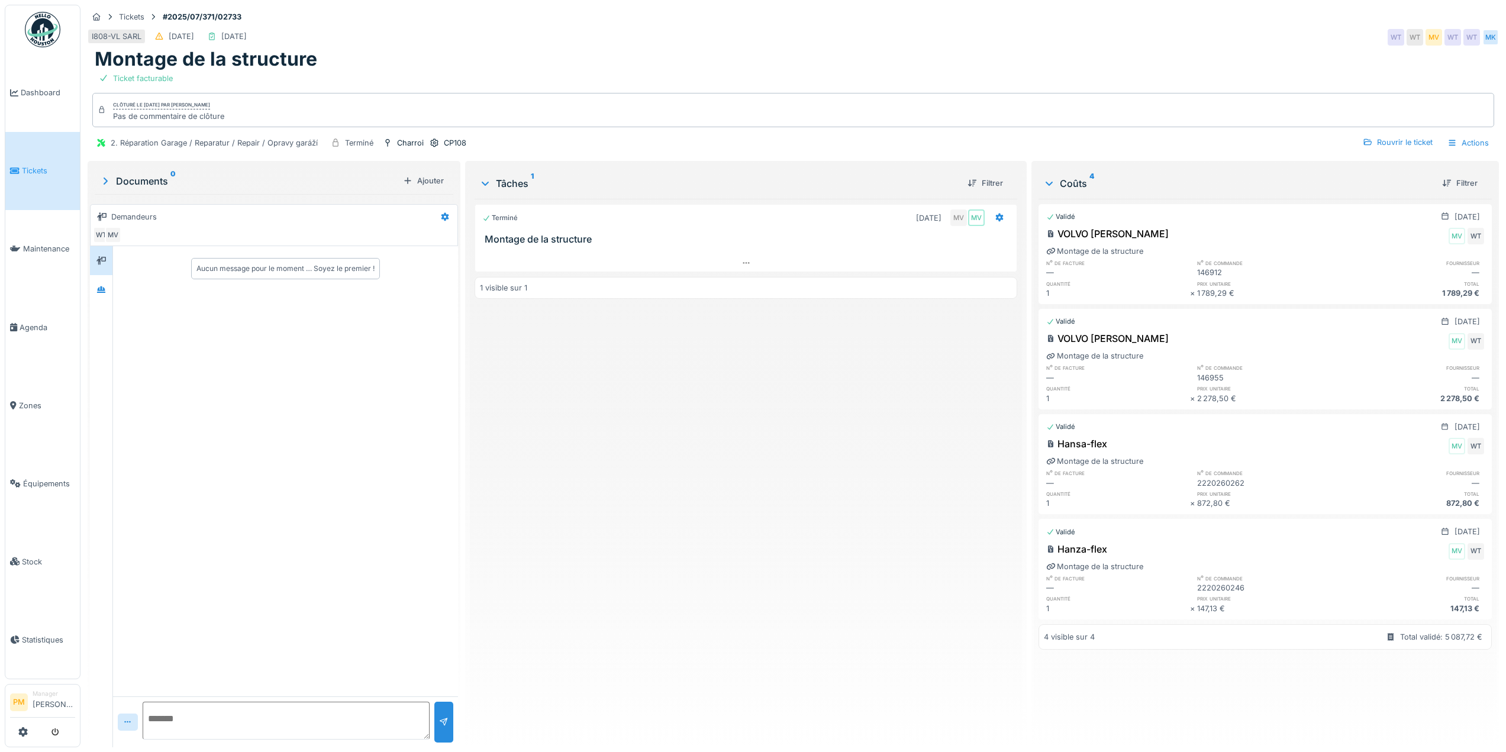
click at [917, 370] on div "Terminé [DATE] MV MV Montage de la structure 1 visible sur 1" at bounding box center [746, 468] width 543 height 539
click at [449, 141] on div "CP108" at bounding box center [455, 142] width 22 height 11
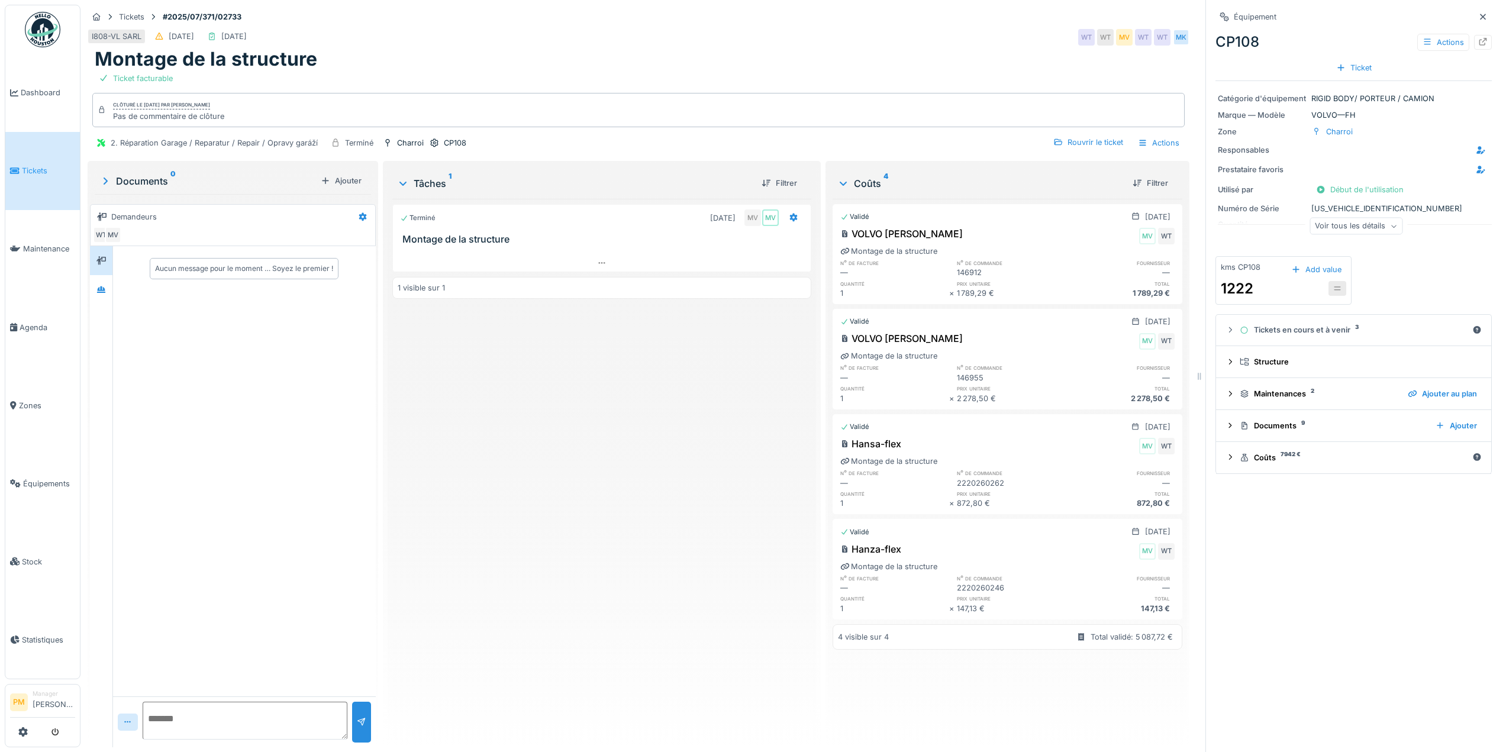
click at [1354, 233] on div "Voir tous les détails" at bounding box center [1355, 226] width 93 height 17
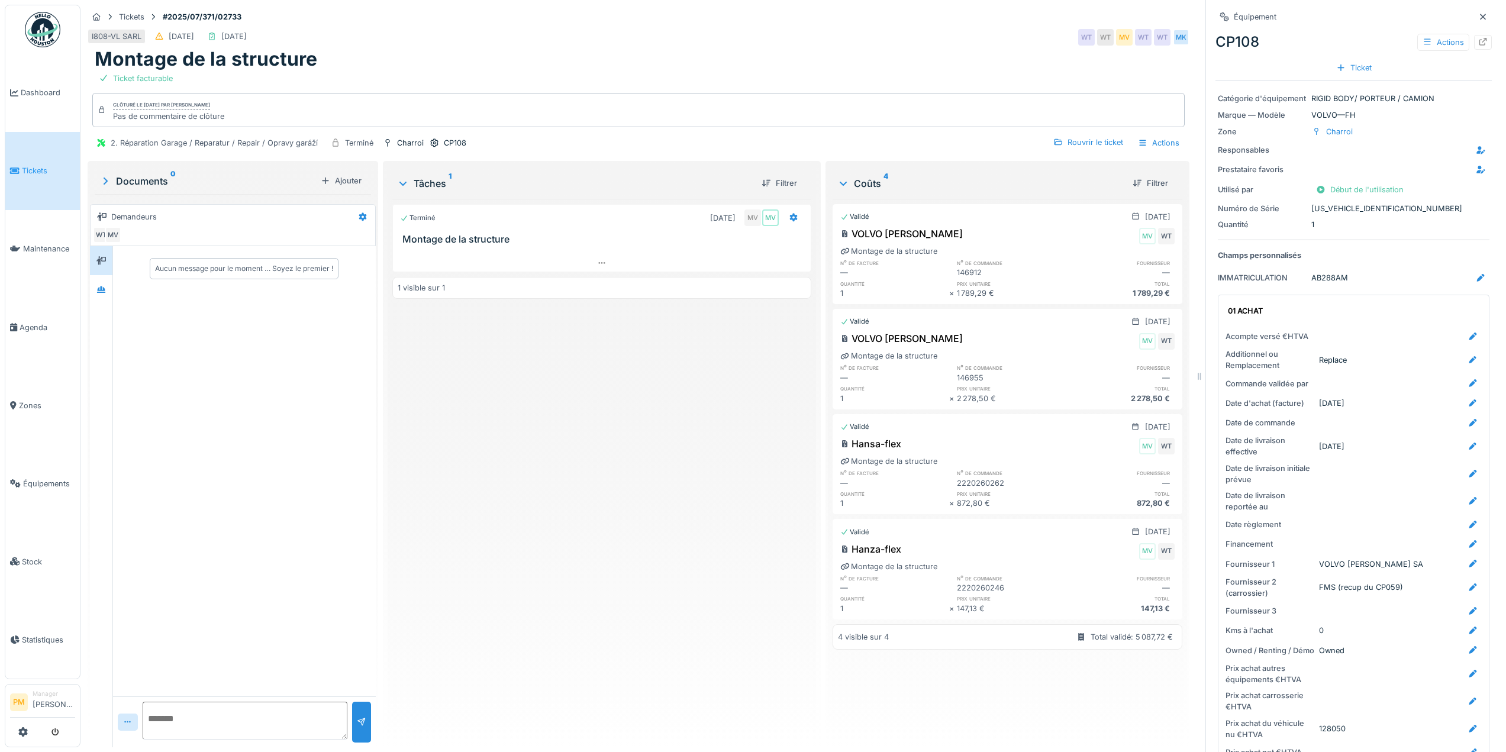
click at [1330, 278] on div "AB288AM" at bounding box center [1329, 277] width 37 height 11
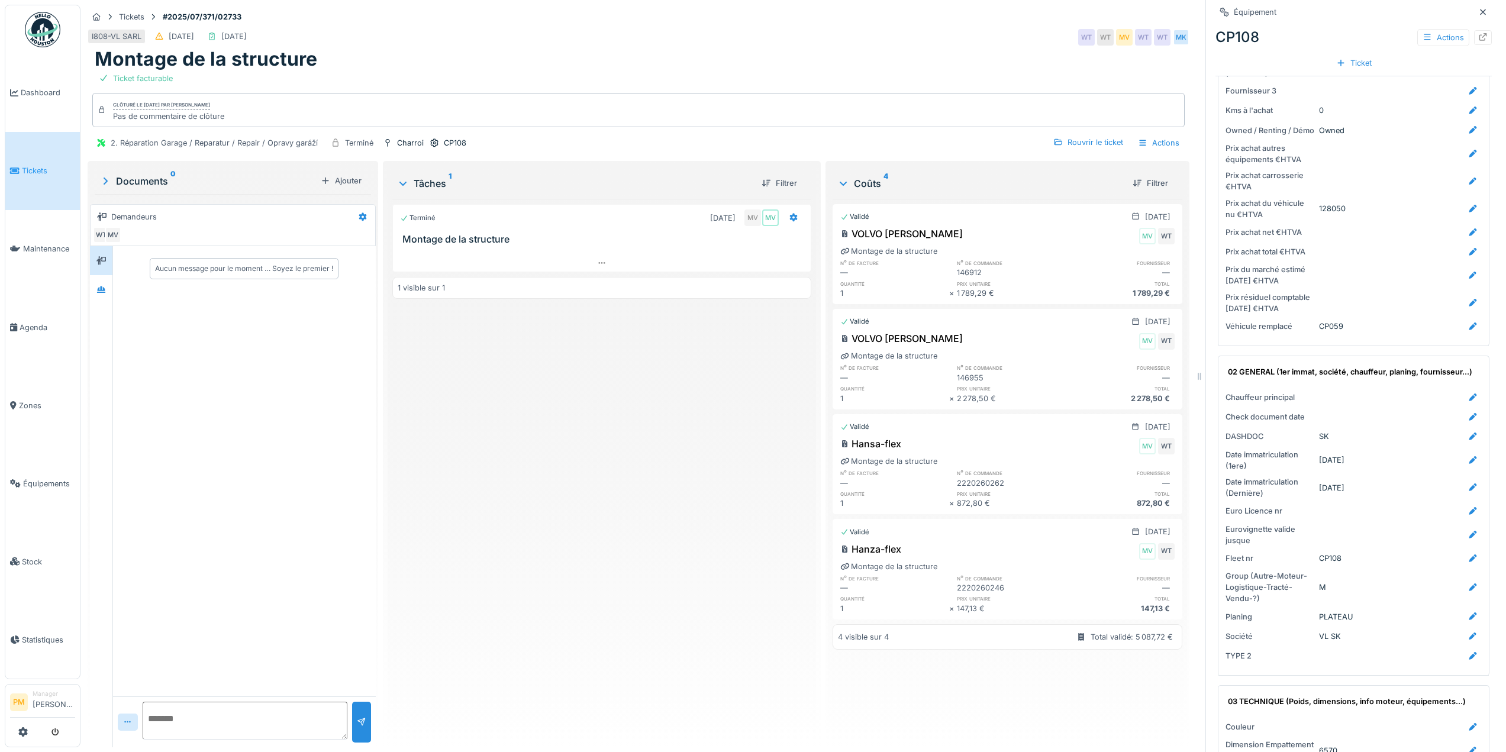
scroll to position [533, 0]
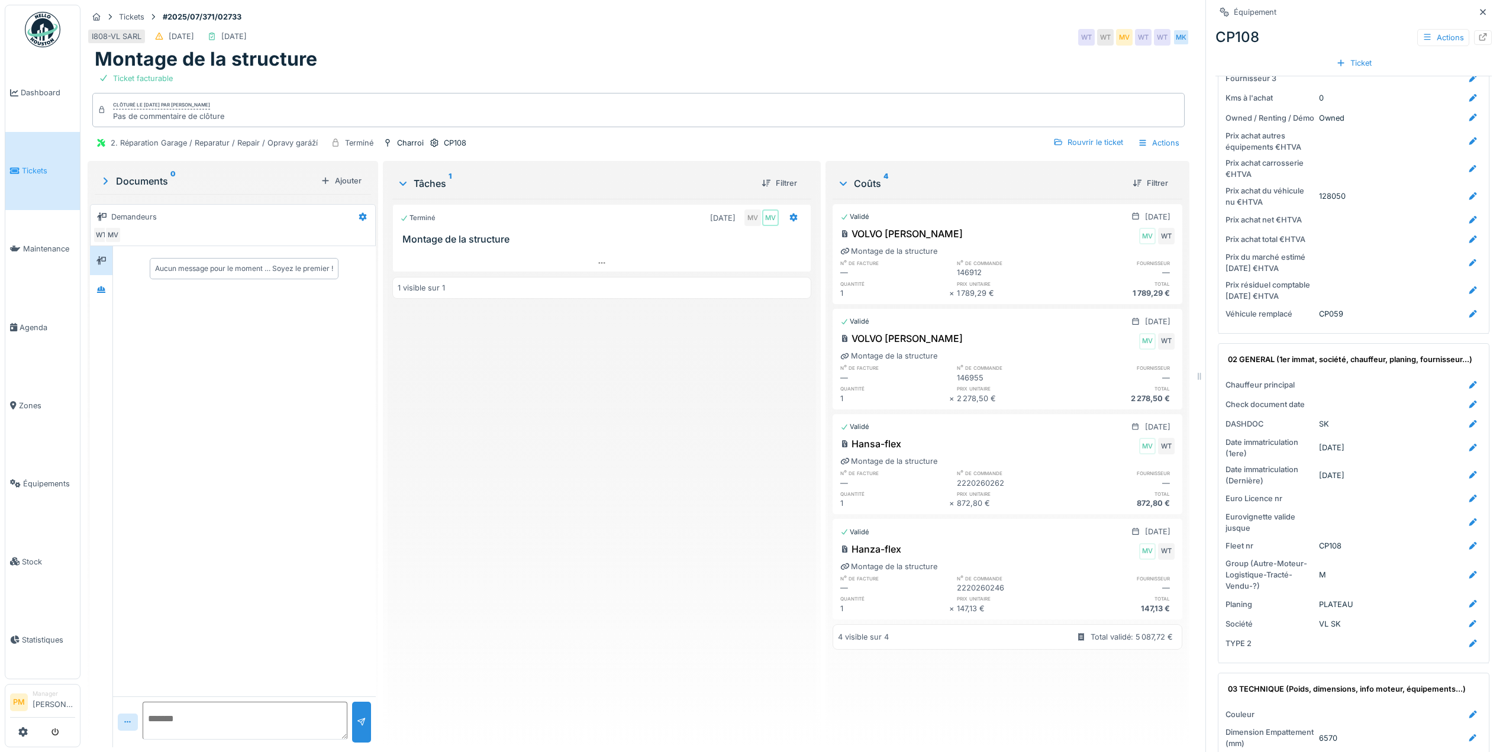
click at [600, 447] on div "Terminé [DATE] MV MV Montage de la structure 1 visible sur 1" at bounding box center [601, 468] width 419 height 539
click at [481, 56] on div "Montage de la structure" at bounding box center [639, 59] width 1088 height 22
click at [1098, 137] on div "Rouvrir le ticket" at bounding box center [1088, 142] width 79 height 16
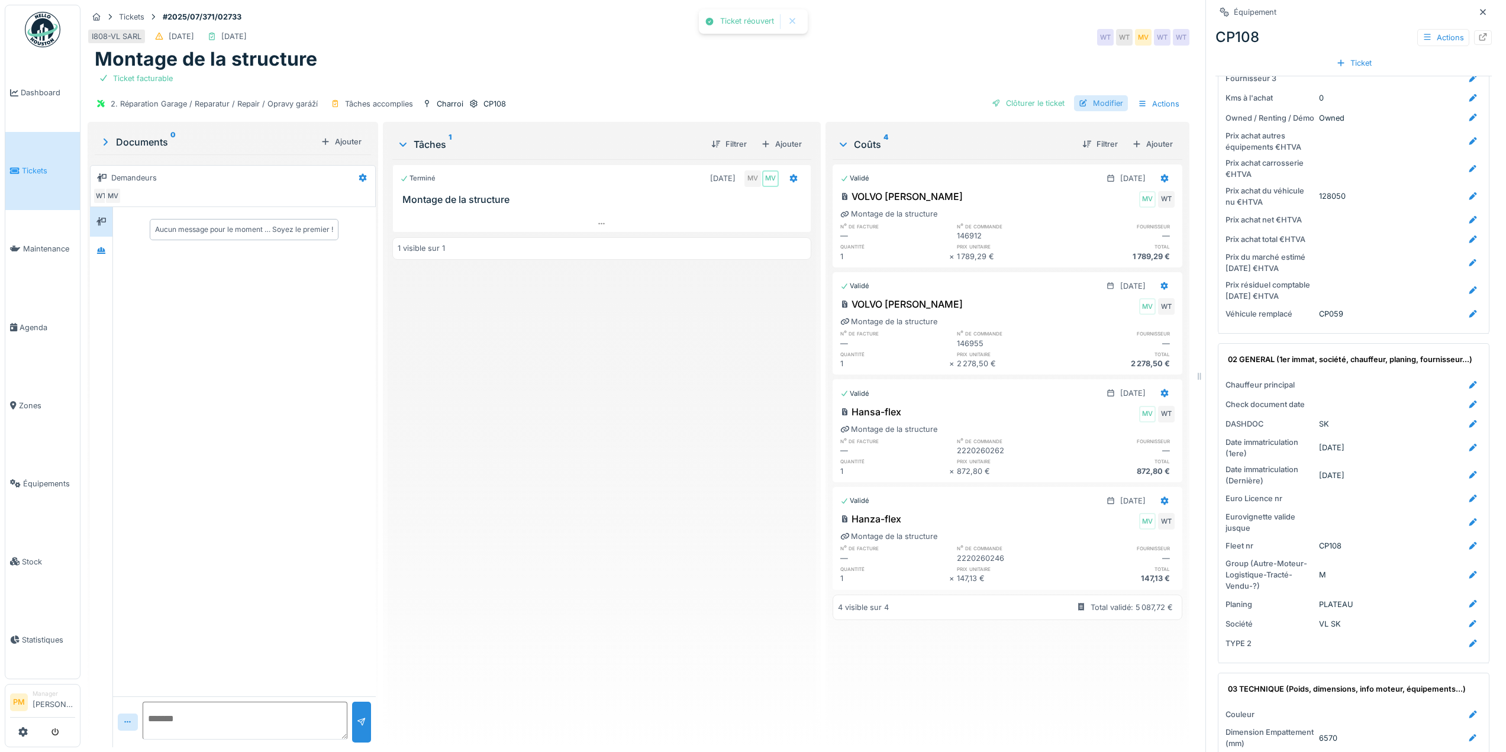
click at [1083, 111] on div "Modifier" at bounding box center [1101, 103] width 54 height 16
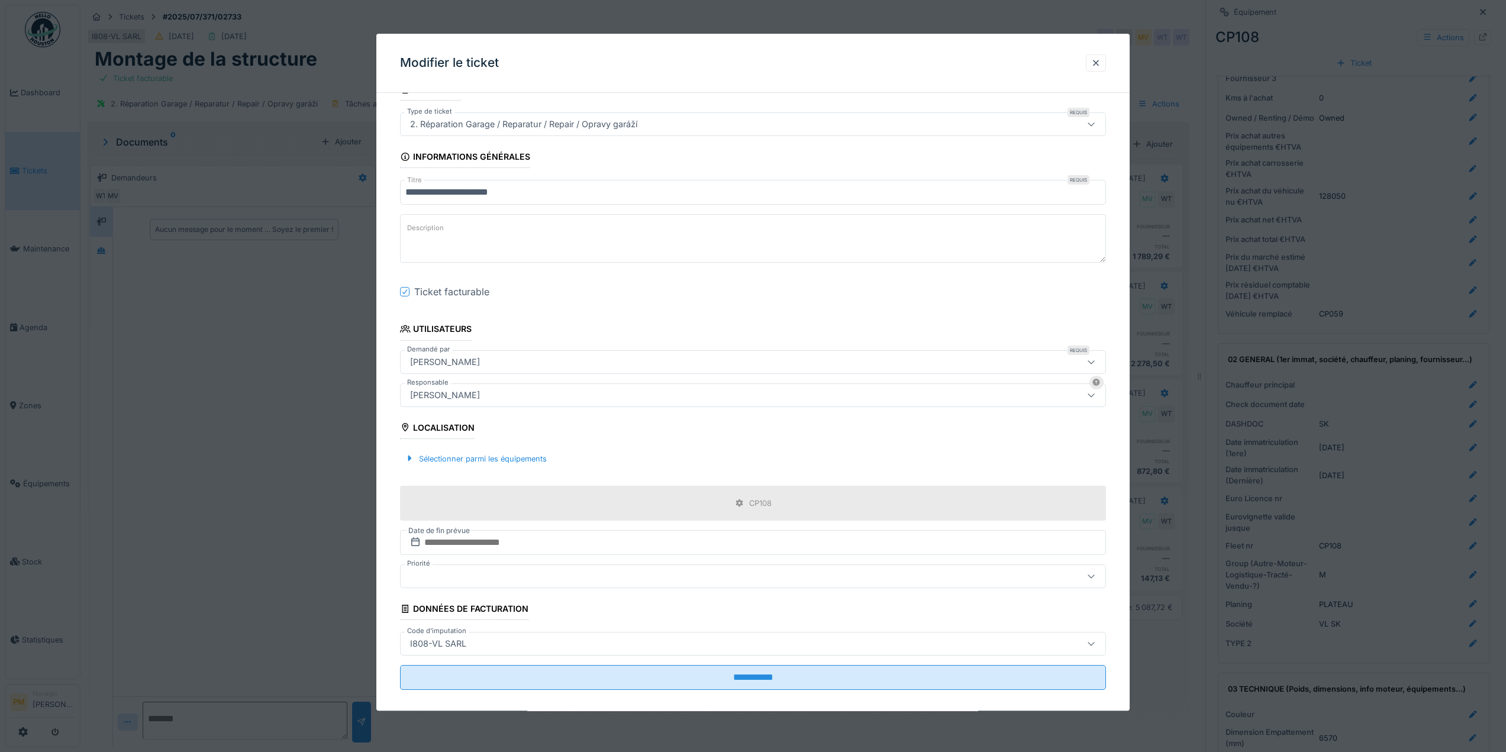
scroll to position [37, 0]
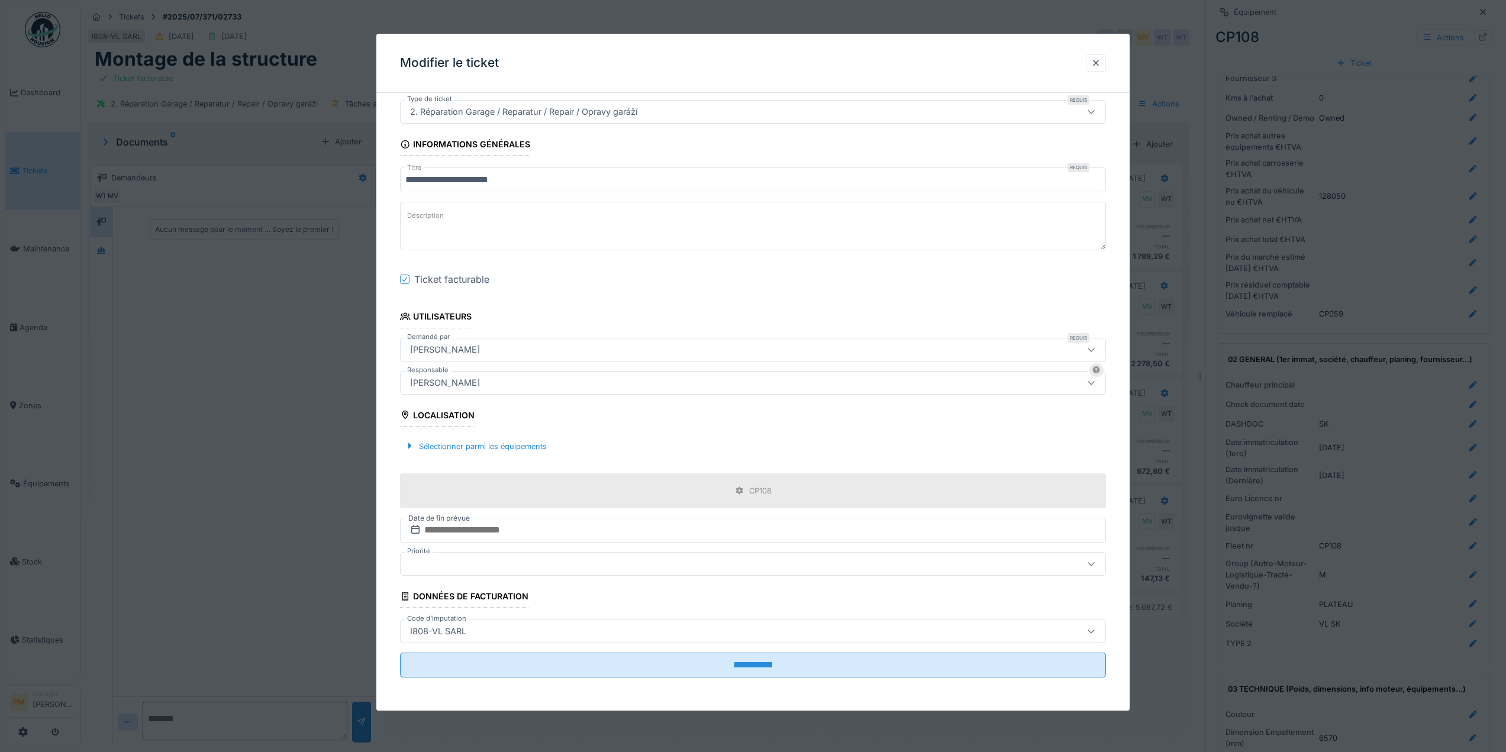
click at [550, 615] on fieldset "**********" at bounding box center [753, 376] width 706 height 621
click at [539, 622] on div "I808-VL SARL" at bounding box center [753, 632] width 706 height 24
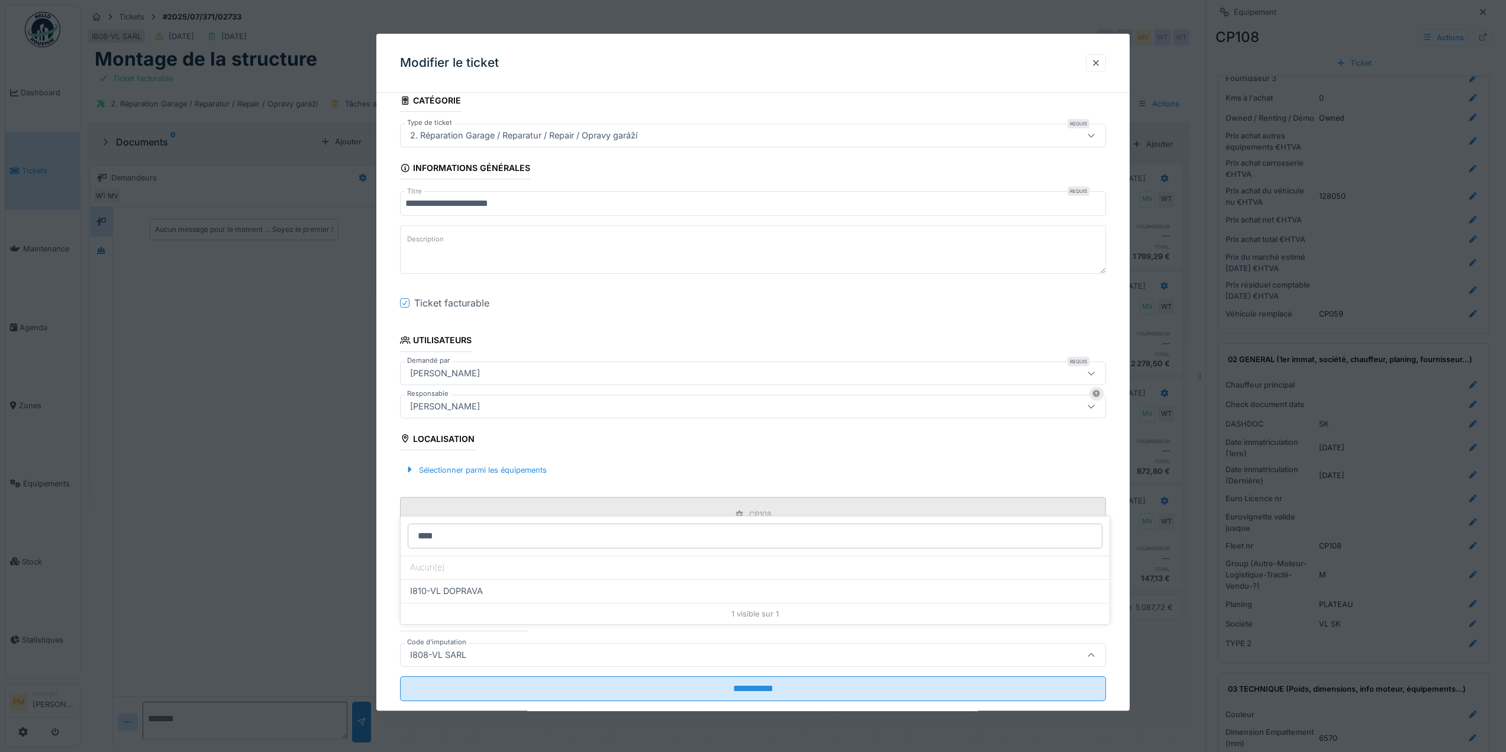
scroll to position [0, 0]
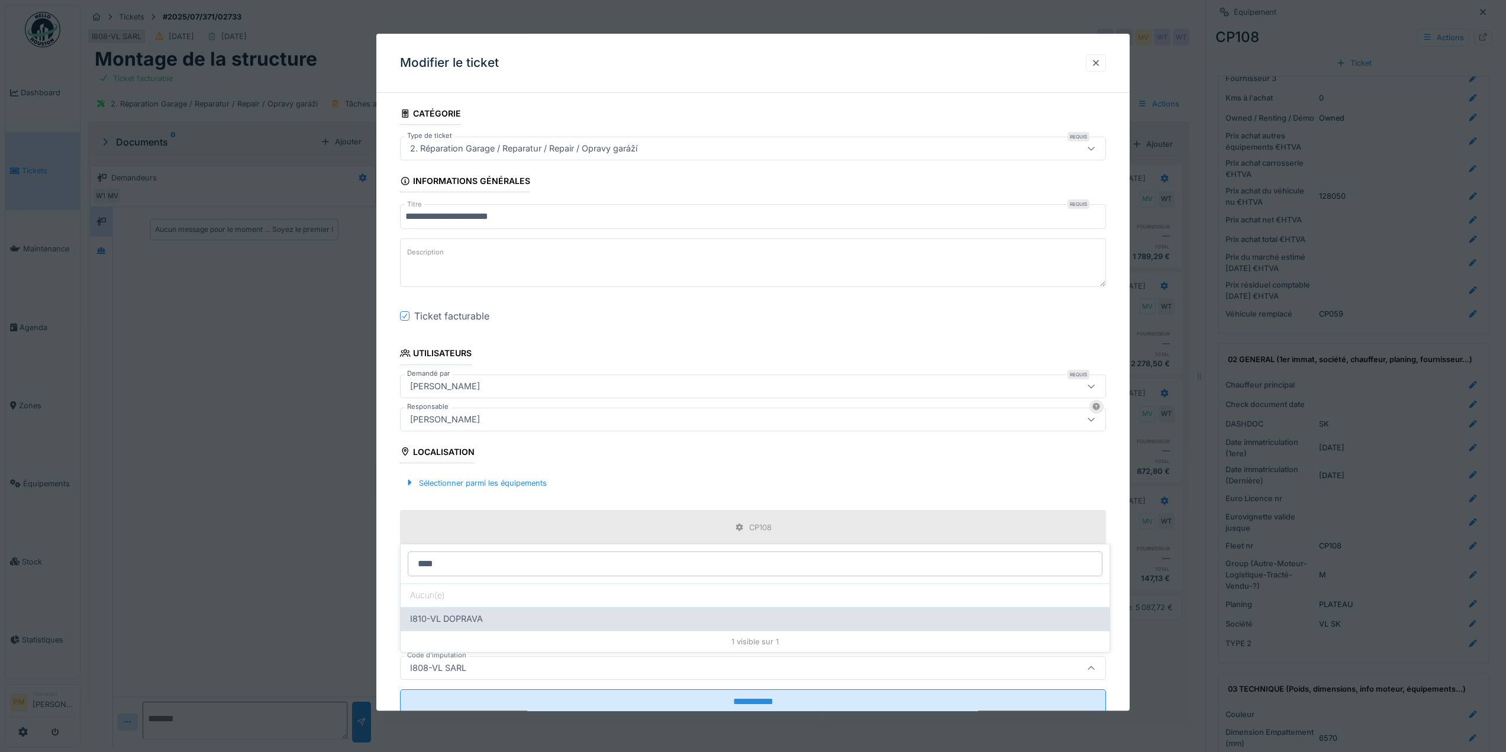
type input "****"
click at [504, 615] on div "I810-VL DOPRAVA" at bounding box center [755, 618] width 690 height 13
type input "***"
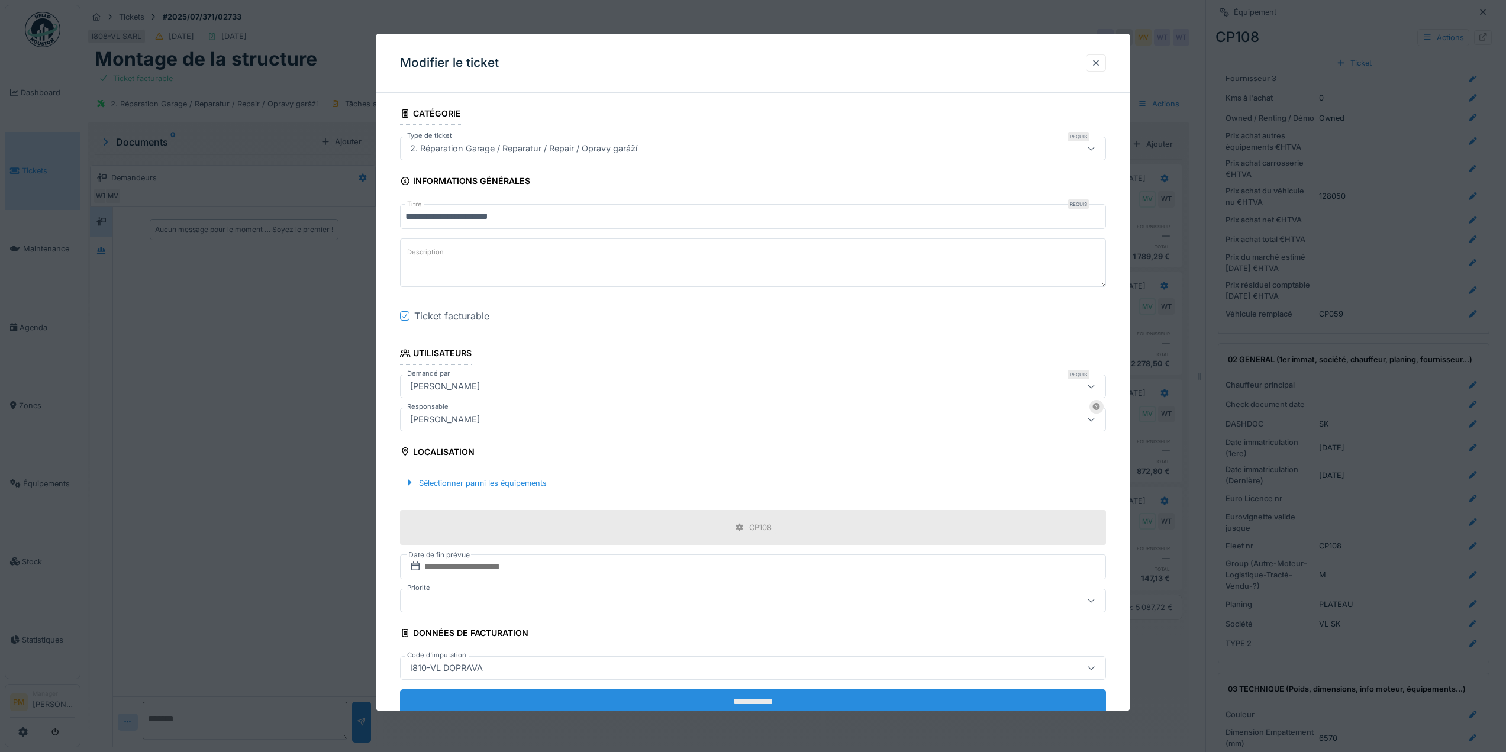
click at [646, 698] on input "**********" at bounding box center [753, 701] width 706 height 25
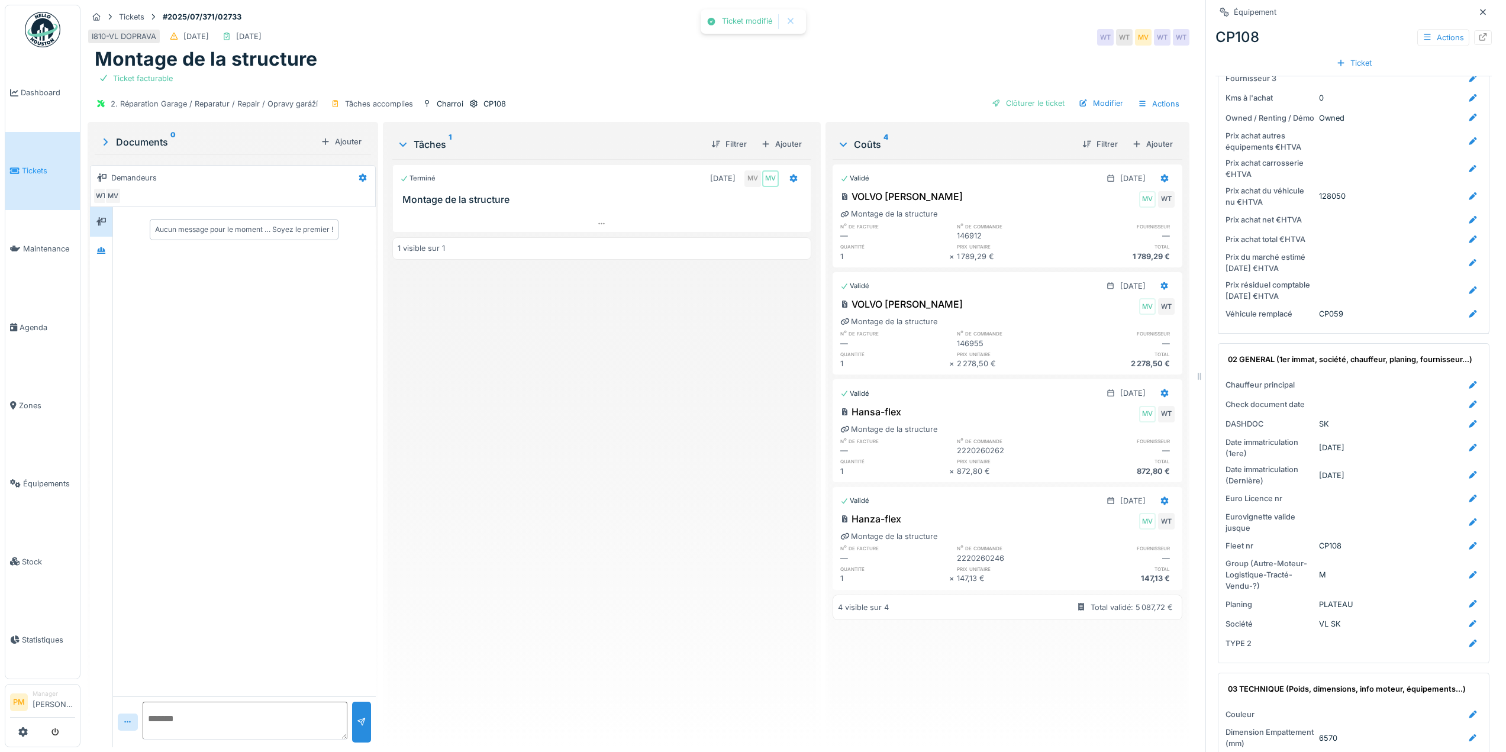
click at [658, 372] on div "Terminé [DATE] MV MV Montage de la structure 1 visible sur 1" at bounding box center [601, 448] width 419 height 579
click at [1049, 105] on div "Clôturer le ticket" at bounding box center [1028, 103] width 82 height 16
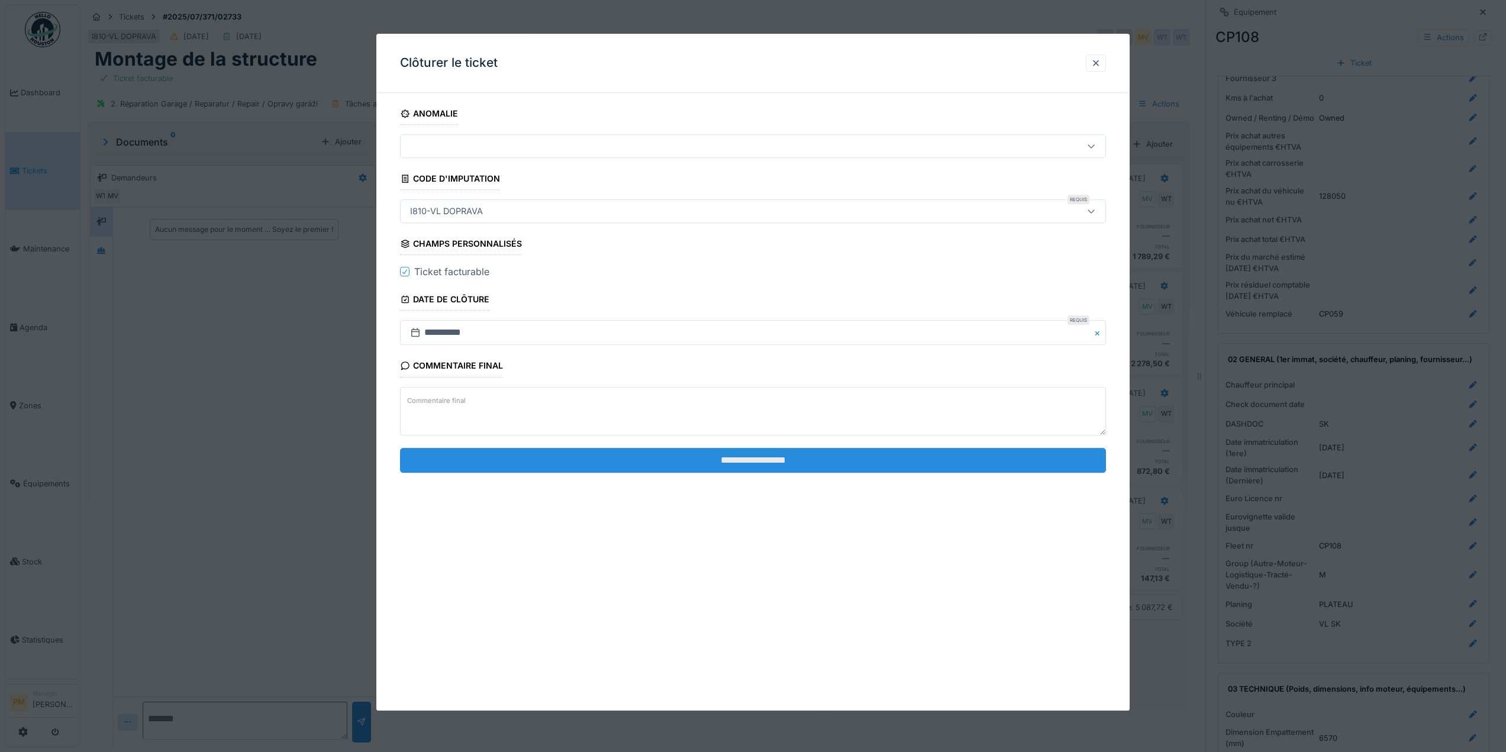
click at [875, 454] on input "**********" at bounding box center [753, 460] width 706 height 25
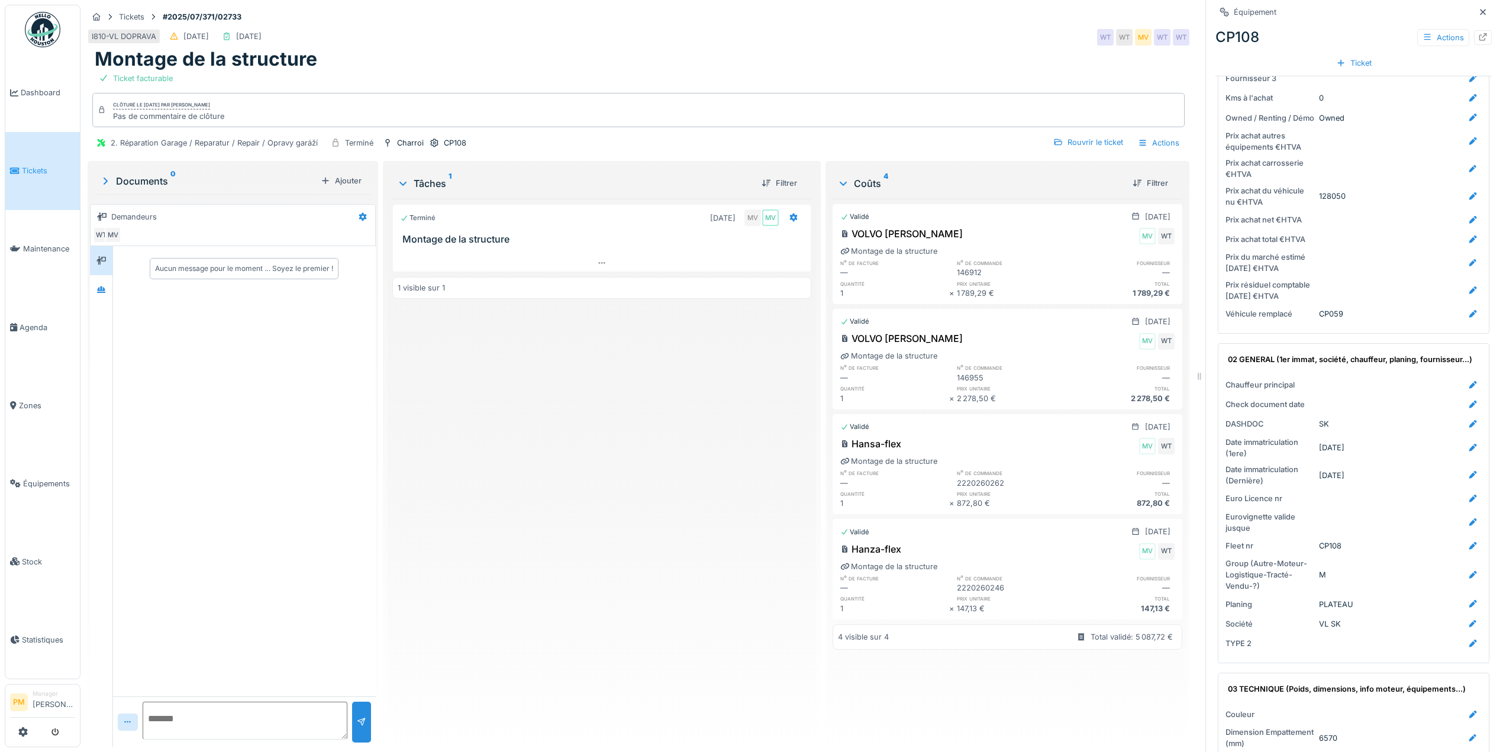
click at [711, 423] on div "Terminé 26/07/2025 MV MV Montage de la structure 1 visible sur 1" at bounding box center [601, 468] width 419 height 539
click at [1478, 15] on icon at bounding box center [1482, 12] width 9 height 8
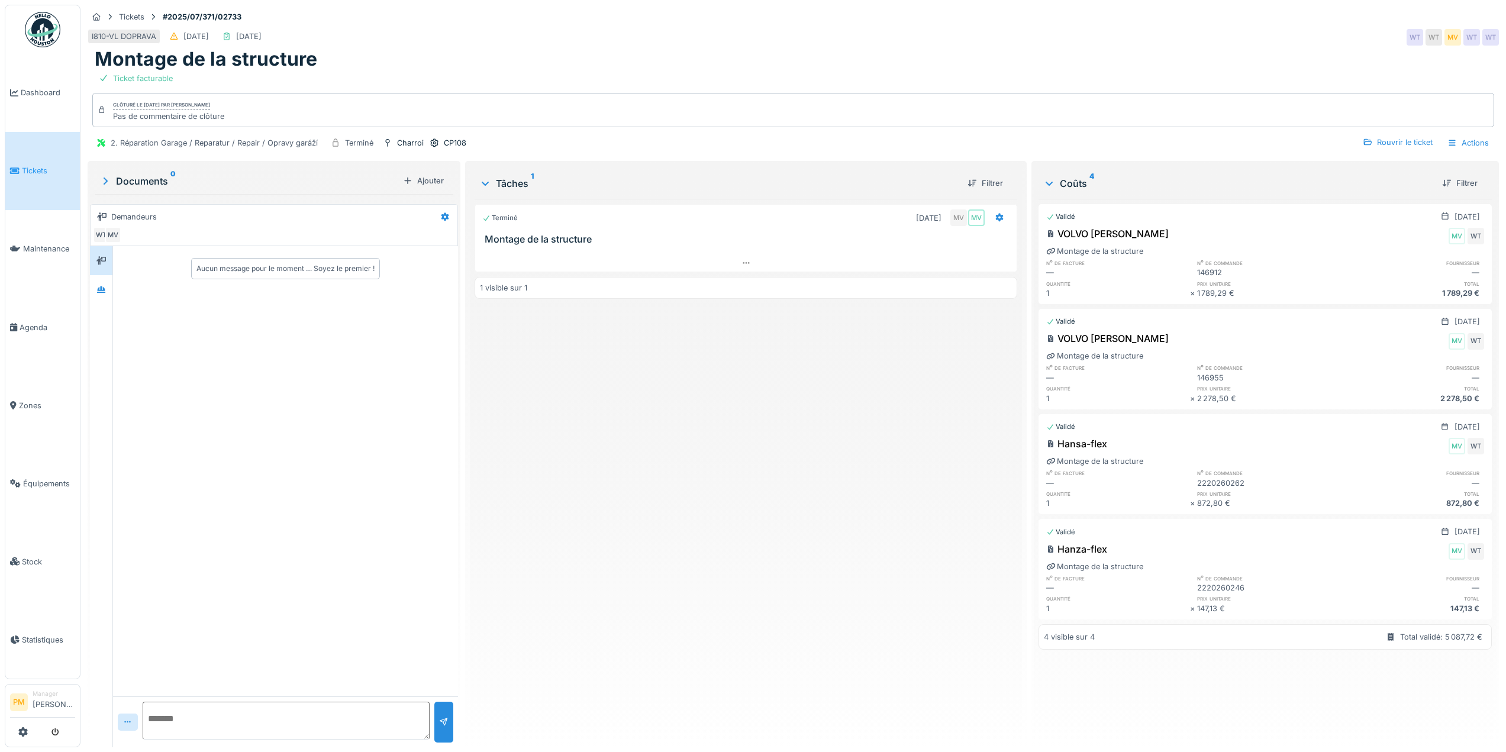
click at [854, 53] on div "Montage de la structure" at bounding box center [793, 59] width 1397 height 22
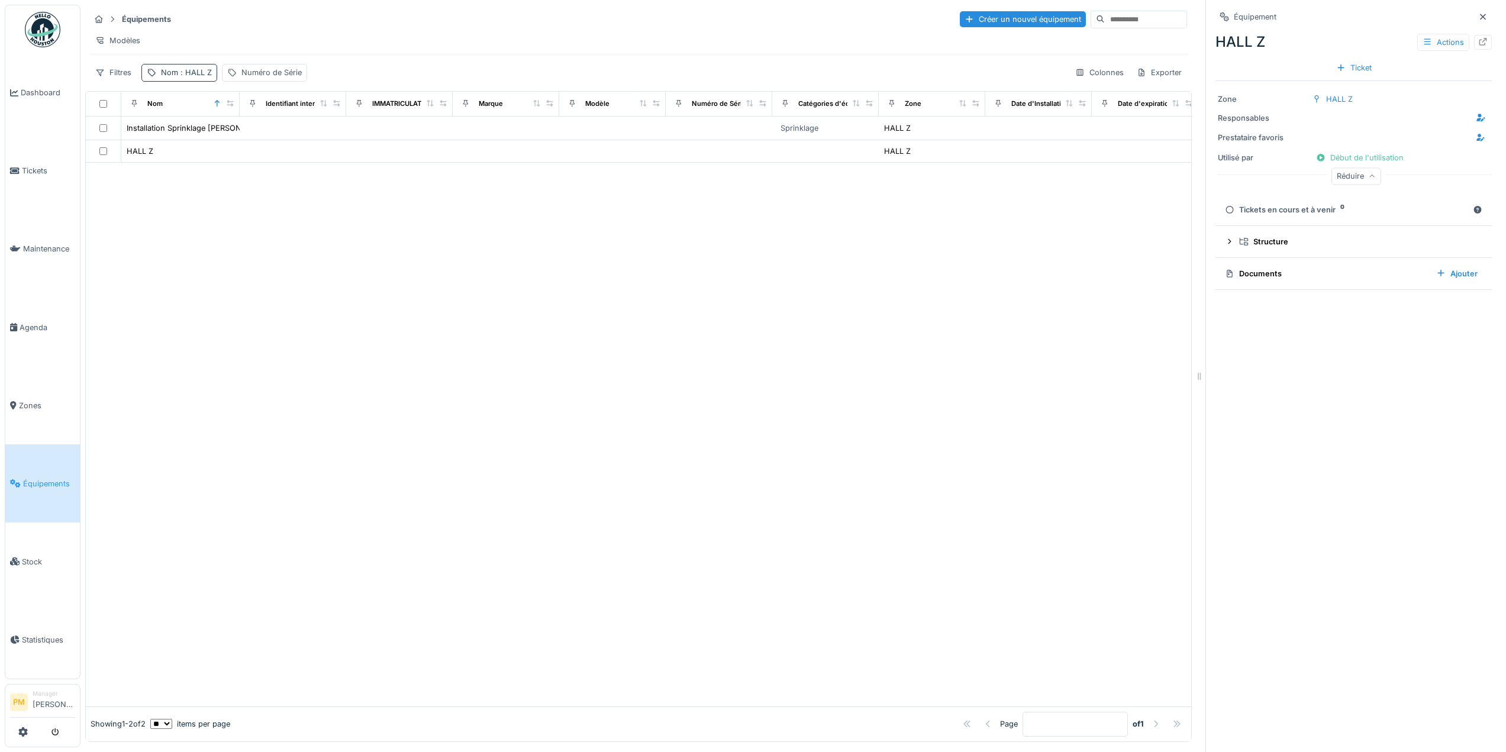
click at [211, 79] on div "Nom : HALL Z" at bounding box center [179, 72] width 76 height 17
drag, startPoint x: 227, startPoint y: 140, endPoint x: -57, endPoint y: 147, distance: 284.7
click at [0, 147] on html "Dashboard Tickets Maintenance [GEOGRAPHIC_DATA] Zones Équipements Stock Statist…" at bounding box center [753, 376] width 1506 height 752
type input "*****"
click at [586, 266] on div at bounding box center [638, 423] width 1105 height 566
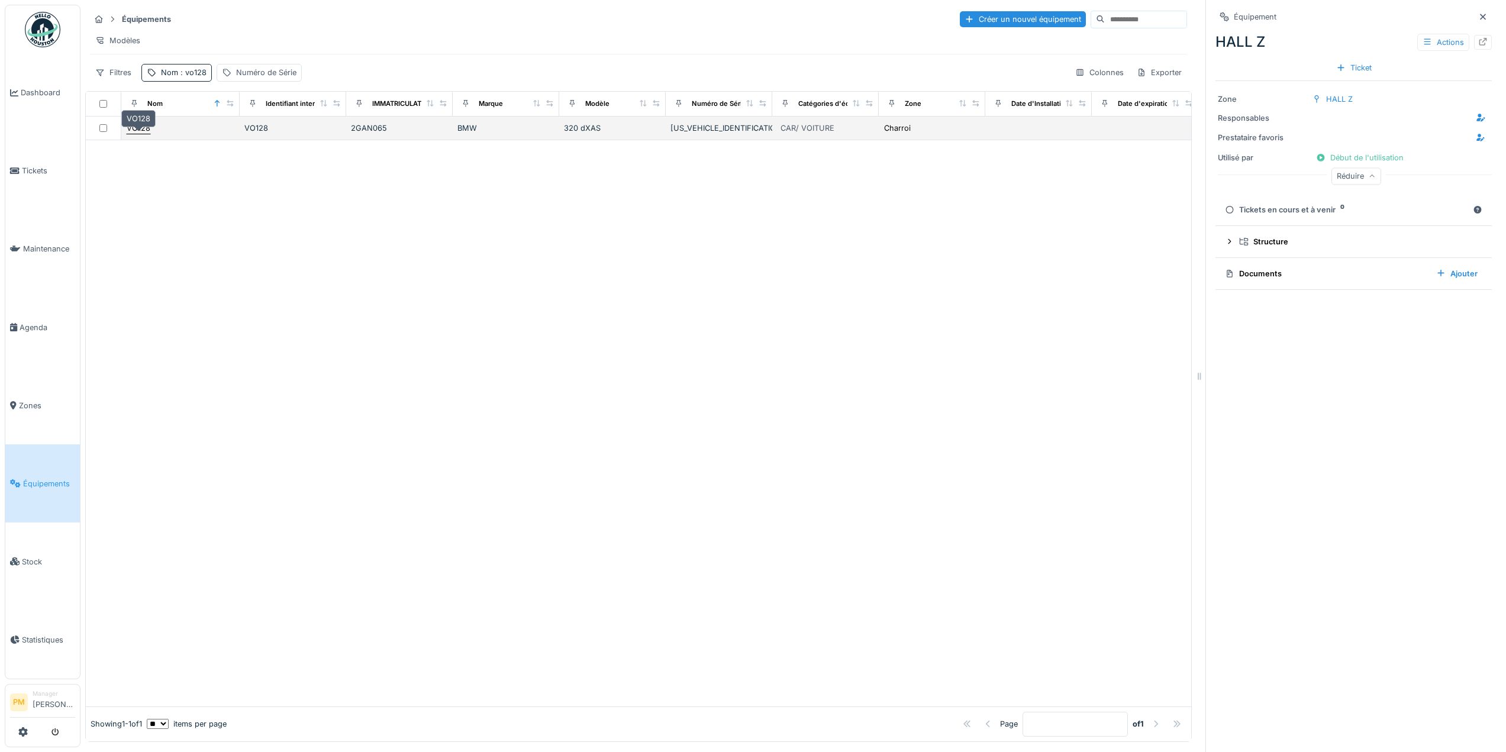
click at [145, 134] on div "VO128" at bounding box center [139, 127] width 24 height 11
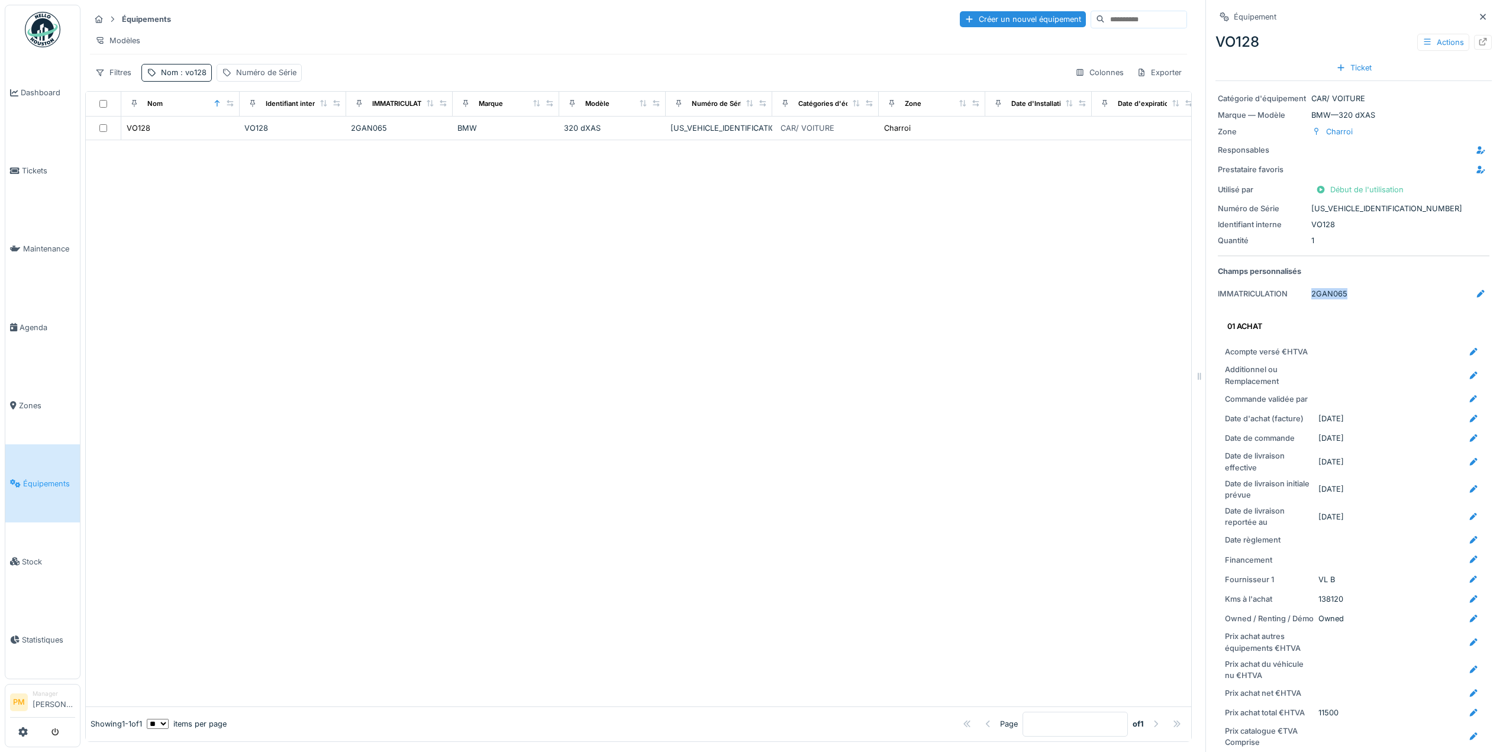
drag, startPoint x: 1342, startPoint y: 295, endPoint x: 1304, endPoint y: 297, distance: 37.9
click at [1311, 297] on div "2GAN065" at bounding box center [1400, 293] width 178 height 15
copy div "2GAN065"
drag, startPoint x: 1302, startPoint y: 112, endPoint x: 1376, endPoint y: 121, distance: 74.5
click at [1371, 115] on div "Marque — Modèle BMW — 320 dXAS" at bounding box center [1354, 114] width 272 height 11
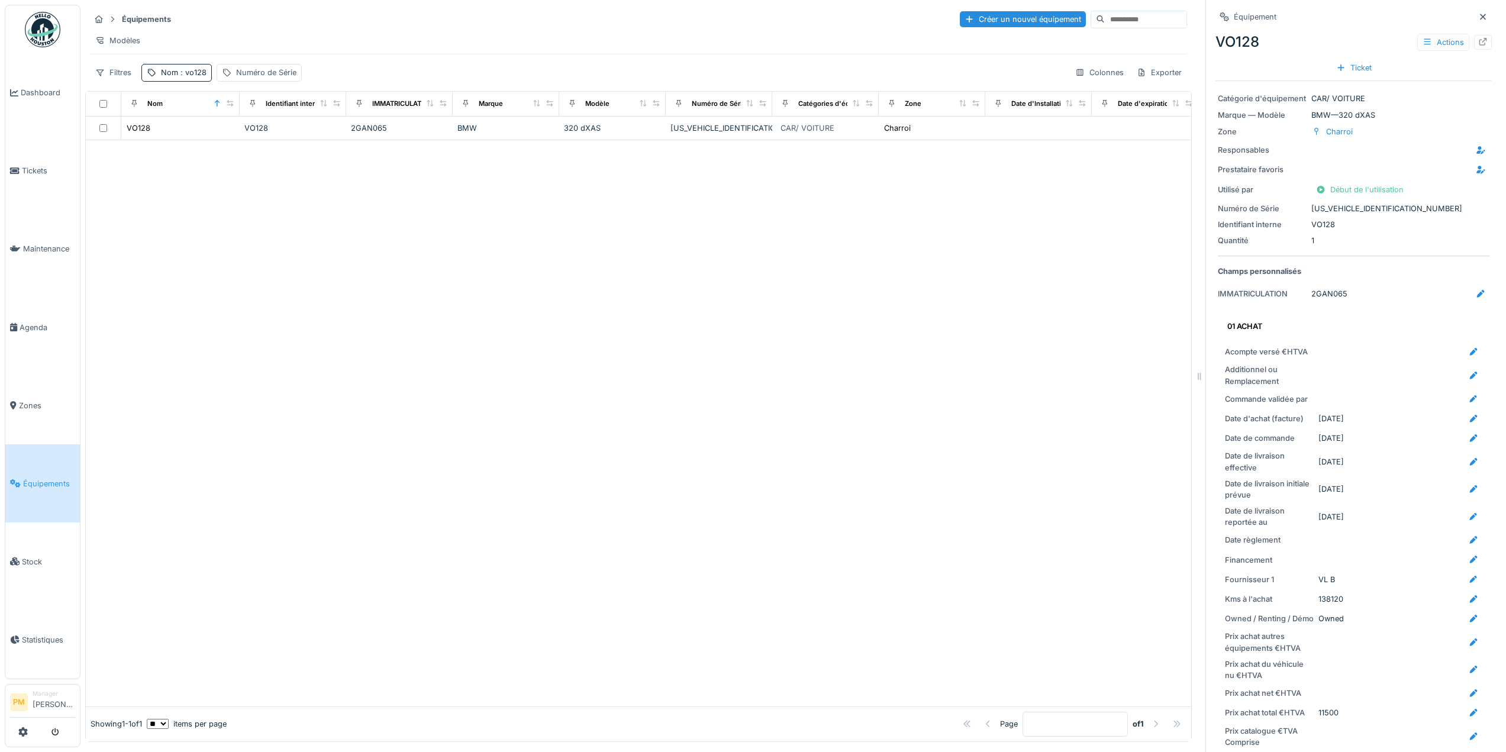
click at [1368, 112] on div "Marque — Modèle BMW — 320 dXAS" at bounding box center [1354, 114] width 272 height 11
click at [1367, 112] on div "Marque — Modèle BMW — 320 dXAS" at bounding box center [1354, 114] width 272 height 11
click at [1365, 113] on div "Marque — Modèle BMW — 320 dXAS" at bounding box center [1354, 114] width 272 height 11
click at [1362, 120] on div "Marque — Modèle BMW — 320 dXAS" at bounding box center [1354, 114] width 272 height 11
click at [1368, 115] on div "Marque — Modèle BMW — 320 dXAS" at bounding box center [1354, 114] width 272 height 11
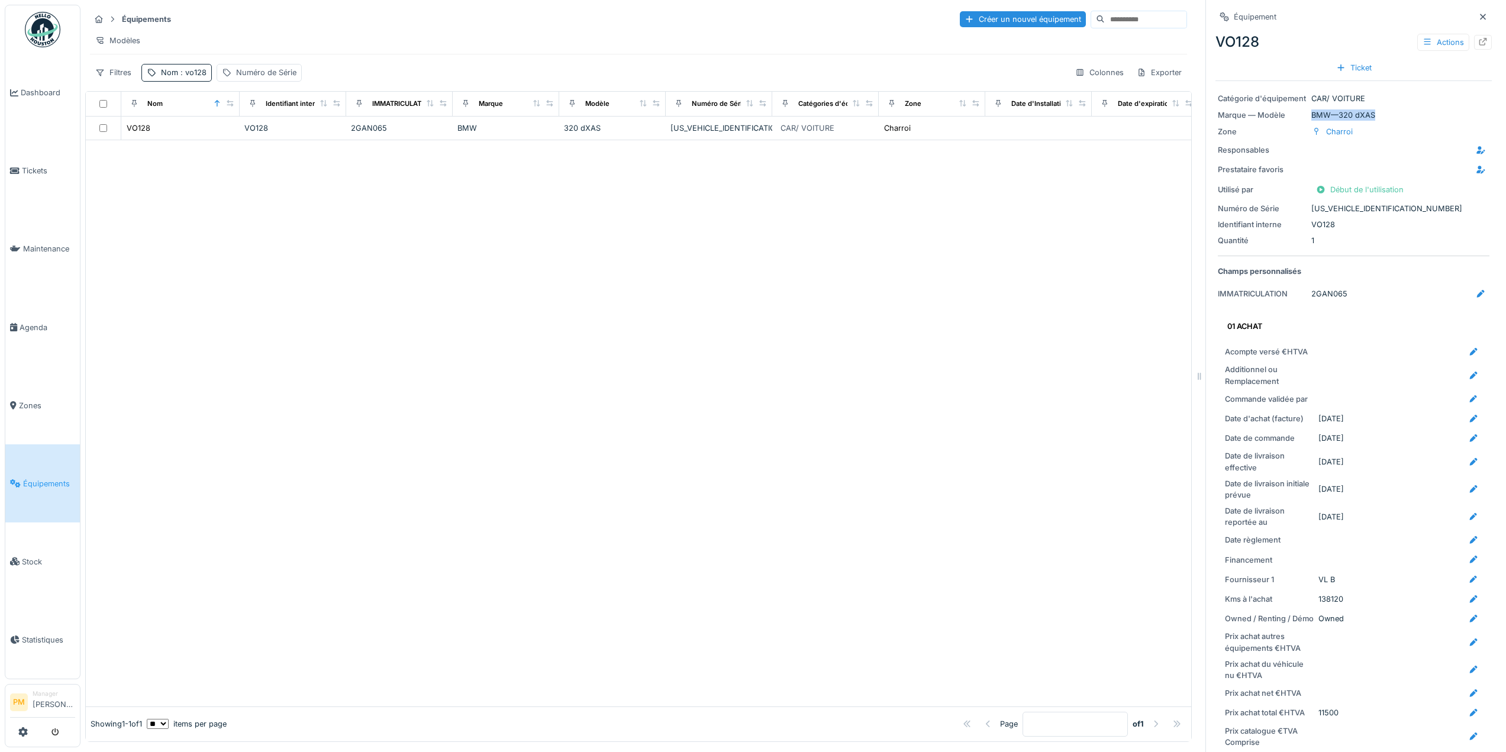
copy div "Marque — Modèle BMW — 320 dXAS"
click at [1335, 207] on div "Numéro de Série [US_VEHICLE_IDENTIFICATION_NUMBER]" at bounding box center [1354, 208] width 272 height 11
copy div "[US_VEHICLE_IDENTIFICATION_NUMBER]"
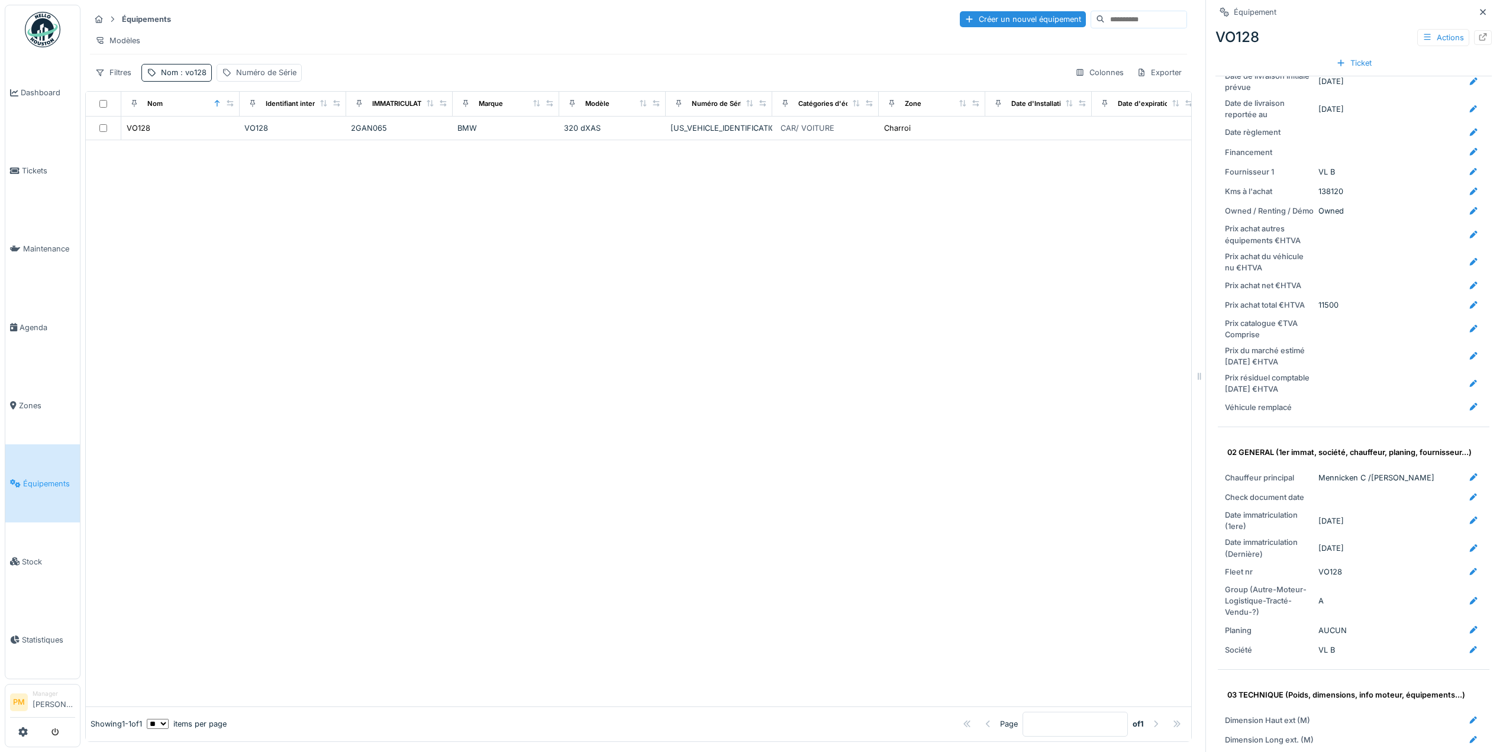
scroll to position [414, 0]
